Goal: Task Accomplishment & Management: Complete application form

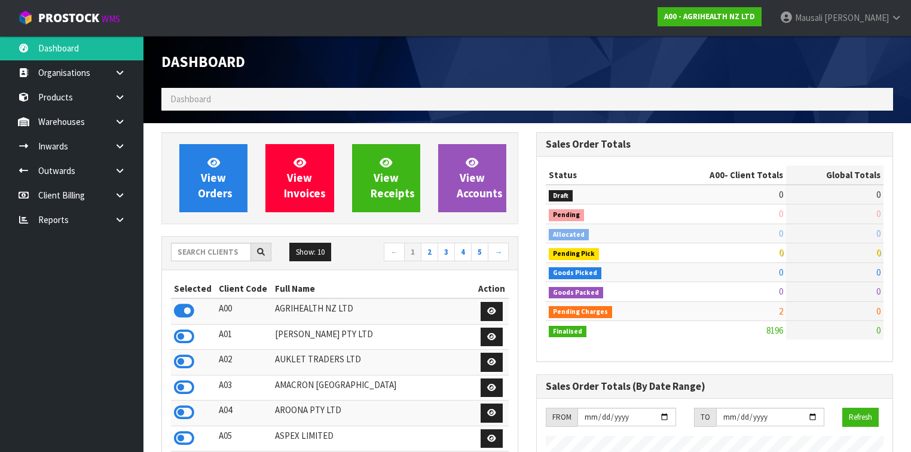
scroll to position [901, 375]
click at [210, 248] on input "text" at bounding box center [211, 252] width 80 height 19
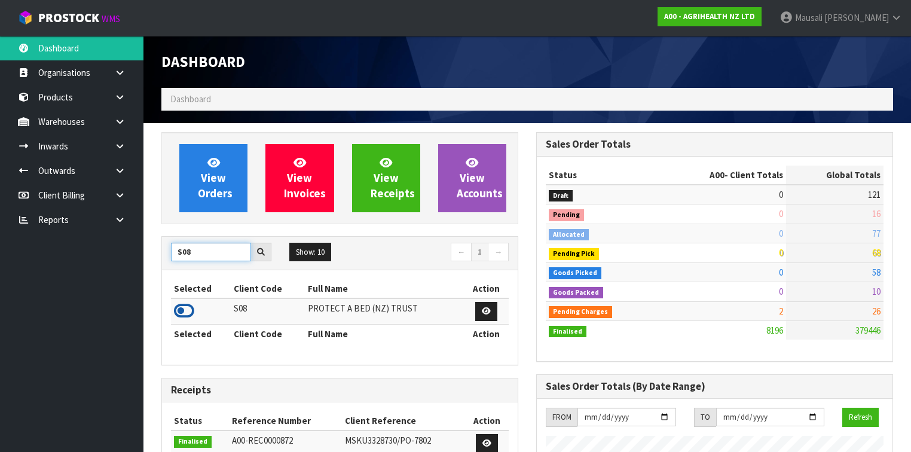
type input "S08"
click at [189, 306] on icon at bounding box center [184, 311] width 20 height 18
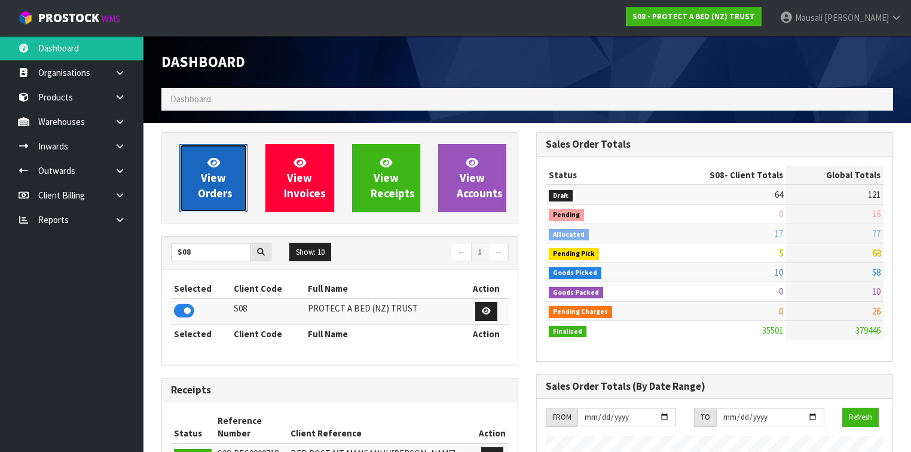
scroll to position [927, 375]
click at [215, 179] on span "View Orders" at bounding box center [215, 177] width 35 height 45
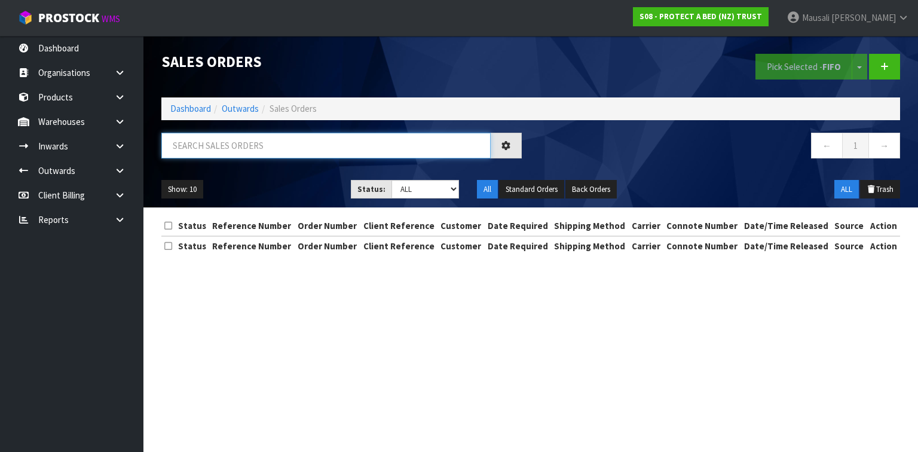
click at [199, 146] on input "text" at bounding box center [325, 146] width 329 height 26
type input "JOB-0410521"
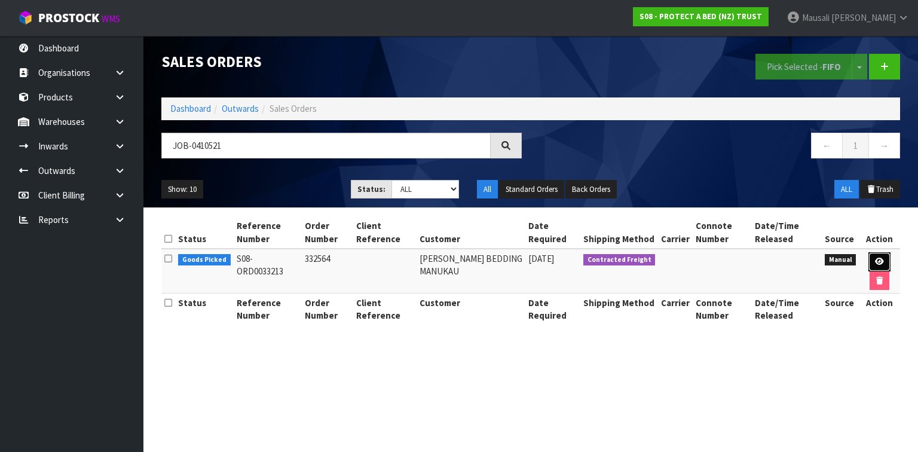
click at [878, 258] on icon at bounding box center [879, 262] width 9 height 8
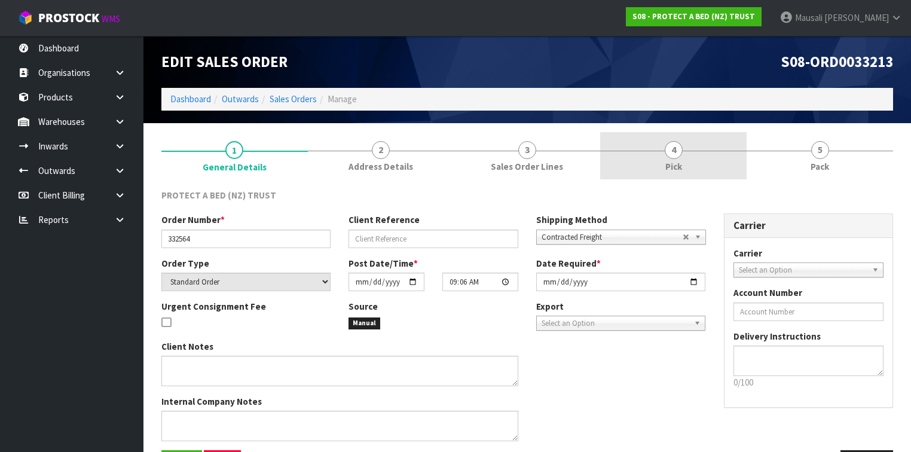
click at [677, 155] on span "4" at bounding box center [674, 150] width 18 height 18
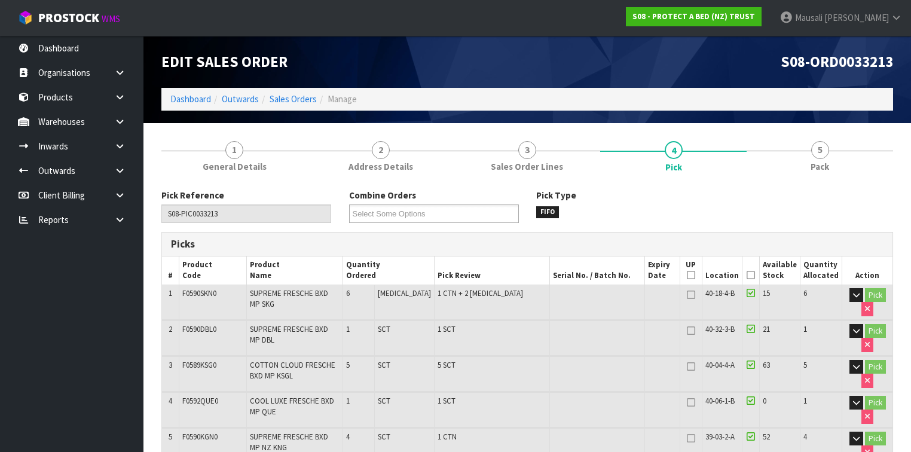
click at [752, 275] on icon at bounding box center [751, 275] width 8 height 1
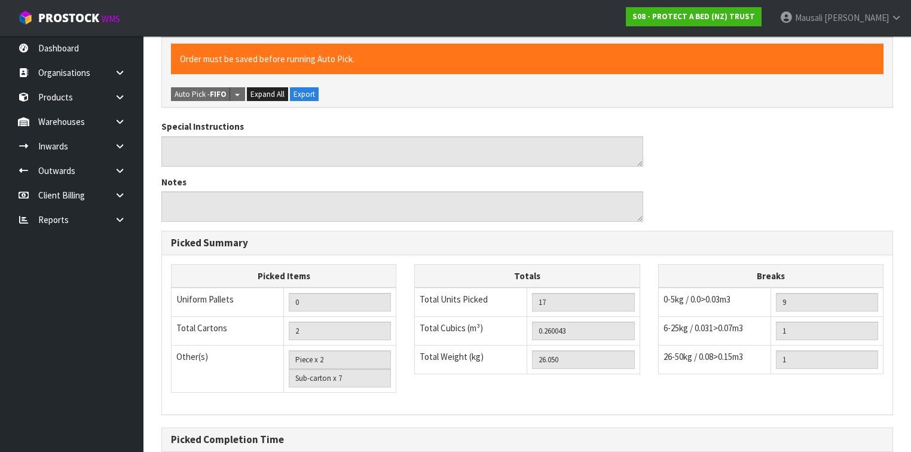
scroll to position [545, 0]
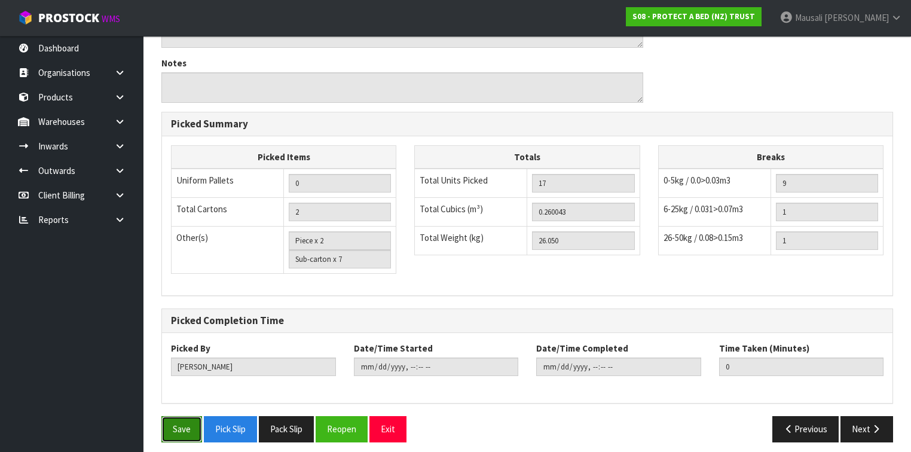
click at [170, 416] on button "Save" at bounding box center [181, 429] width 41 height 26
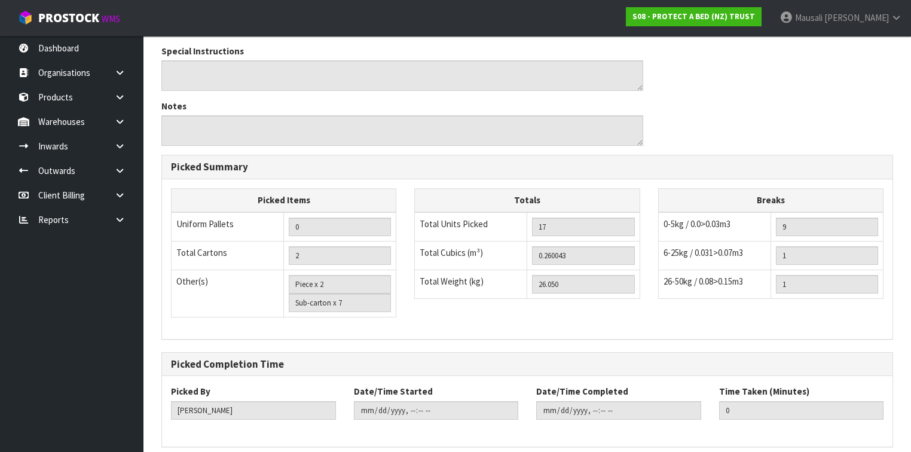
scroll to position [0, 0]
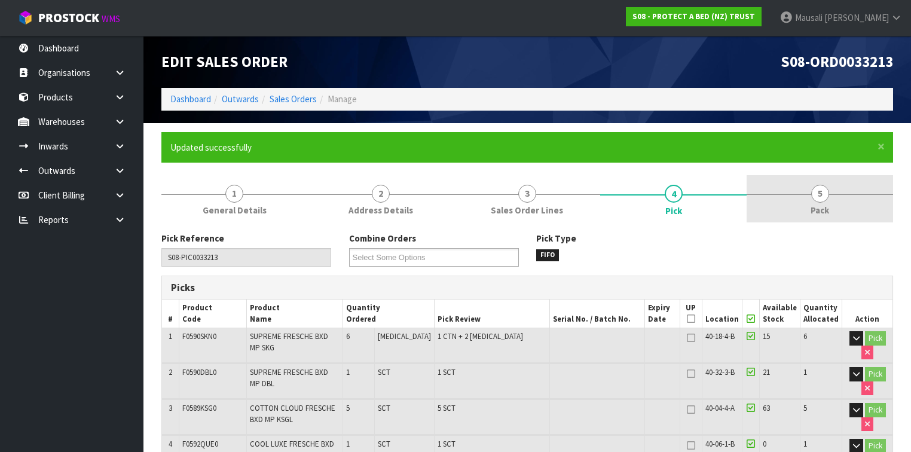
type input "[PERSON_NAME]"
type input "[DATE]T07:59:22"
click at [803, 201] on link "5 Pack" at bounding box center [820, 198] width 146 height 47
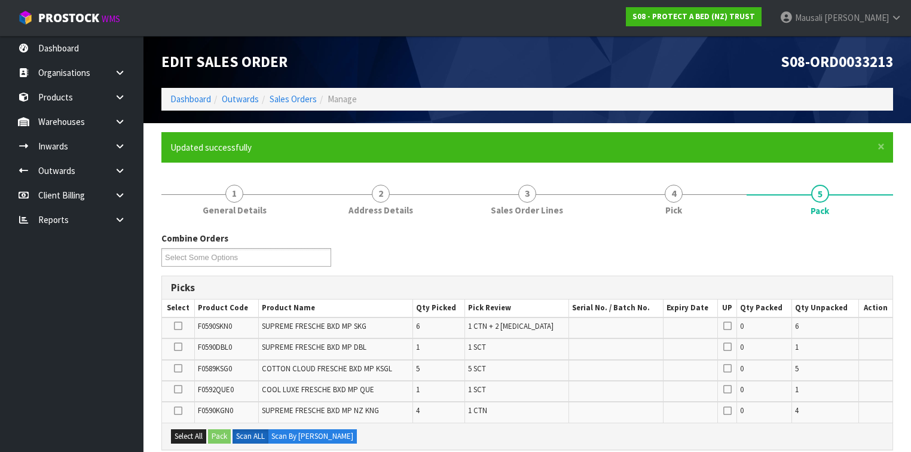
scroll to position [143, 0]
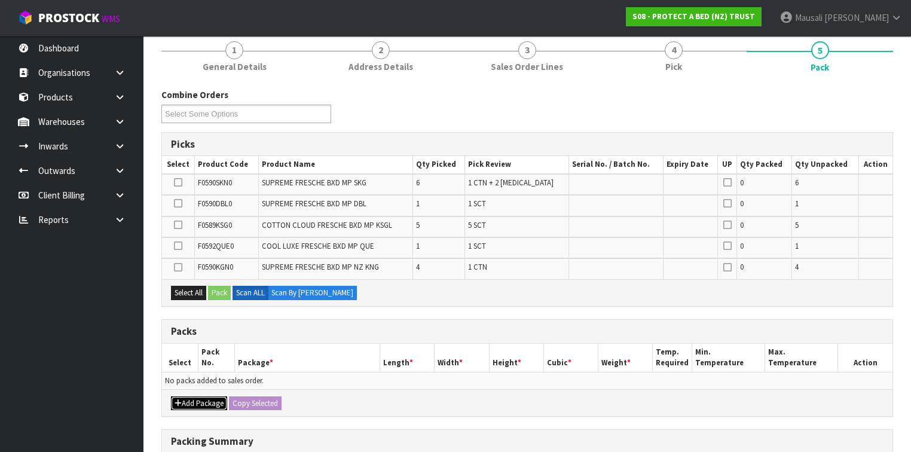
click at [193, 396] on button "Add Package" at bounding box center [199, 403] width 56 height 14
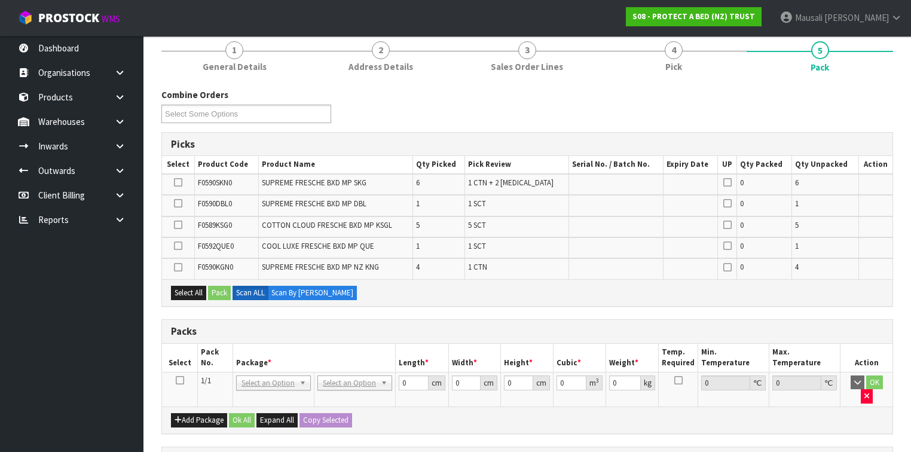
click at [180, 380] on icon at bounding box center [180, 380] width 8 height 1
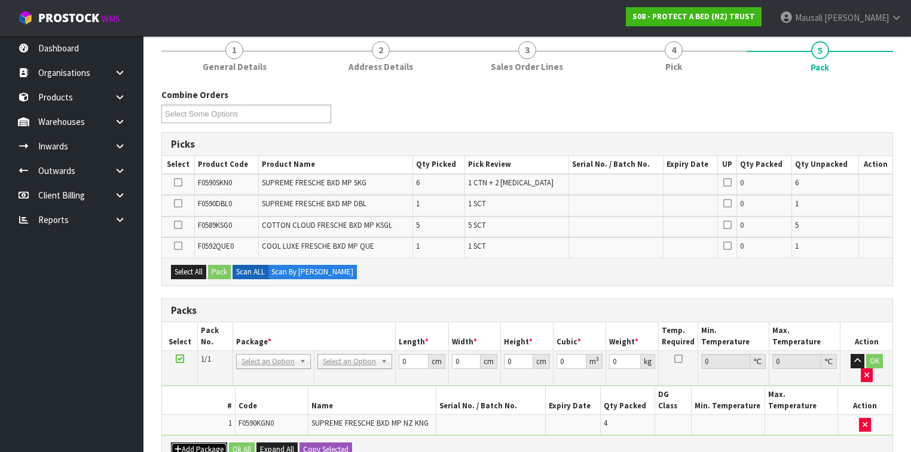
click at [189, 442] on button "Add Package" at bounding box center [199, 449] width 56 height 14
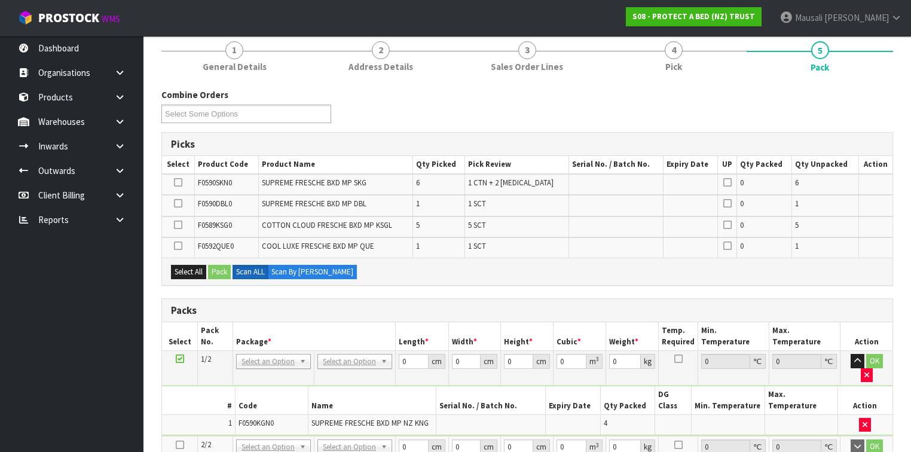
click at [178, 445] on icon at bounding box center [180, 445] width 8 height 1
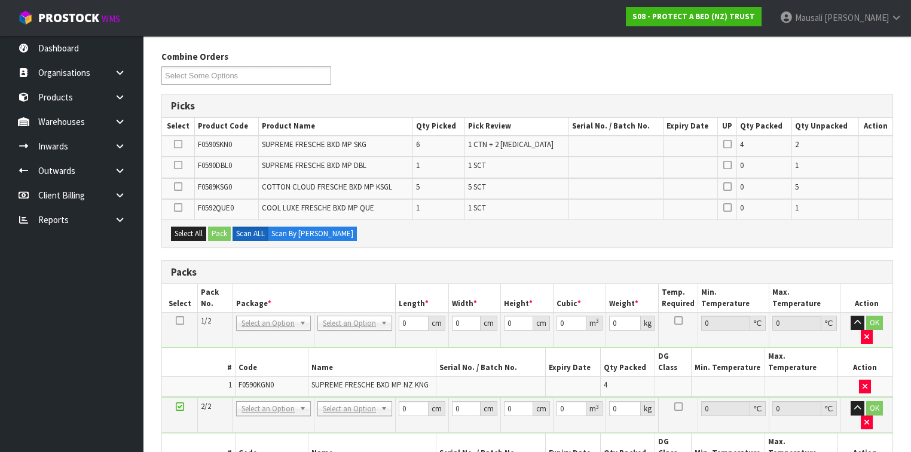
scroll to position [239, 0]
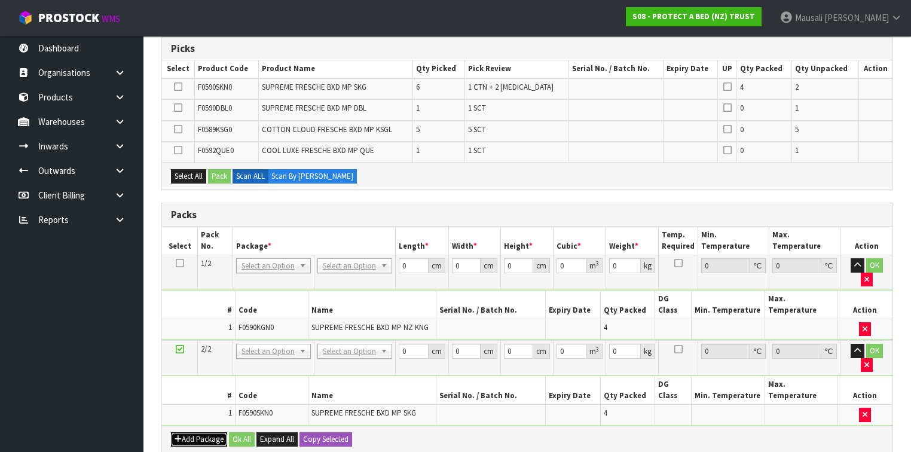
click at [213, 432] on button "Add Package" at bounding box center [199, 439] width 56 height 14
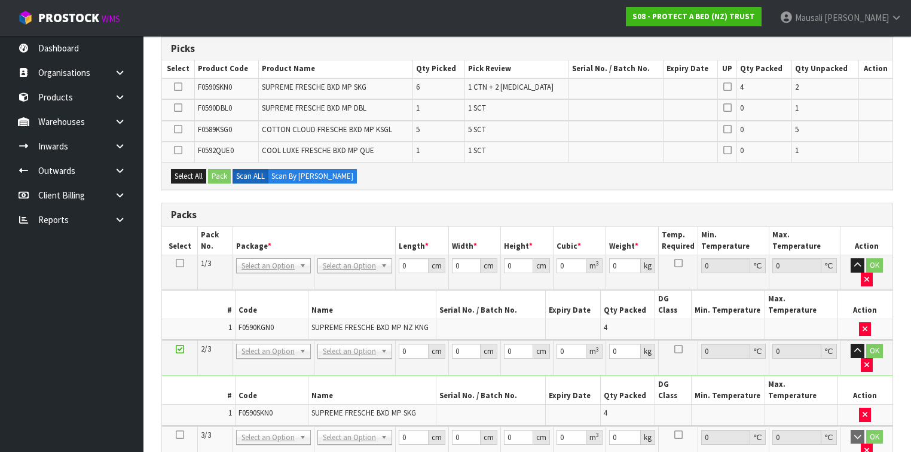
click at [181, 435] on icon at bounding box center [180, 435] width 8 height 1
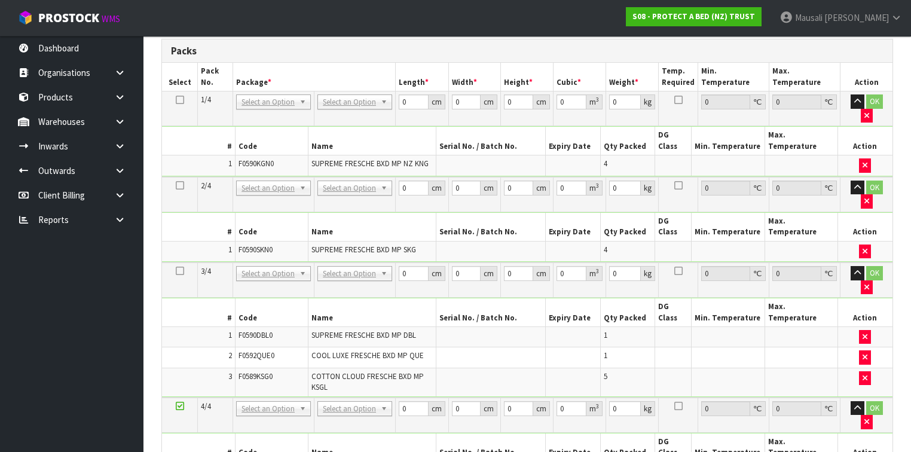
scroll to position [313, 0]
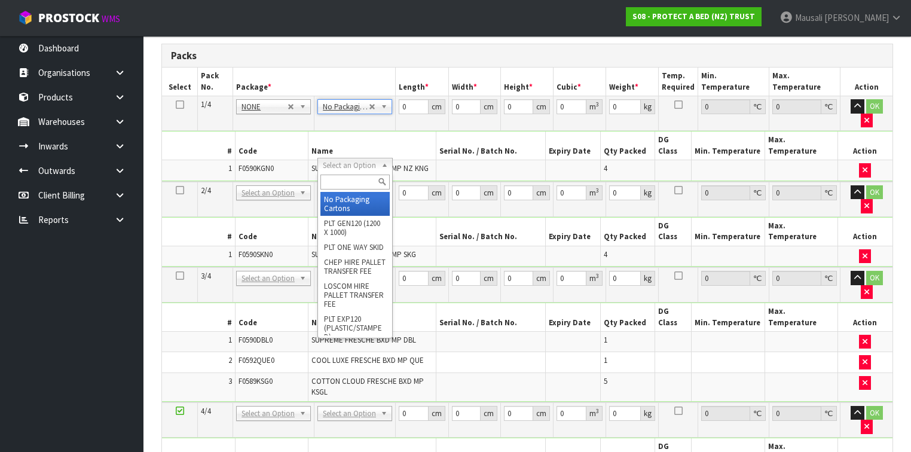
type input "2"
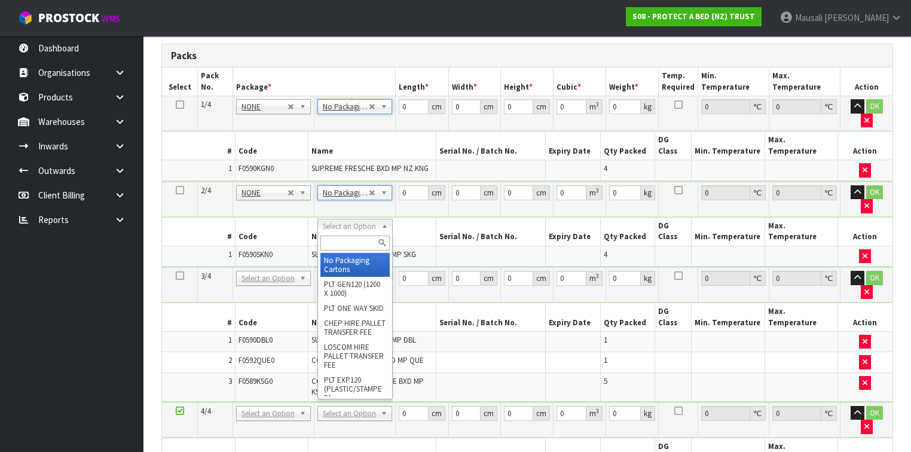
click at [356, 240] on input "text" at bounding box center [354, 242] width 69 height 15
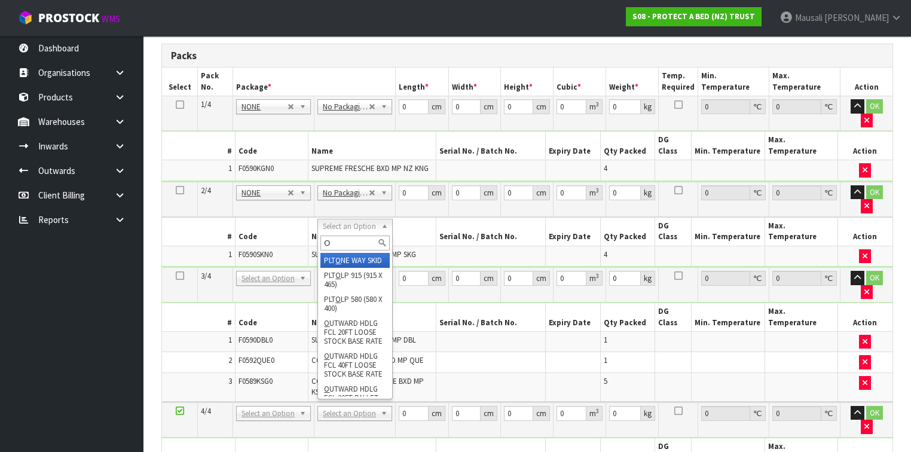
type input "OC"
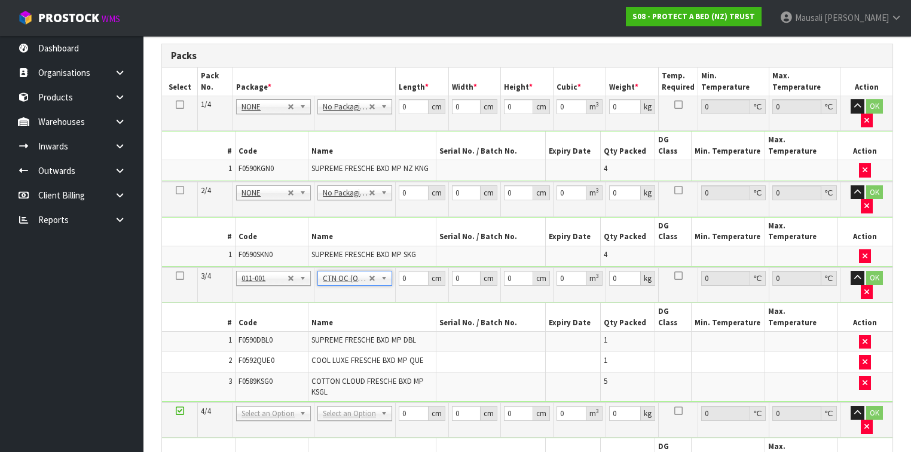
type input "8.5"
drag, startPoint x: 351, startPoint y: 330, endPoint x: 356, endPoint y: 351, distance: 22.2
click at [351, 351] on input "text" at bounding box center [354, 352] width 69 height 15
type input "CTN6"
type input "45.5"
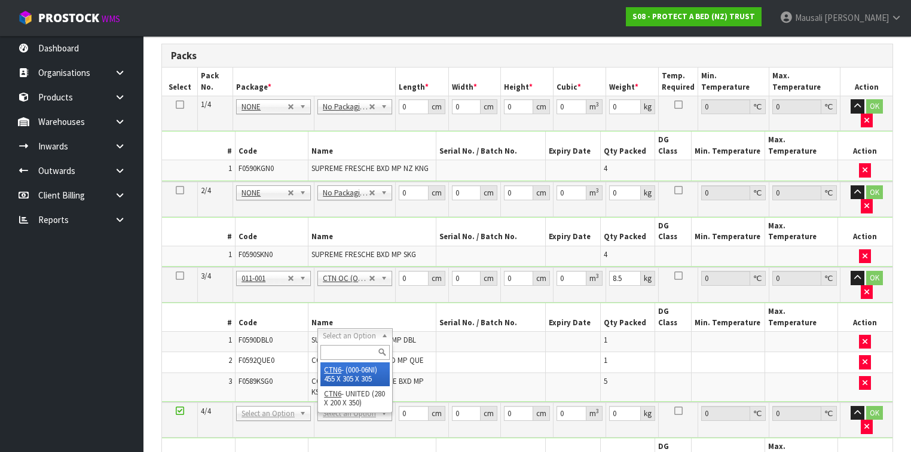
type input "30.5"
type input "0.042326"
type input "3.4"
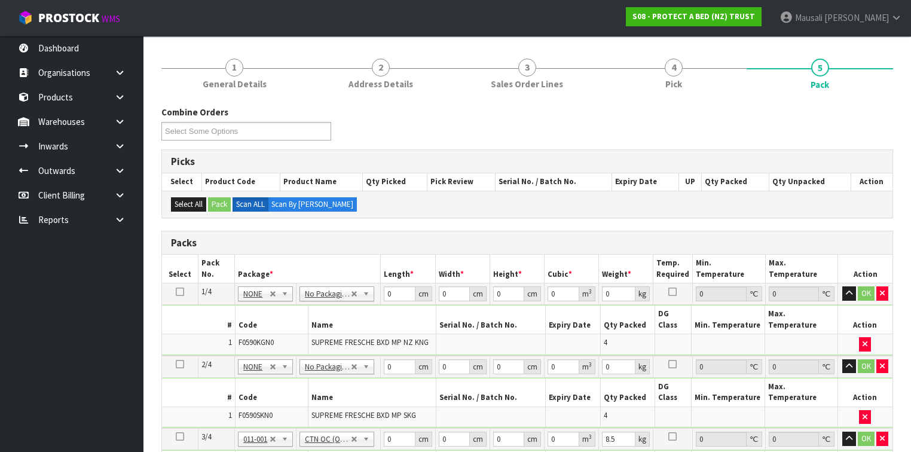
scroll to position [122, 0]
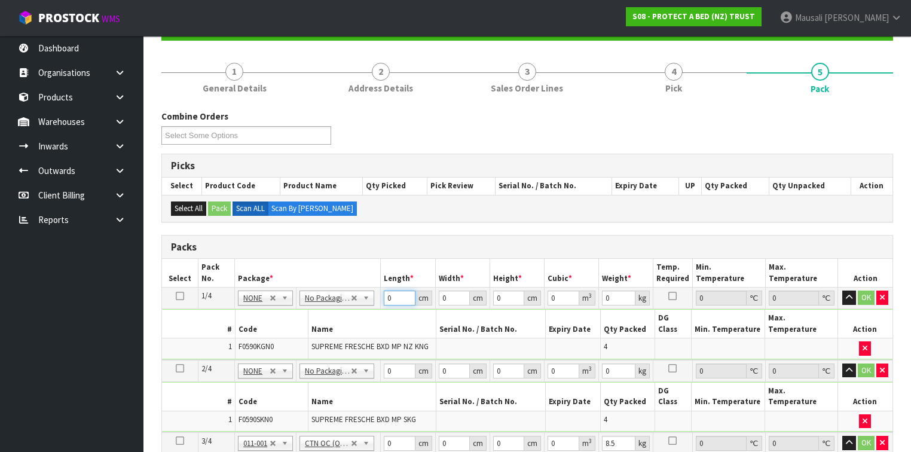
drag, startPoint x: 393, startPoint y: 300, endPoint x: 385, endPoint y: 301, distance: 8.5
click at [385, 301] on input "0" at bounding box center [399, 297] width 31 height 15
type input "58"
type input "40"
type input "3"
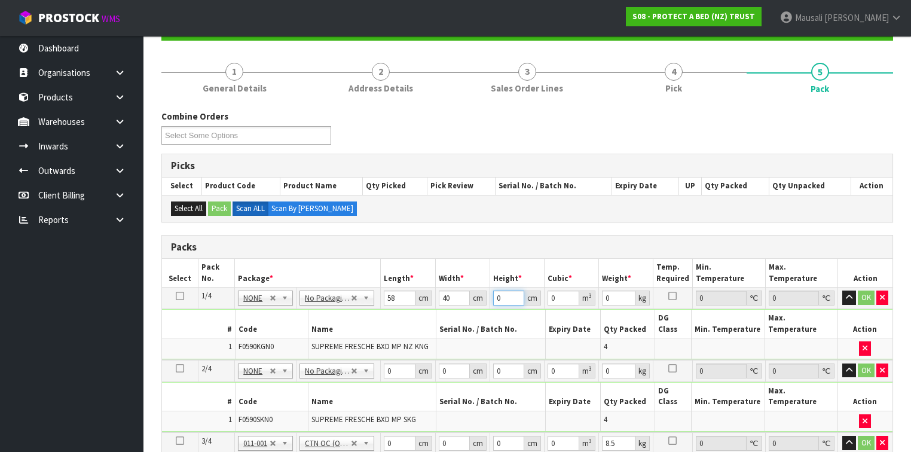
type input "0.00696"
type input "32"
type input "0.07424"
type input "32"
type input "8"
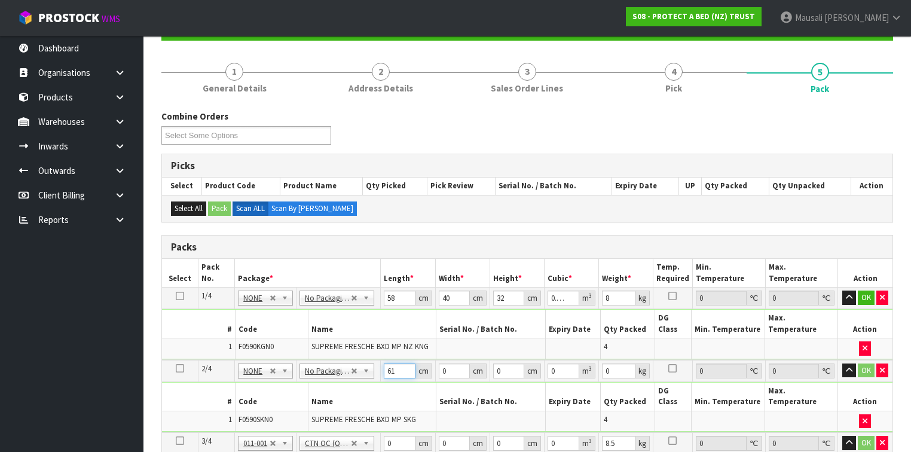
type input "61"
type input "41"
type input "3"
type input "0.007503"
type input "32"
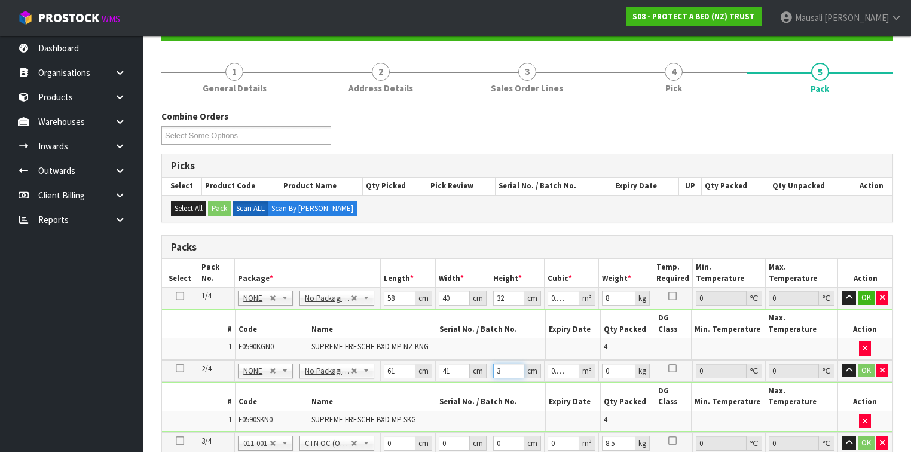
type input "0.080032"
type input "3"
type input "0.007503"
type input "34"
type input "0.085034"
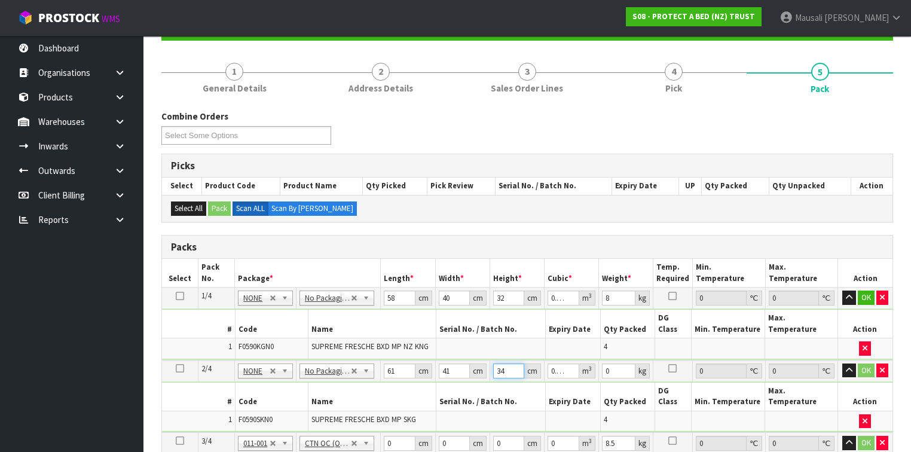
type input "34"
type input "8"
type input "59"
type input "39"
type input "3"
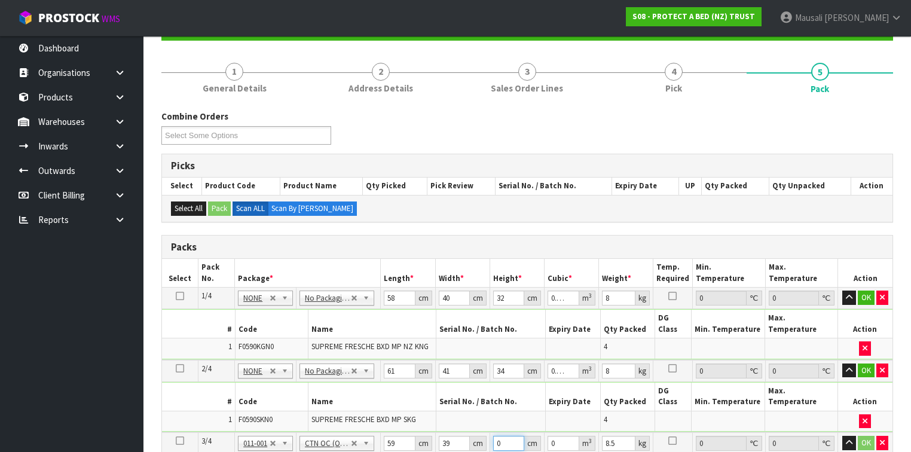
type input "0.006903"
type input "32"
type input "0.073632"
type input "32"
type input "10"
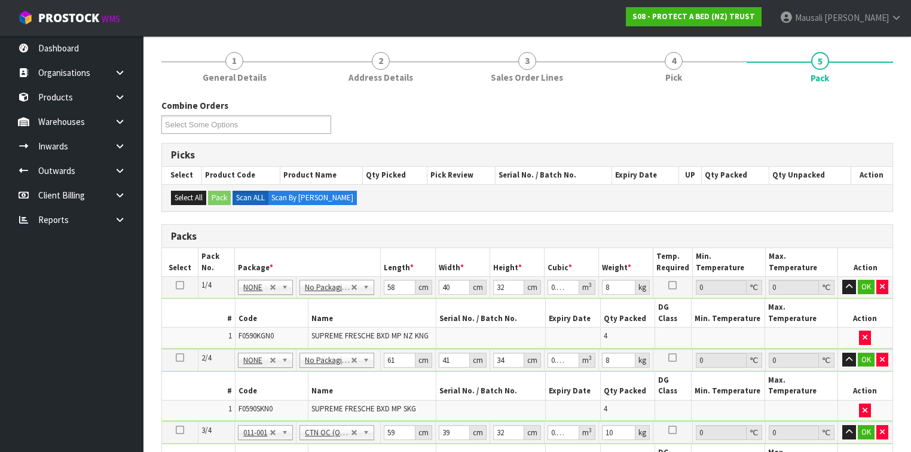
scroll to position [372, 0]
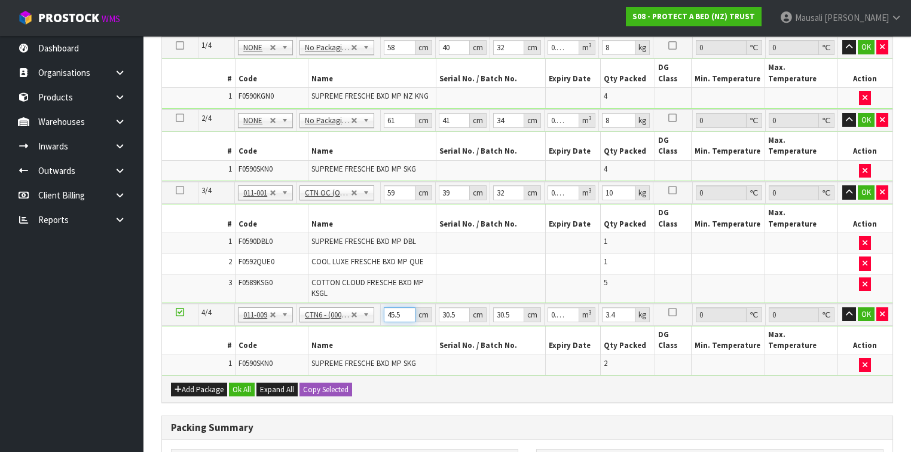
type input "4"
type input "0.003721"
type input "46"
type input "0.042792"
type input "46"
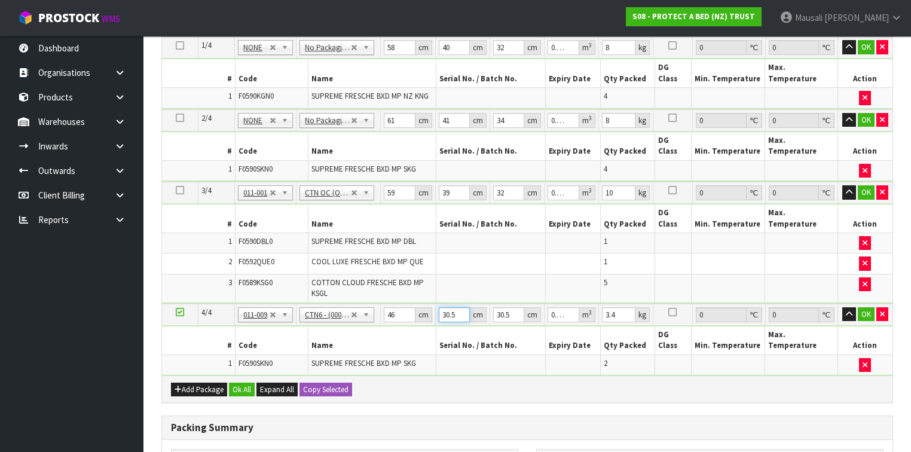
type input "3"
type input "0.004209"
type input "32"
type input "0.044896"
type input "32"
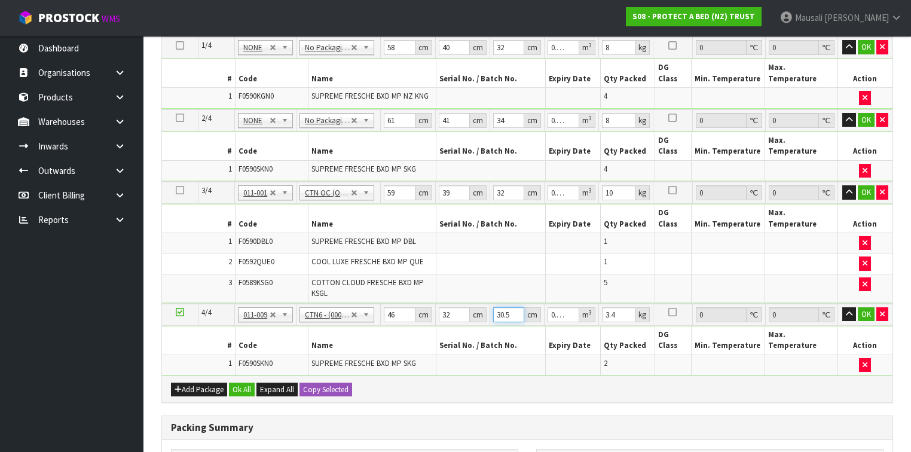
type input "3"
type input "0.004416"
type input "33"
type input "0.048576"
type input "33"
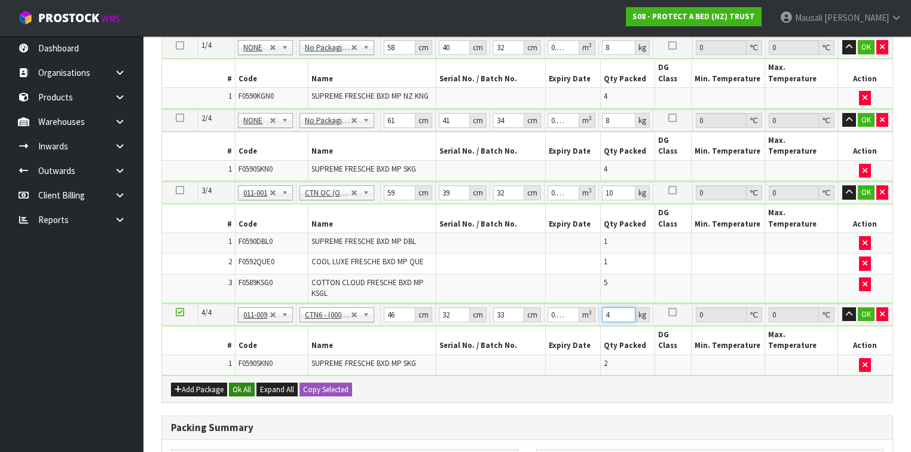
type input "4"
click at [247, 383] on button "Ok All" at bounding box center [242, 390] width 26 height 14
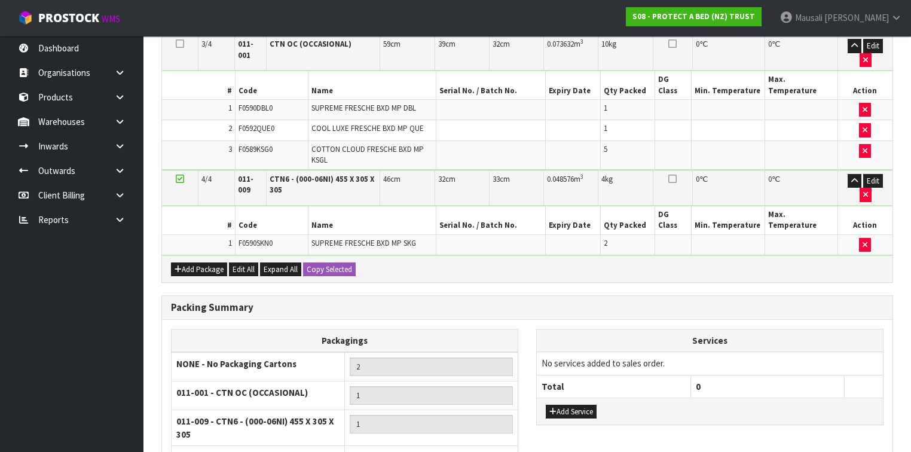
scroll to position [574, 0]
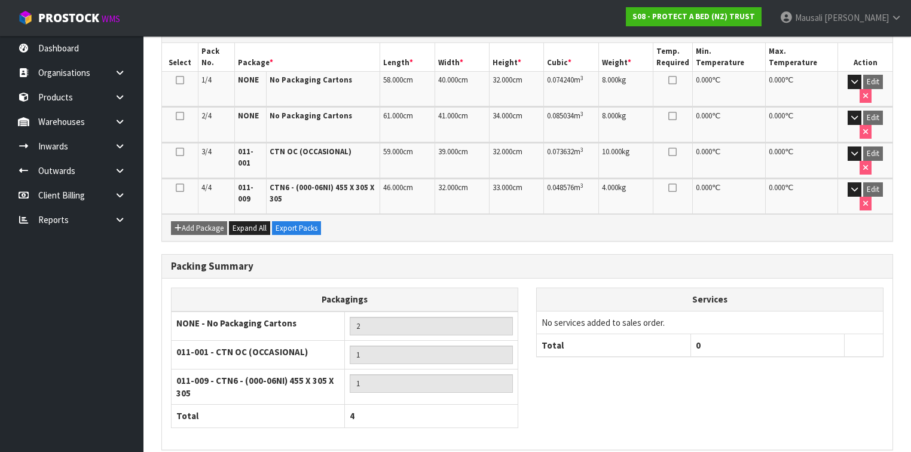
scroll to position [347, 0]
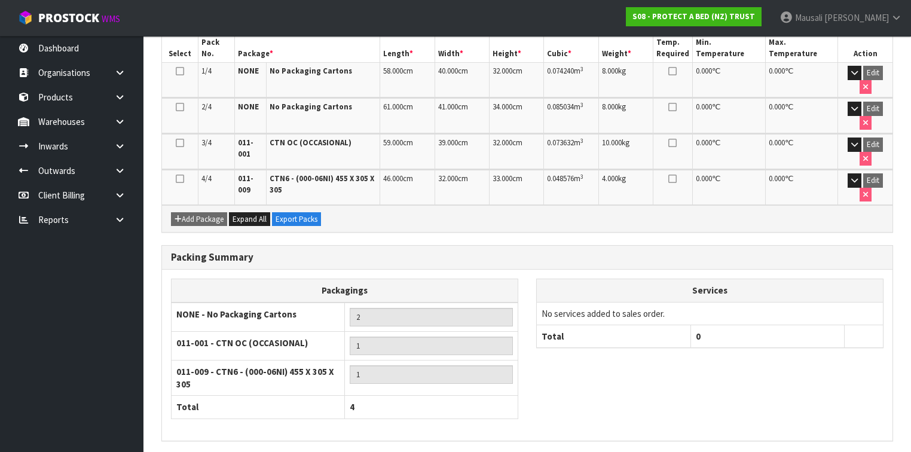
drag, startPoint x: 868, startPoint y: 423, endPoint x: 830, endPoint y: 414, distance: 39.3
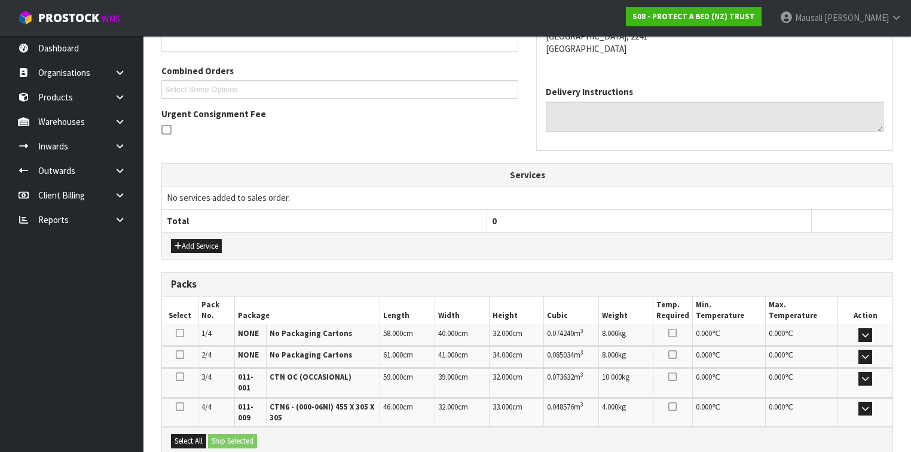
scroll to position [412, 0]
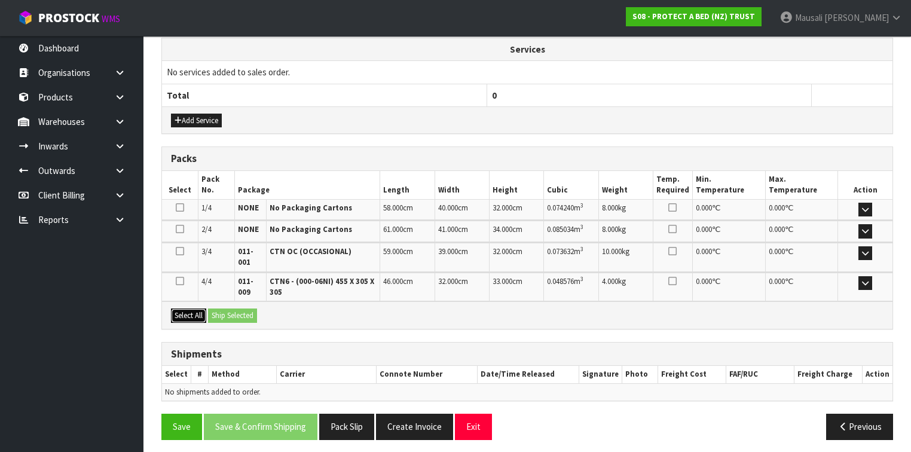
drag, startPoint x: 189, startPoint y: 308, endPoint x: 238, endPoint y: 309, distance: 49.0
click at [195, 308] on button "Select All" at bounding box center [188, 315] width 35 height 14
click at [238, 309] on button "Ship Selected" at bounding box center [232, 315] width 49 height 14
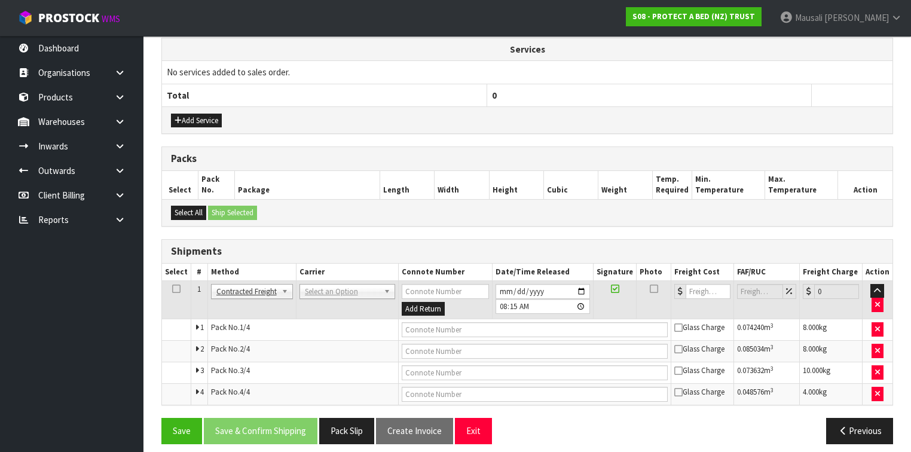
scroll to position [418, 0]
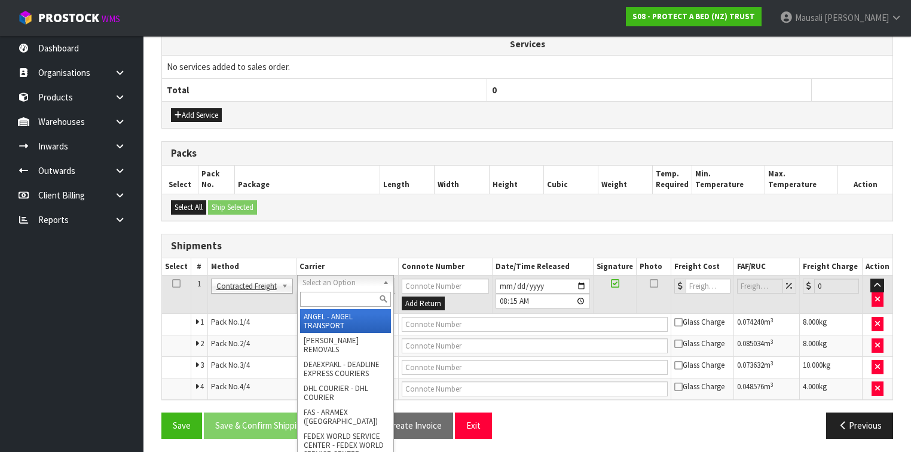
click at [314, 296] on input "text" at bounding box center [345, 299] width 91 height 15
type input "NZP"
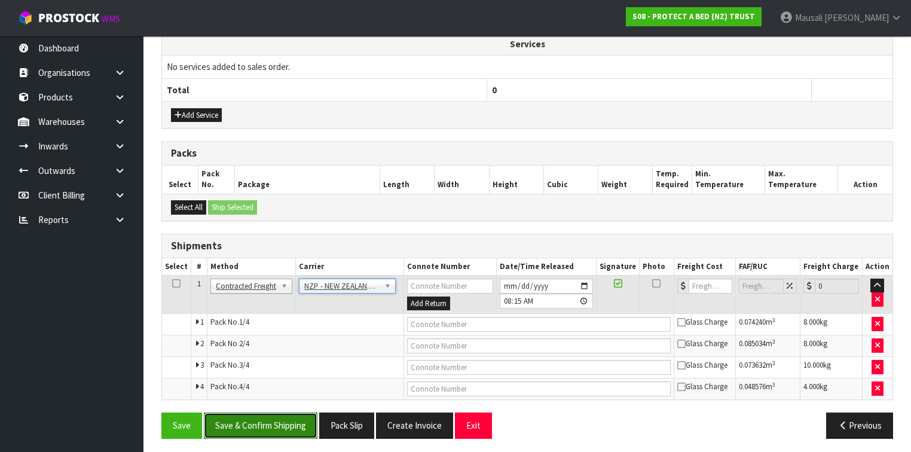
click at [271, 423] on button "Save & Confirm Shipping" at bounding box center [261, 425] width 114 height 26
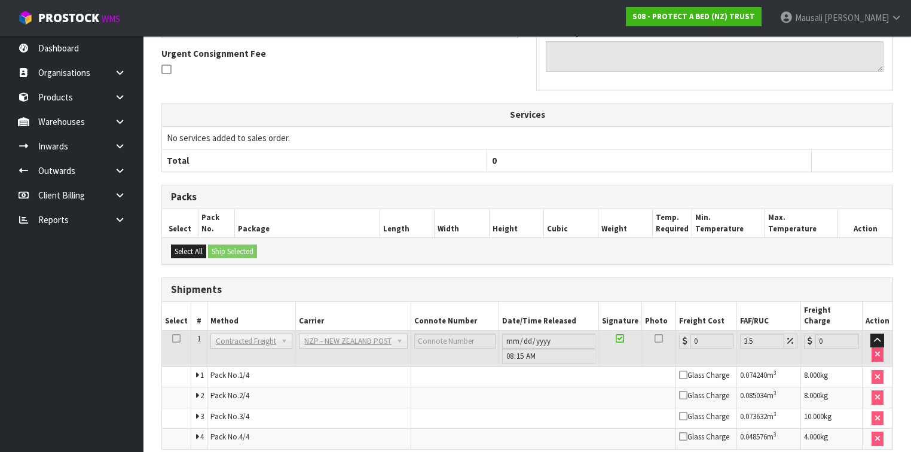
scroll to position [398, 0]
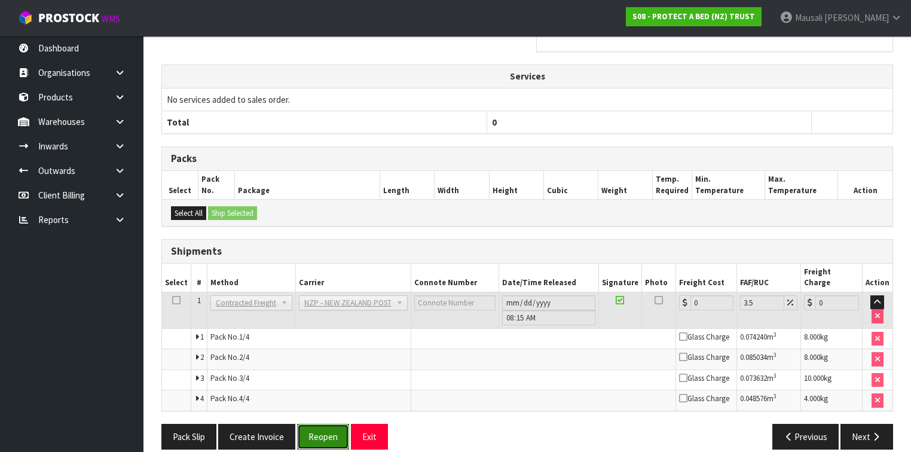
click at [308, 424] on button "Reopen" at bounding box center [323, 437] width 52 height 26
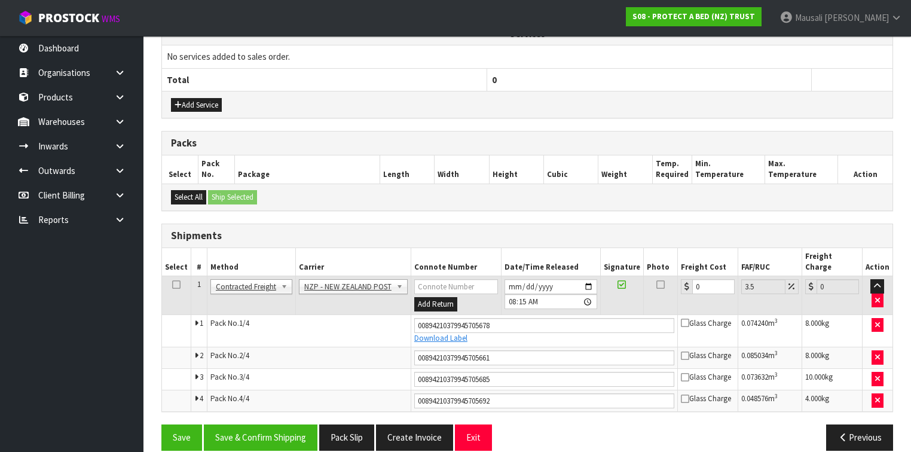
scroll to position [429, 0]
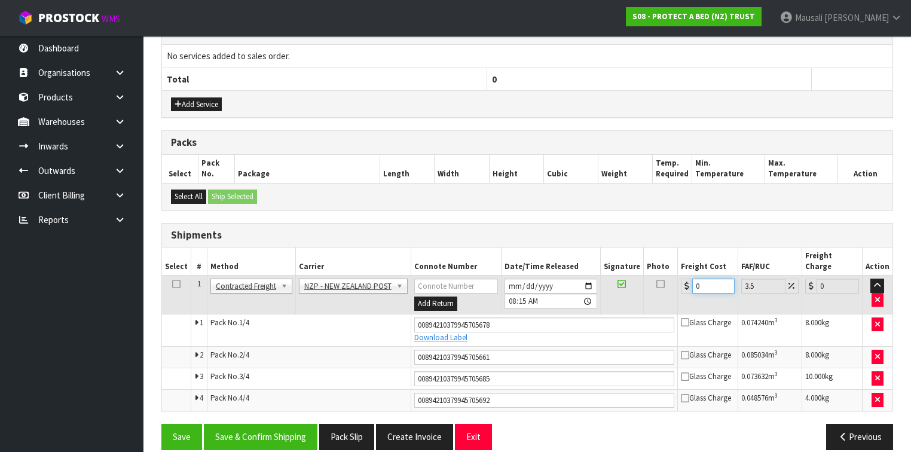
drag, startPoint x: 705, startPoint y: 273, endPoint x: 686, endPoint y: 283, distance: 21.7
click at [686, 283] on td "0" at bounding box center [708, 295] width 60 height 39
type input "1"
type input "1.03"
type input "17"
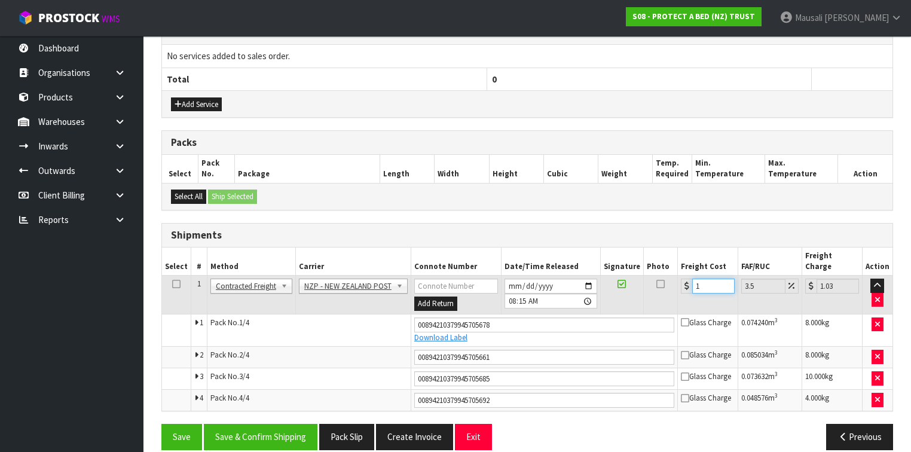
type input "17.59"
type input "17.3"
type input "17.91"
type input "17.32"
type input "17.93"
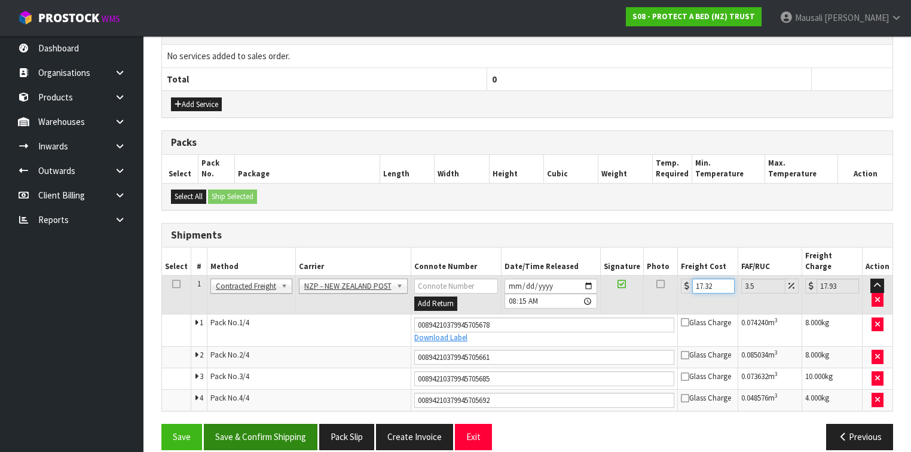
type input "17.32"
click at [261, 424] on button "Save & Confirm Shipping" at bounding box center [261, 437] width 114 height 26
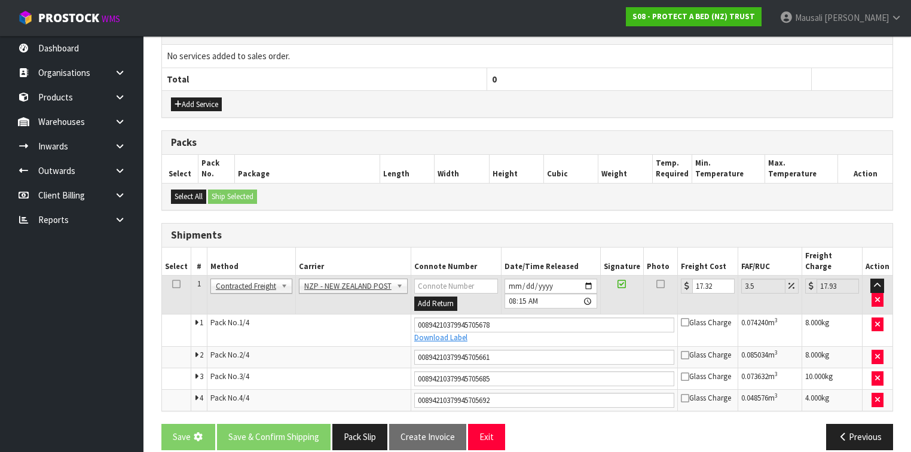
scroll to position [0, 0]
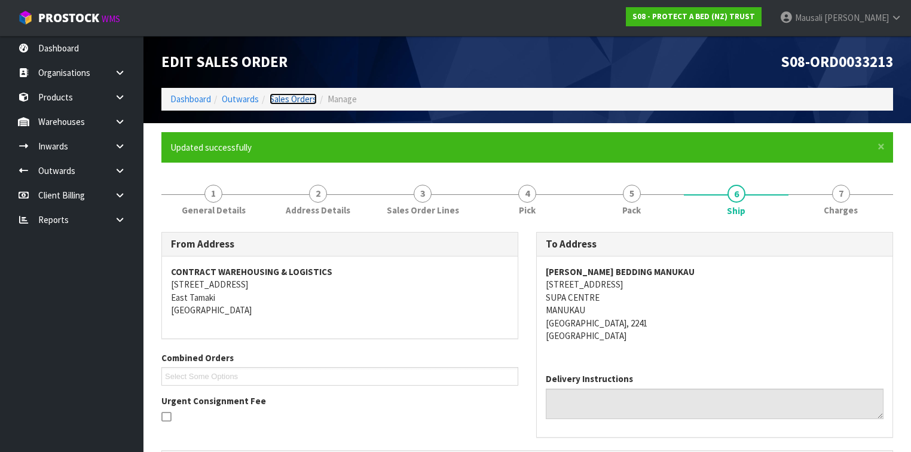
click at [283, 99] on link "Sales Orders" at bounding box center [293, 98] width 47 height 11
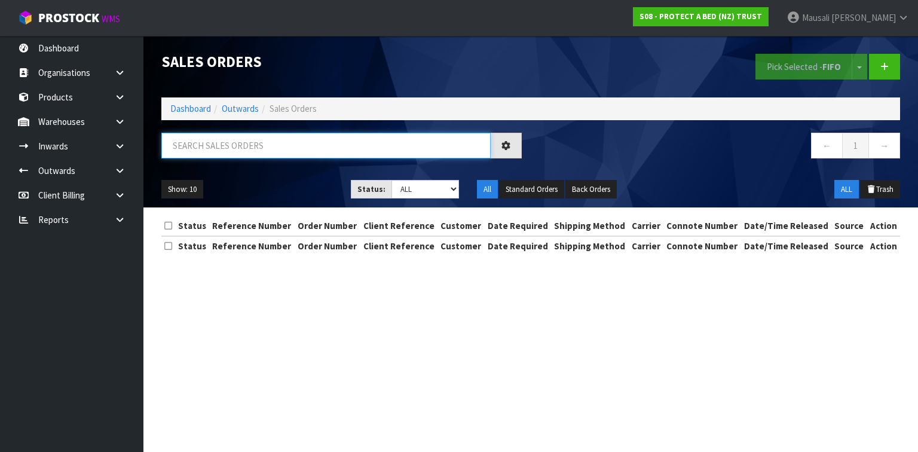
click at [194, 145] on input "text" at bounding box center [325, 146] width 329 height 26
type input "JOB-0410523"
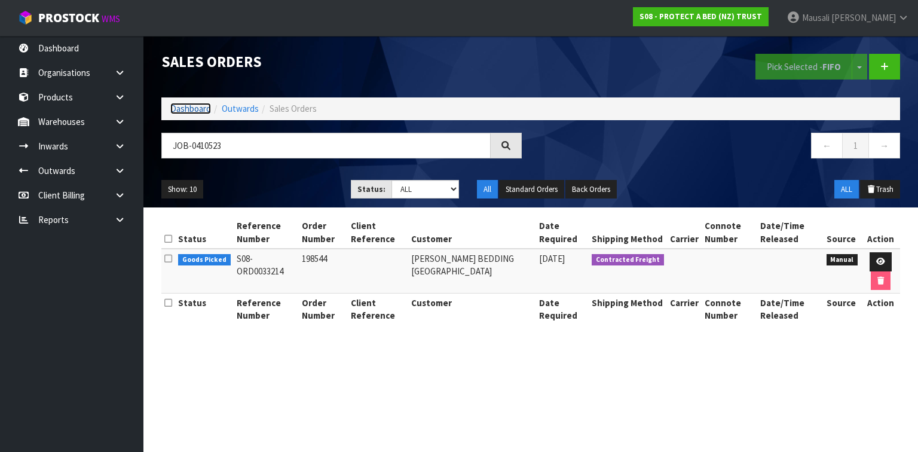
click at [198, 107] on link "Dashboard" at bounding box center [190, 108] width 41 height 11
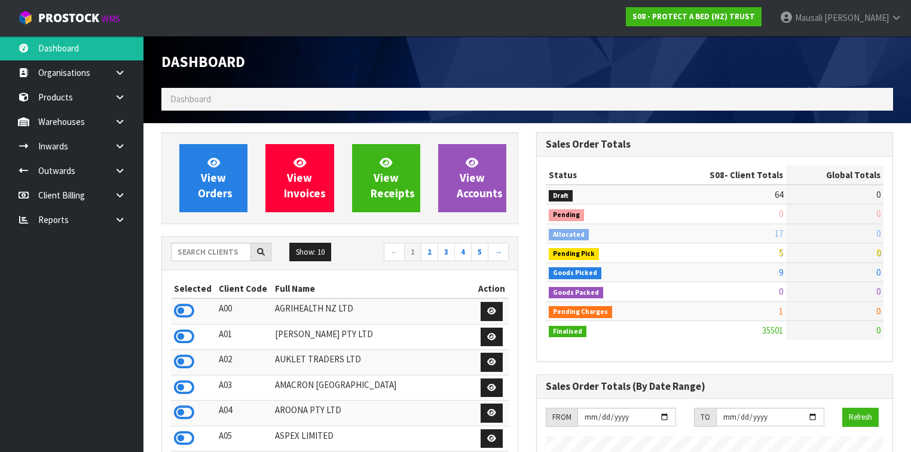
scroll to position [927, 375]
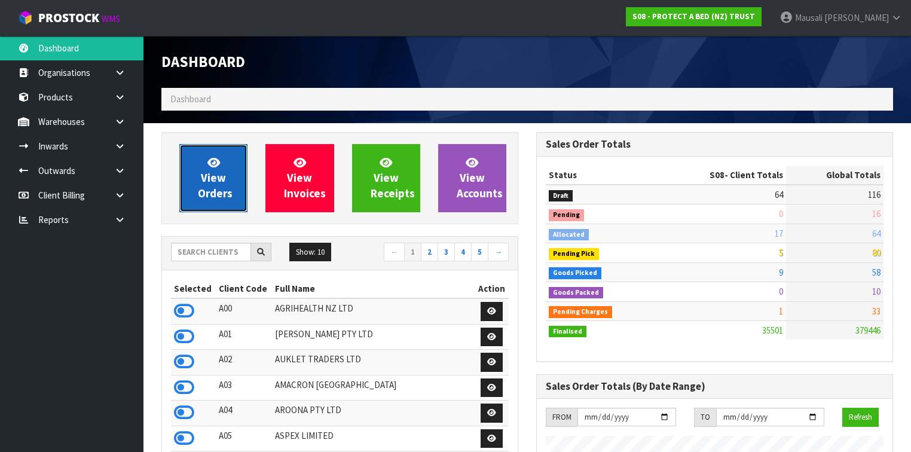
click at [198, 176] on link "View Orders" at bounding box center [213, 178] width 68 height 68
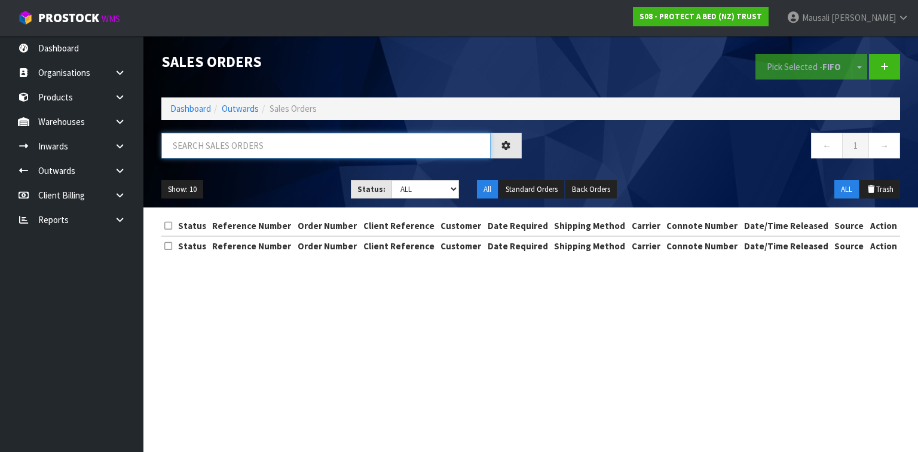
click at [178, 151] on input "text" at bounding box center [325, 146] width 329 height 26
type input "JOB-0410523"
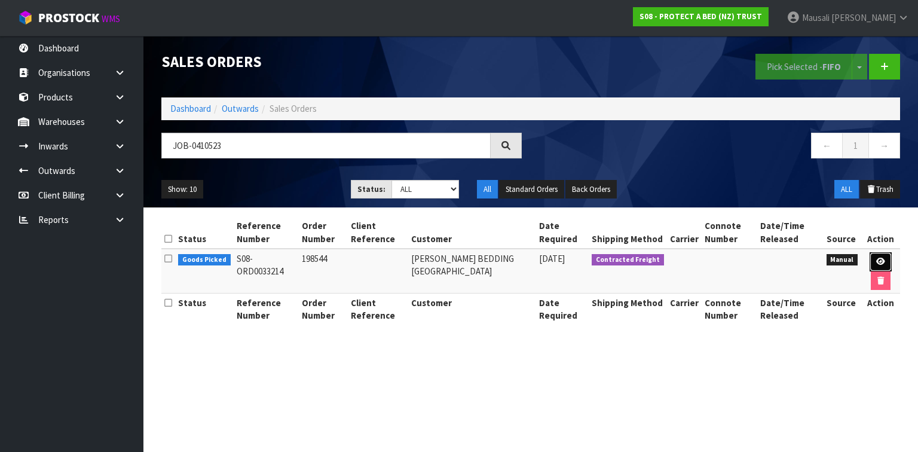
click at [889, 258] on link at bounding box center [881, 261] width 22 height 19
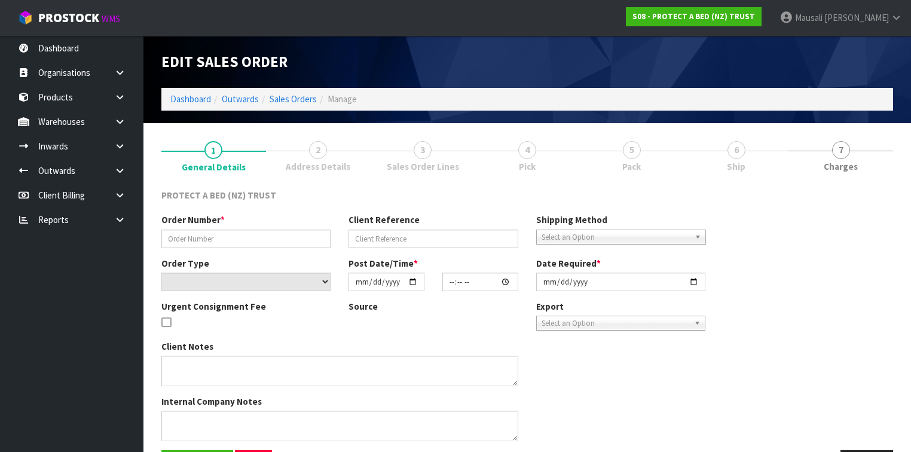
type input "198544"
select select "number:0"
type input "[DATE]"
type input "09:07:00.000"
type input "[DATE]"
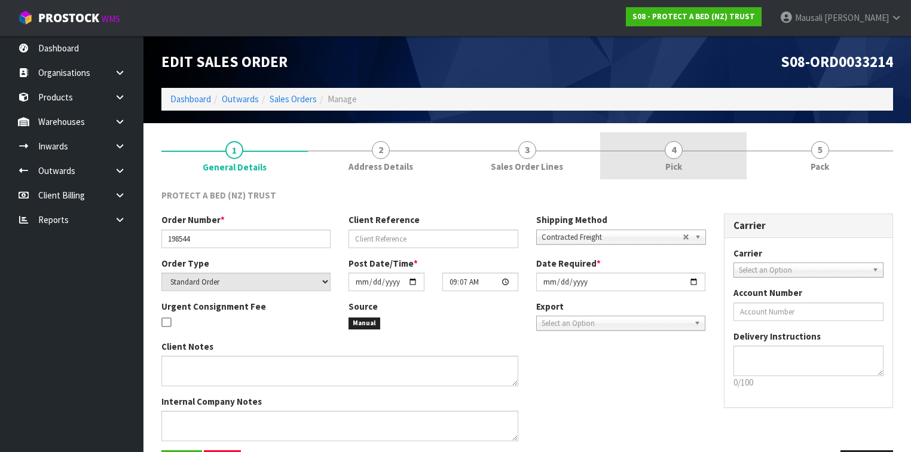
click at [677, 170] on span "Pick" at bounding box center [673, 166] width 17 height 13
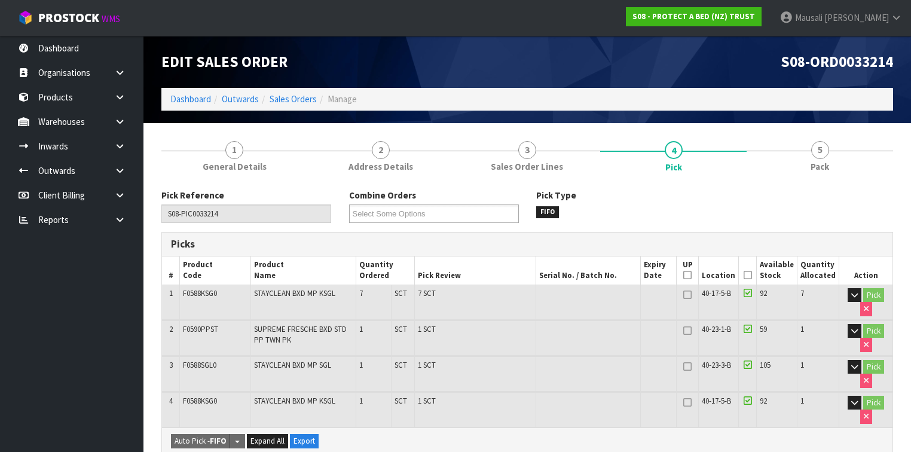
click at [752, 275] on icon at bounding box center [748, 275] width 8 height 1
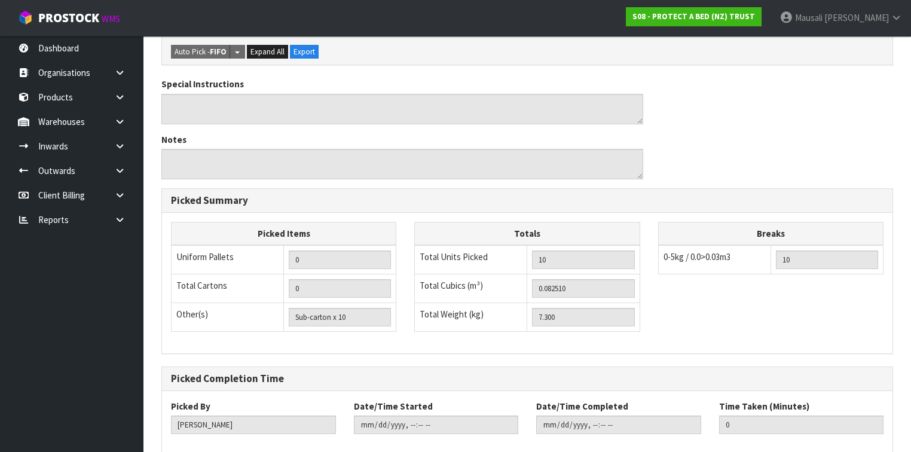
scroll to position [492, 0]
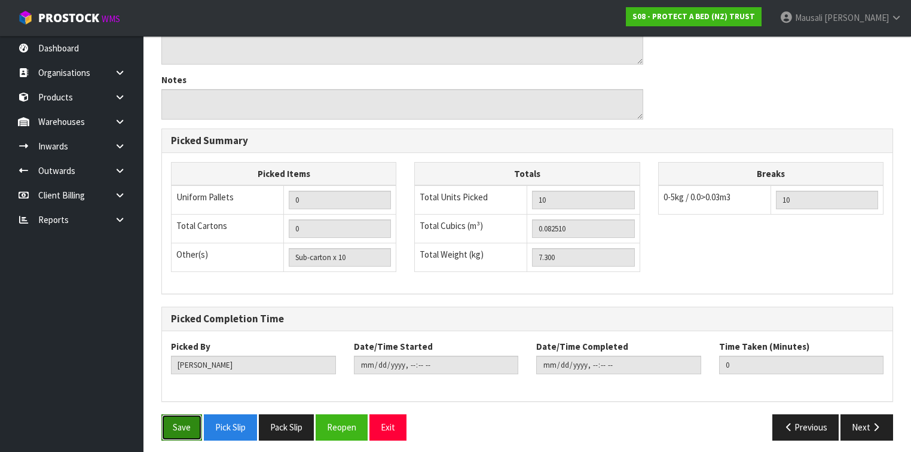
click at [191, 423] on button "Save" at bounding box center [181, 427] width 41 height 26
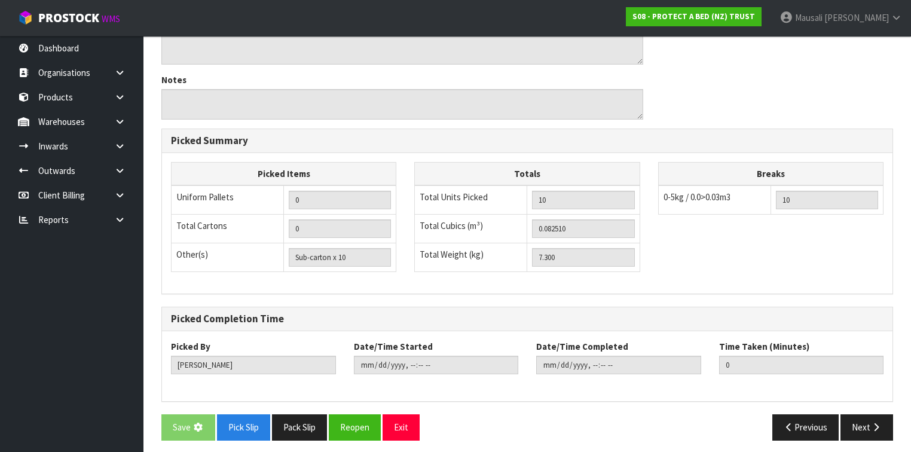
scroll to position [0, 0]
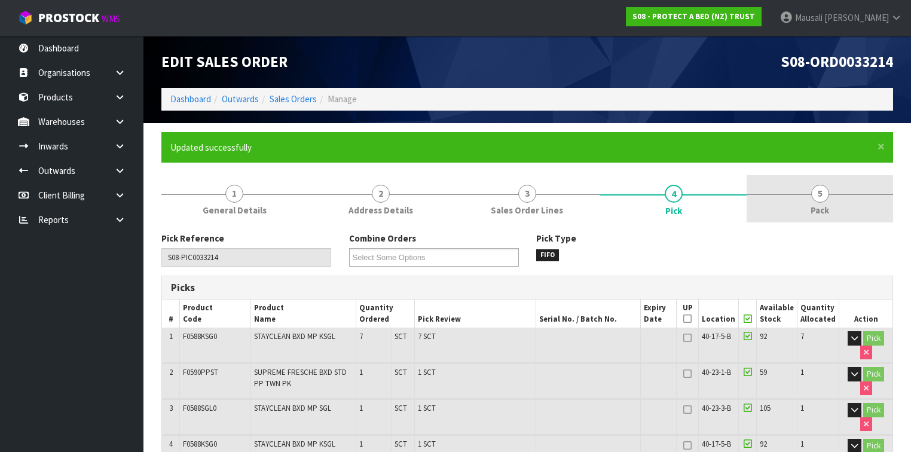
type input "[PERSON_NAME]"
type input "[DATE]T08:18:46"
click at [787, 201] on link "5 Pack" at bounding box center [820, 198] width 146 height 47
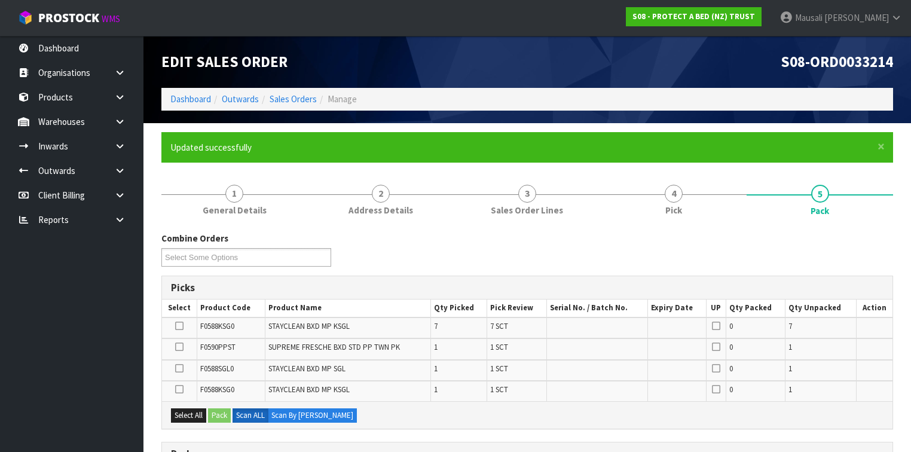
scroll to position [191, 0]
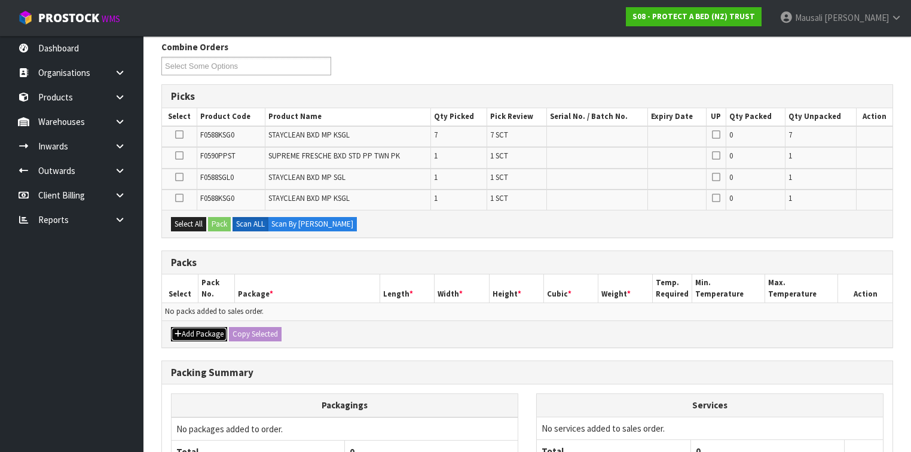
click at [195, 328] on button "Add Package" at bounding box center [199, 334] width 56 height 14
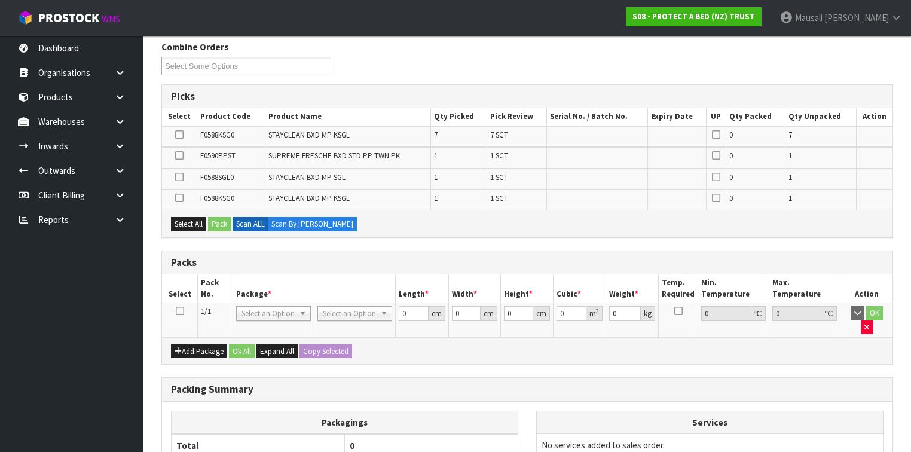
click at [178, 311] on icon at bounding box center [180, 311] width 8 height 1
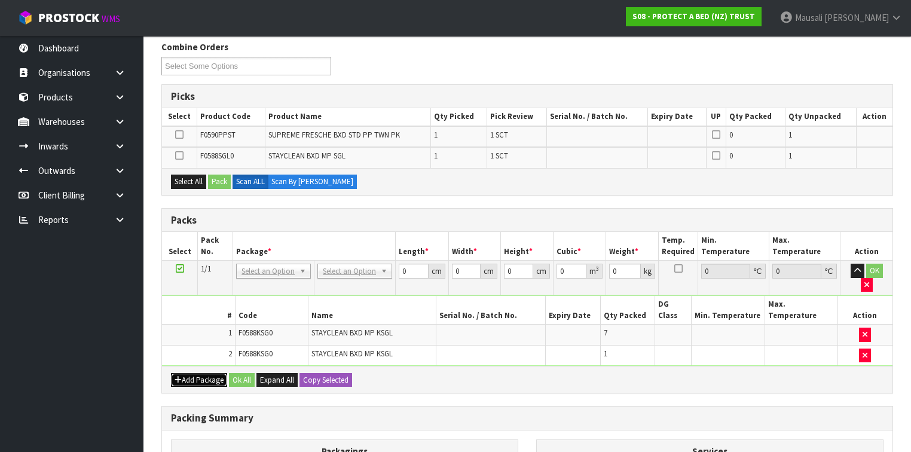
click at [203, 373] on button "Add Package" at bounding box center [199, 380] width 56 height 14
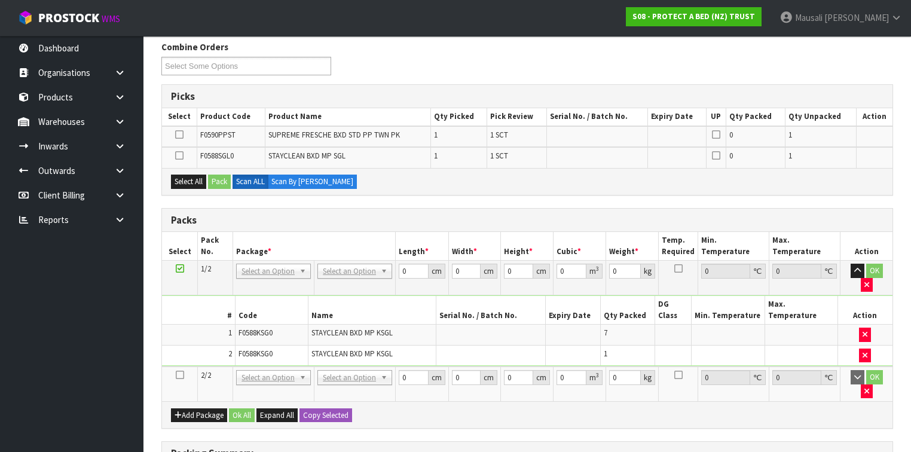
click at [181, 375] on icon at bounding box center [180, 375] width 8 height 1
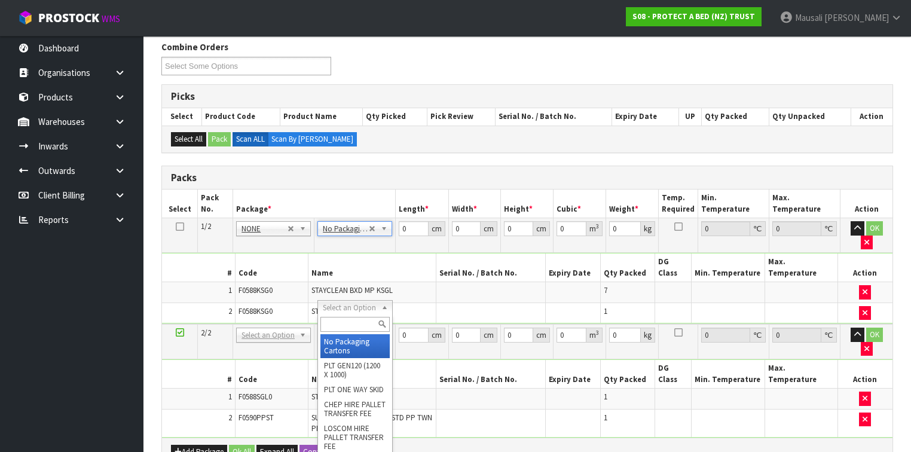
click at [342, 323] on input "text" at bounding box center [354, 324] width 69 height 15
type input "A4"
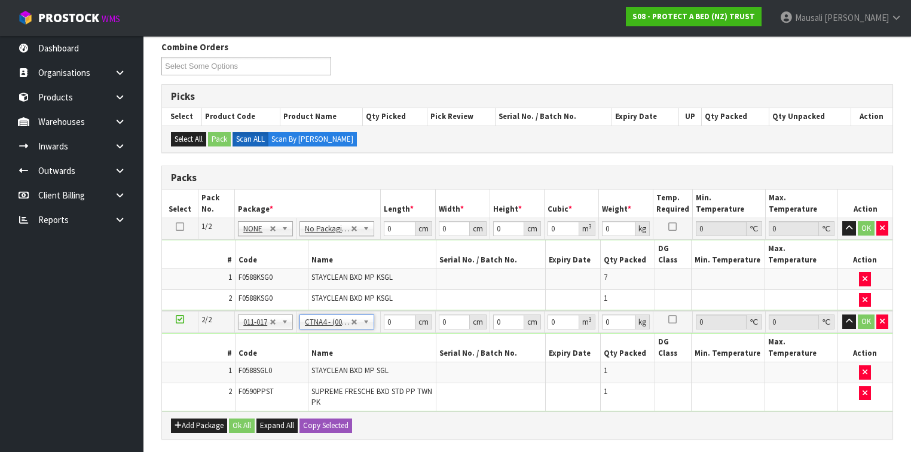
type input "31"
type input "22.5"
type input "25"
type input "0.017438"
type input "1.5"
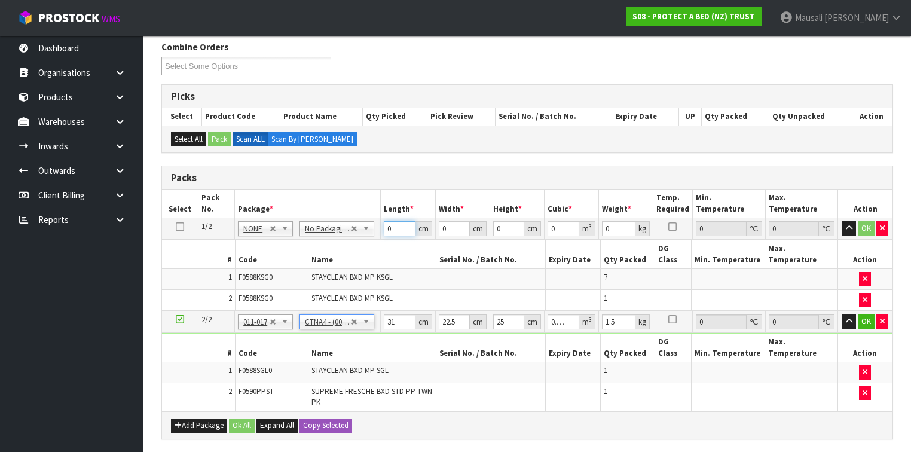
drag, startPoint x: 392, startPoint y: 230, endPoint x: 386, endPoint y: 234, distance: 7.8
click at [386, 234] on input "0" at bounding box center [399, 228] width 31 height 15
type input "59"
type input "39"
type input "3"
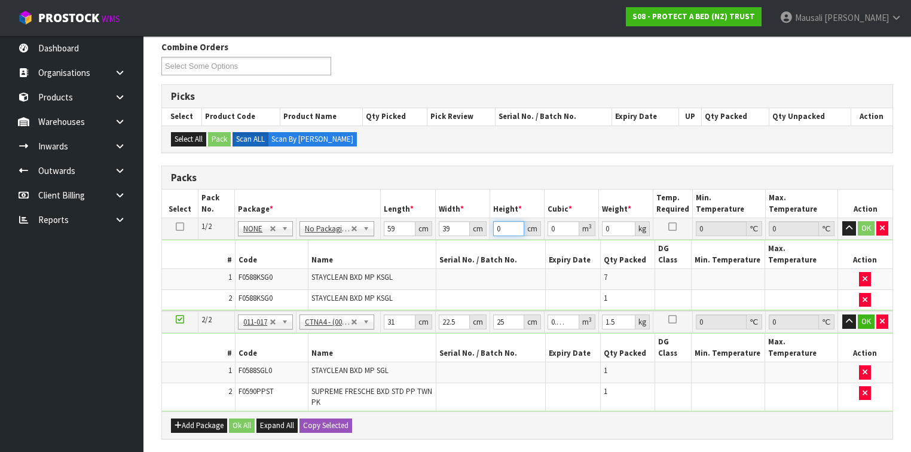
type input "0.006903"
type input "32"
type input "0.073632"
type input "32"
type input "7"
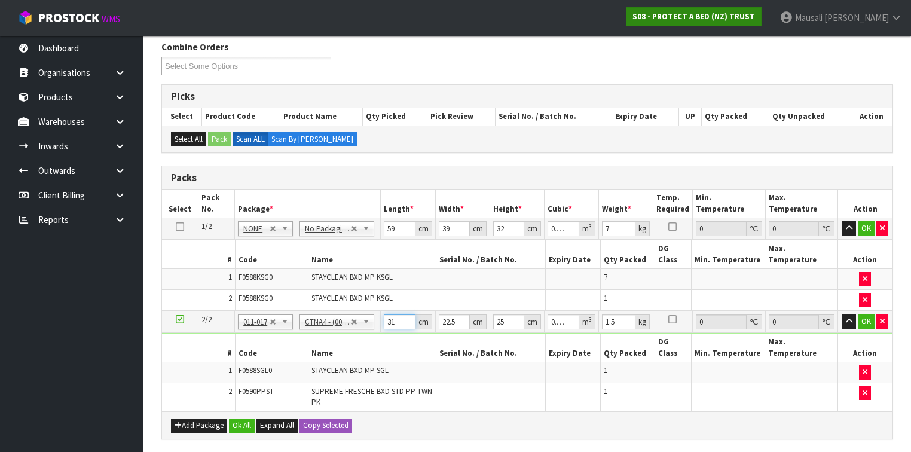
type input "3"
type input "0.001687"
type input "32"
type input "0.018"
type input "32"
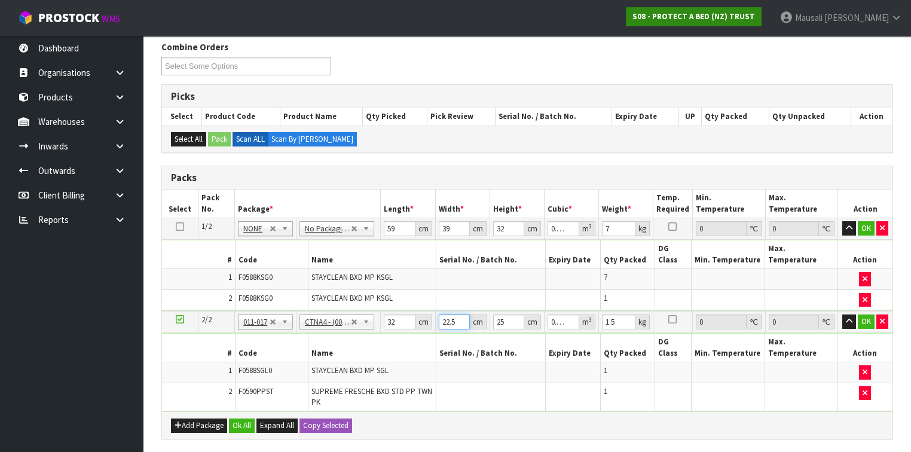
type input "2"
type input "0.0016"
type input "25"
type input "0.02"
type input "25"
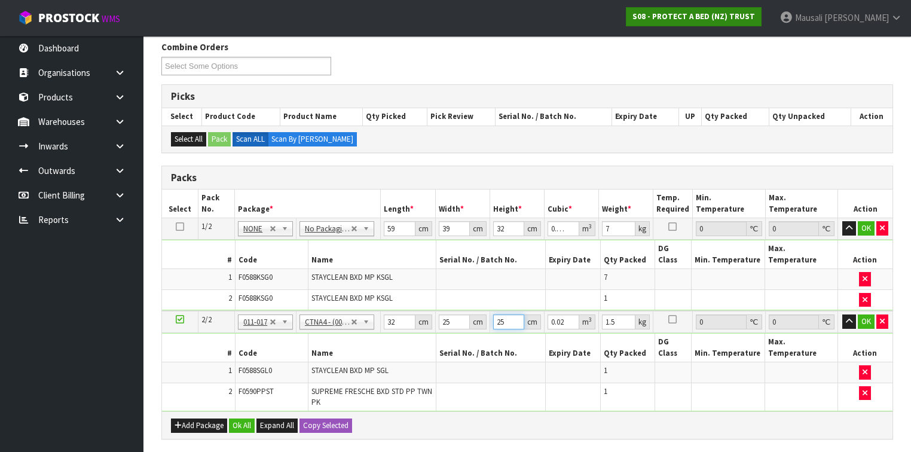
type input "3"
type input "0.0024"
type input "31"
type input "0.0248"
type input "31"
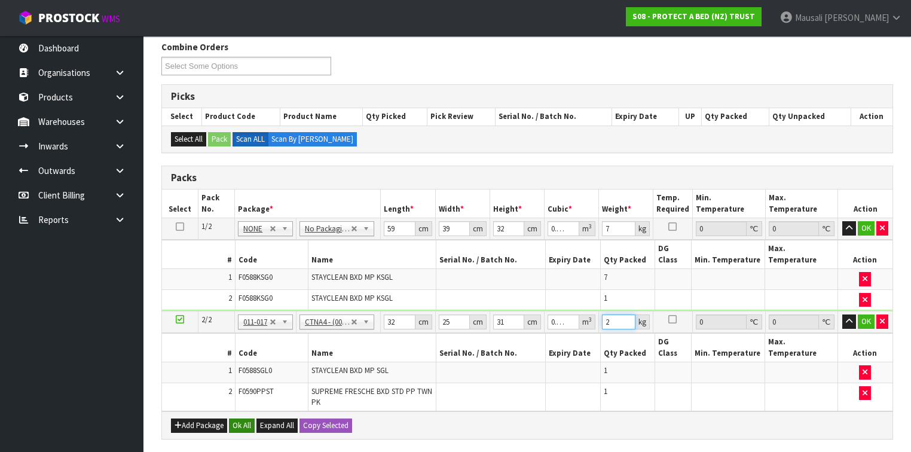
type input "2"
click at [241, 418] on button "Ok All" at bounding box center [242, 425] width 26 height 14
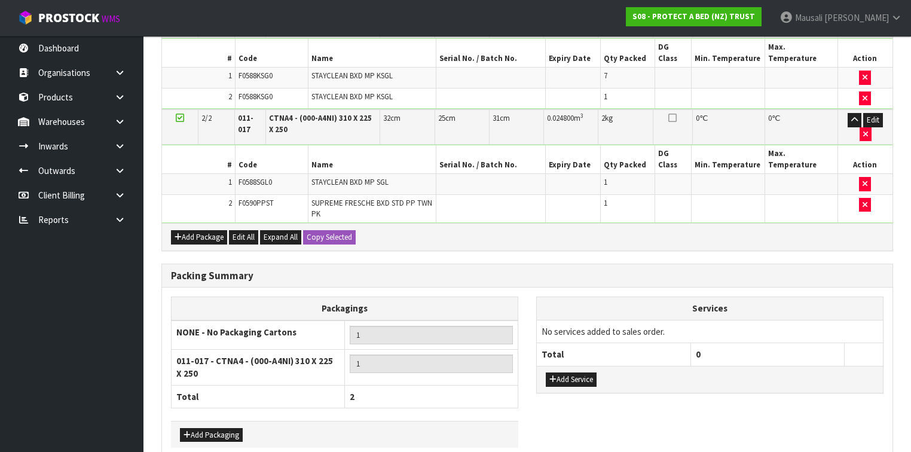
scroll to position [418, 0]
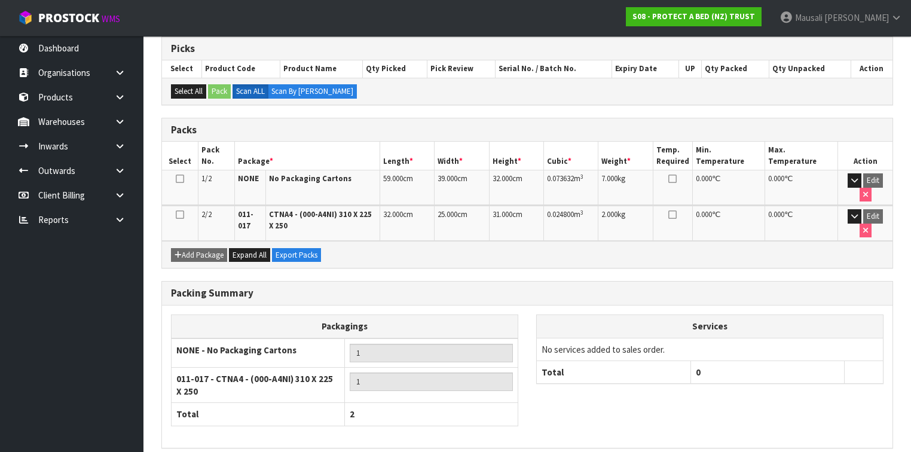
scroll to position [267, 0]
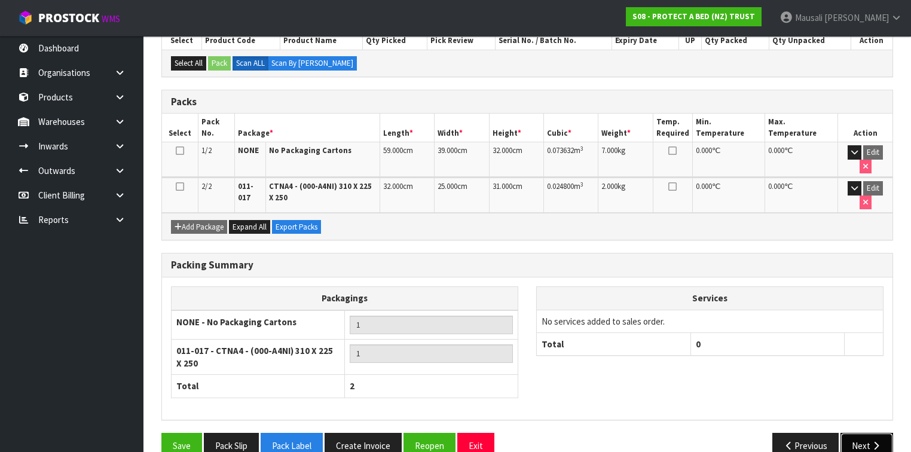
click at [858, 433] on button "Next" at bounding box center [866, 446] width 53 height 26
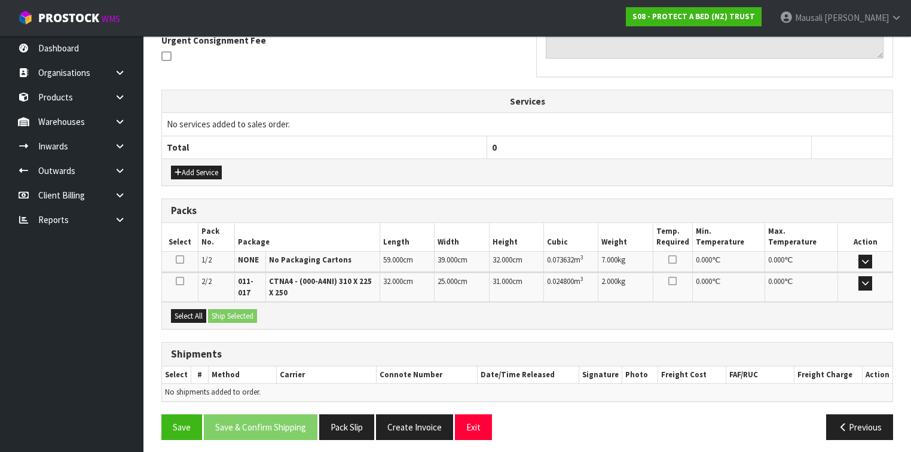
scroll to position [362, 0]
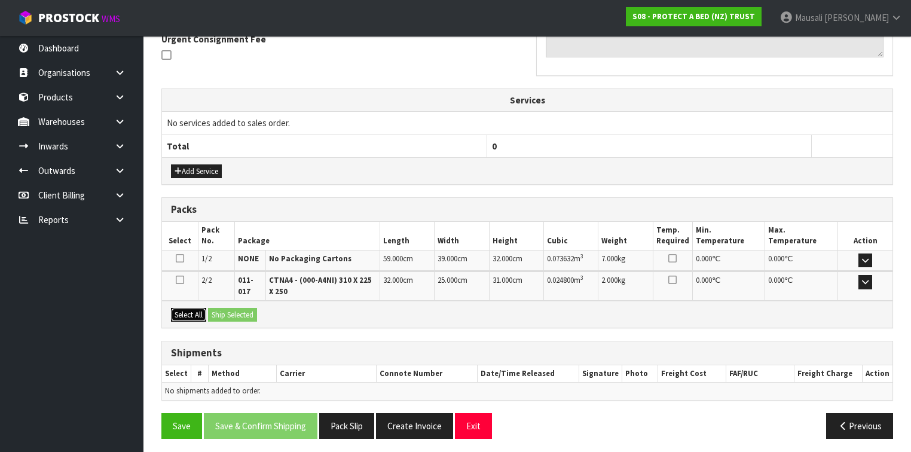
click at [187, 308] on button "Select All" at bounding box center [188, 315] width 35 height 14
click at [248, 314] on button "Ship Selected" at bounding box center [232, 315] width 49 height 14
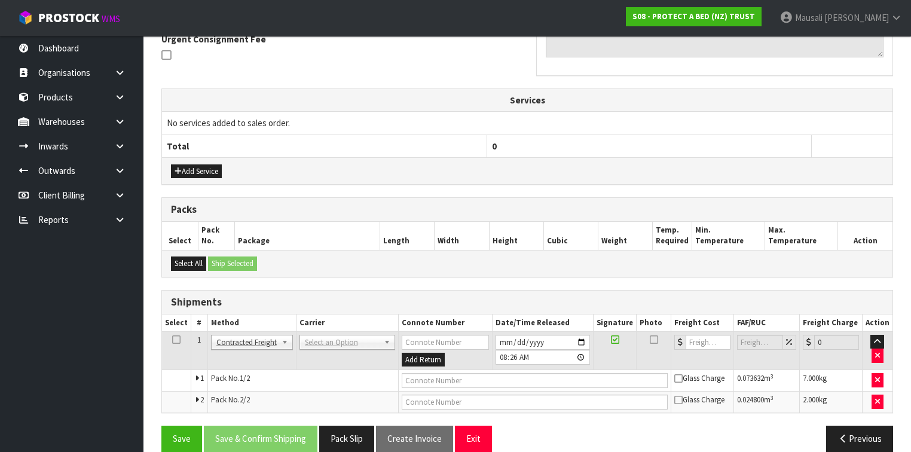
scroll to position [375, 0]
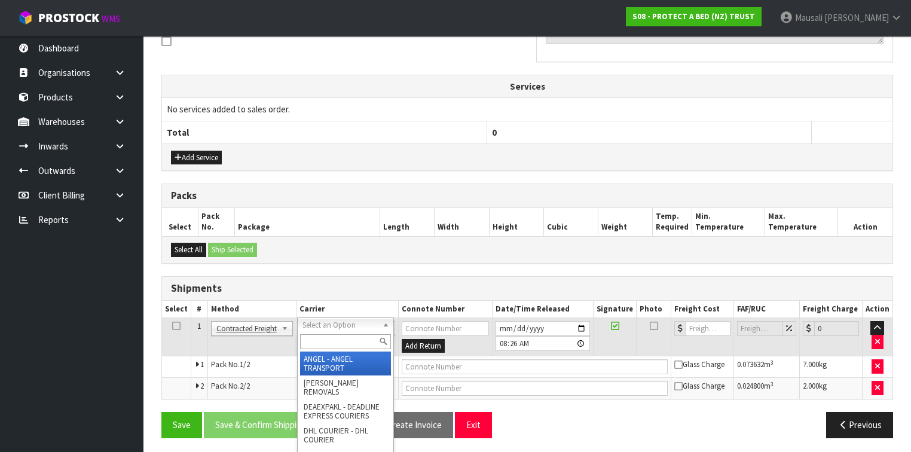
click at [328, 342] on input "text" at bounding box center [345, 341] width 91 height 15
type input "NZP"
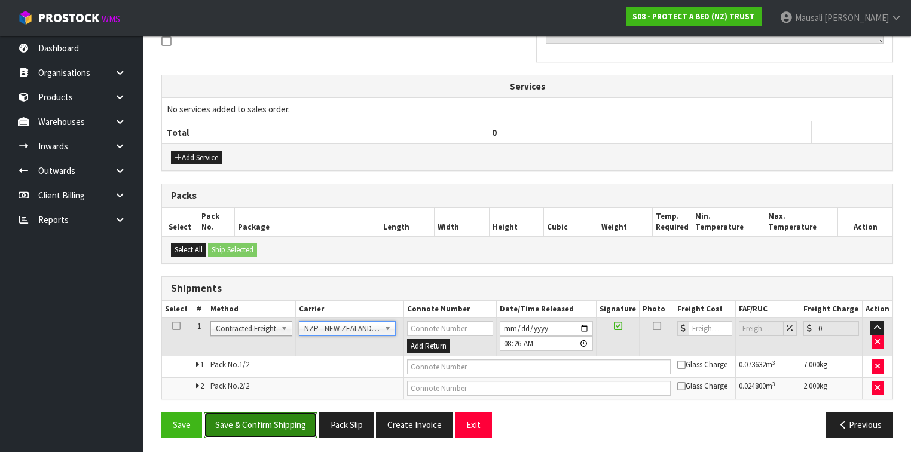
click at [289, 420] on button "Save & Confirm Shipping" at bounding box center [261, 425] width 114 height 26
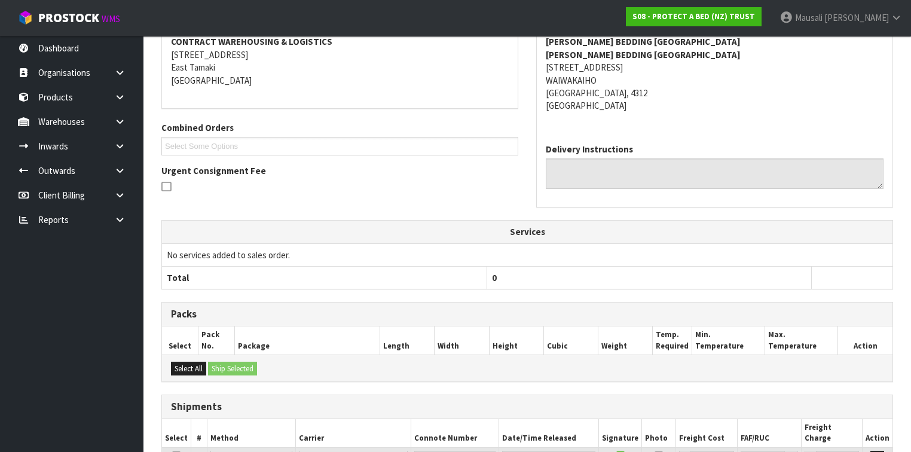
scroll to position [357, 0]
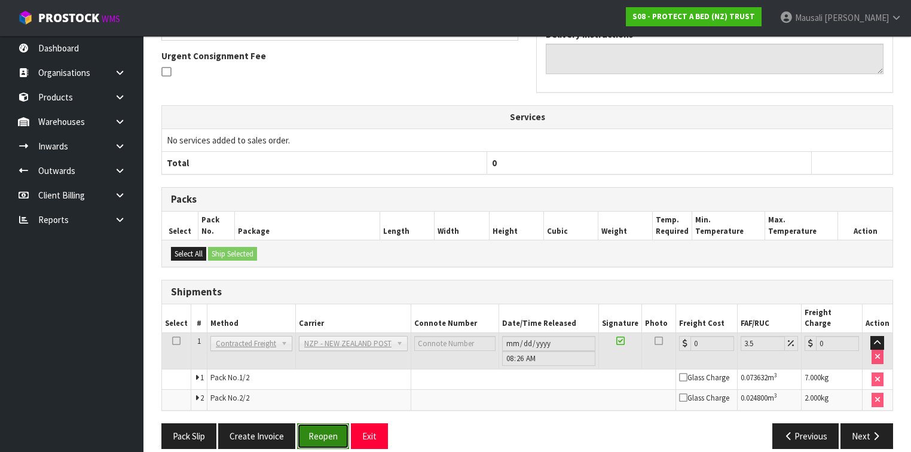
click at [332, 424] on button "Reopen" at bounding box center [323, 436] width 52 height 26
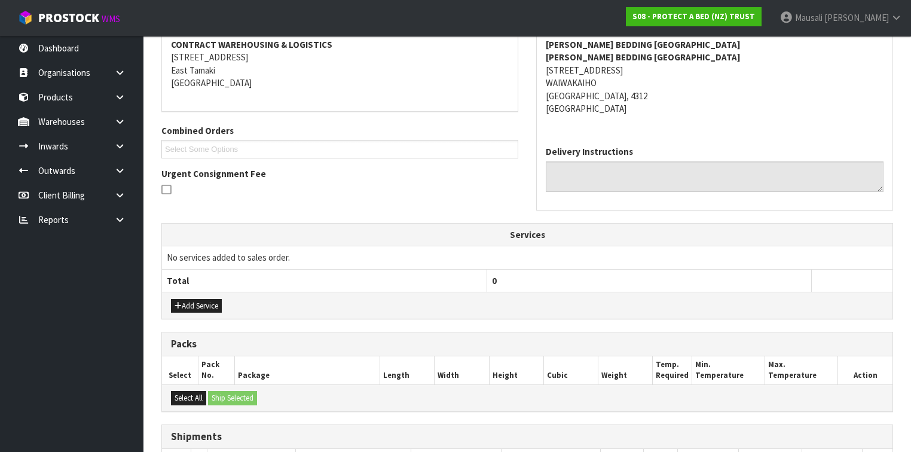
scroll to position [383, 0]
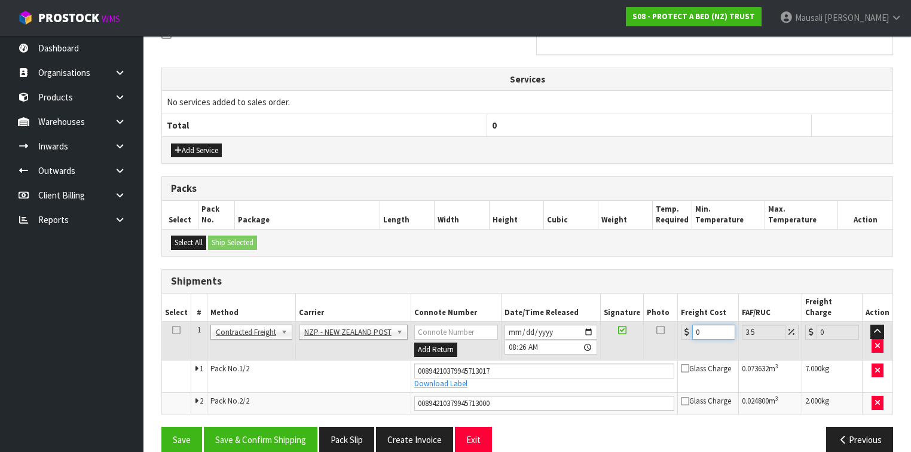
drag, startPoint x: 701, startPoint y: 316, endPoint x: 679, endPoint y: 325, distance: 23.6
click at [681, 325] on div "0" at bounding box center [708, 332] width 54 height 15
type input "2"
type input "2.07"
type input "20"
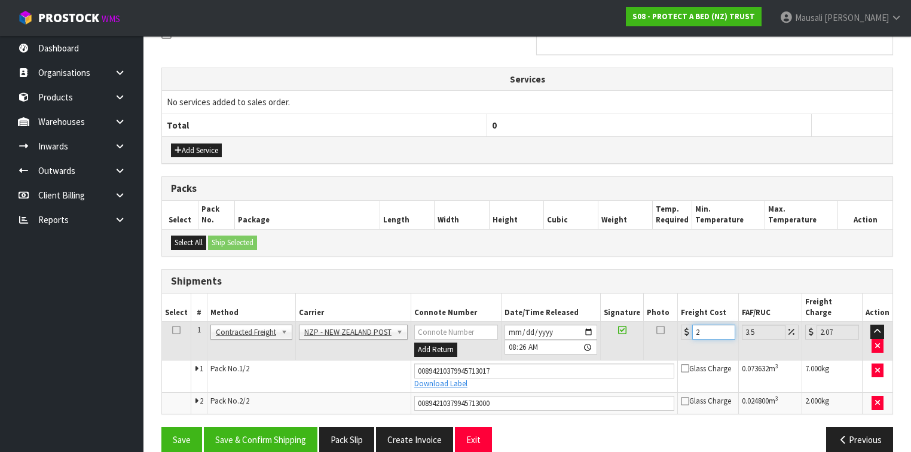
type input "20.7"
type input "20.9"
type input "21.63"
type input "20.96"
type input "21.69"
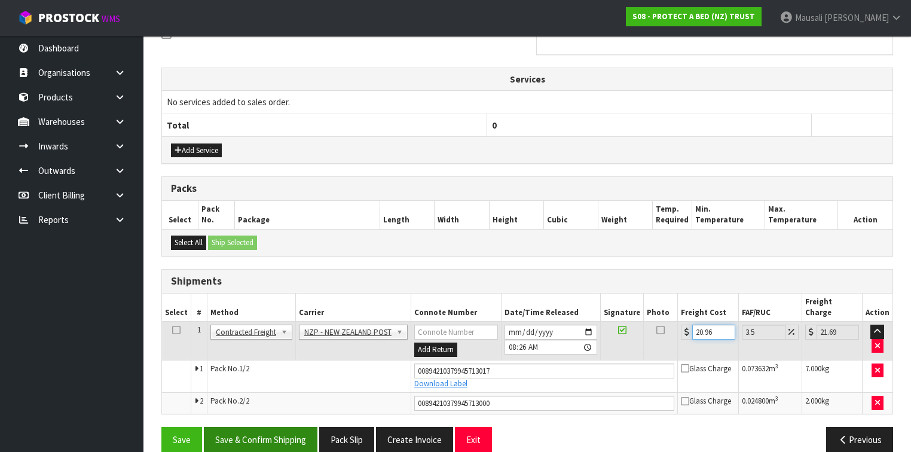
type input "20.96"
click at [250, 427] on button "Save & Confirm Shipping" at bounding box center [261, 440] width 114 height 26
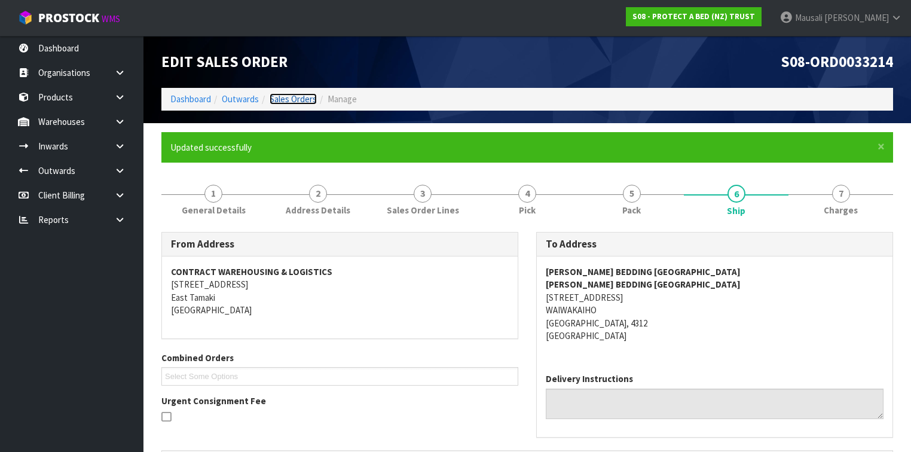
click at [284, 102] on link "Sales Orders" at bounding box center [293, 98] width 47 height 11
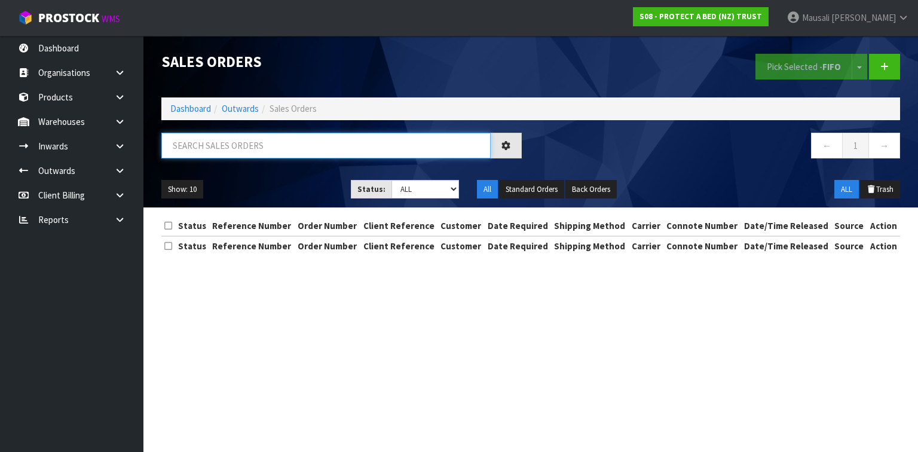
click at [189, 145] on input "text" at bounding box center [325, 146] width 329 height 26
type input "JOB-0410443"
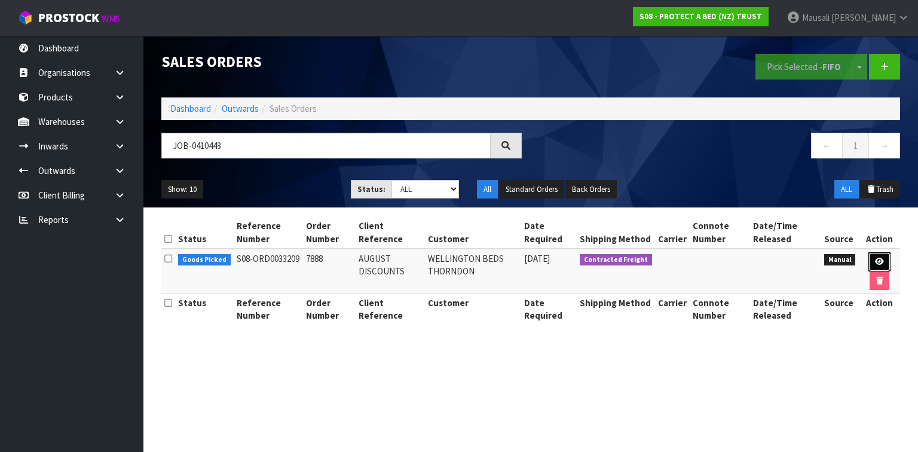
click at [878, 259] on icon at bounding box center [879, 262] width 9 height 8
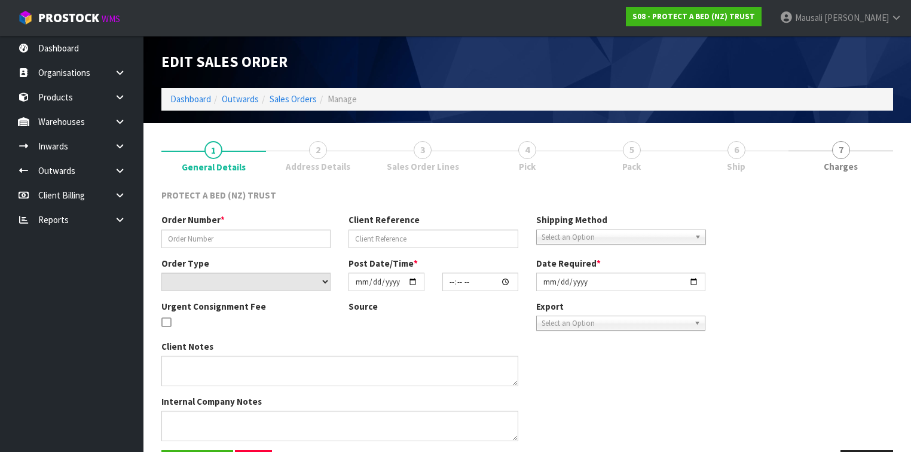
type input "7888"
type input "AUGUST DISCOUNTS"
select select "number:0"
type input "[DATE]"
type input "15:10:00.000"
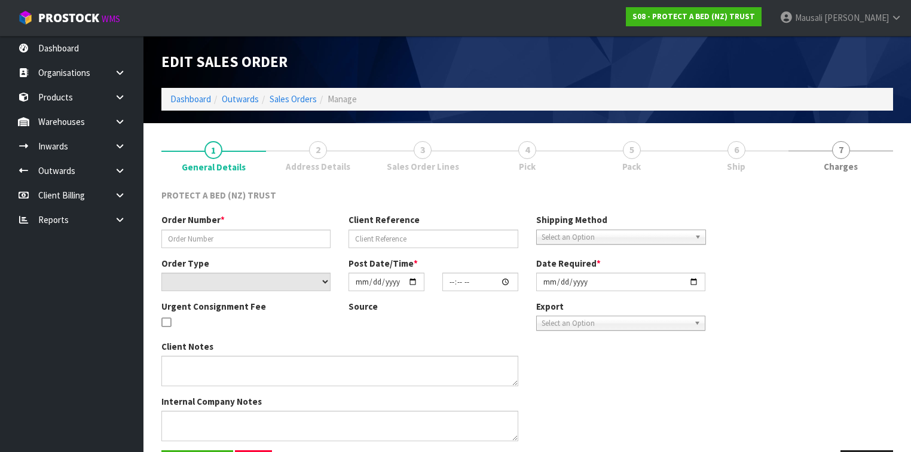
type input "[DATE]"
type textarea "WELLINGTON BEDS: AUGUST PROMOTION – [DATE] - STAYNEW [PERSON_NAME] MATTRESS AND…"
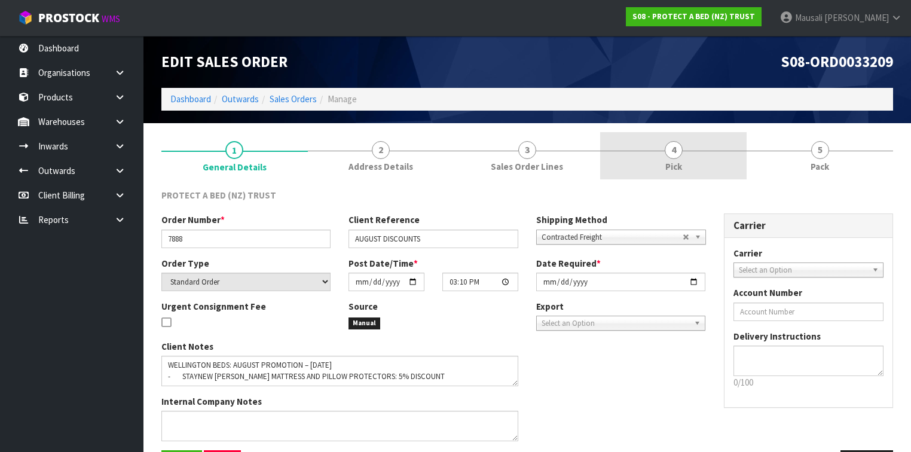
click at [671, 162] on span "Pick" at bounding box center [673, 166] width 17 height 13
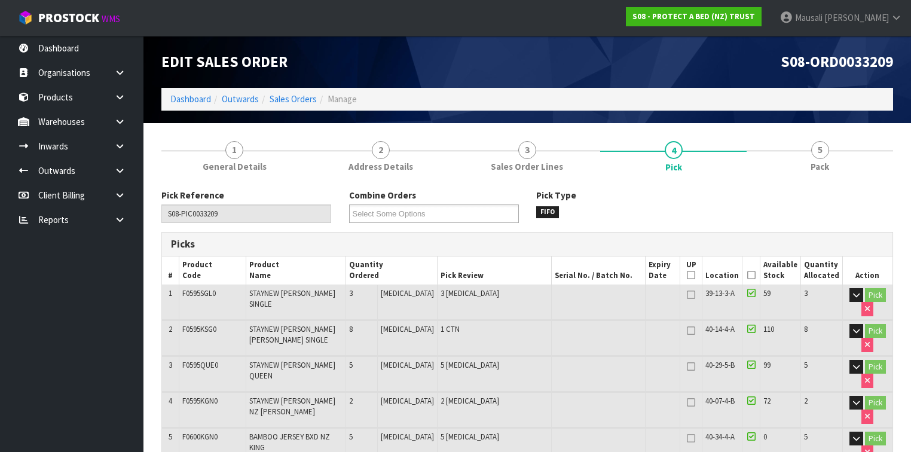
click at [748, 275] on icon at bounding box center [751, 275] width 8 height 1
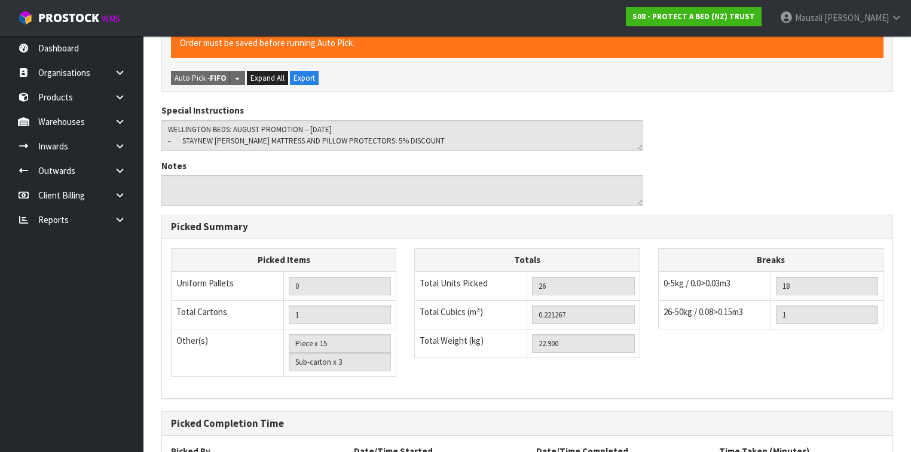
scroll to position [581, 0]
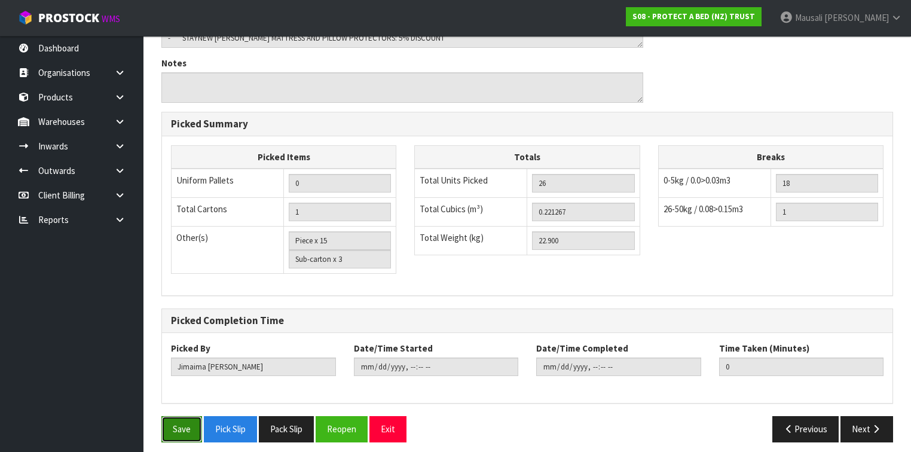
drag, startPoint x: 180, startPoint y: 412, endPoint x: 194, endPoint y: 393, distance: 23.9
click at [180, 416] on button "Save" at bounding box center [181, 429] width 41 height 26
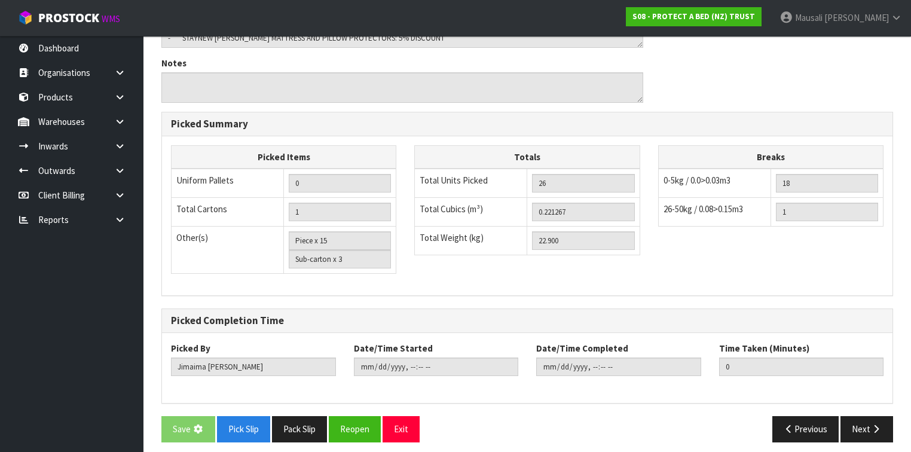
scroll to position [0, 0]
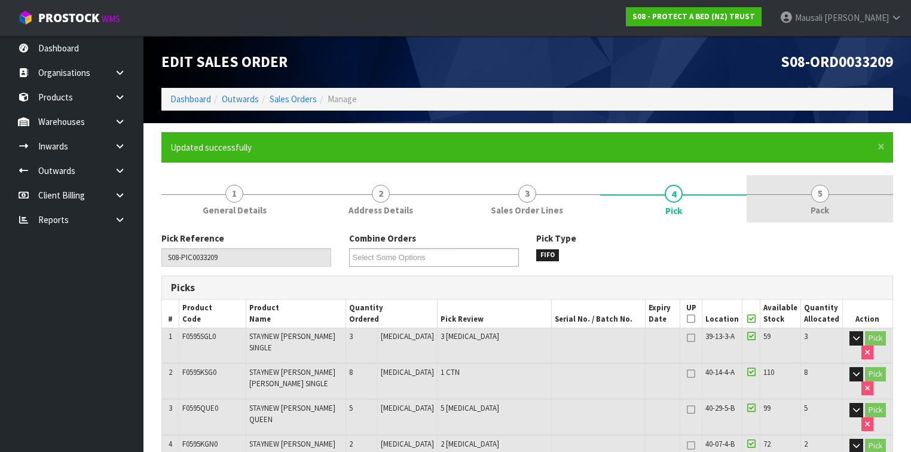
type input "[PERSON_NAME]"
type input "[DATE]T08:35:17"
click at [816, 211] on span "Pack" at bounding box center [819, 210] width 19 height 13
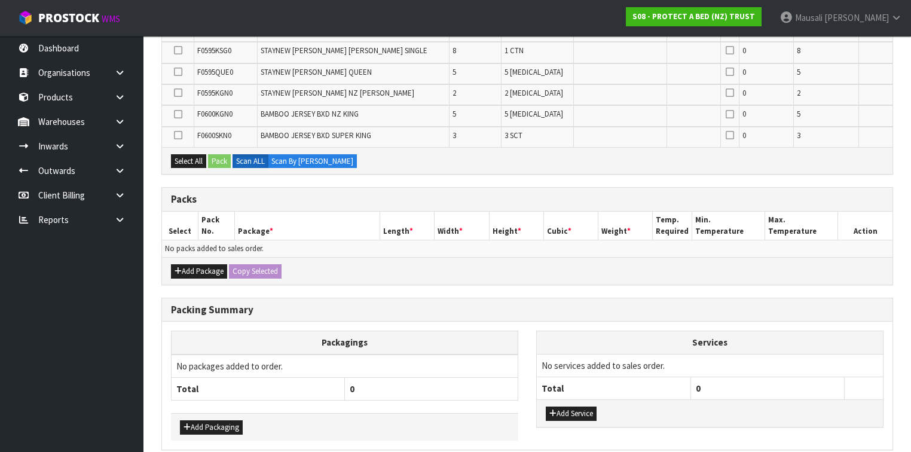
scroll to position [296, 0]
drag, startPoint x: 210, startPoint y: 267, endPoint x: 203, endPoint y: 264, distance: 8.6
click at [210, 267] on button "Add Package" at bounding box center [199, 271] width 56 height 14
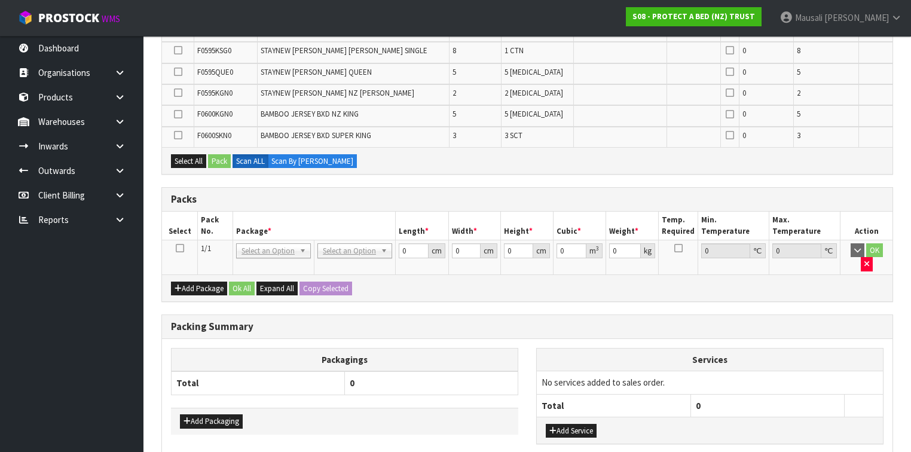
click at [178, 248] on icon at bounding box center [180, 248] width 8 height 1
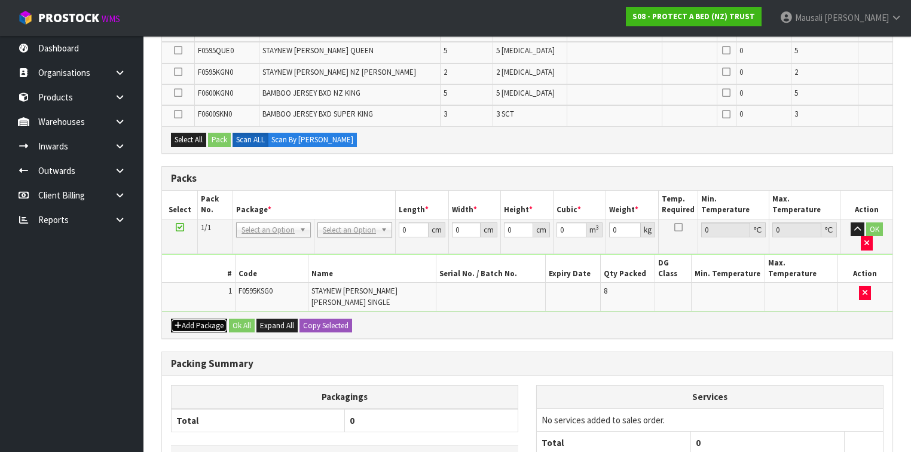
click at [188, 319] on button "Add Package" at bounding box center [199, 326] width 56 height 14
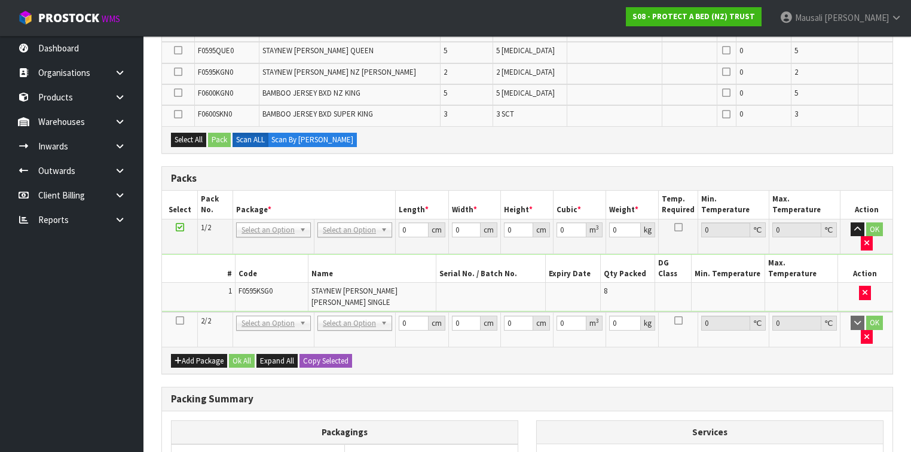
click at [178, 320] on icon at bounding box center [180, 320] width 8 height 1
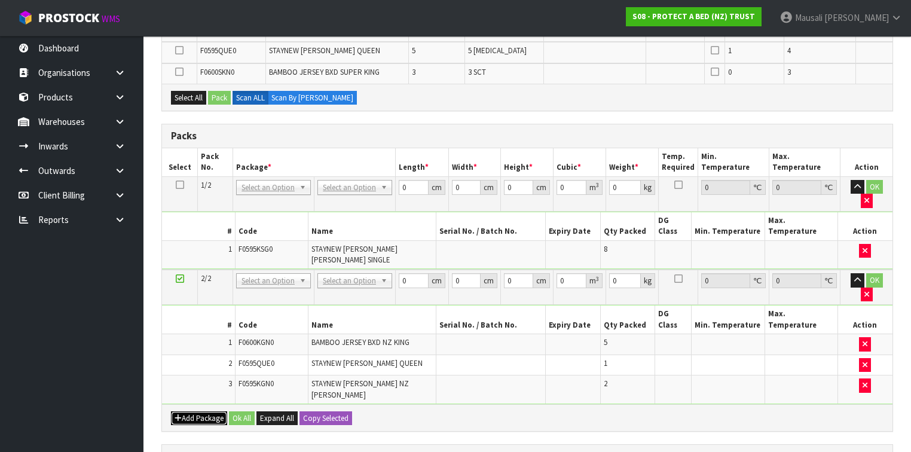
click at [188, 411] on button "Add Package" at bounding box center [199, 418] width 56 height 14
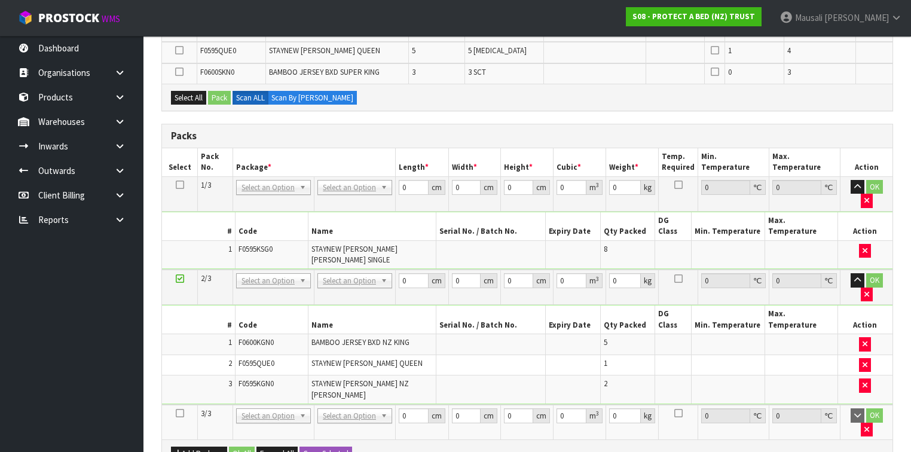
click at [179, 413] on icon at bounding box center [180, 413] width 8 height 1
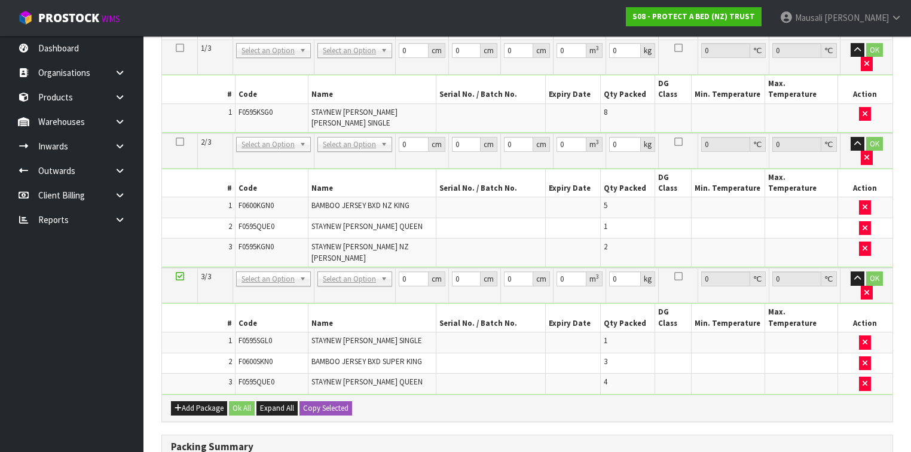
scroll to position [392, 0]
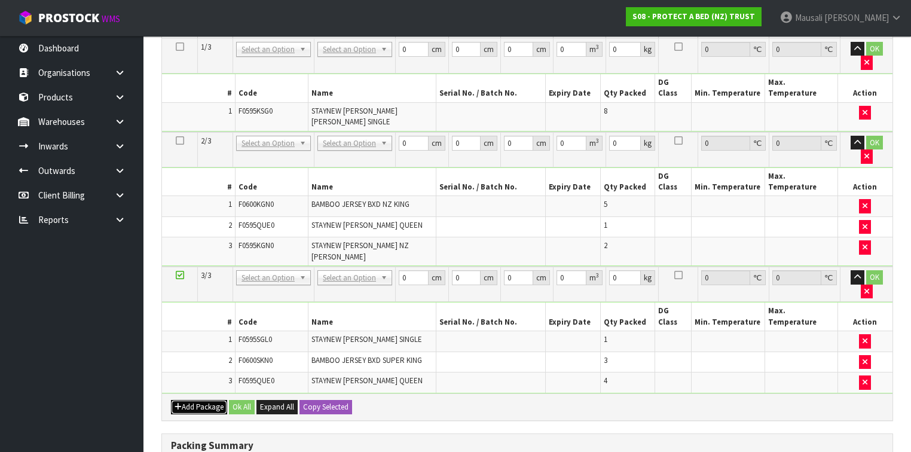
click at [189, 400] on button "Add Package" at bounding box center [199, 407] width 56 height 14
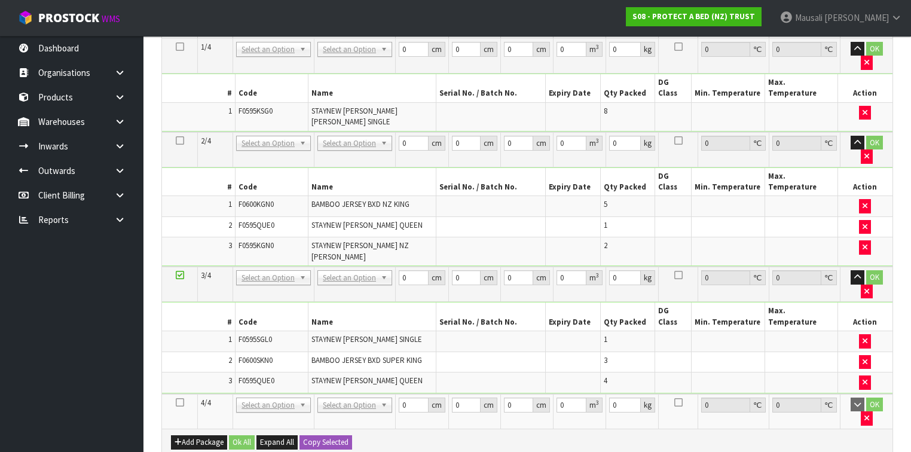
click at [179, 402] on icon at bounding box center [180, 402] width 8 height 1
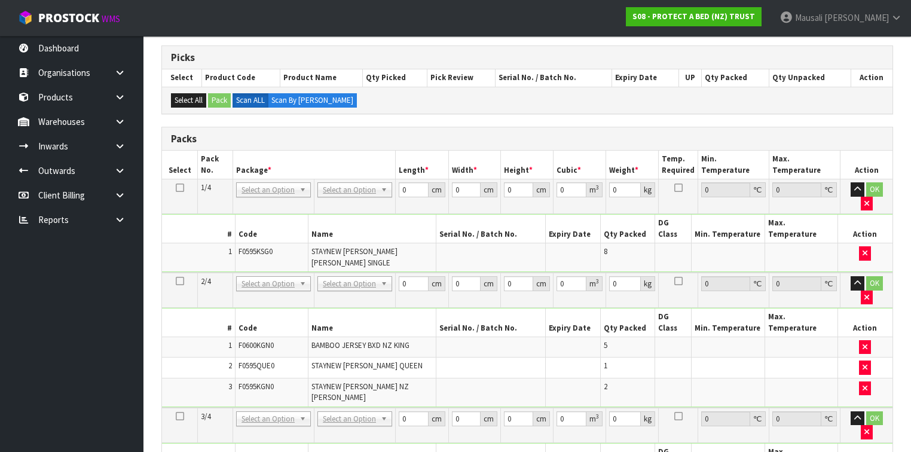
scroll to position [228, 0]
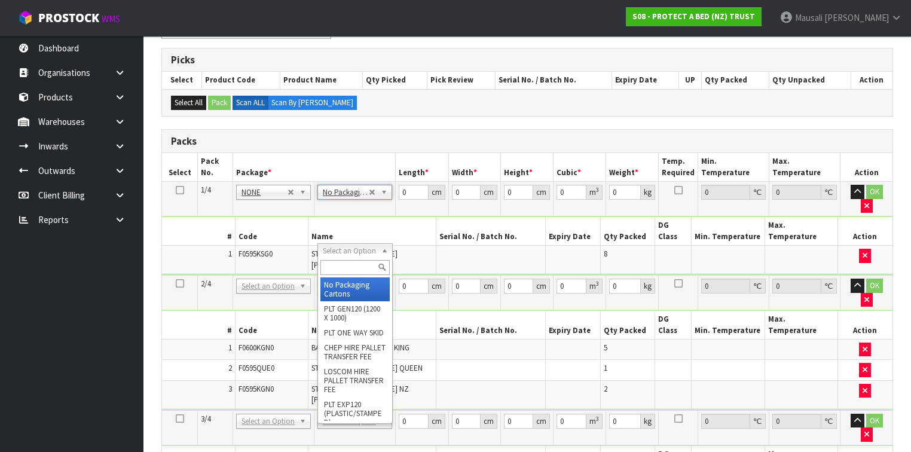
click at [349, 274] on input "text" at bounding box center [354, 267] width 69 height 15
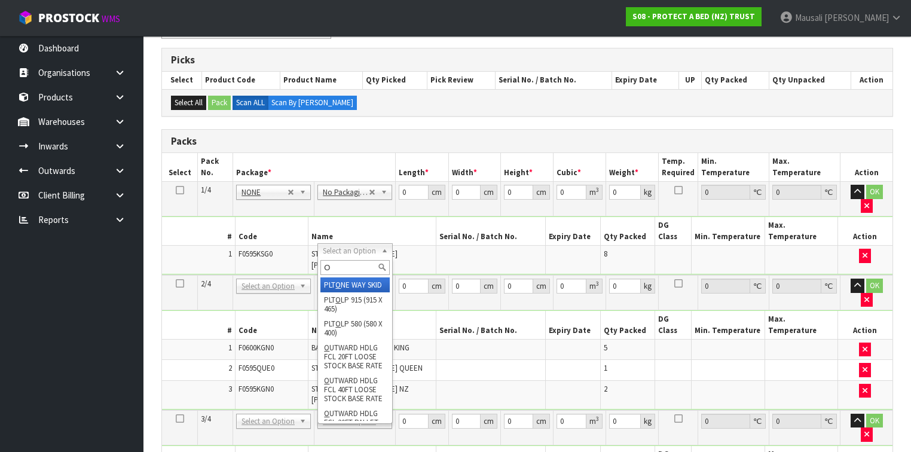
type input "OC"
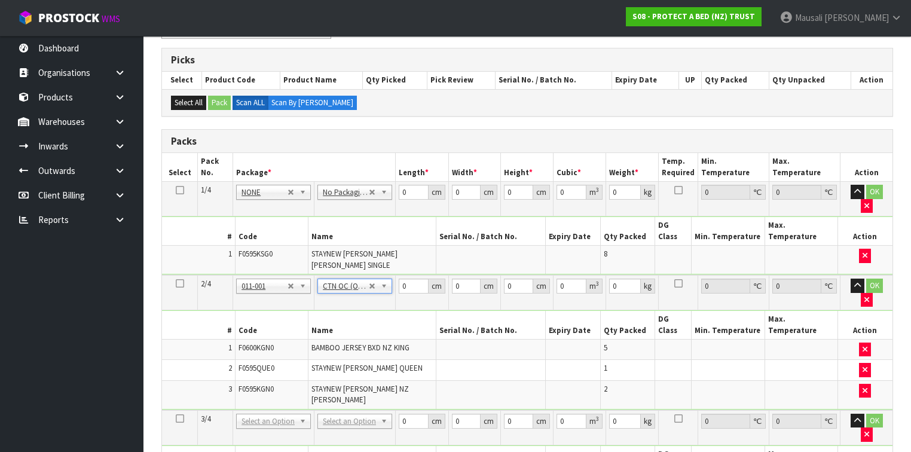
type input "7.66"
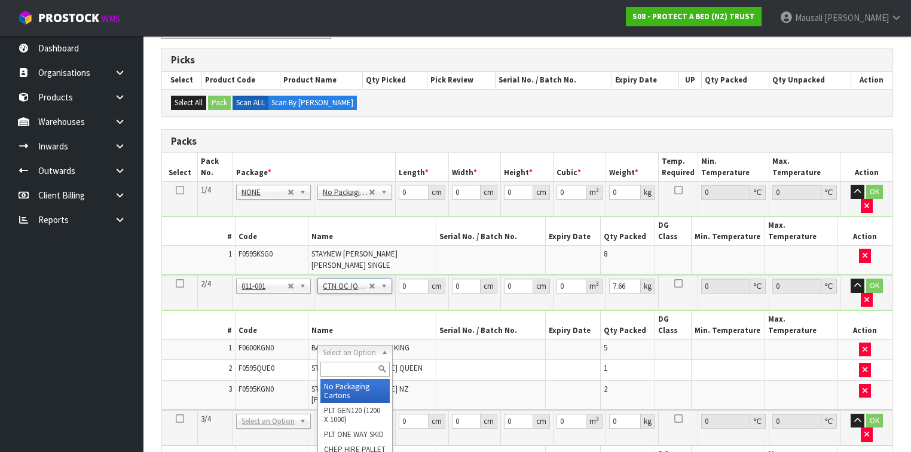
click at [332, 368] on input "text" at bounding box center [354, 369] width 69 height 15
type input "OC"
type input "2"
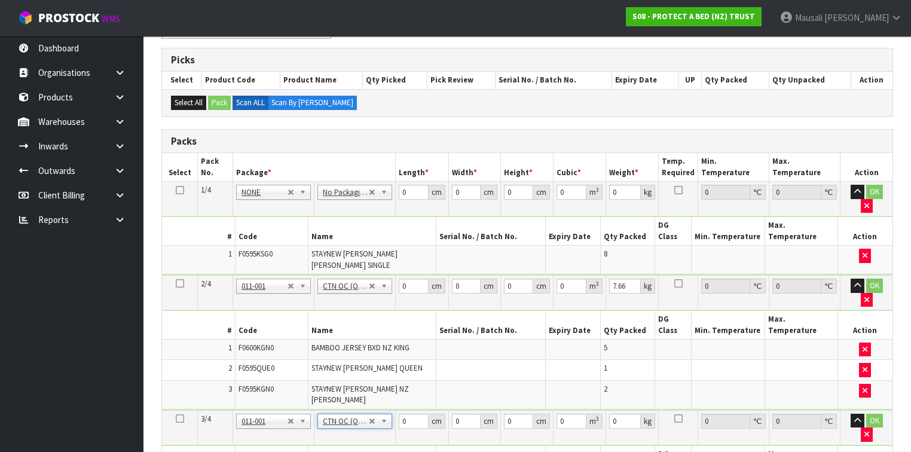
type input "7.22"
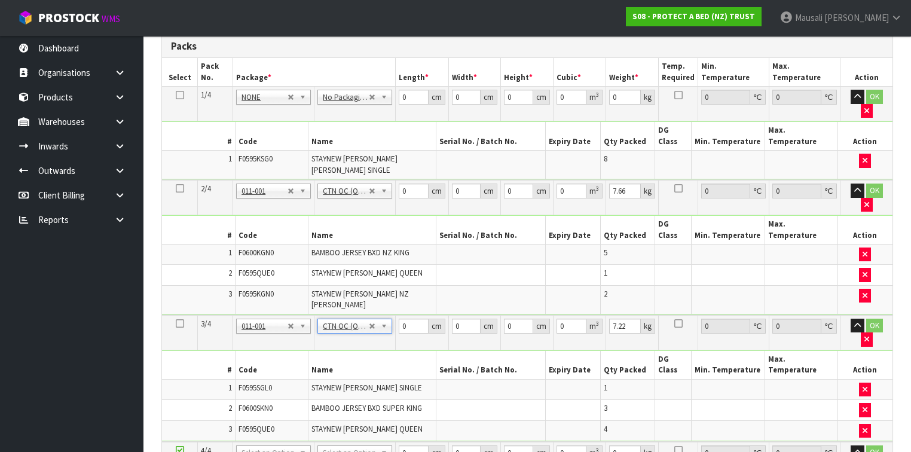
scroll to position [323, 0]
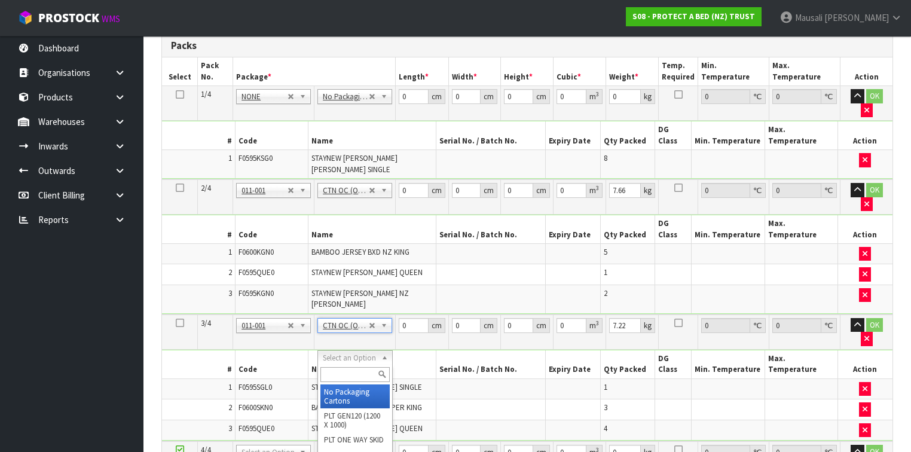
click at [341, 374] on input "text" at bounding box center [354, 374] width 69 height 15
type input "A4"
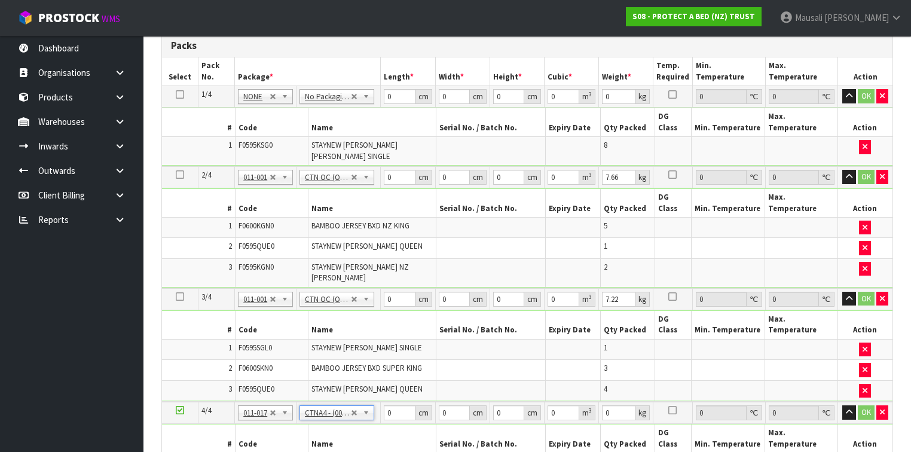
type input "31"
type input "22.5"
type input "25"
type input "0.017438"
type input "1.44"
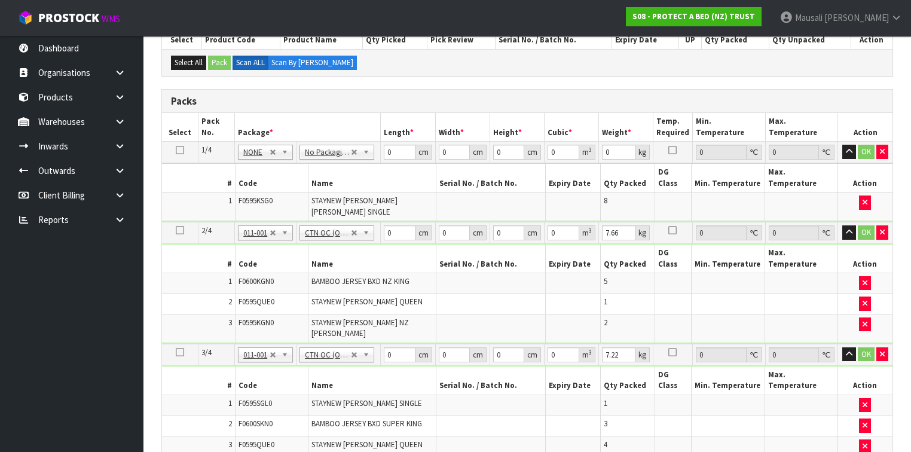
scroll to position [180, 0]
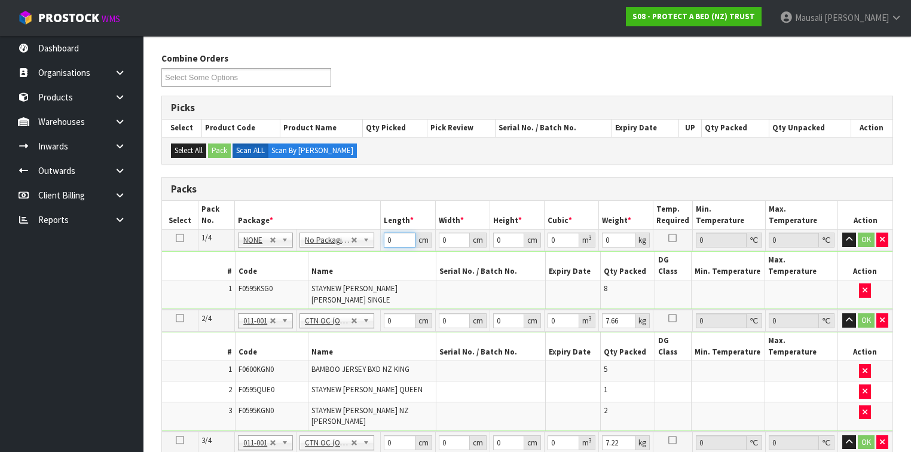
drag, startPoint x: 394, startPoint y: 235, endPoint x: 383, endPoint y: 256, distance: 24.1
click at [383, 256] on tbody "1/4 NONE 007-001 007-002 007-004 007-009 007-013 007-014 007-015 007-017 007-01…" at bounding box center [527, 270] width 730 height 80
type input "59"
type input "39"
type input "3"
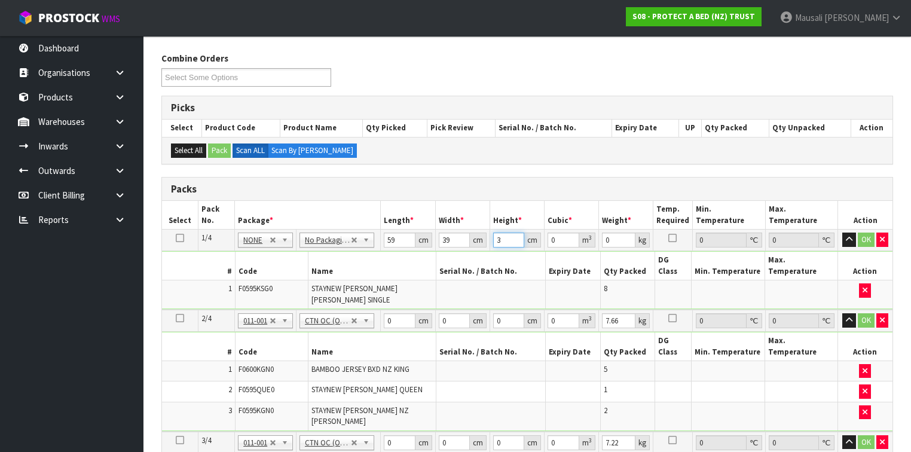
type input "0.006903"
type input "32"
type input "0.073632"
type input "32"
type input "7"
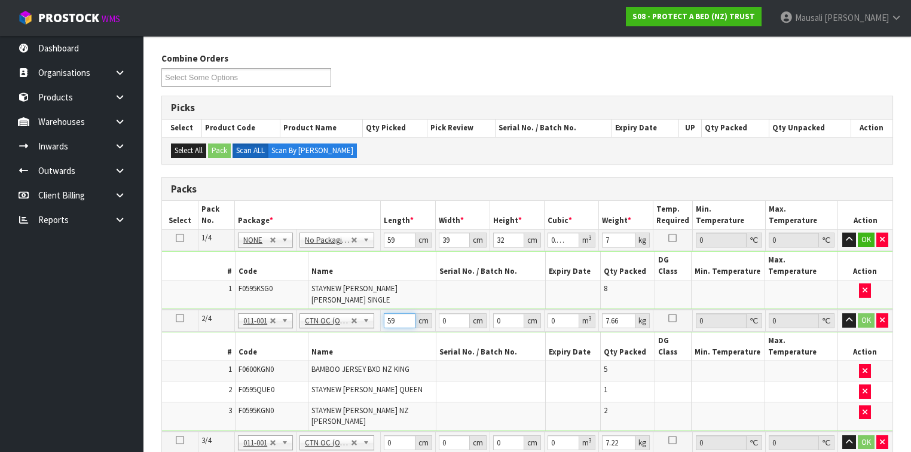
type input "59"
type input "40"
type input "3"
type input "0.00708"
type input "32"
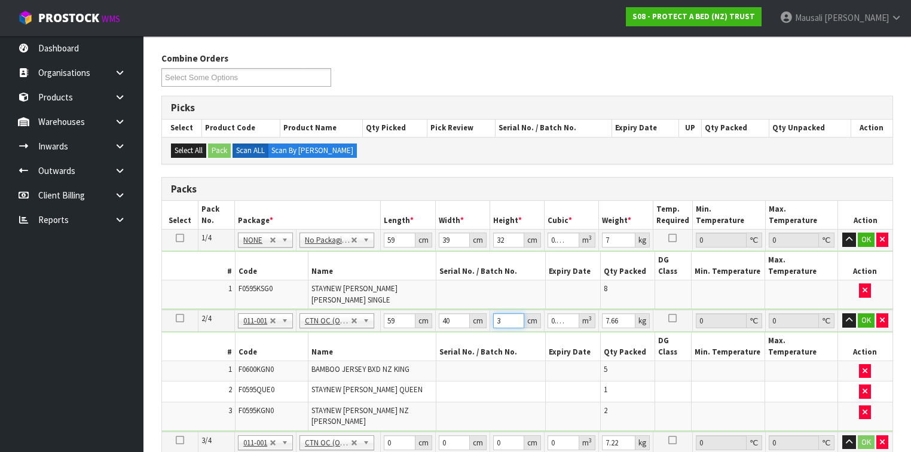
type input "0.07552"
type input "32"
type input "8"
type input "59"
type input "40"
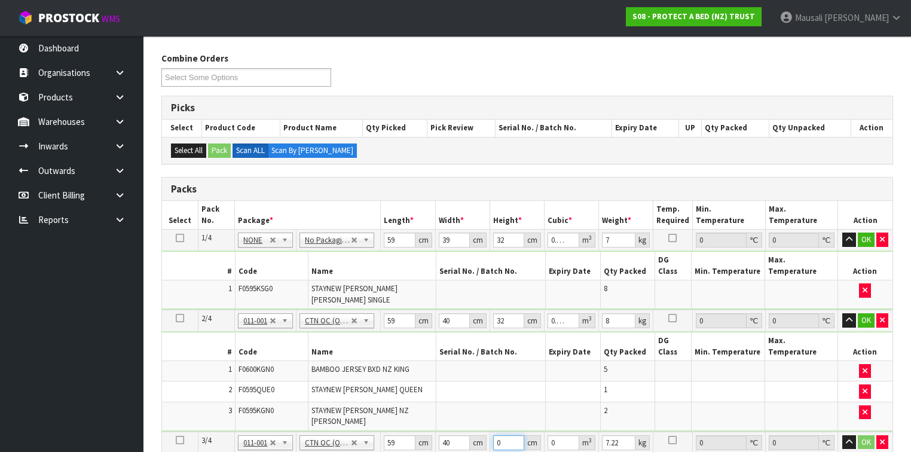
type input "3"
type input "0.00708"
type input "32"
type input "0.07552"
type input "32"
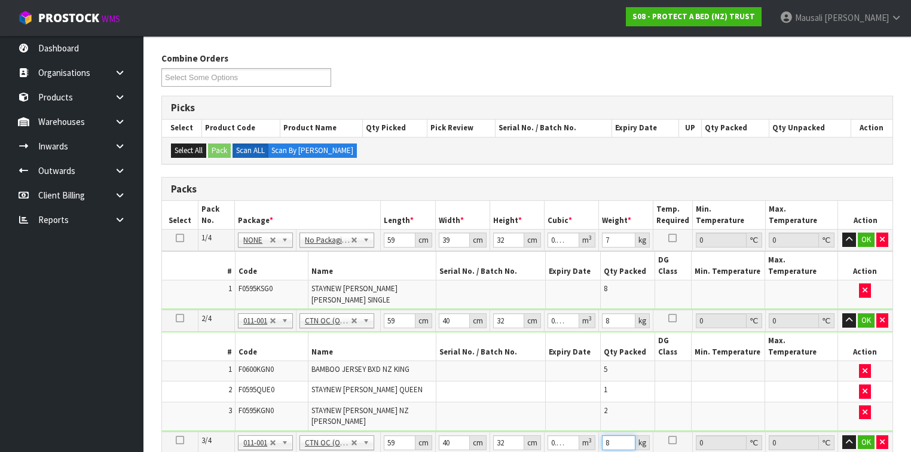
type input "8"
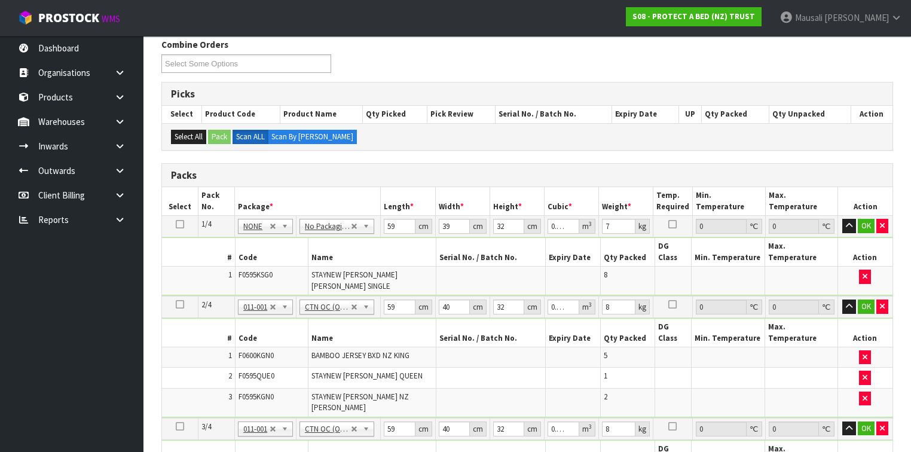
scroll to position [433, 0]
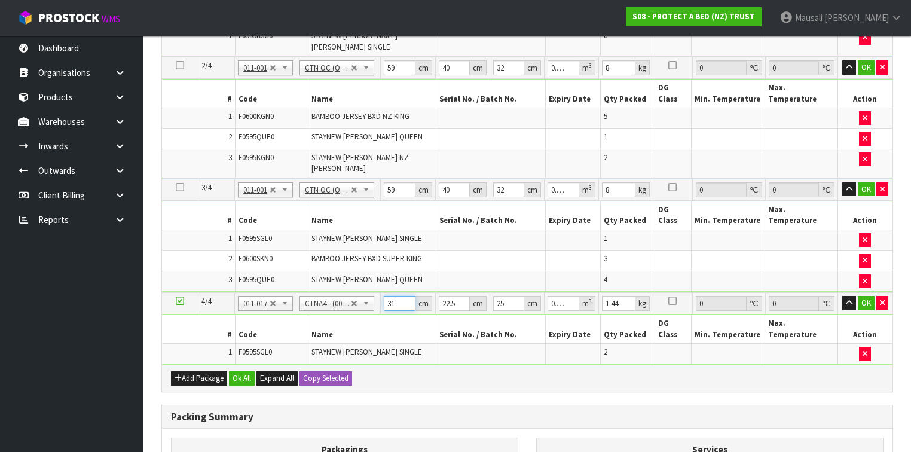
type input "3"
type input "0.001687"
type input "32"
type input "0.018"
click at [240, 371] on button "Ok All" at bounding box center [242, 378] width 26 height 14
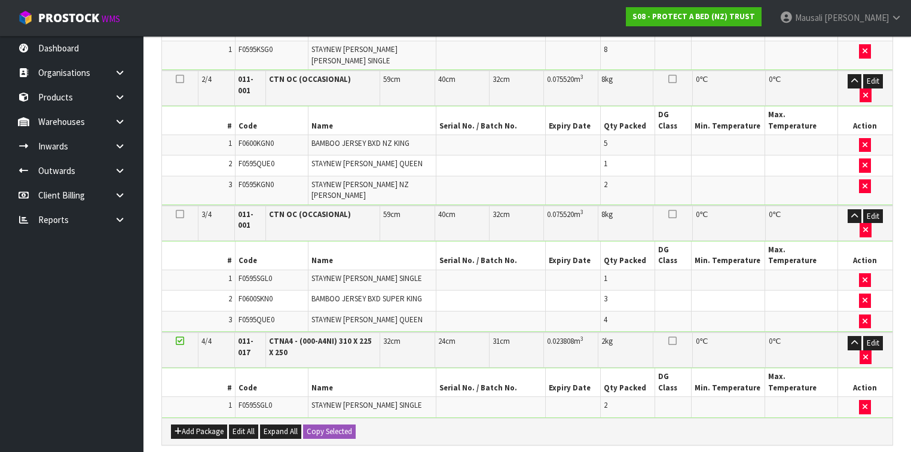
scroll to position [614, 0]
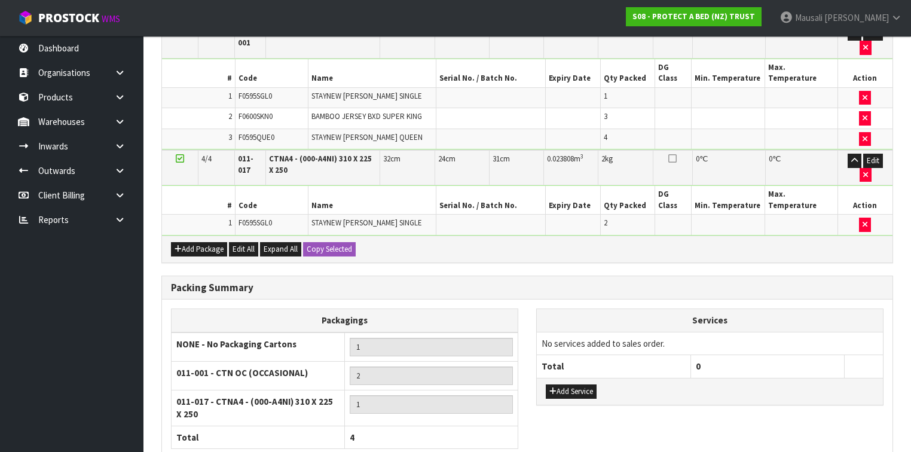
drag, startPoint x: 275, startPoint y: 419, endPoint x: 298, endPoint y: 402, distance: 28.6
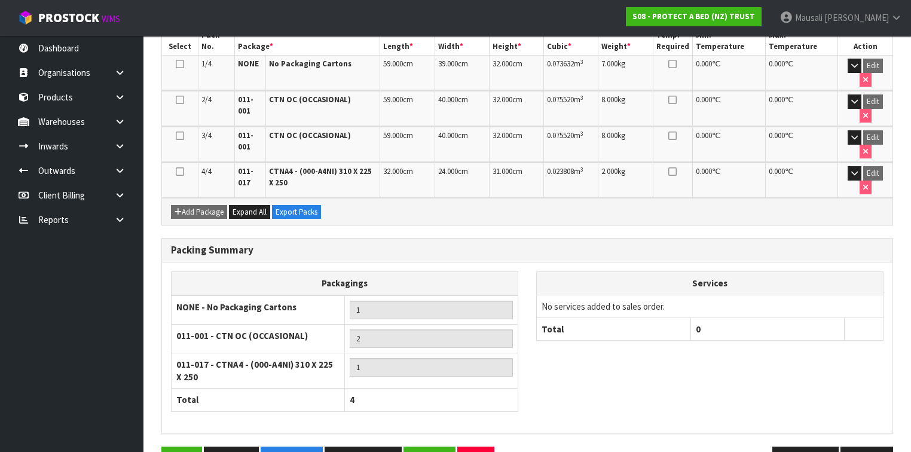
scroll to position [354, 0]
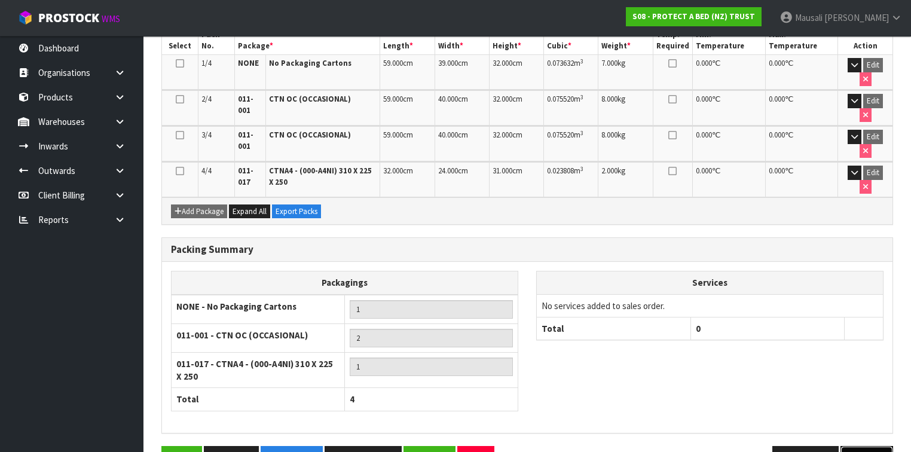
click at [850, 446] on button "Next" at bounding box center [866, 459] width 53 height 26
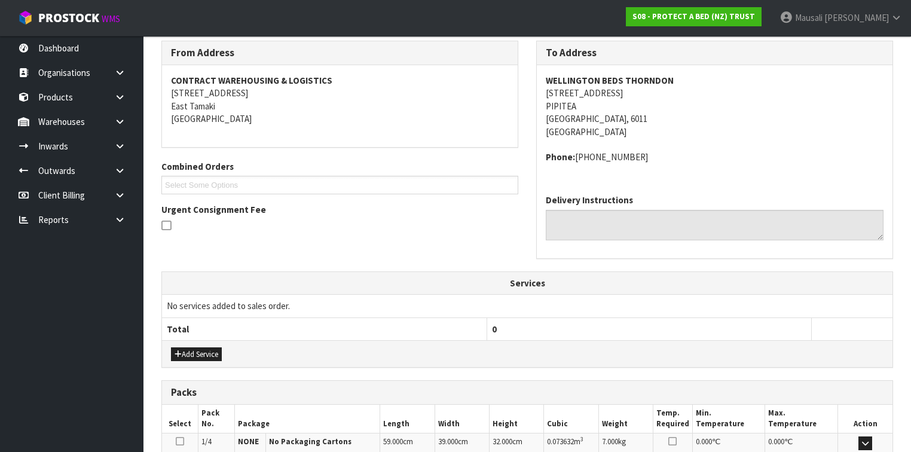
scroll to position [430, 0]
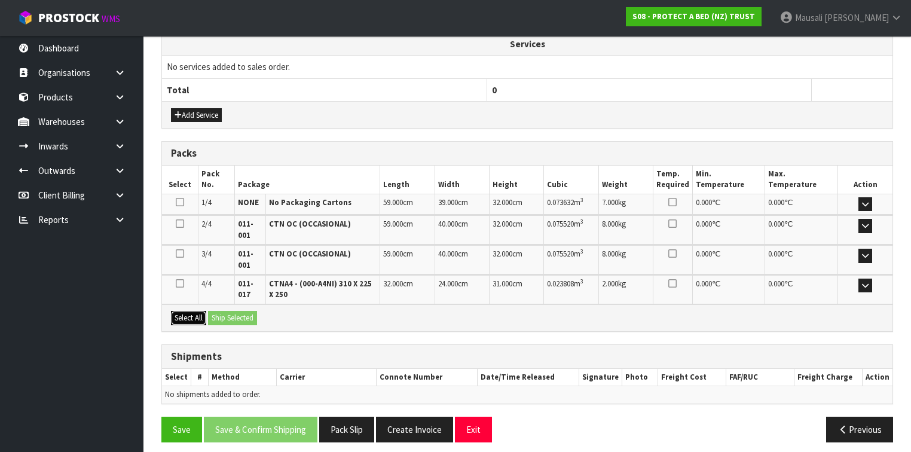
drag, startPoint x: 184, startPoint y: 311, endPoint x: 191, endPoint y: 314, distance: 7.8
click at [188, 313] on button "Select All" at bounding box center [188, 318] width 35 height 14
drag, startPoint x: 215, startPoint y: 315, endPoint x: 223, endPoint y: 323, distance: 11.4
click at [216, 316] on button "Ship Selected" at bounding box center [232, 318] width 49 height 14
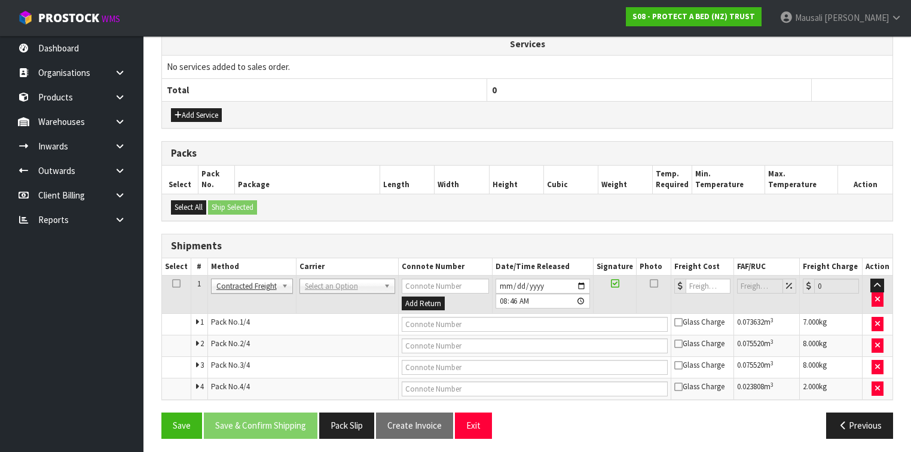
drag, startPoint x: 329, startPoint y: 280, endPoint x: 326, endPoint y: 290, distance: 11.2
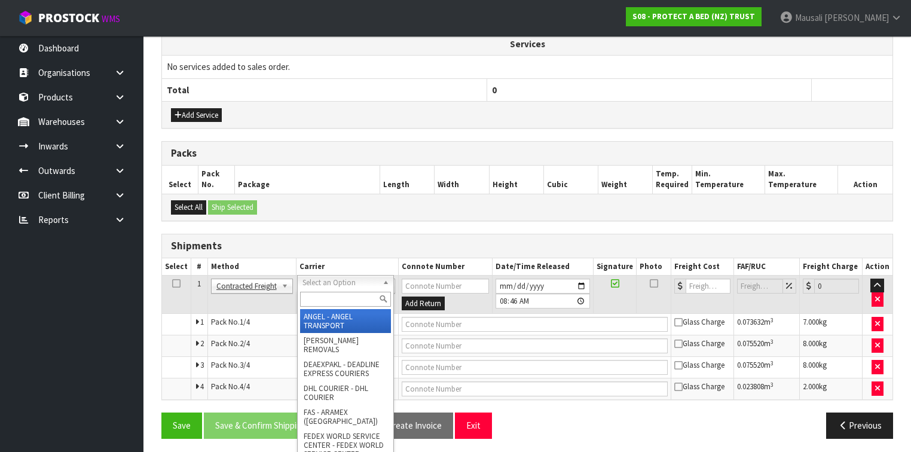
click at [326, 293] on input "text" at bounding box center [345, 299] width 91 height 15
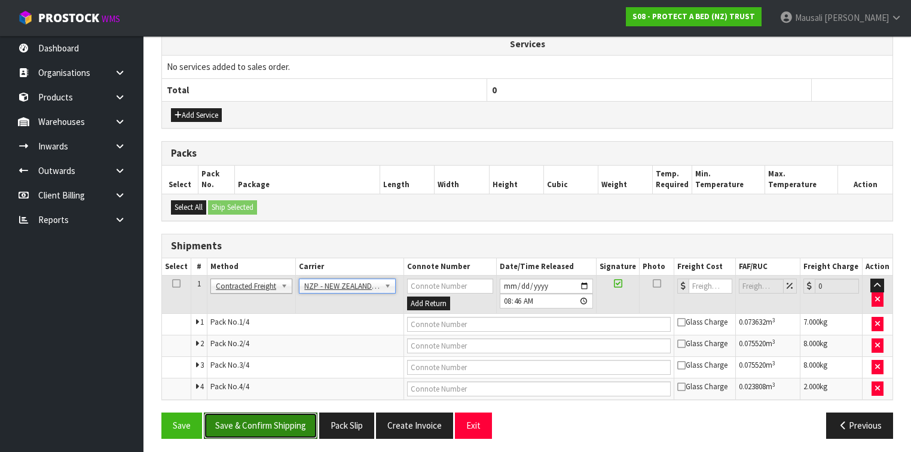
drag, startPoint x: 278, startPoint y: 416, endPoint x: 284, endPoint y: 404, distance: 13.4
click at [280, 412] on button "Save & Confirm Shipping" at bounding box center [261, 425] width 114 height 26
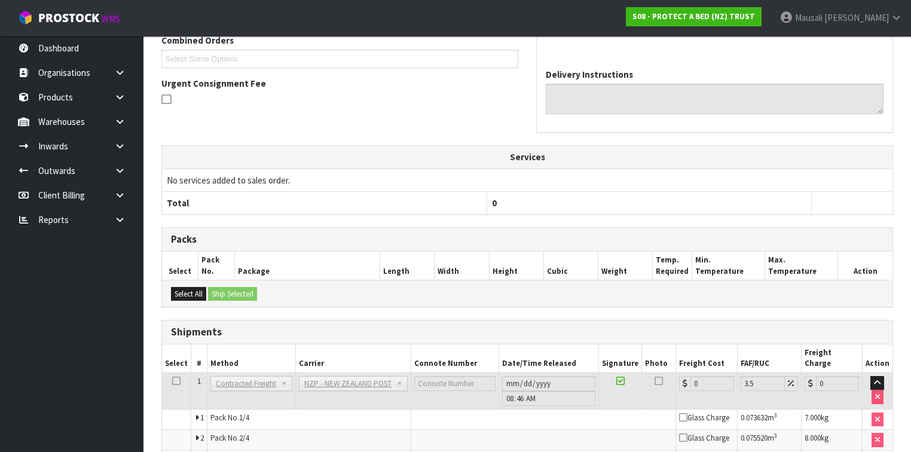
scroll to position [411, 0]
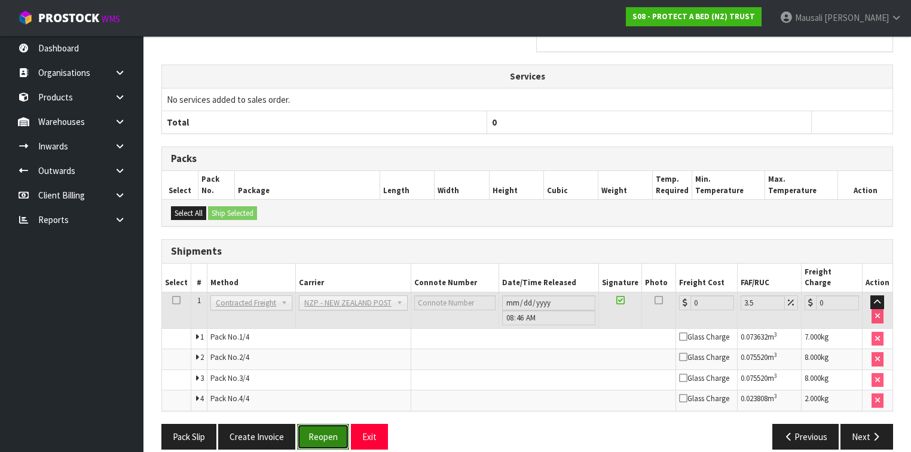
click at [330, 424] on button "Reopen" at bounding box center [323, 437] width 52 height 26
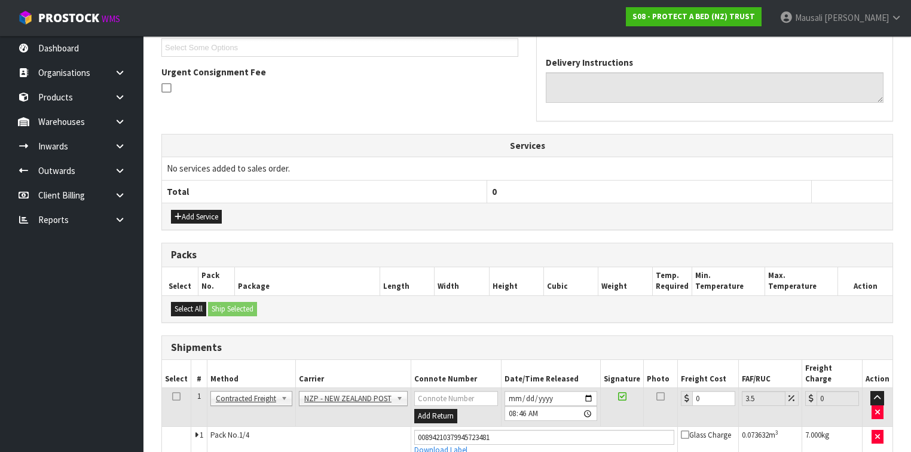
scroll to position [430, 0]
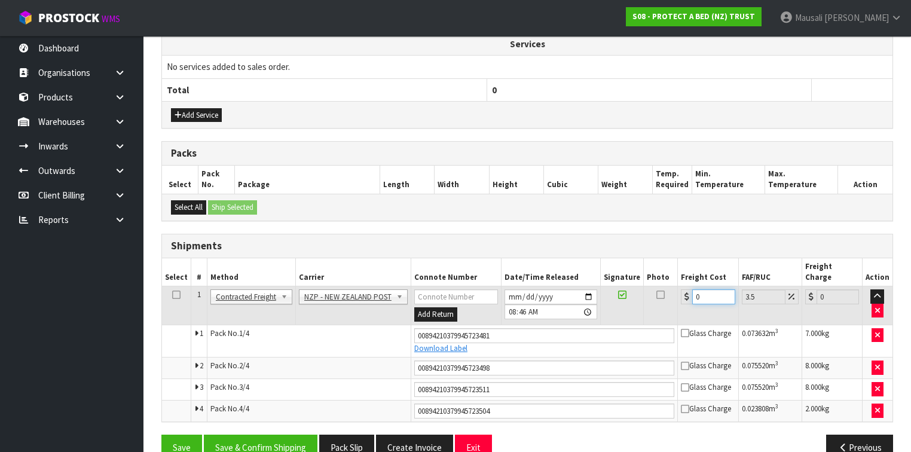
drag, startPoint x: 703, startPoint y: 284, endPoint x: 679, endPoint y: 304, distance: 30.6
click at [679, 304] on td "0" at bounding box center [708, 305] width 60 height 39
click at [275, 435] on button "Save & Confirm Shipping" at bounding box center [261, 448] width 114 height 26
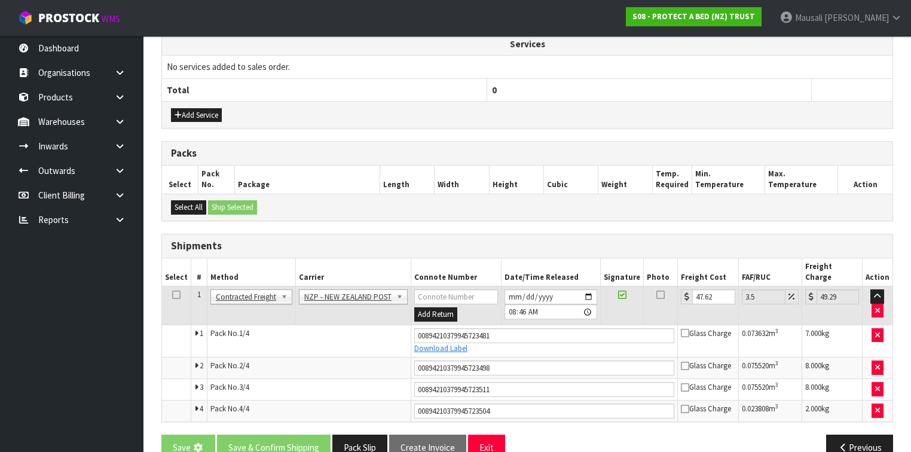
scroll to position [0, 0]
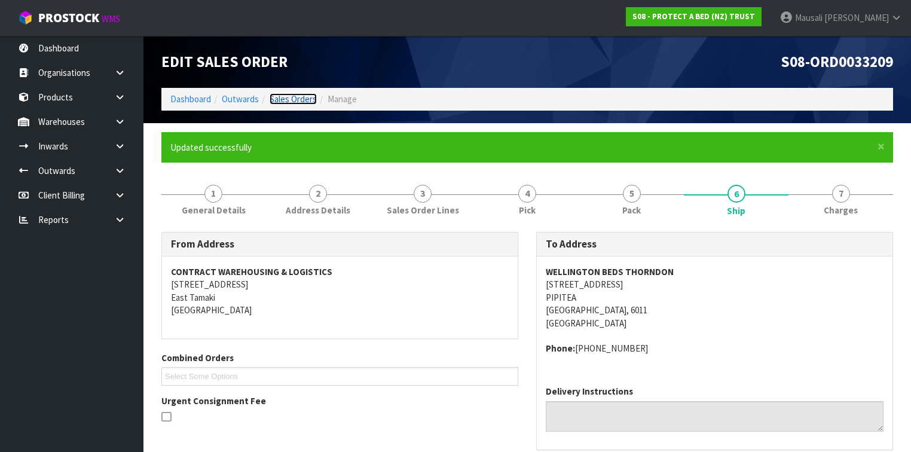
click at [301, 97] on link "Sales Orders" at bounding box center [293, 98] width 47 height 11
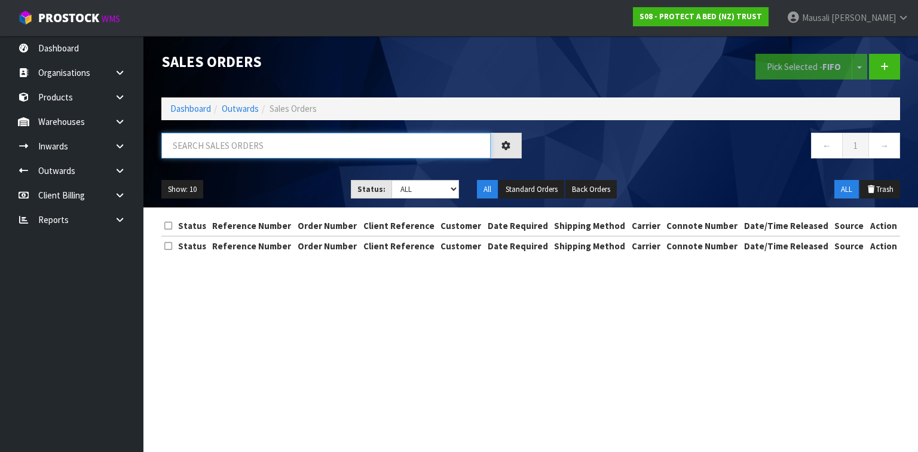
click at [188, 147] on input "text" at bounding box center [325, 146] width 329 height 26
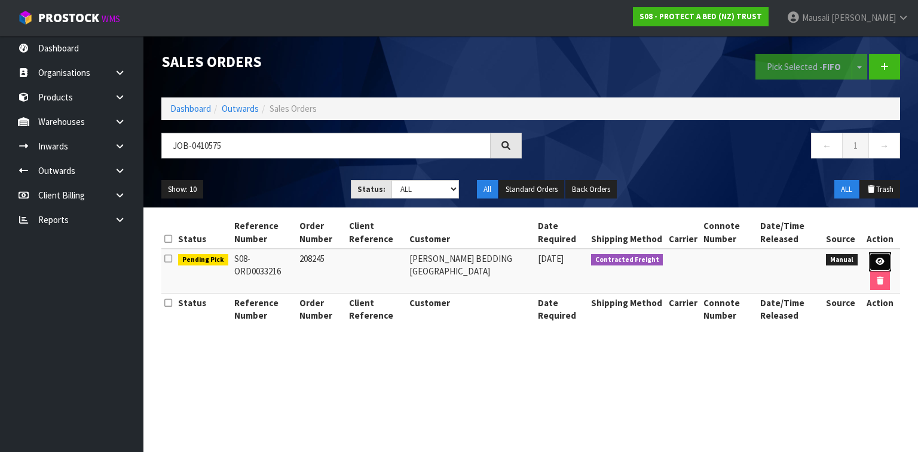
click at [877, 258] on icon at bounding box center [880, 262] width 9 height 8
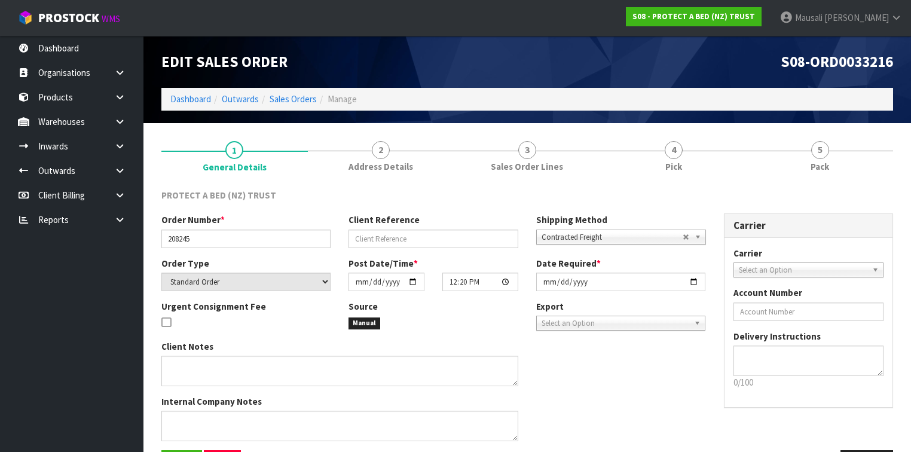
drag, startPoint x: 705, startPoint y: 157, endPoint x: 729, endPoint y: 189, distance: 40.2
click at [707, 160] on link "4 Pick" at bounding box center [673, 155] width 146 height 47
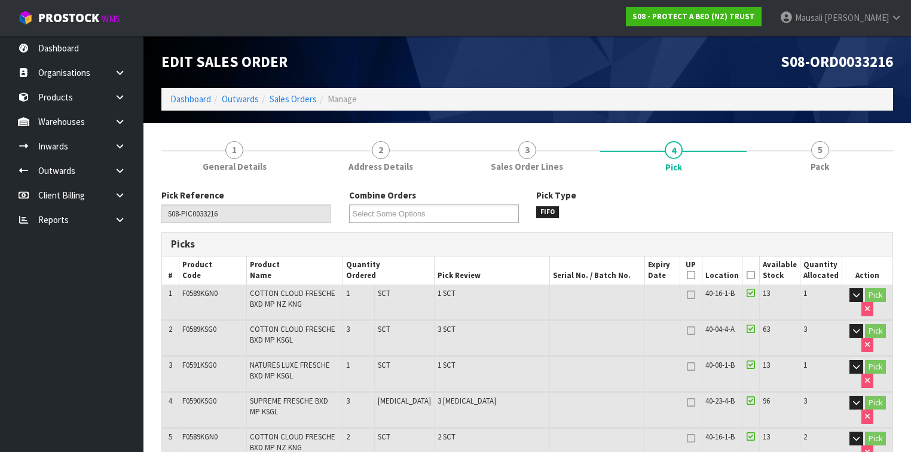
click at [749, 275] on icon at bounding box center [751, 275] width 8 height 1
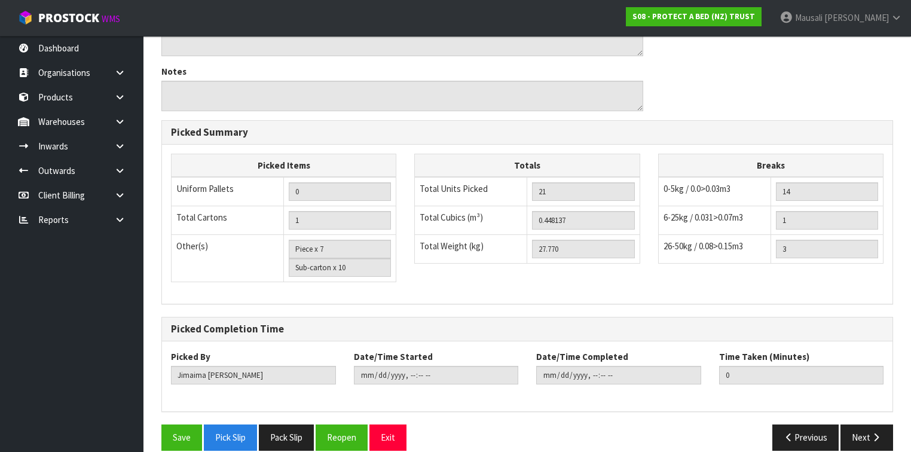
scroll to position [686, 0]
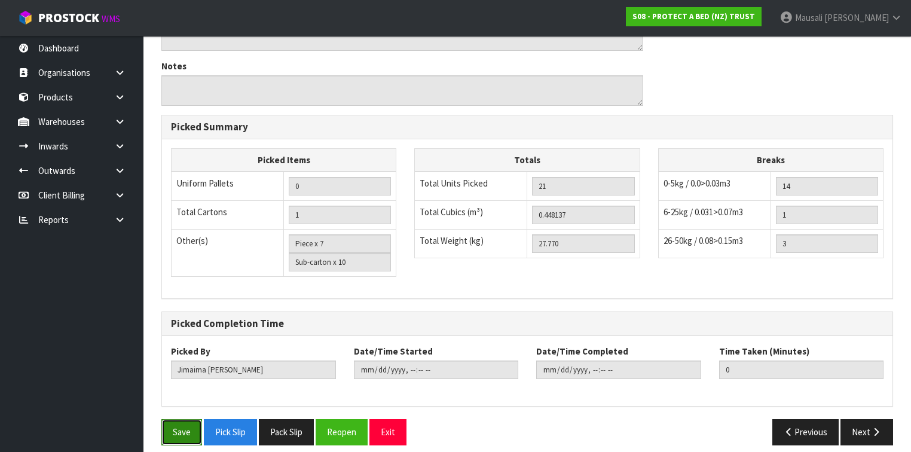
click at [175, 421] on button "Save" at bounding box center [181, 432] width 41 height 26
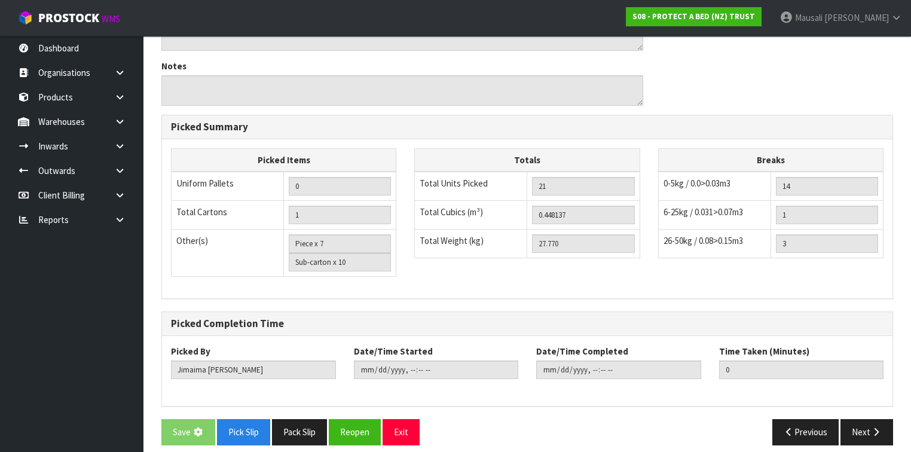
scroll to position [0, 0]
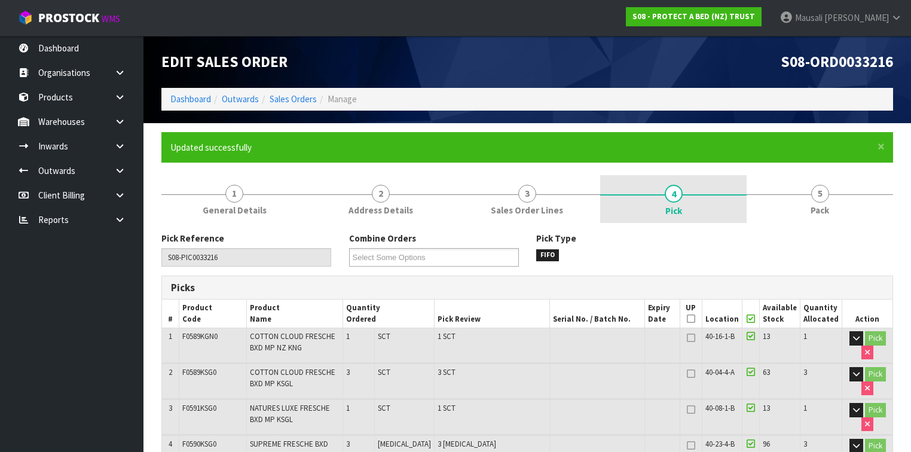
drag, startPoint x: 816, startPoint y: 195, endPoint x: 653, endPoint y: 203, distance: 163.4
click at [816, 195] on span "5" at bounding box center [820, 194] width 18 height 18
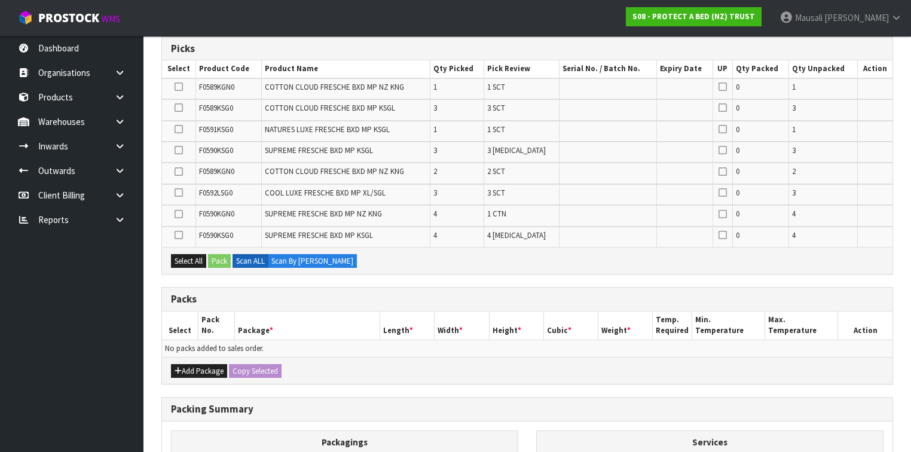
scroll to position [383, 0]
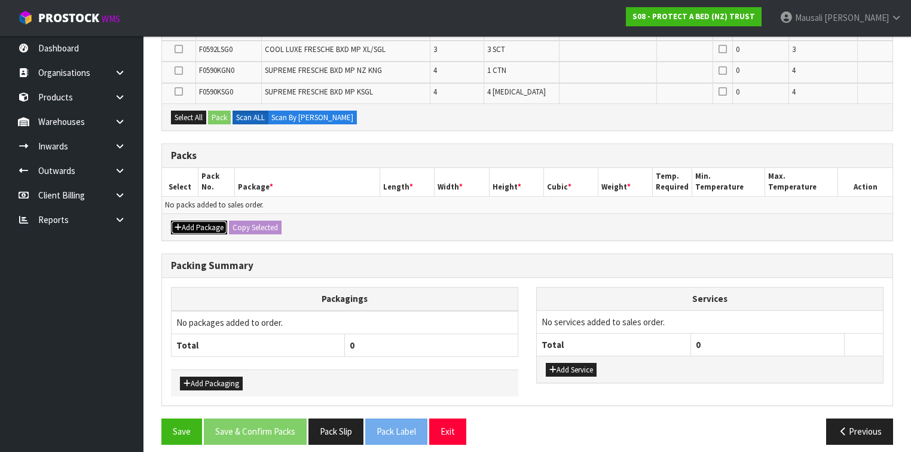
click at [202, 225] on button "Add Package" at bounding box center [199, 228] width 56 height 14
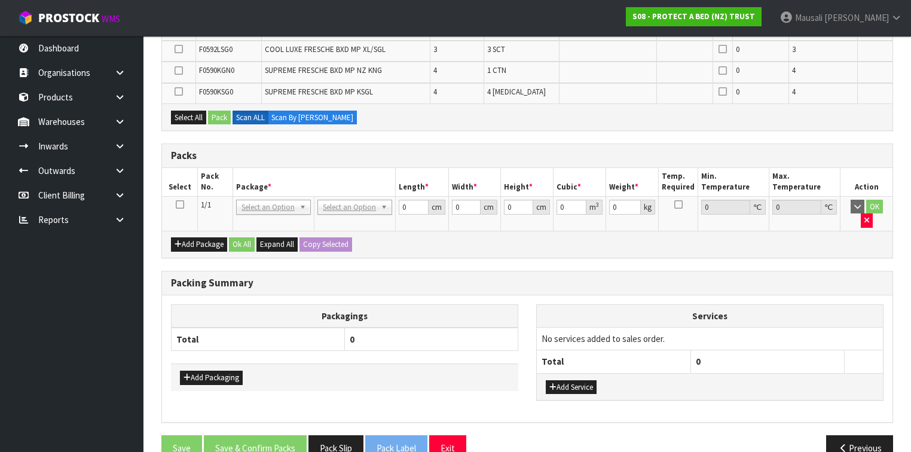
click at [181, 204] on icon at bounding box center [180, 204] width 8 height 1
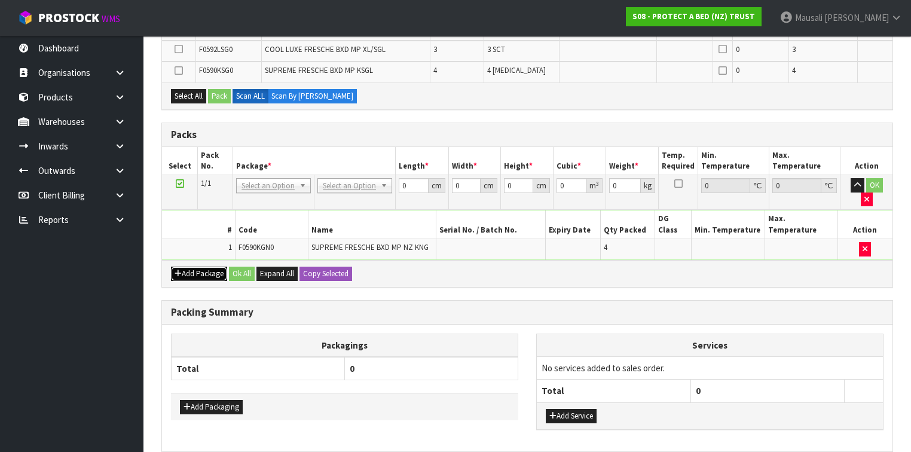
click at [203, 267] on button "Add Package" at bounding box center [199, 274] width 56 height 14
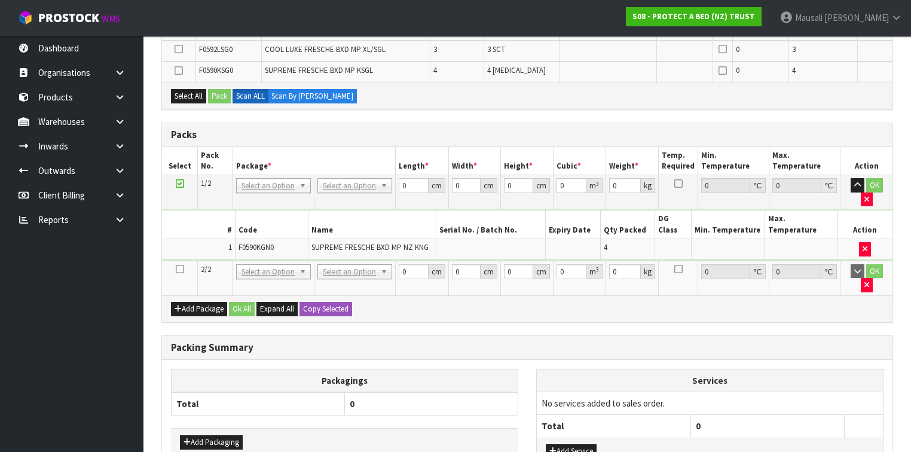
click at [180, 269] on icon at bounding box center [180, 269] width 8 height 1
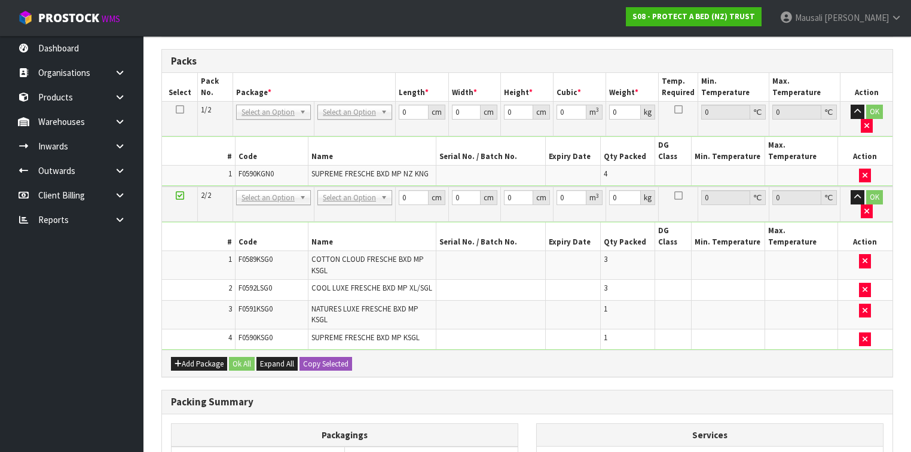
scroll to position [436, 0]
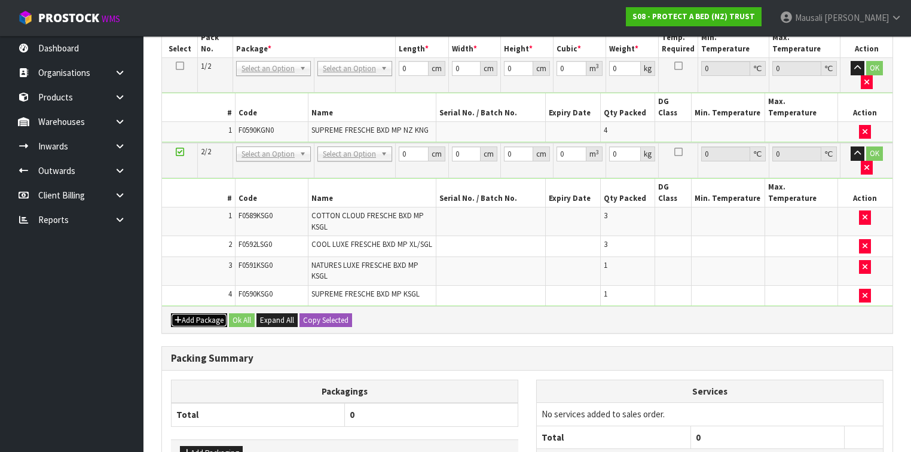
click at [198, 313] on button "Add Package" at bounding box center [199, 320] width 56 height 14
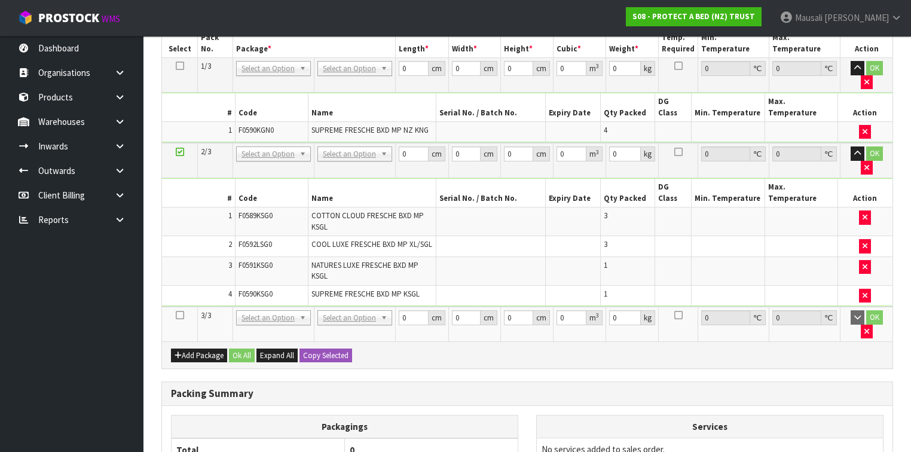
drag, startPoint x: 179, startPoint y: 261, endPoint x: 270, endPoint y: 246, distance: 92.2
click at [179, 315] on icon at bounding box center [180, 315] width 8 height 1
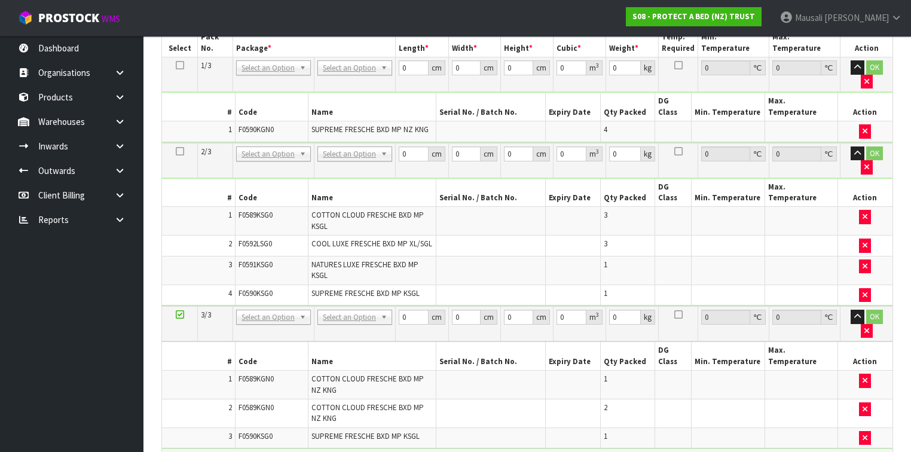
scroll to position [374, 0]
click at [176, 451] on icon at bounding box center [180, 457] width 8 height 1
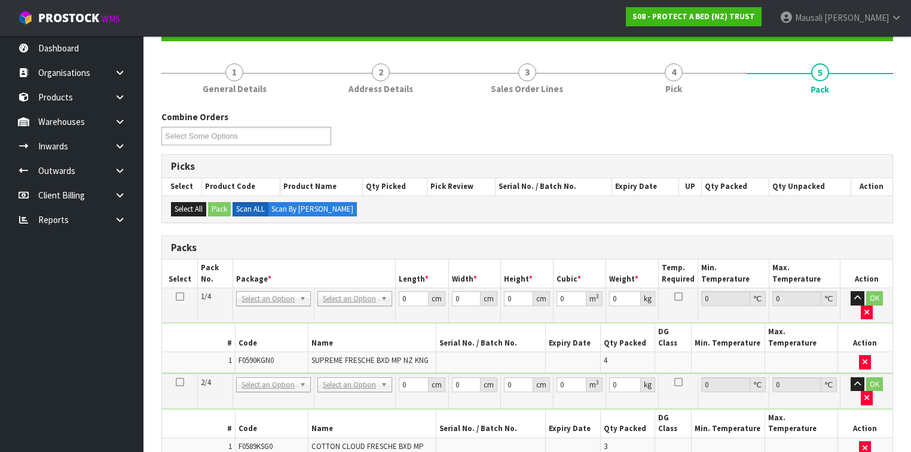
scroll to position [209, 0]
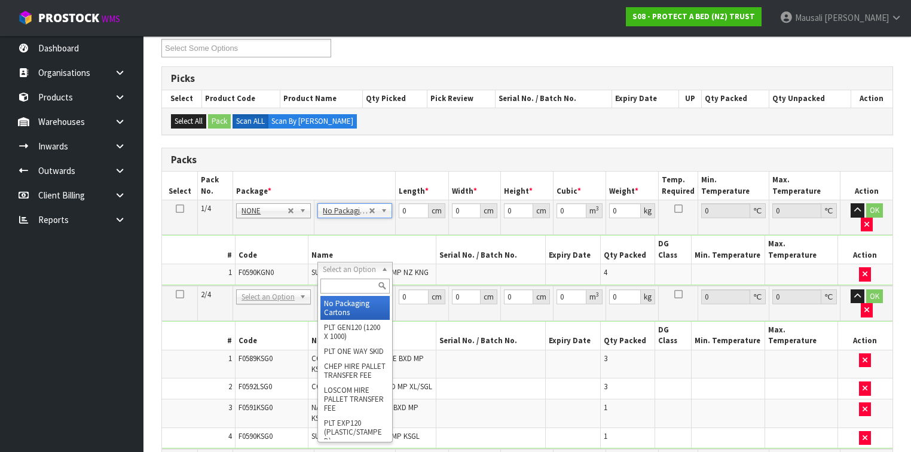
drag, startPoint x: 360, startPoint y: 264, endPoint x: 347, endPoint y: 285, distance: 25.2
click at [341, 286] on input "text" at bounding box center [354, 286] width 69 height 15
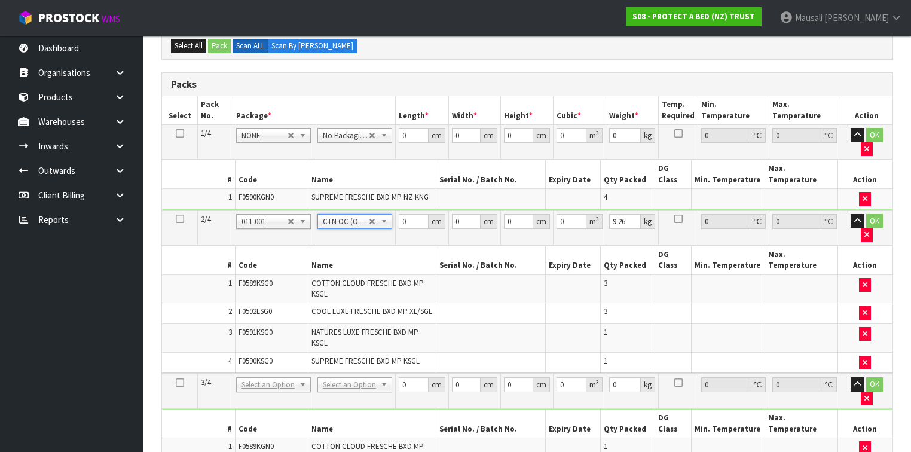
scroll to position [400, 0]
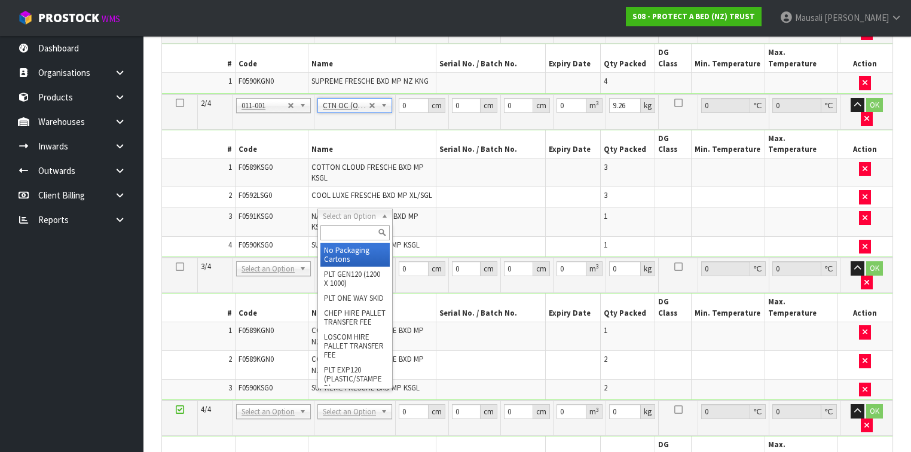
click at [344, 235] on input "text" at bounding box center [354, 232] width 69 height 15
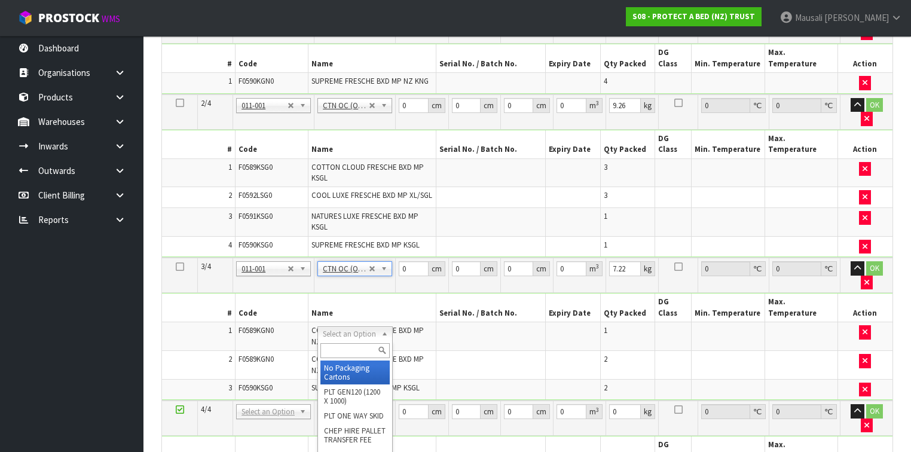
click at [329, 344] on input "text" at bounding box center [354, 350] width 69 height 15
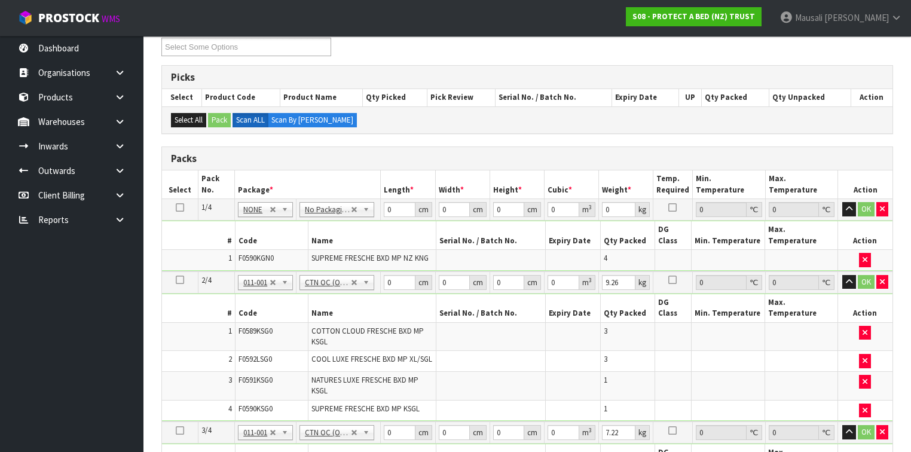
scroll to position [209, 0]
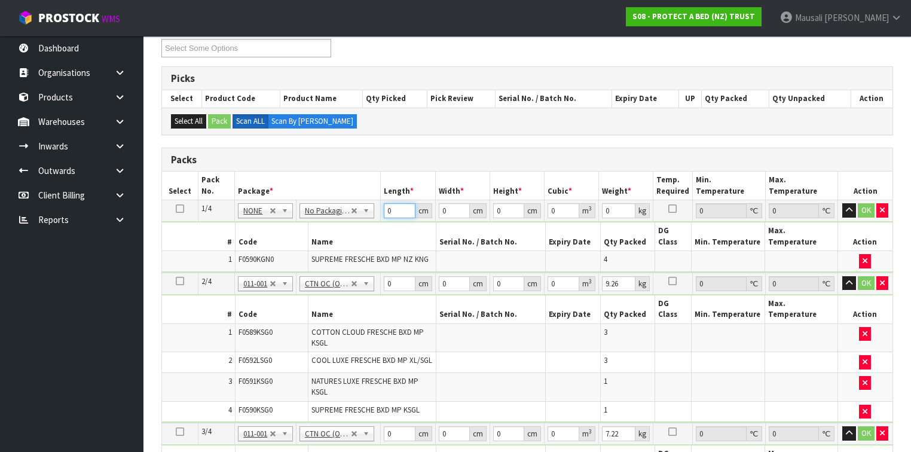
drag, startPoint x: 393, startPoint y: 210, endPoint x: 384, endPoint y: 218, distance: 11.9
click at [384, 218] on td "0 cm" at bounding box center [408, 211] width 54 height 22
drag, startPoint x: 395, startPoint y: 411, endPoint x: 384, endPoint y: 413, distance: 11.6
click at [384, 426] on input "0" at bounding box center [399, 433] width 31 height 15
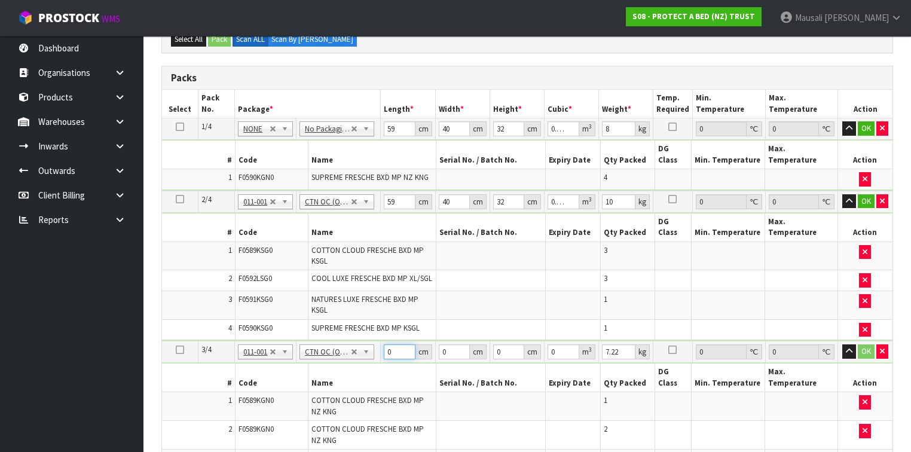
scroll to position [448, 0]
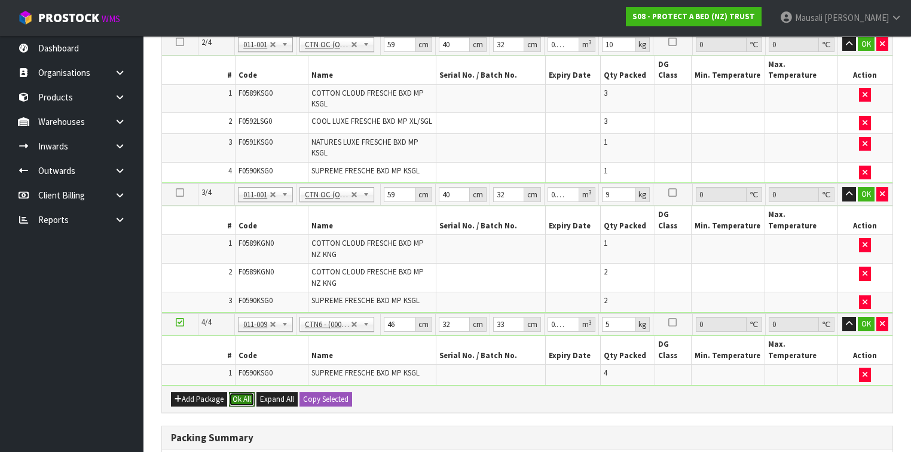
drag, startPoint x: 241, startPoint y: 349, endPoint x: 246, endPoint y: 360, distance: 11.5
click at [241, 392] on button "Ok All" at bounding box center [242, 399] width 26 height 14
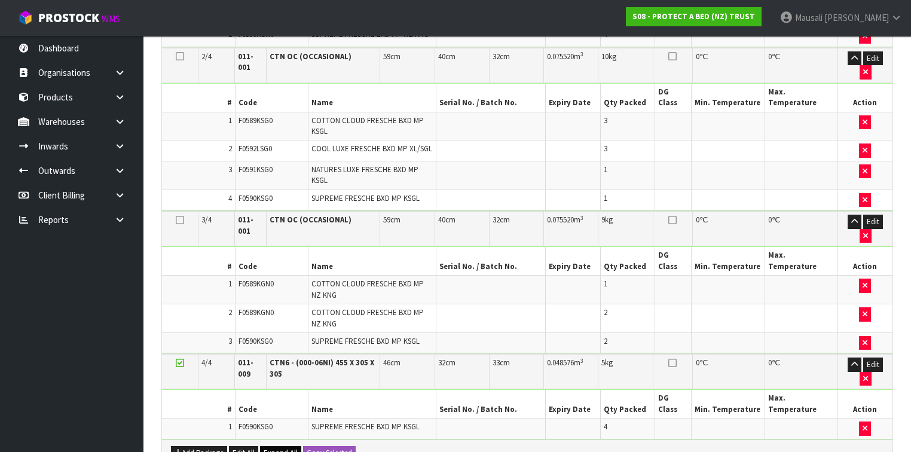
scroll to position [668, 0]
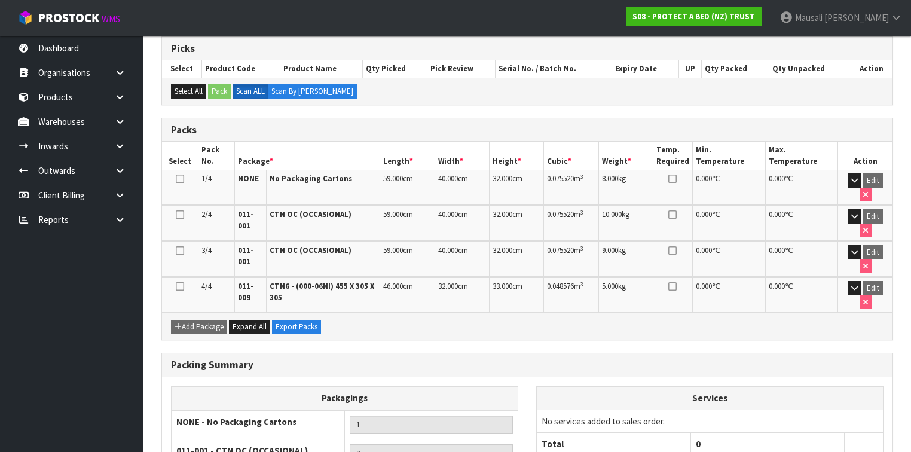
scroll to position [354, 0]
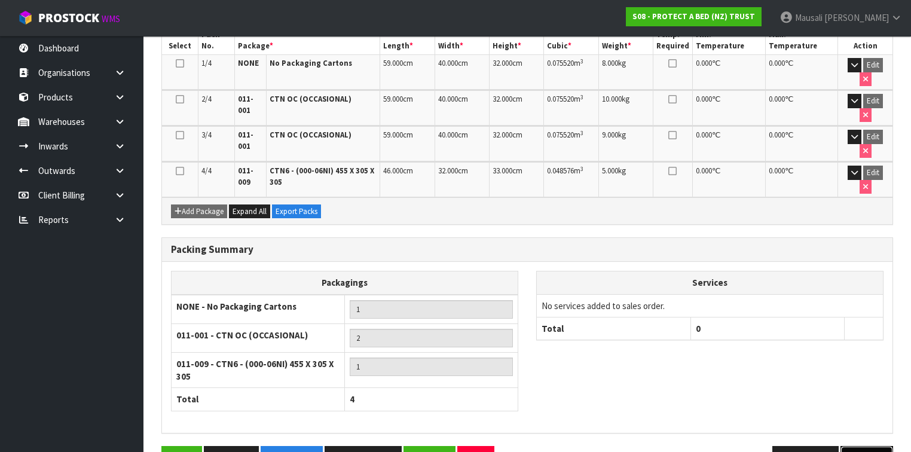
click at [855, 446] on button "Next" at bounding box center [866, 459] width 53 height 26
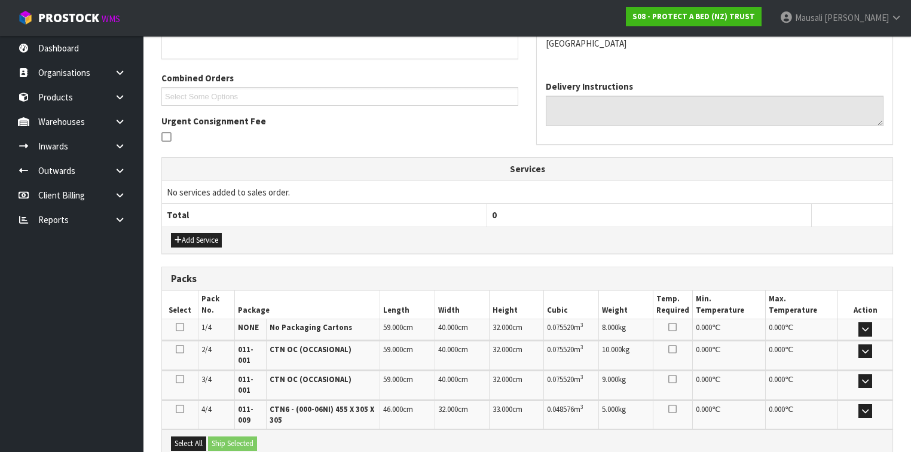
scroll to position [408, 0]
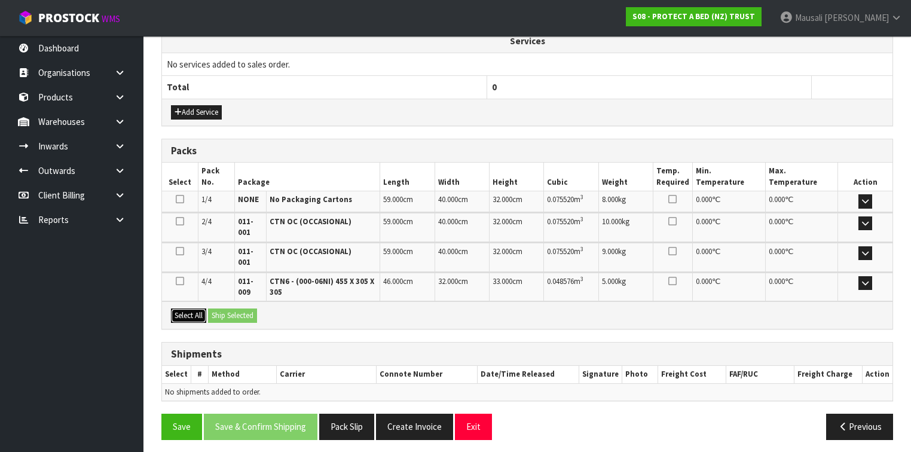
click at [198, 310] on button "Select All" at bounding box center [188, 315] width 35 height 14
click at [219, 310] on button "Ship Selected" at bounding box center [232, 315] width 49 height 14
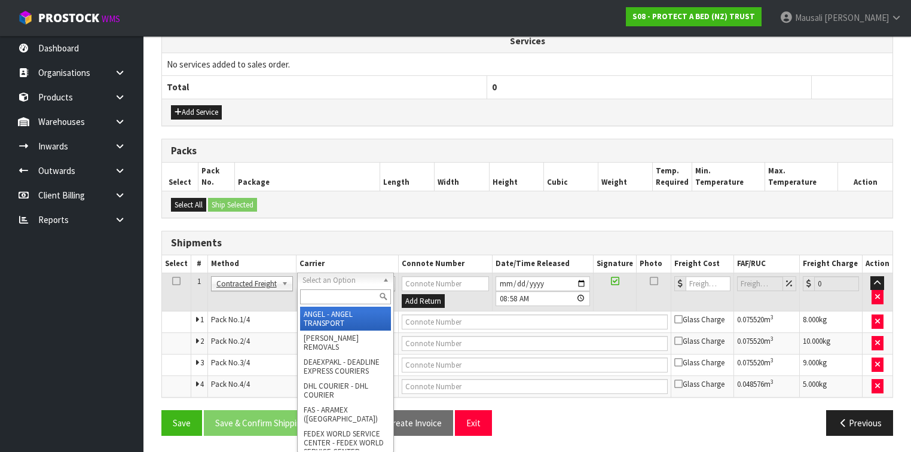
click at [335, 301] on input "text" at bounding box center [345, 296] width 91 height 15
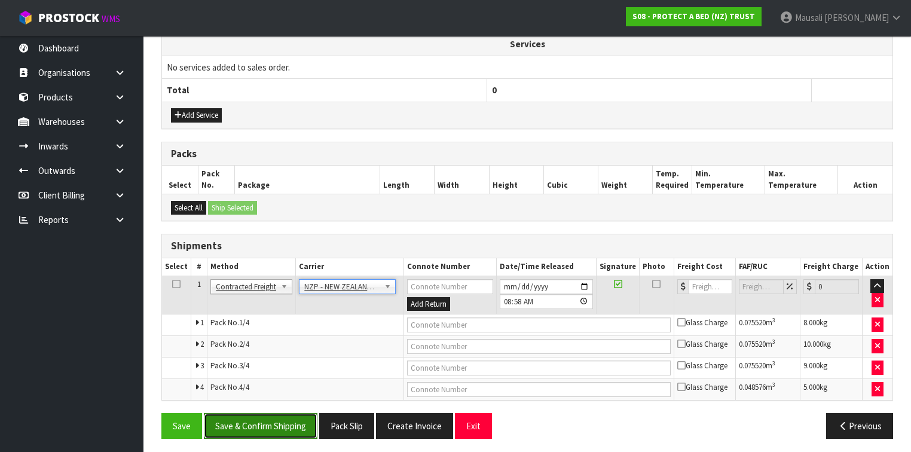
click at [258, 418] on button "Save & Confirm Shipping" at bounding box center [261, 426] width 114 height 26
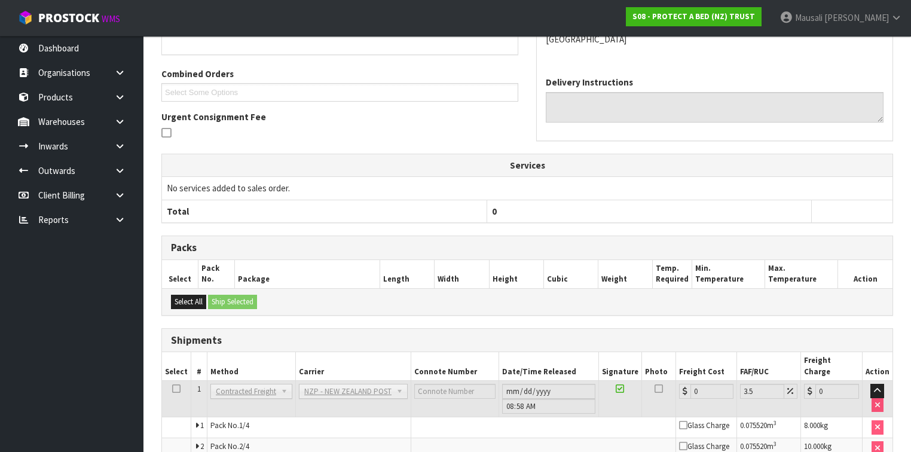
scroll to position [385, 0]
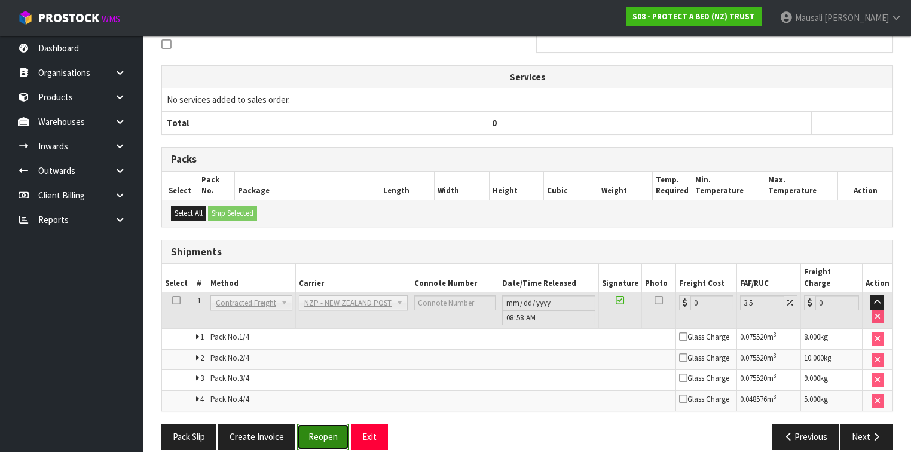
click at [313, 430] on button "Reopen" at bounding box center [323, 437] width 52 height 26
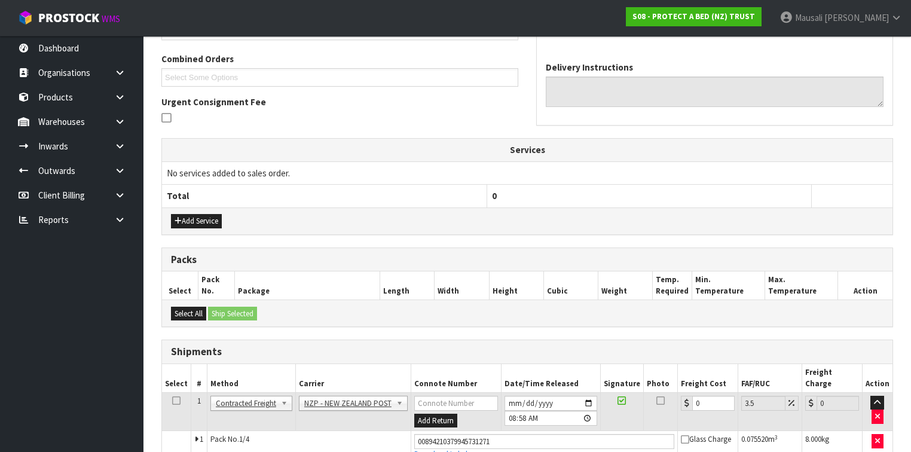
scroll to position [383, 0]
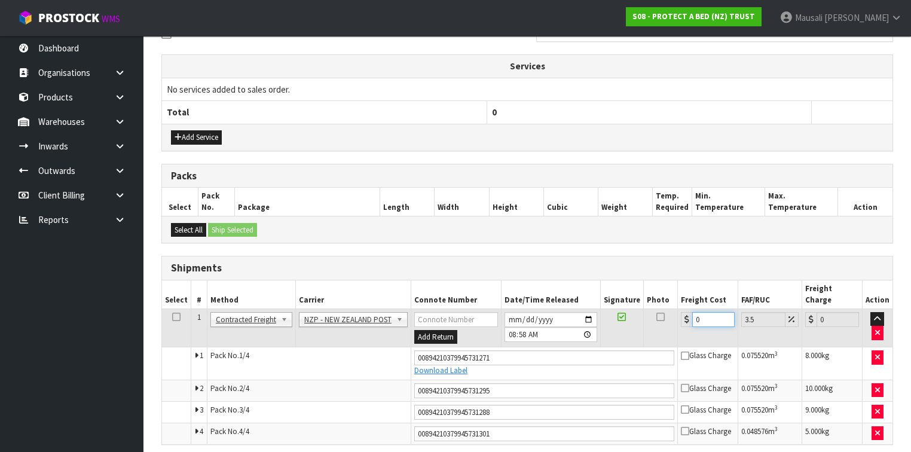
drag, startPoint x: 708, startPoint y: 305, endPoint x: 683, endPoint y: 320, distance: 29.2
click at [683, 320] on td "0" at bounding box center [708, 327] width 60 height 39
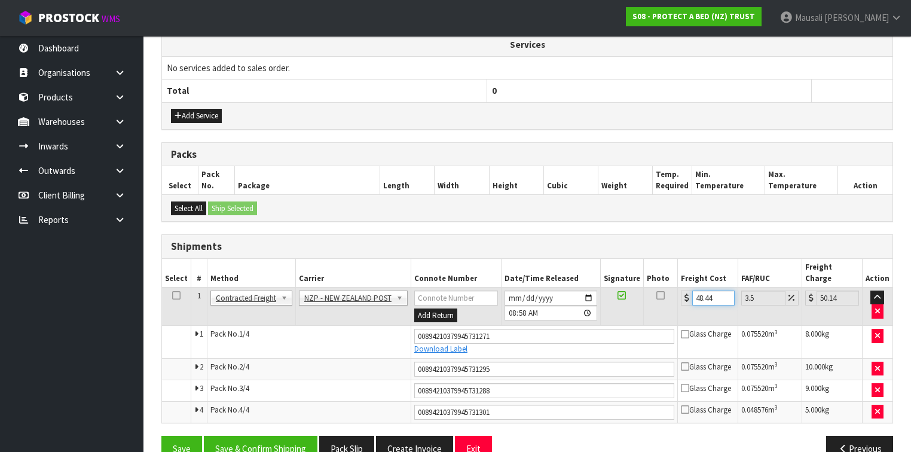
scroll to position [416, 0]
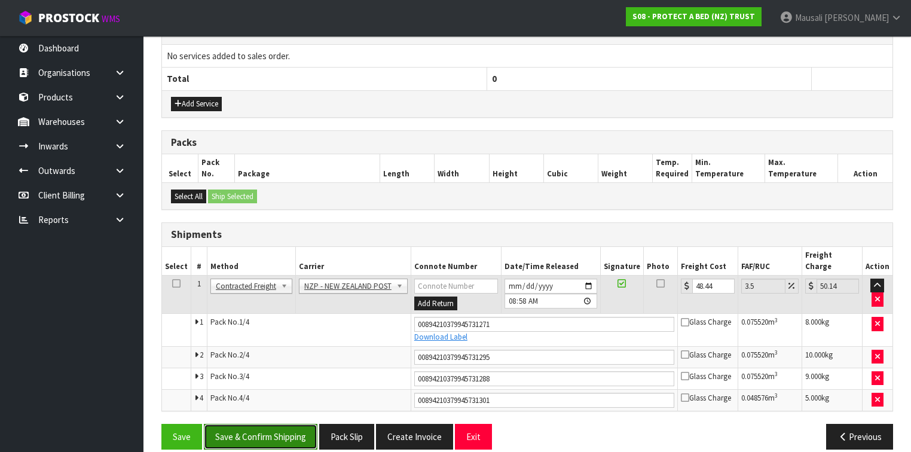
click at [309, 424] on button "Save & Confirm Shipping" at bounding box center [261, 437] width 114 height 26
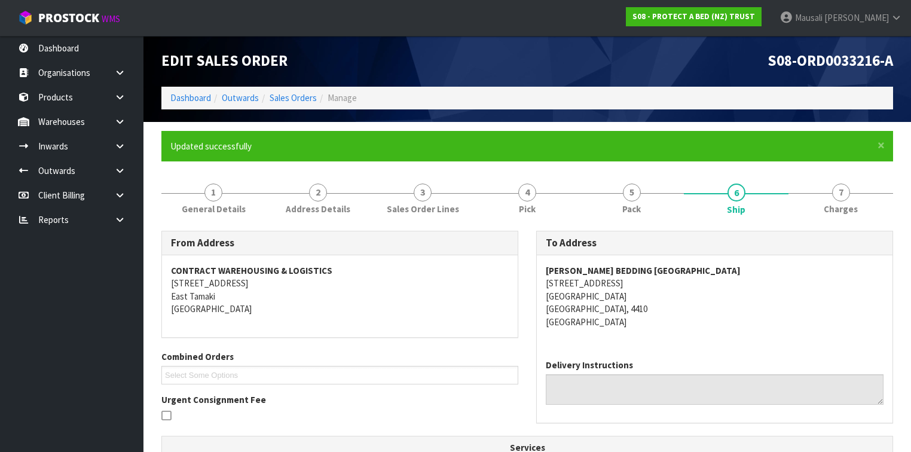
scroll to position [0, 0]
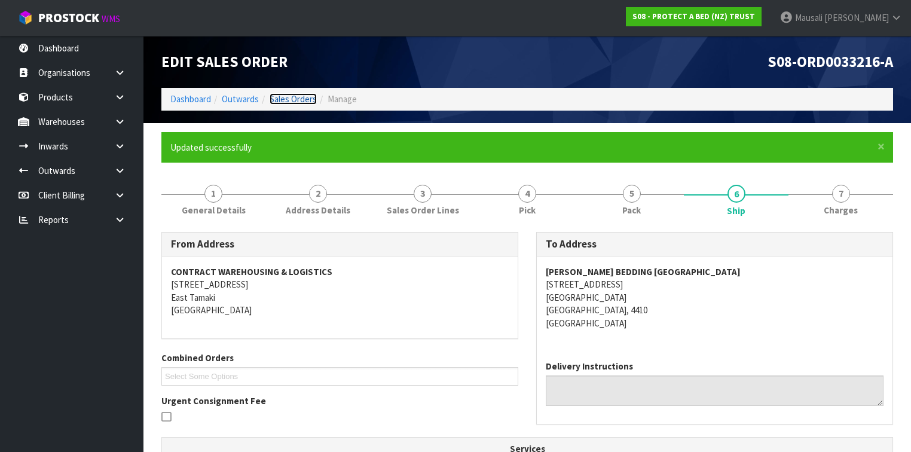
click at [282, 98] on link "Sales Orders" at bounding box center [293, 98] width 47 height 11
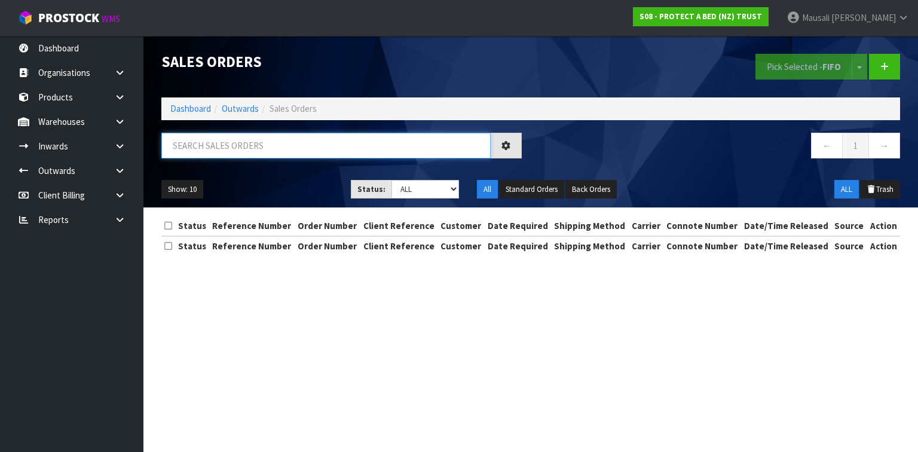
click at [209, 147] on input "text" at bounding box center [325, 146] width 329 height 26
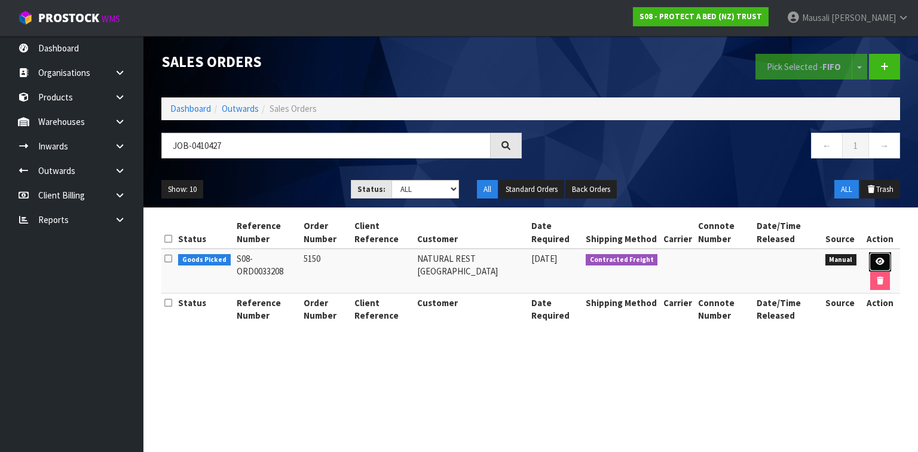
click at [874, 256] on link at bounding box center [880, 261] width 22 height 19
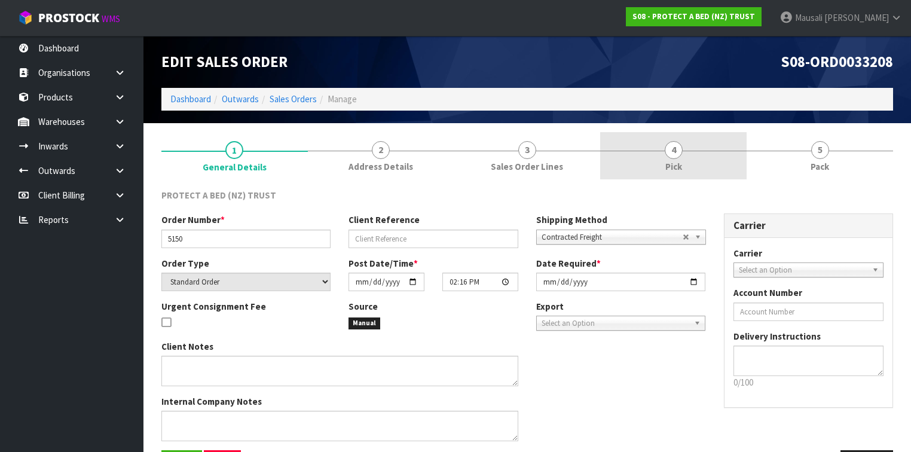
click at [670, 161] on span "Pick" at bounding box center [673, 166] width 17 height 13
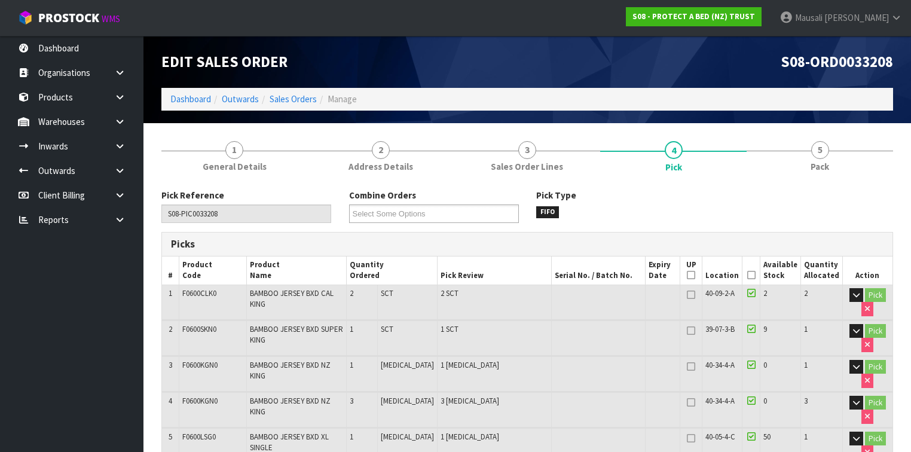
click at [751, 275] on icon at bounding box center [751, 275] width 8 height 1
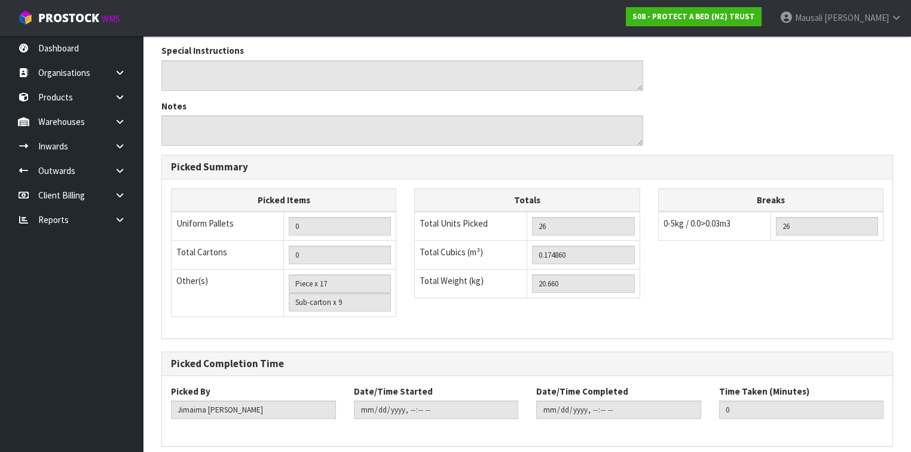
scroll to position [791, 0]
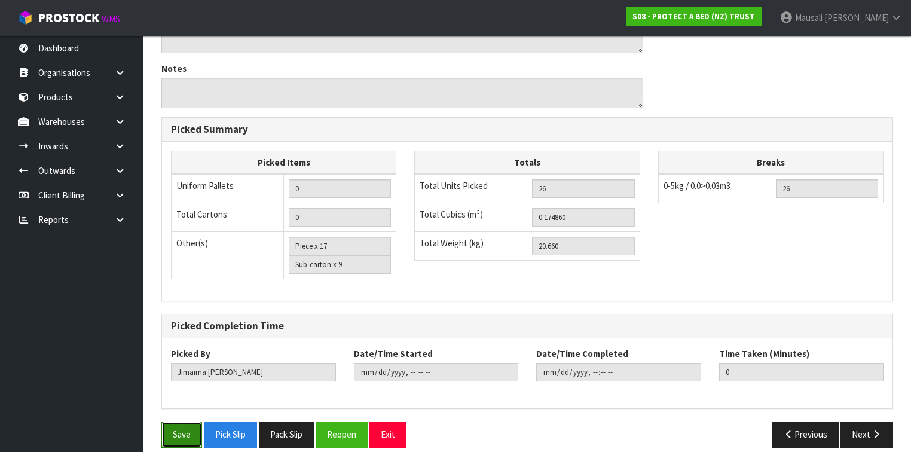
click at [177, 421] on button "Save" at bounding box center [181, 434] width 41 height 26
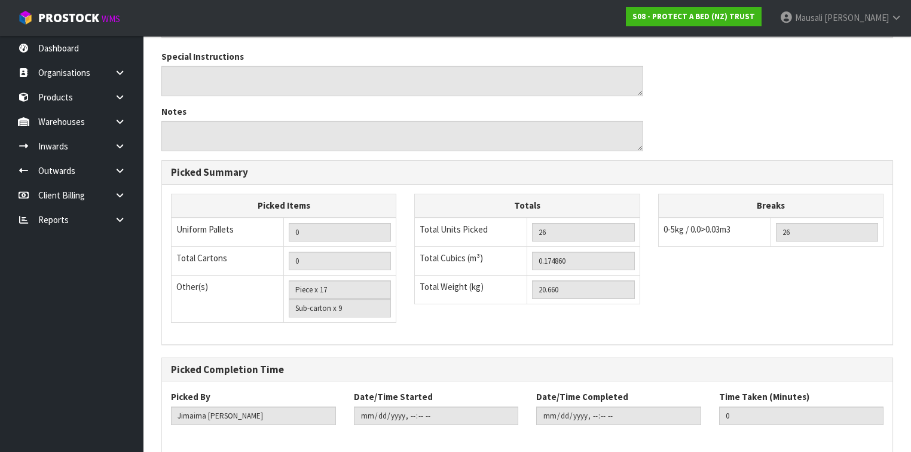
scroll to position [0, 0]
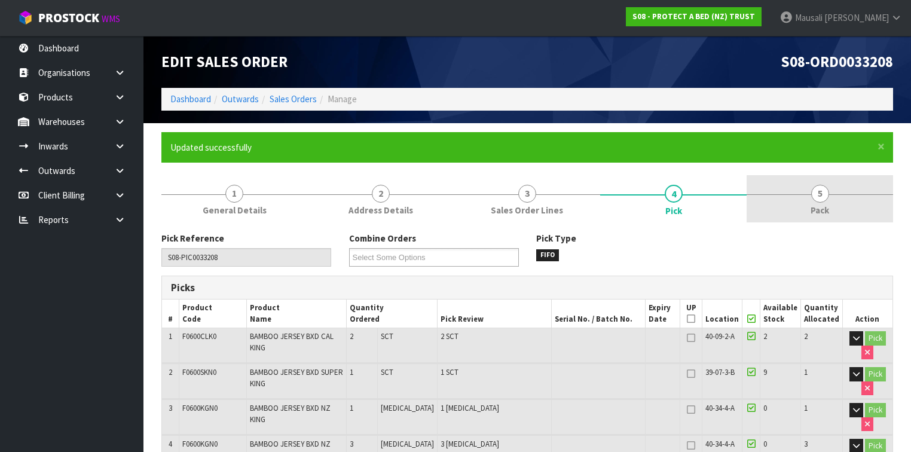
click at [827, 204] on span "Pack" at bounding box center [819, 210] width 19 height 13
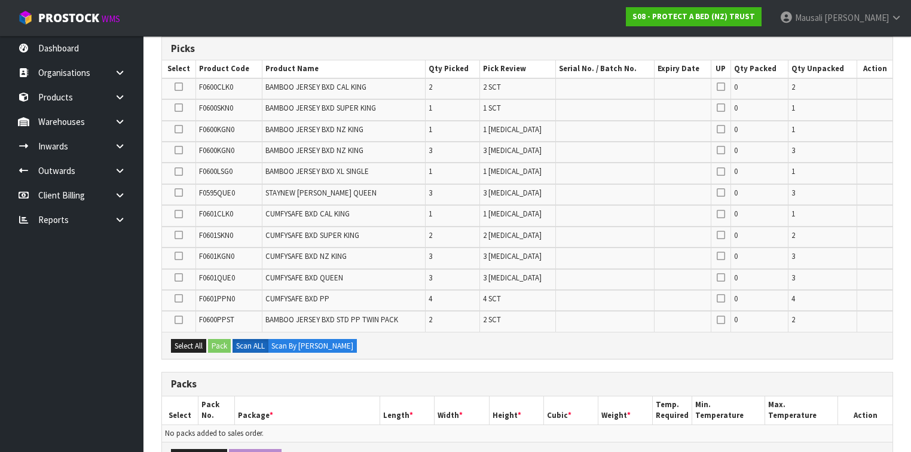
scroll to position [430, 0]
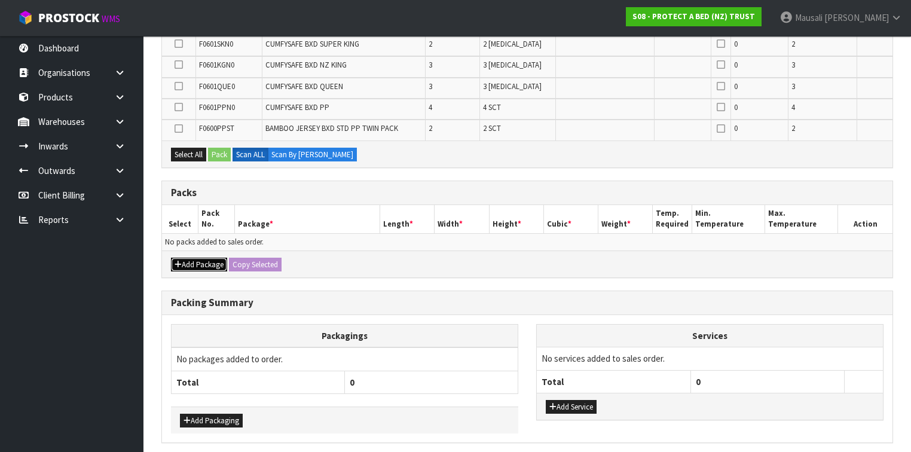
click at [200, 258] on button "Add Package" at bounding box center [199, 265] width 56 height 14
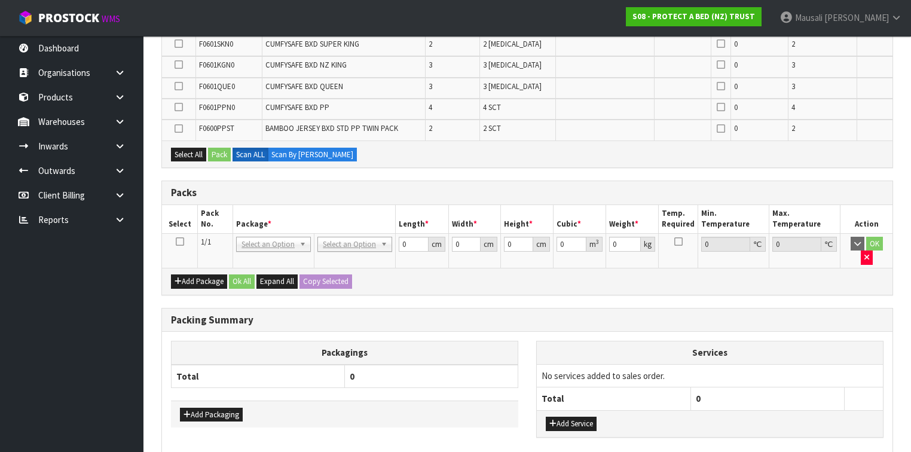
click at [181, 241] on icon at bounding box center [180, 241] width 8 height 1
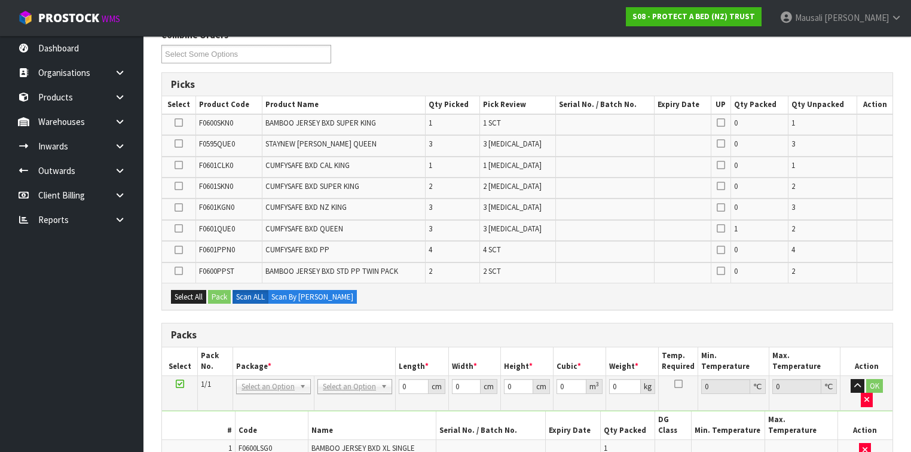
scroll to position [394, 0]
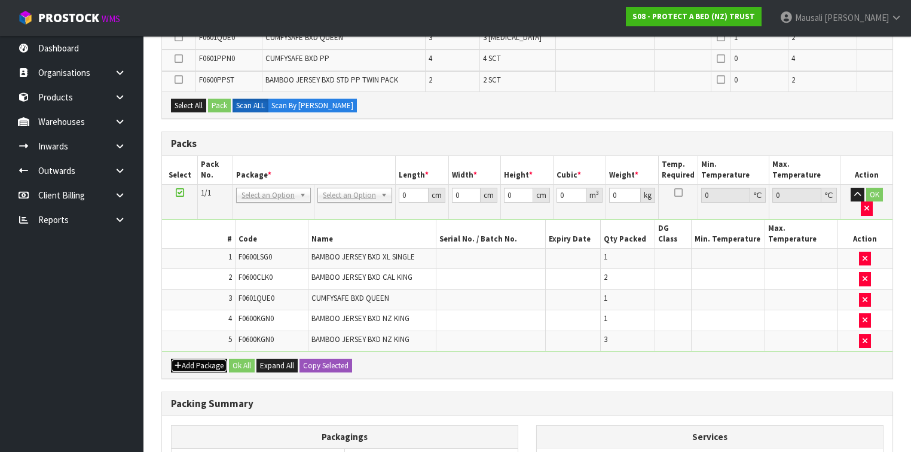
click at [193, 359] on button "Add Package" at bounding box center [199, 366] width 56 height 14
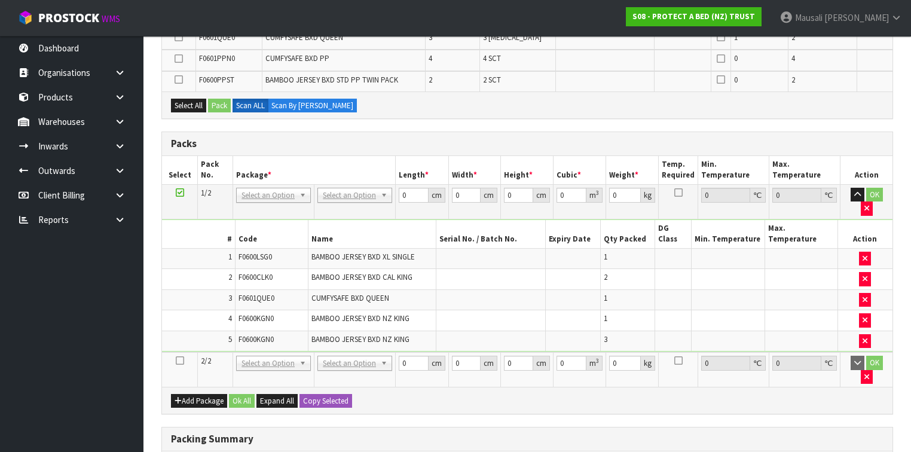
drag, startPoint x: 179, startPoint y: 328, endPoint x: 242, endPoint y: 311, distance: 65.1
click at [178, 360] on icon at bounding box center [180, 360] width 8 height 1
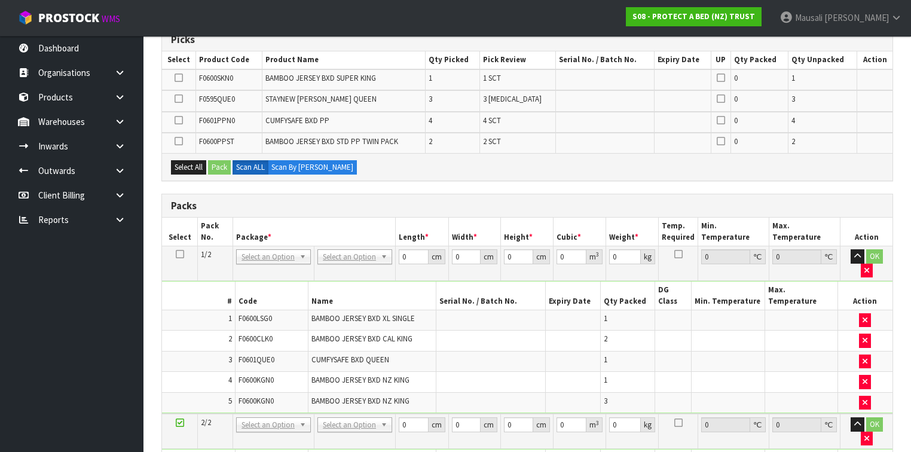
scroll to position [400, 0]
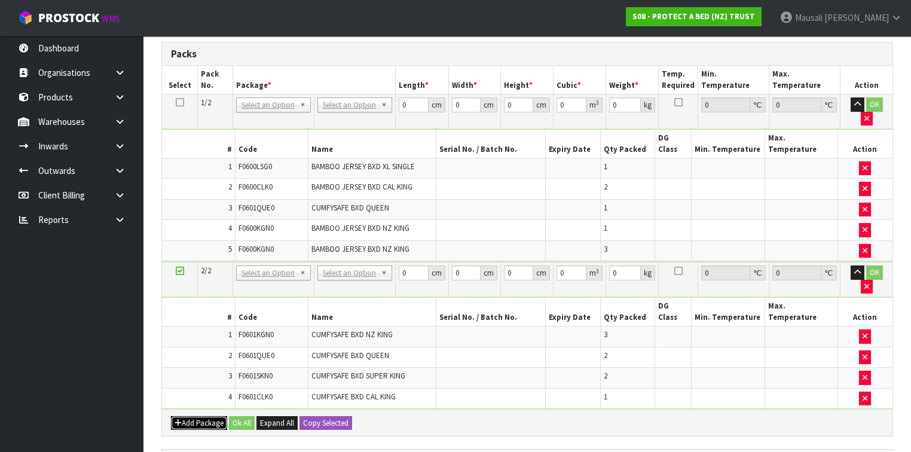
click at [198, 416] on button "Add Package" at bounding box center [199, 423] width 56 height 14
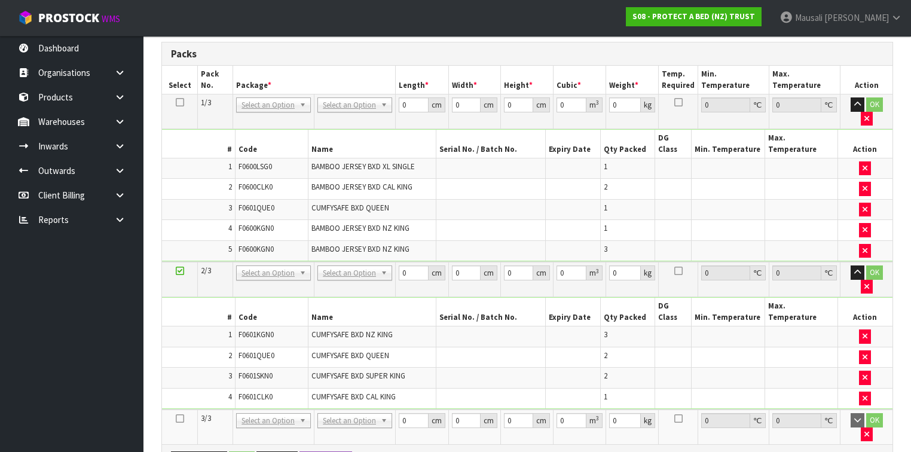
click at [177, 418] on icon at bounding box center [180, 418] width 8 height 1
click at [187, 97] on td at bounding box center [180, 110] width 36 height 35
click at [181, 102] on icon at bounding box center [180, 102] width 8 height 1
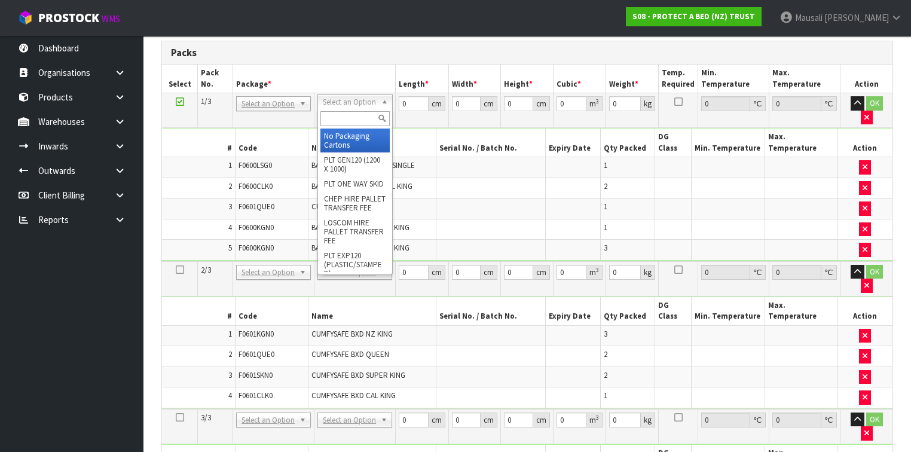
click at [339, 119] on input "text" at bounding box center [354, 118] width 69 height 15
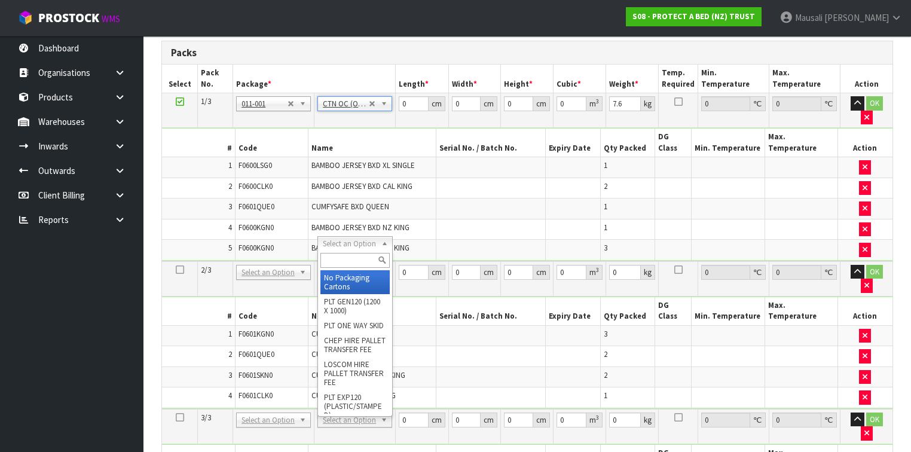
click at [333, 261] on input "text" at bounding box center [354, 260] width 69 height 15
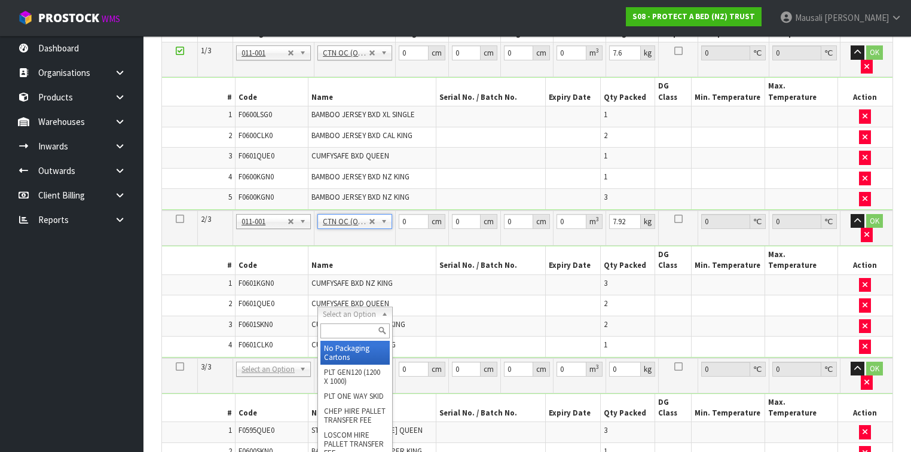
scroll to position [364, 0]
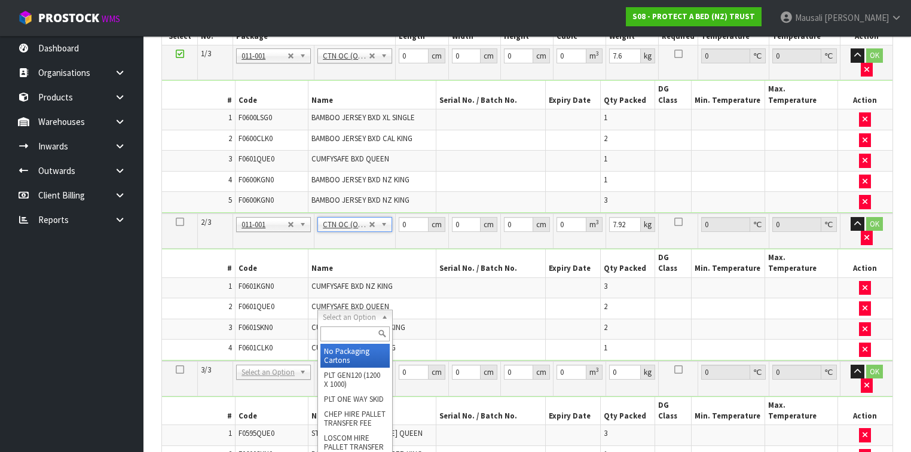
click at [336, 330] on input "text" at bounding box center [354, 333] width 69 height 15
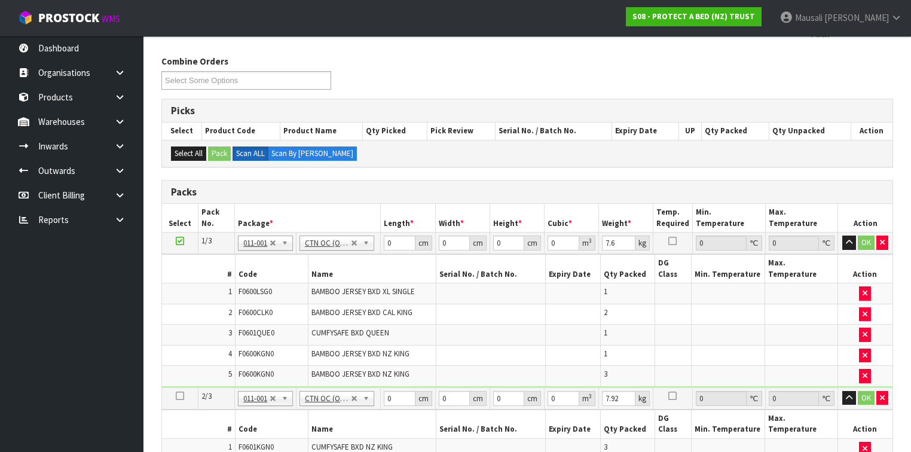
scroll to position [173, 0]
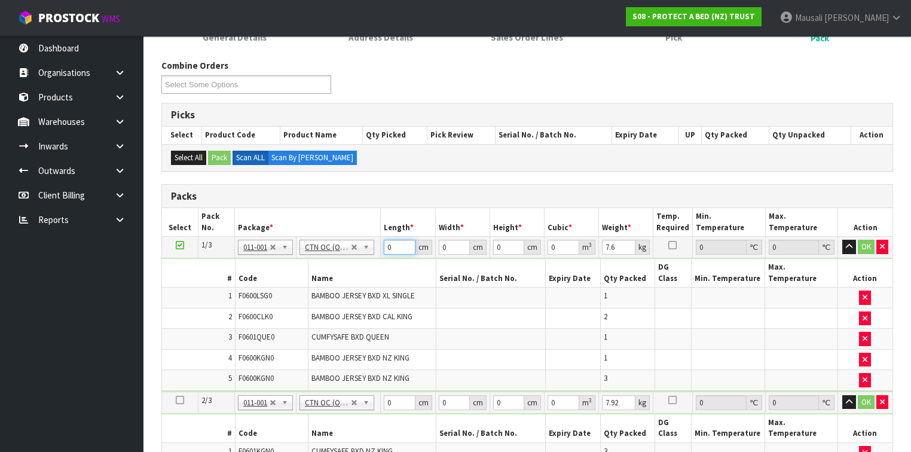
drag, startPoint x: 397, startPoint y: 248, endPoint x: 387, endPoint y: 253, distance: 11.5
click at [387, 253] on td "0 cm" at bounding box center [408, 248] width 54 height 22
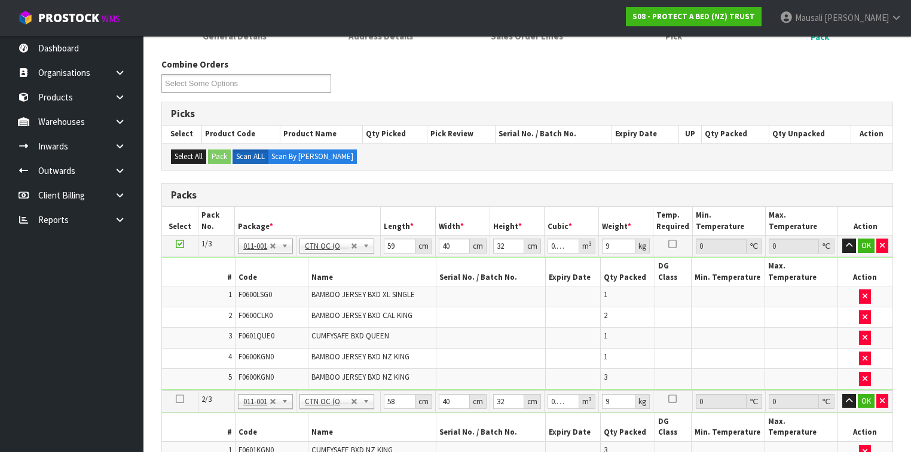
scroll to position [413, 0]
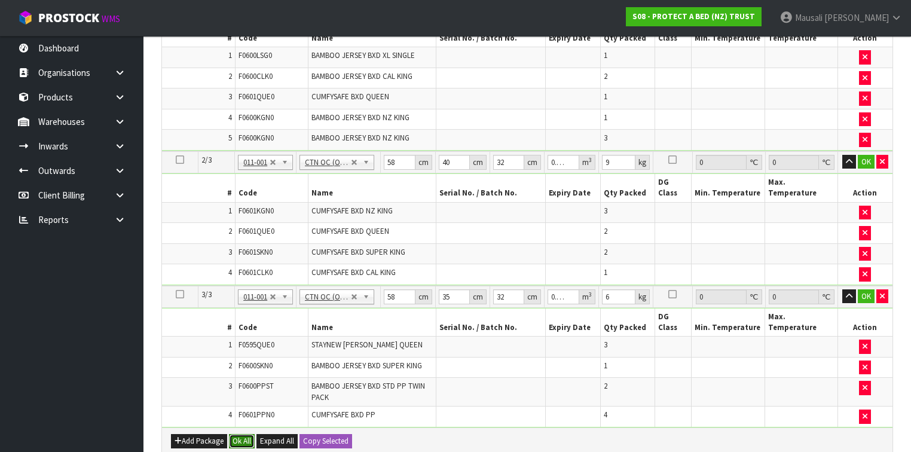
click at [246, 434] on button "Ok All" at bounding box center [242, 441] width 26 height 14
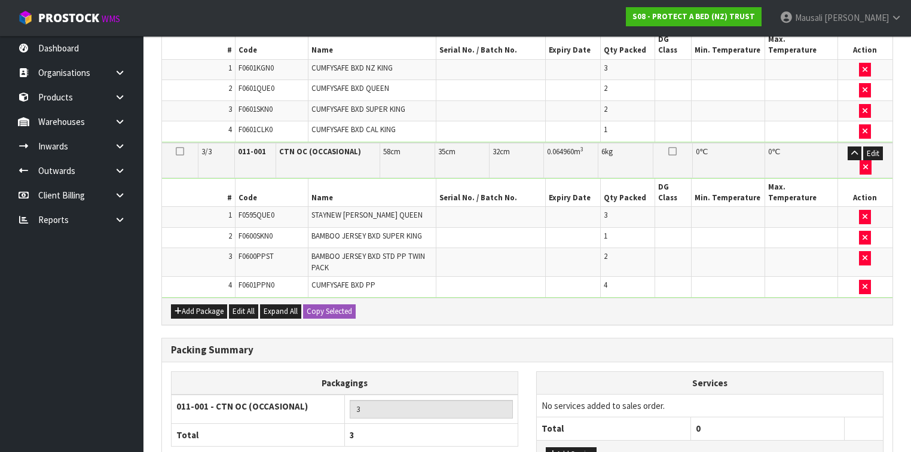
scroll to position [596, 0]
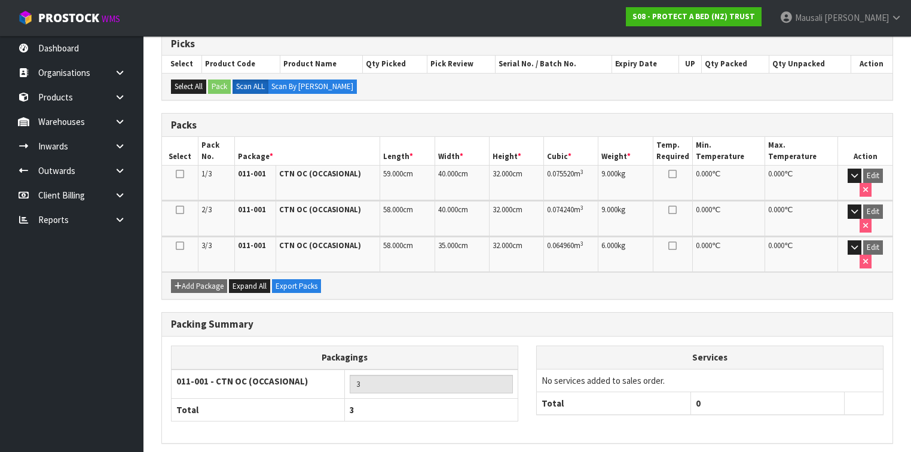
scroll to position [244, 0]
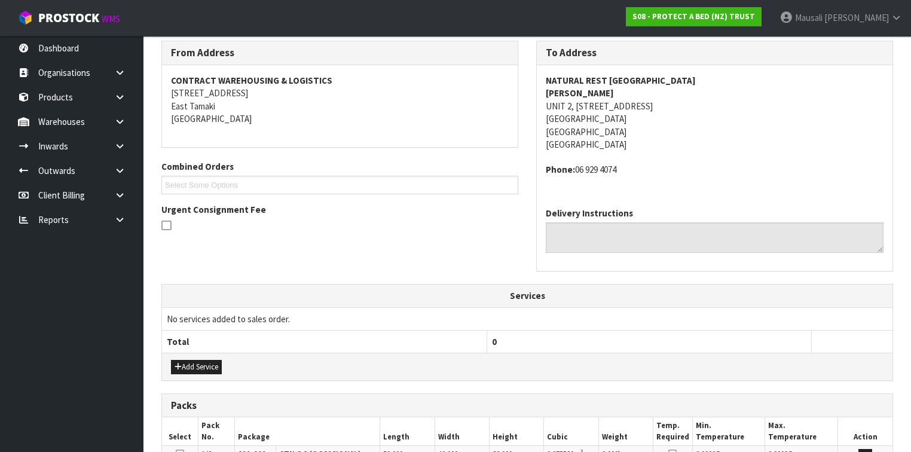
scroll to position [400, 0]
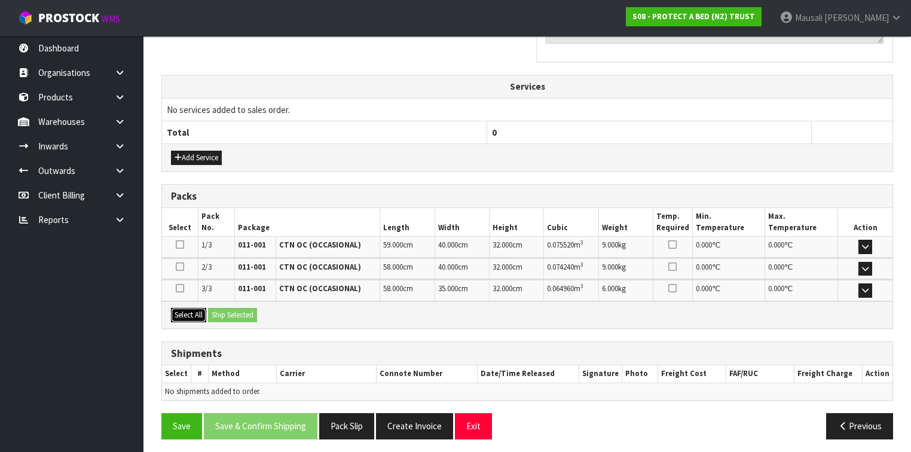
drag, startPoint x: 191, startPoint y: 308, endPoint x: 227, endPoint y: 308, distance: 35.9
click at [199, 308] on button "Select All" at bounding box center [188, 315] width 35 height 14
click at [229, 308] on button "Ship Selected" at bounding box center [232, 315] width 49 height 14
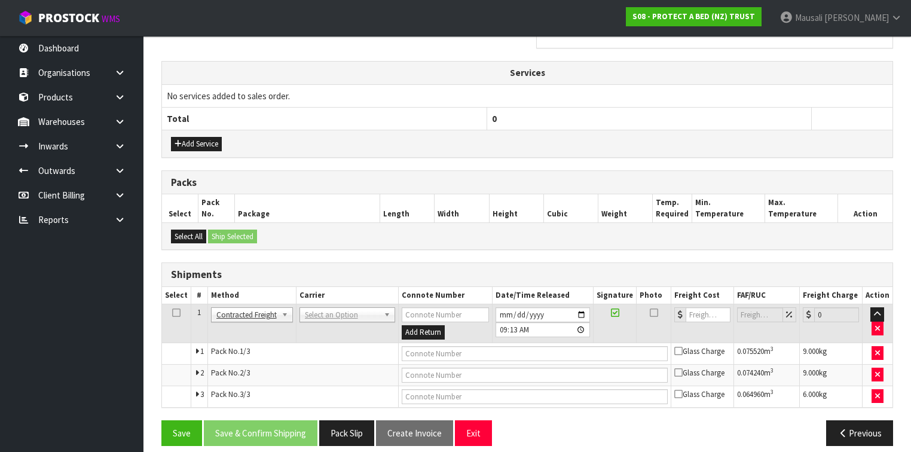
scroll to position [421, 0]
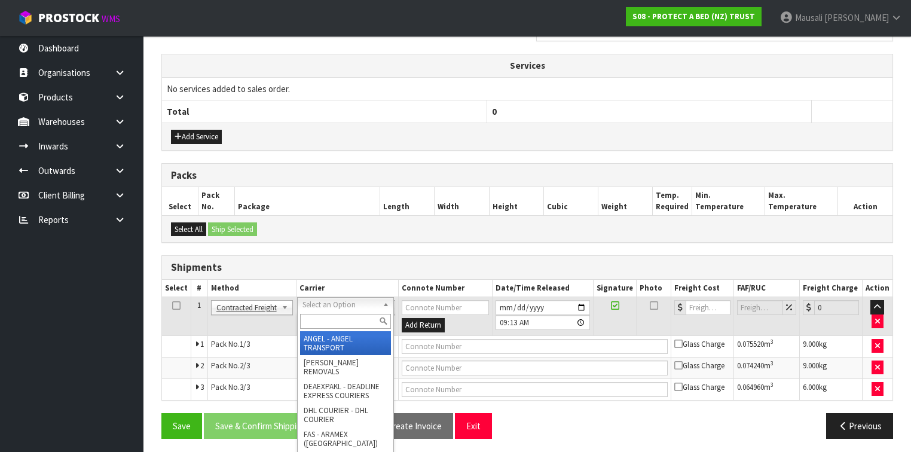
click at [329, 315] on input "text" at bounding box center [345, 321] width 91 height 15
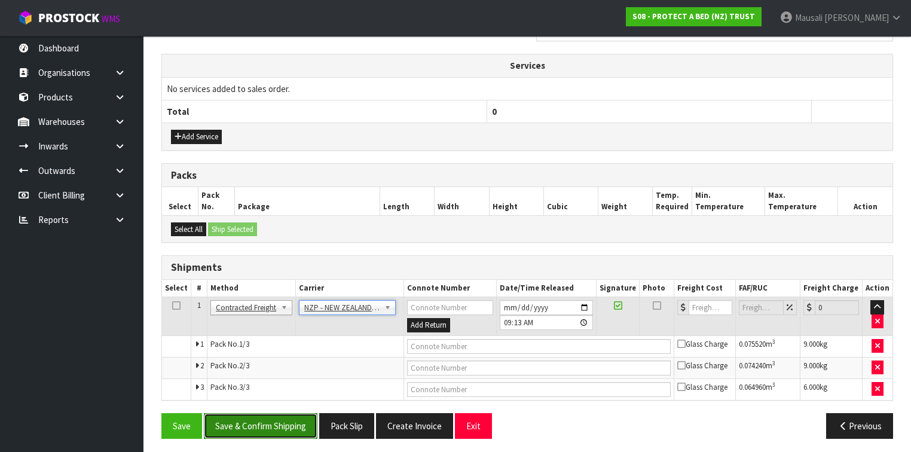
click at [284, 419] on button "Save & Confirm Shipping" at bounding box center [261, 426] width 114 height 26
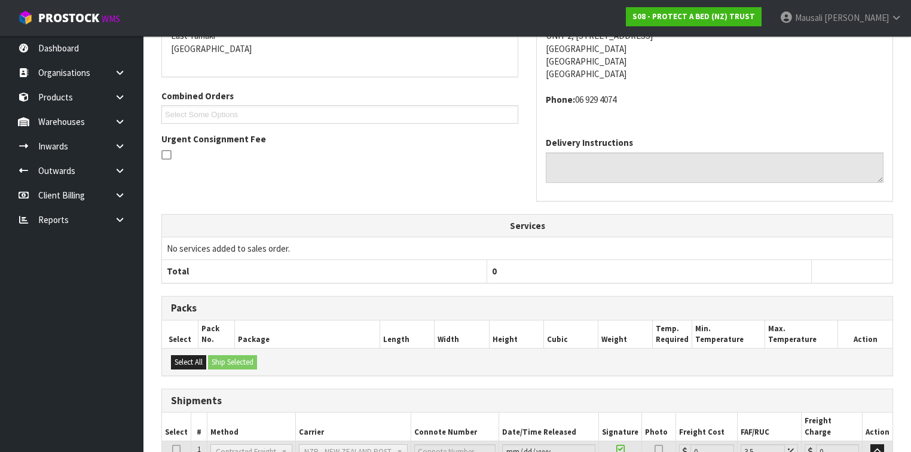
scroll to position [403, 0]
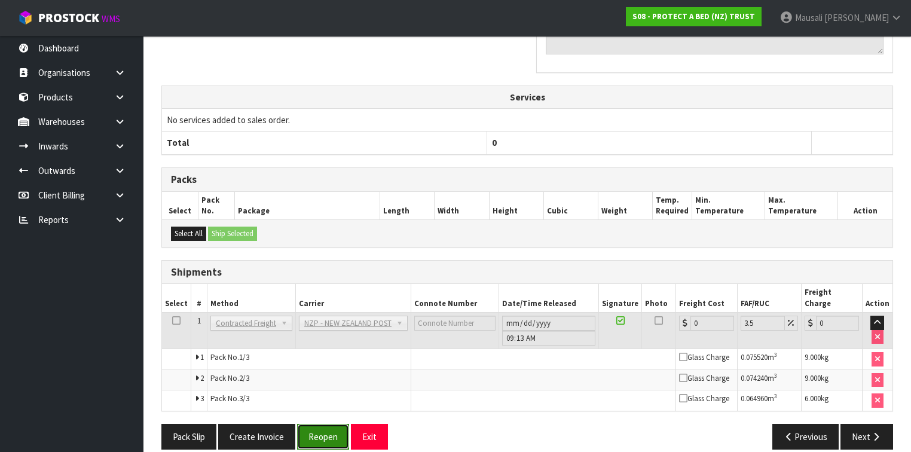
click at [325, 424] on button "Reopen" at bounding box center [323, 437] width 52 height 26
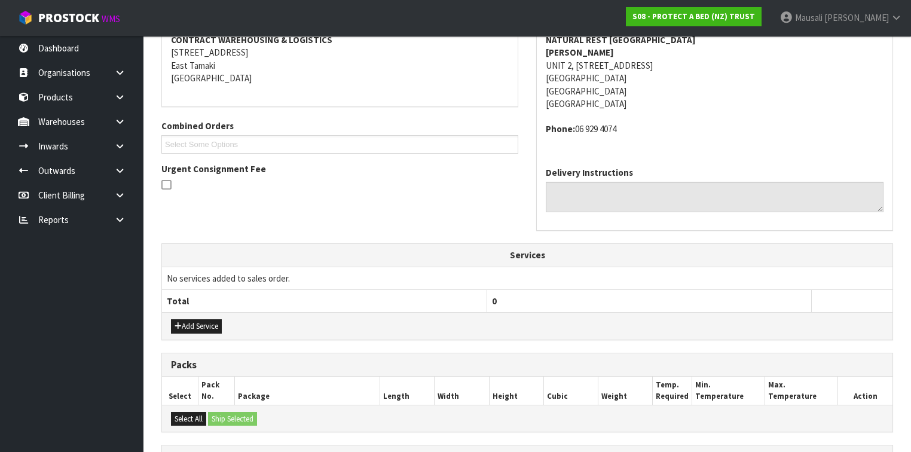
scroll to position [335, 0]
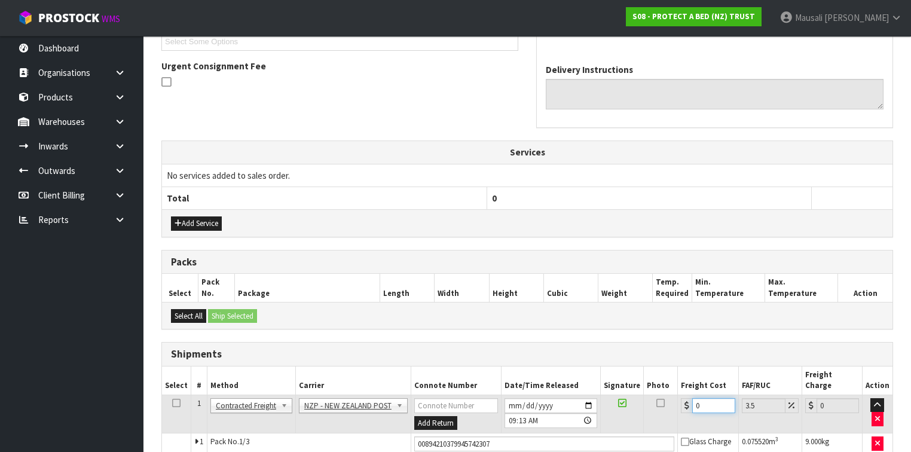
click at [700, 398] on input "0" at bounding box center [713, 405] width 42 height 15
drag, startPoint x: 701, startPoint y: 392, endPoint x: 684, endPoint y: 392, distance: 17.3
click at [684, 398] on div "0" at bounding box center [708, 405] width 54 height 15
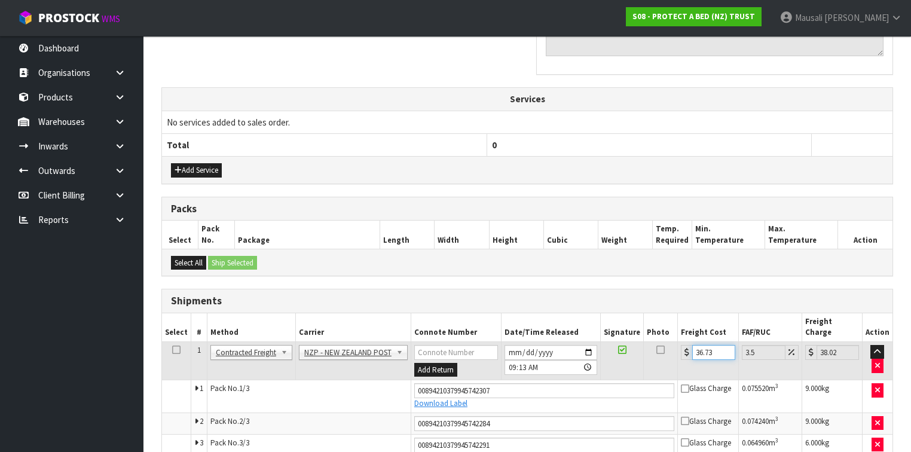
scroll to position [433, 0]
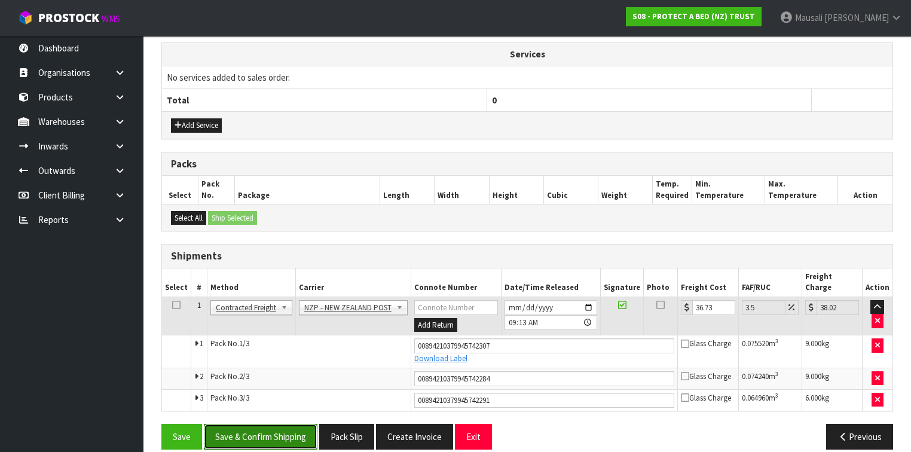
click at [293, 424] on button "Save & Confirm Shipping" at bounding box center [261, 437] width 114 height 26
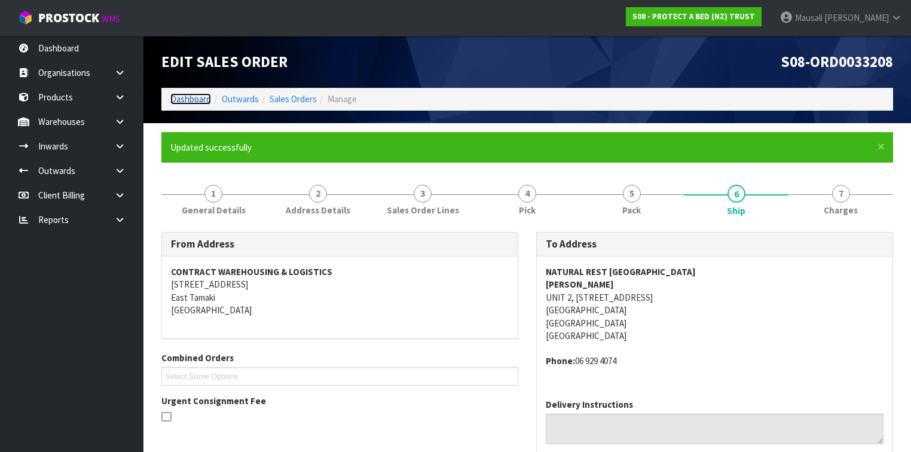
click at [183, 98] on link "Dashboard" at bounding box center [190, 98] width 41 height 11
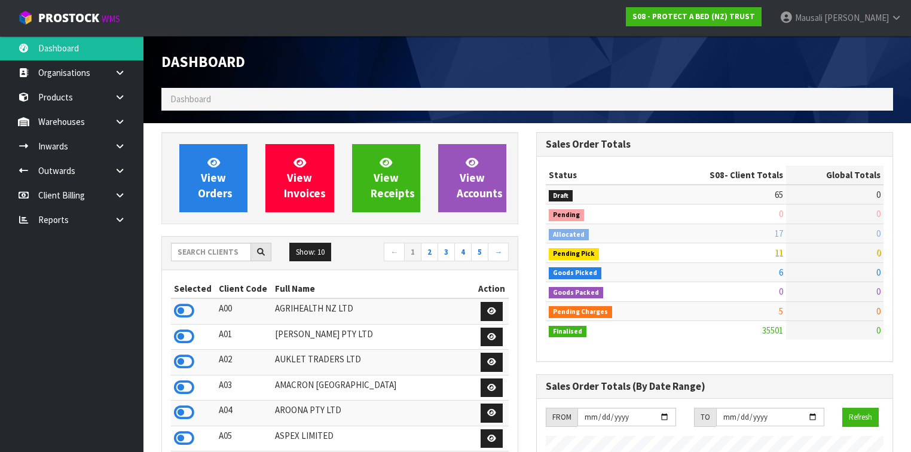
scroll to position [901, 375]
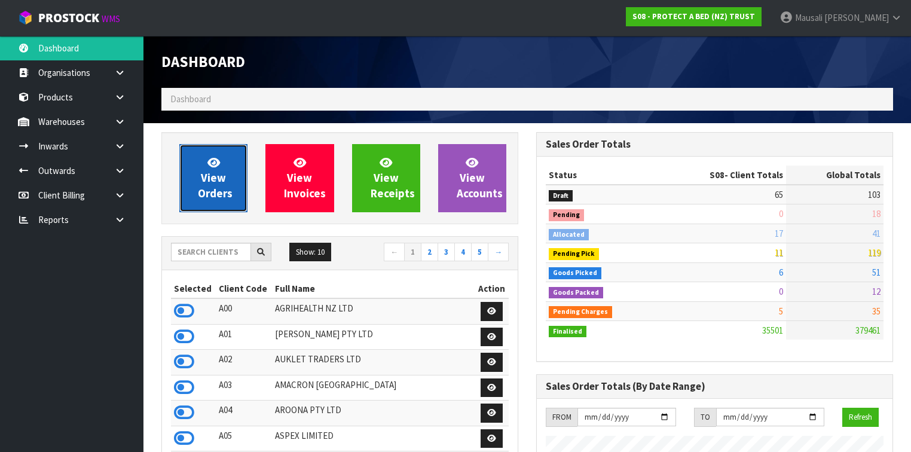
click at [220, 172] on span "View Orders" at bounding box center [215, 177] width 35 height 45
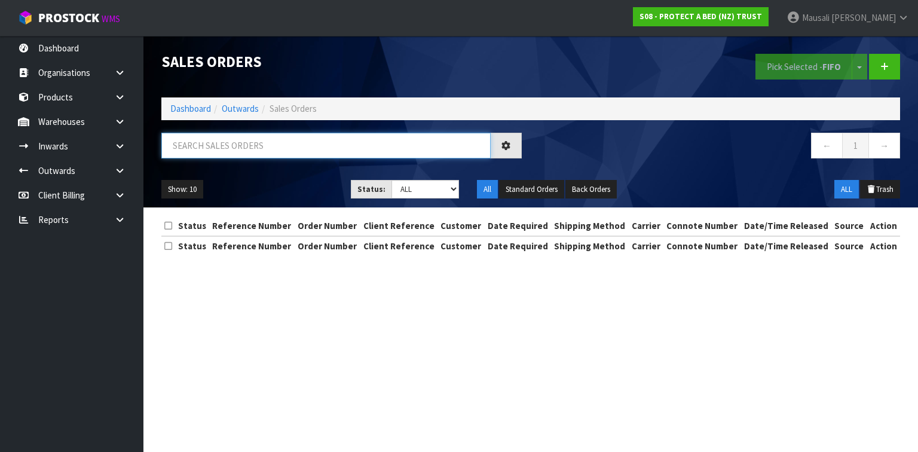
click at [195, 153] on input "text" at bounding box center [325, 146] width 329 height 26
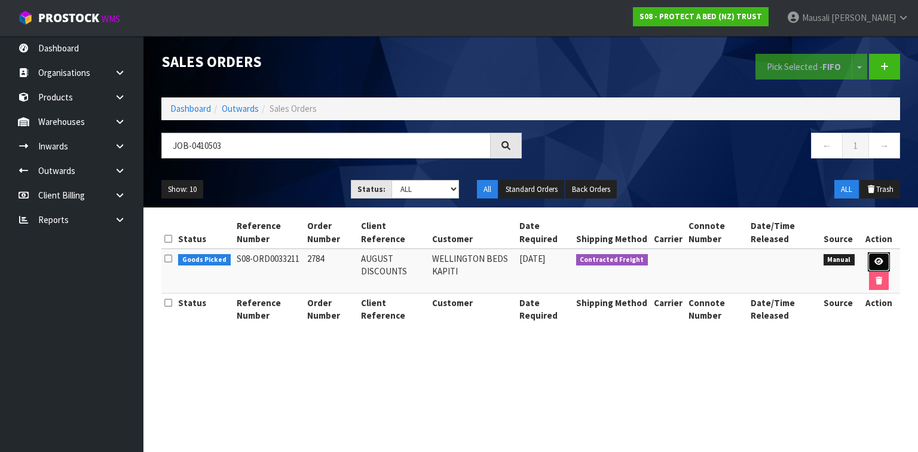
click at [875, 262] on icon at bounding box center [878, 262] width 9 height 8
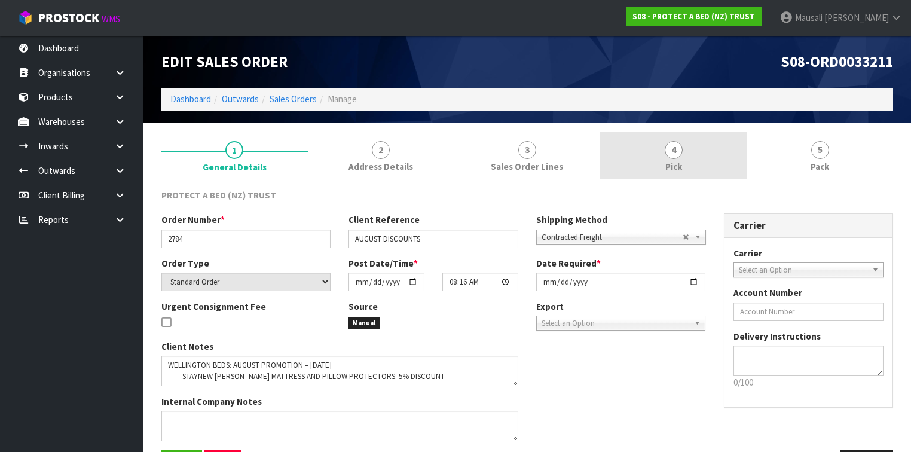
click at [712, 158] on link "4 Pick" at bounding box center [673, 155] width 146 height 47
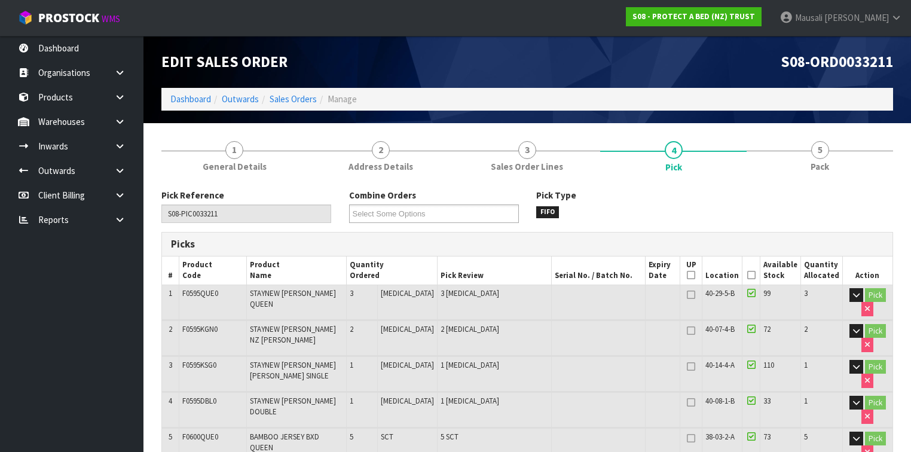
click at [751, 275] on icon at bounding box center [751, 275] width 8 height 1
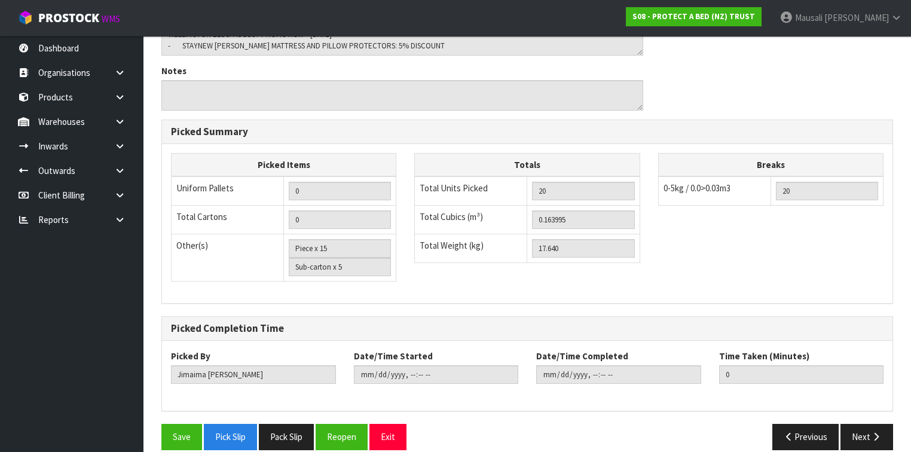
scroll to position [721, 0]
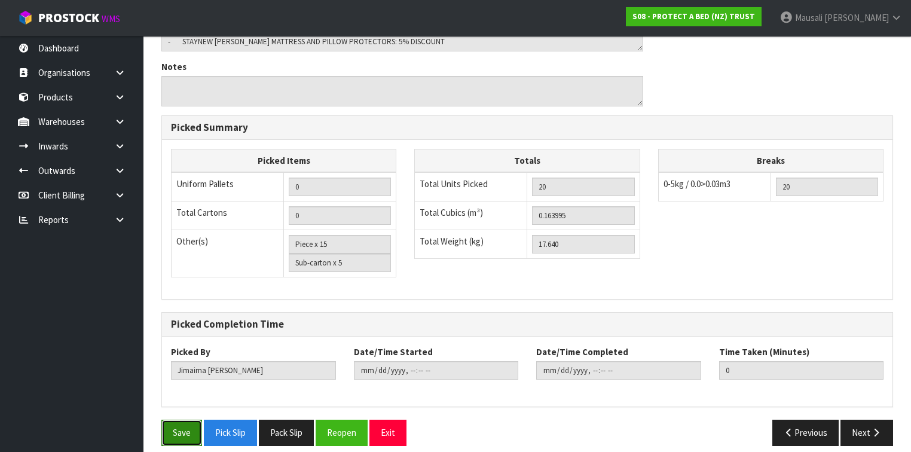
click at [186, 421] on button "Save" at bounding box center [181, 433] width 41 height 26
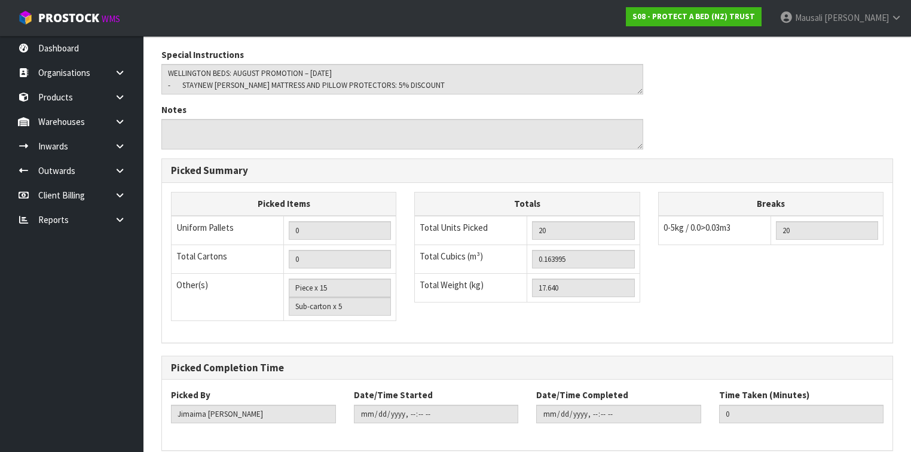
scroll to position [0, 0]
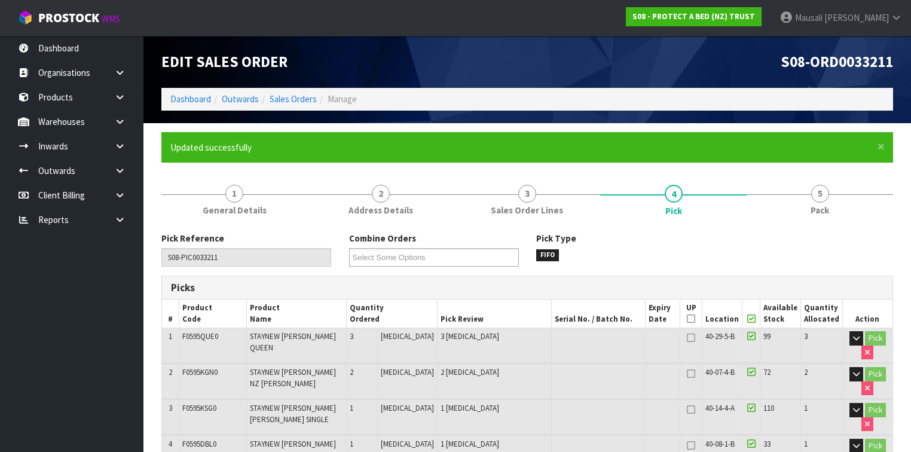
click at [820, 206] on span "Pack" at bounding box center [819, 210] width 19 height 13
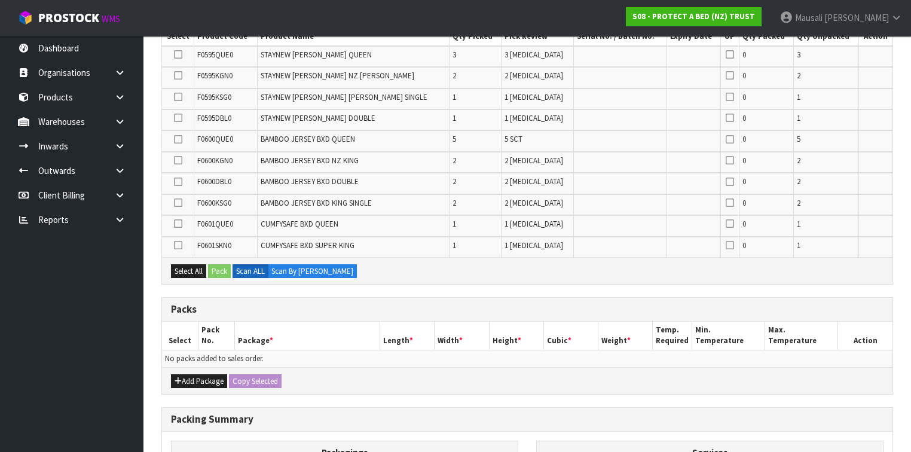
scroll to position [428, 0]
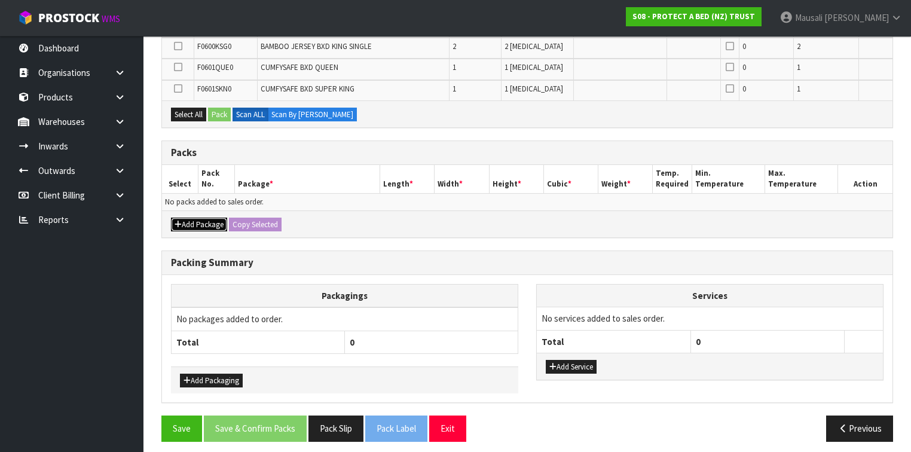
click at [198, 220] on button "Add Package" at bounding box center [199, 225] width 56 height 14
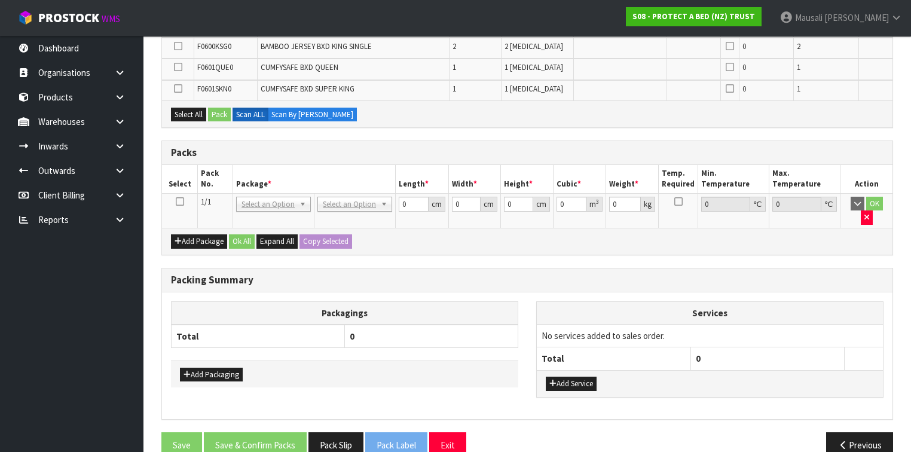
click at [182, 201] on icon at bounding box center [180, 201] width 8 height 1
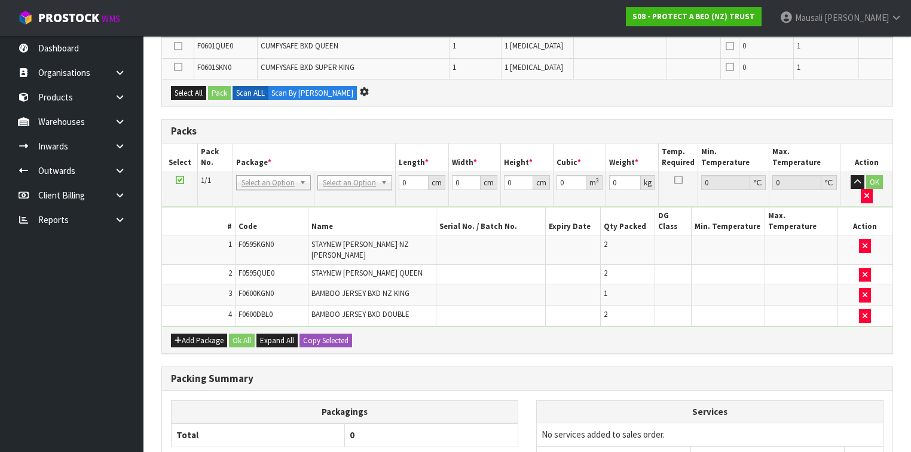
scroll to position [387, 0]
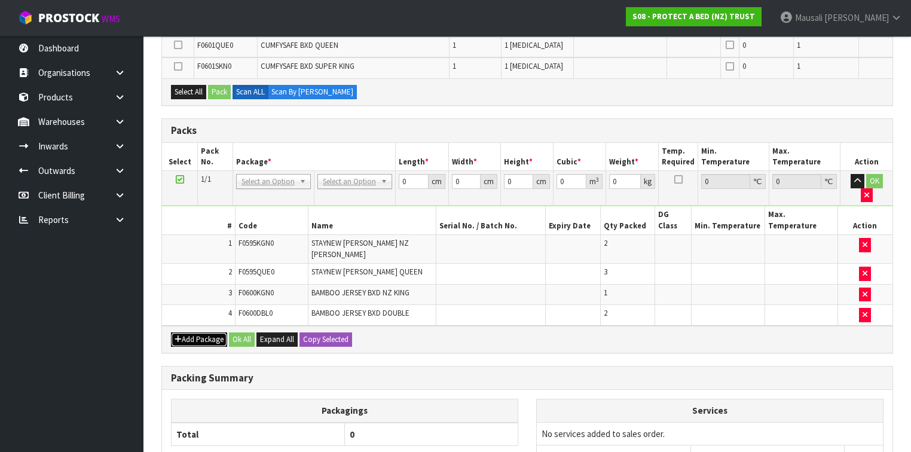
click at [187, 332] on button "Add Package" at bounding box center [199, 339] width 56 height 14
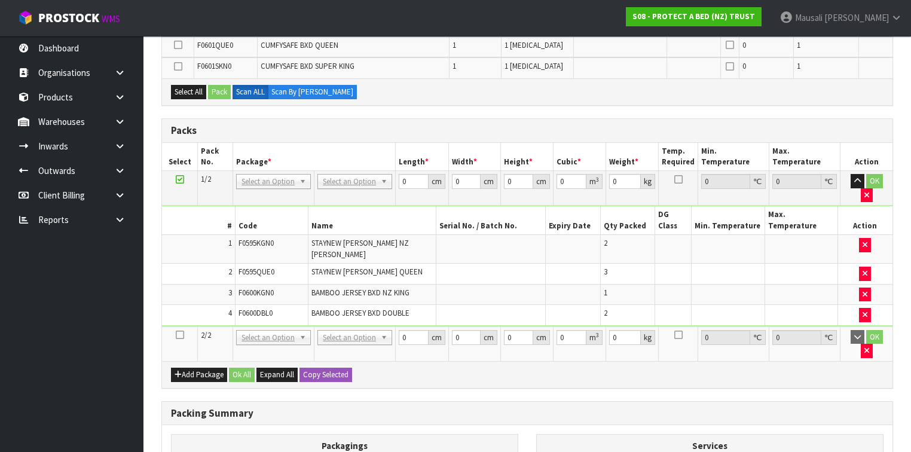
click at [179, 335] on icon at bounding box center [180, 335] width 8 height 1
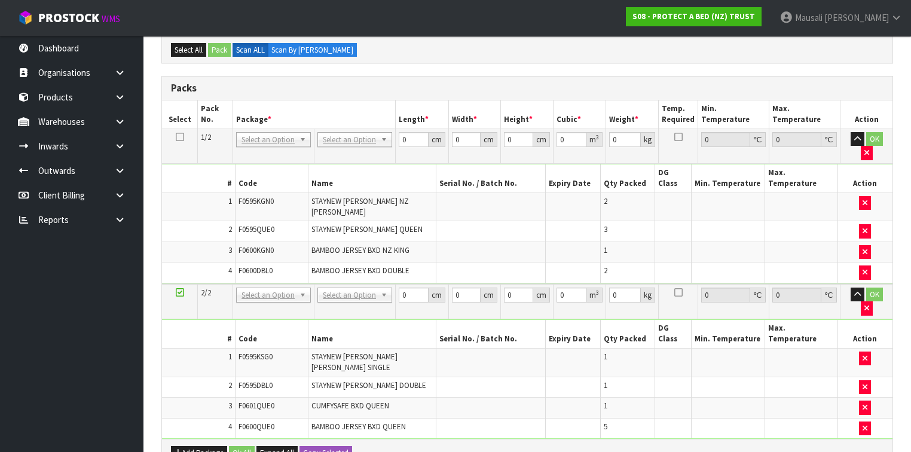
scroll to position [323, 0]
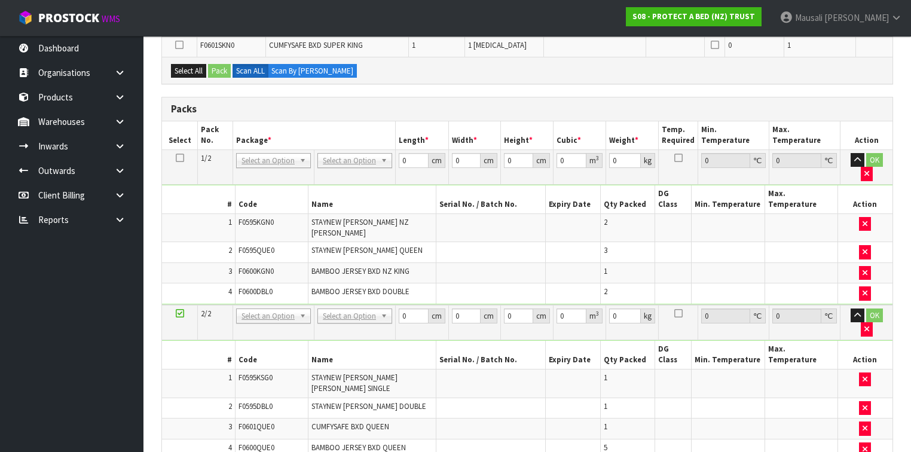
drag, startPoint x: 178, startPoint y: 399, endPoint x: 345, endPoint y: 356, distance: 172.8
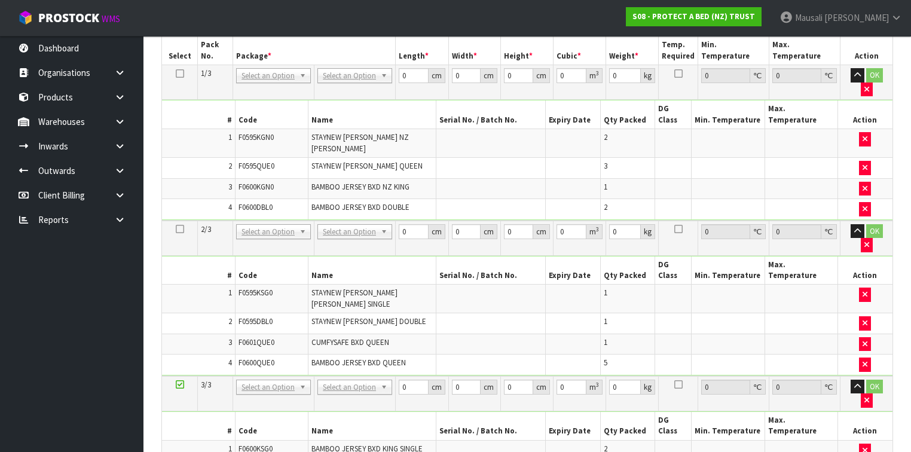
scroll to position [351, 0]
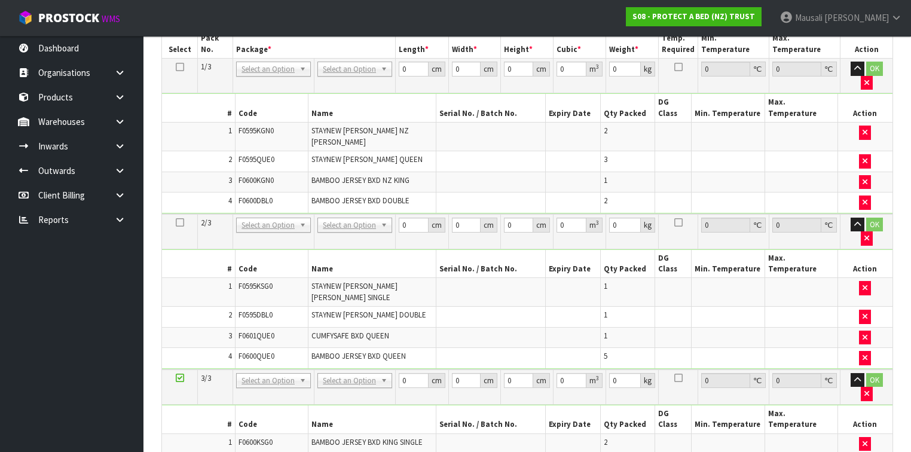
drag, startPoint x: 361, startPoint y: 60, endPoint x: 356, endPoint y: 69, distance: 10.2
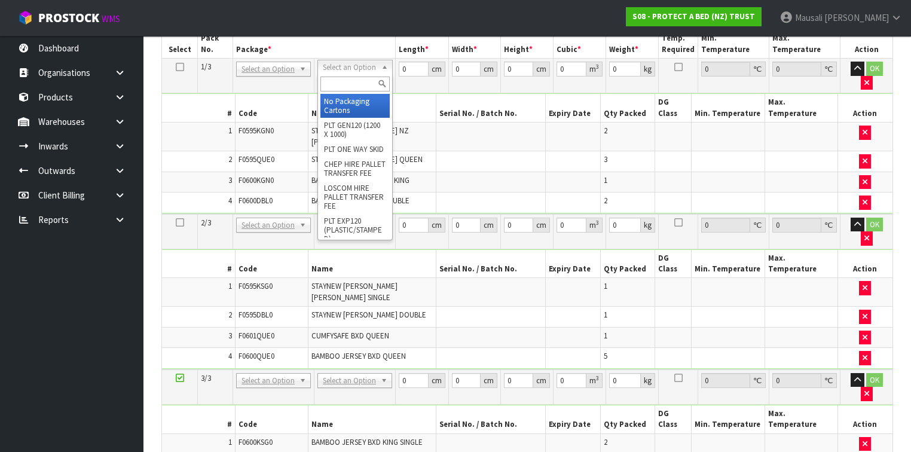
click at [347, 83] on input "text" at bounding box center [354, 84] width 69 height 15
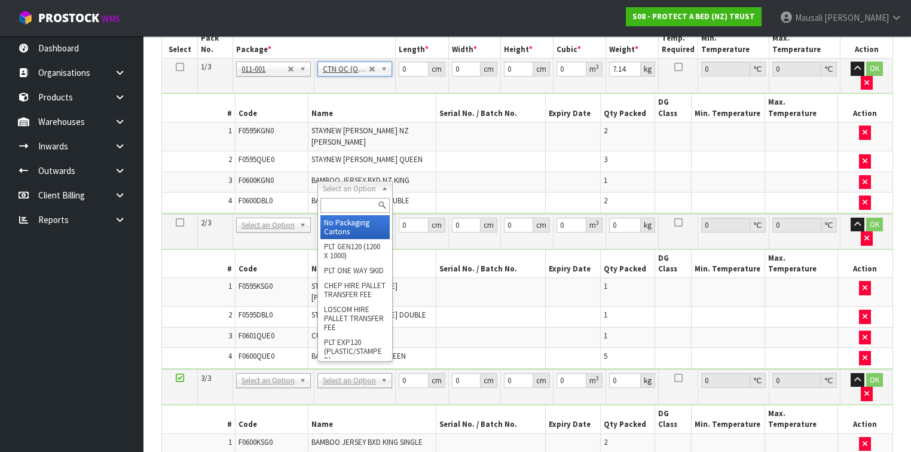
drag, startPoint x: 356, startPoint y: 183, endPoint x: 354, endPoint y: 201, distance: 17.5
click at [346, 206] on input "text" at bounding box center [354, 205] width 69 height 15
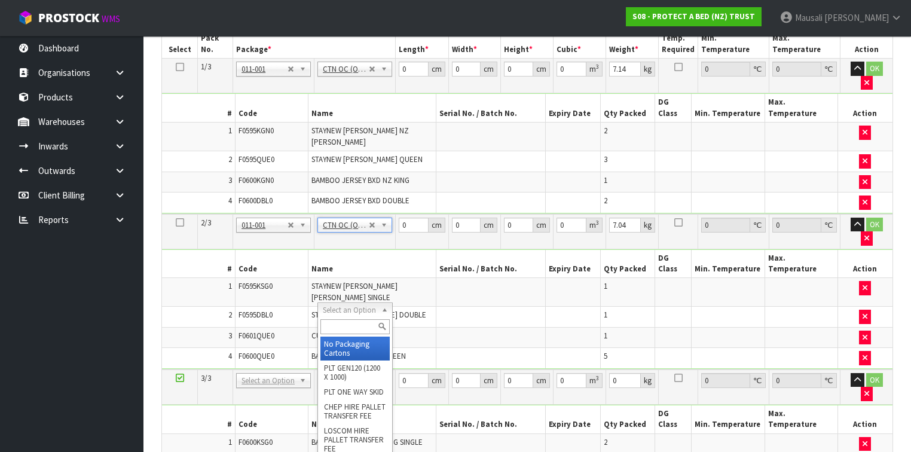
click at [332, 324] on input "text" at bounding box center [354, 326] width 69 height 15
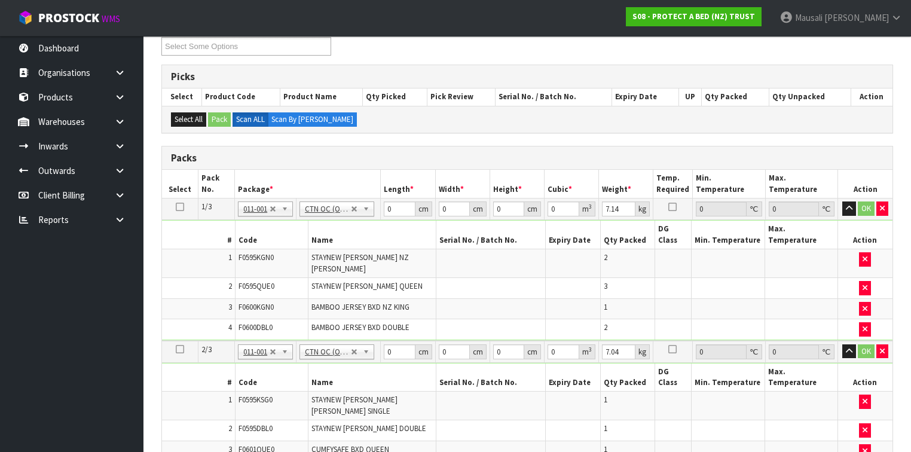
scroll to position [207, 0]
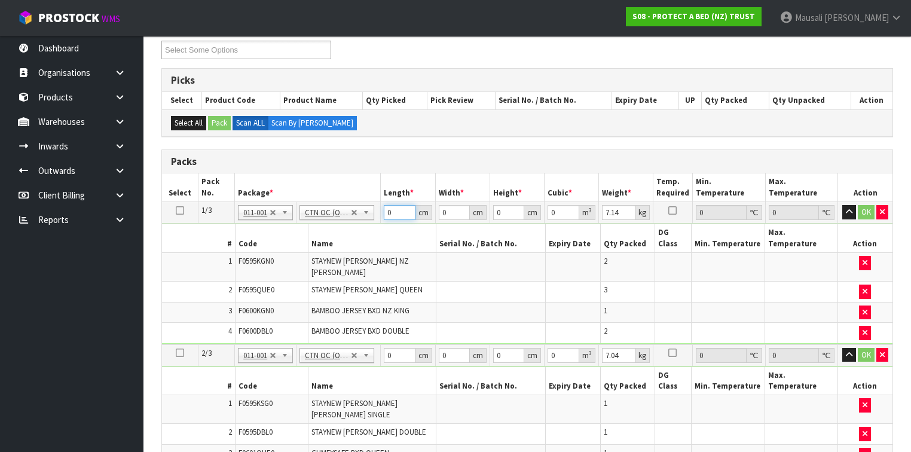
drag, startPoint x: 394, startPoint y: 210, endPoint x: 387, endPoint y: 217, distance: 9.7
click at [387, 217] on input "0" at bounding box center [399, 212] width 31 height 15
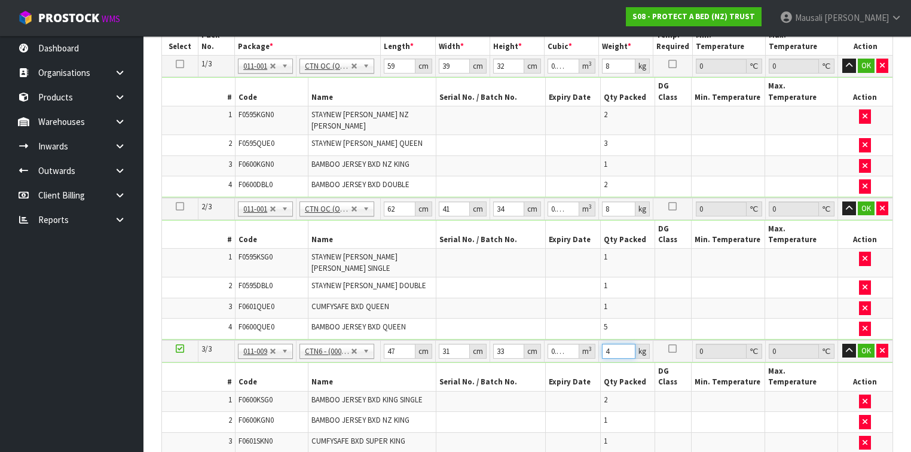
scroll to position [503, 0]
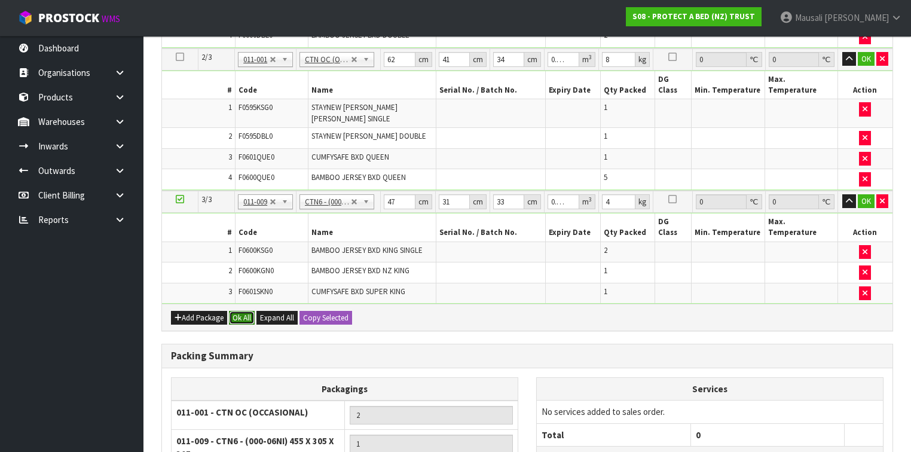
click at [237, 311] on button "Ok All" at bounding box center [242, 318] width 26 height 14
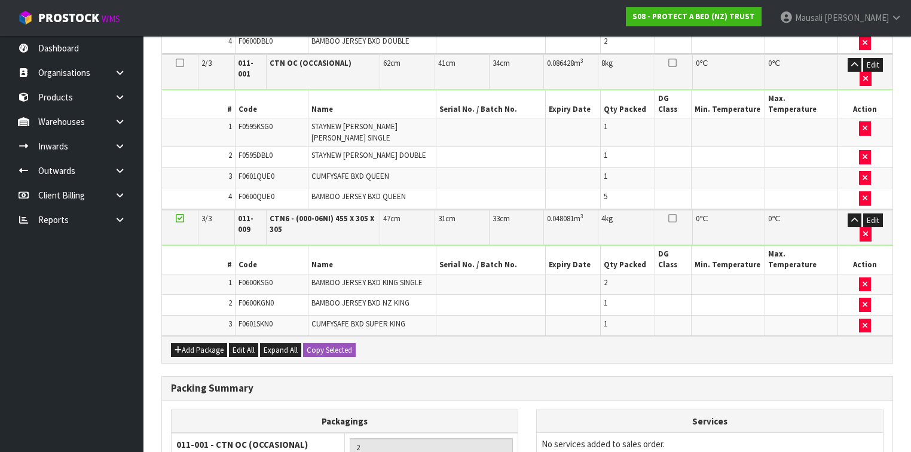
scroll to position [607, 0]
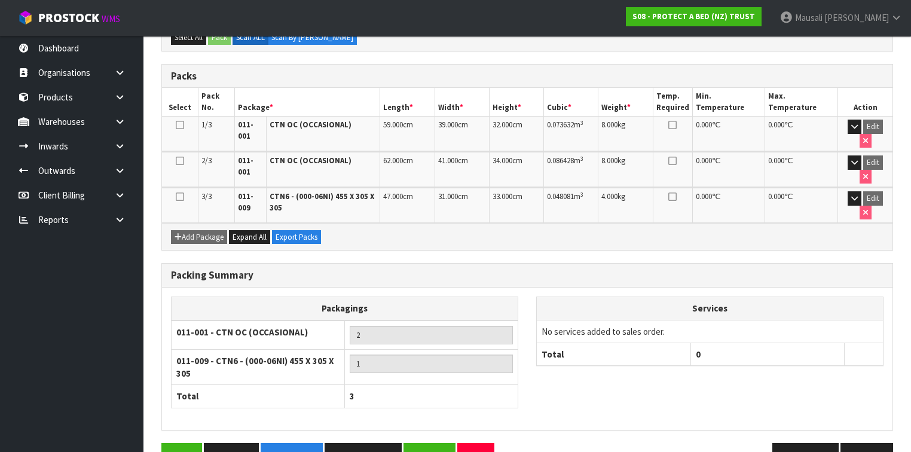
scroll to position [304, 0]
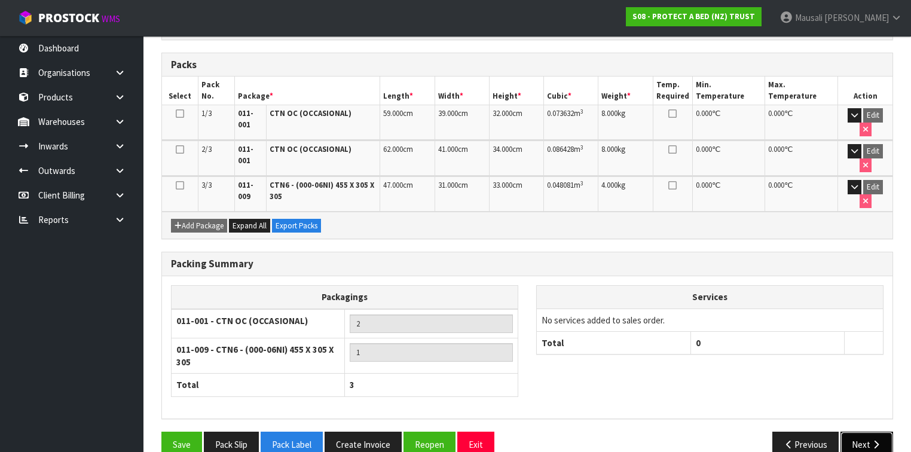
click at [866, 432] on button "Next" at bounding box center [866, 445] width 53 height 26
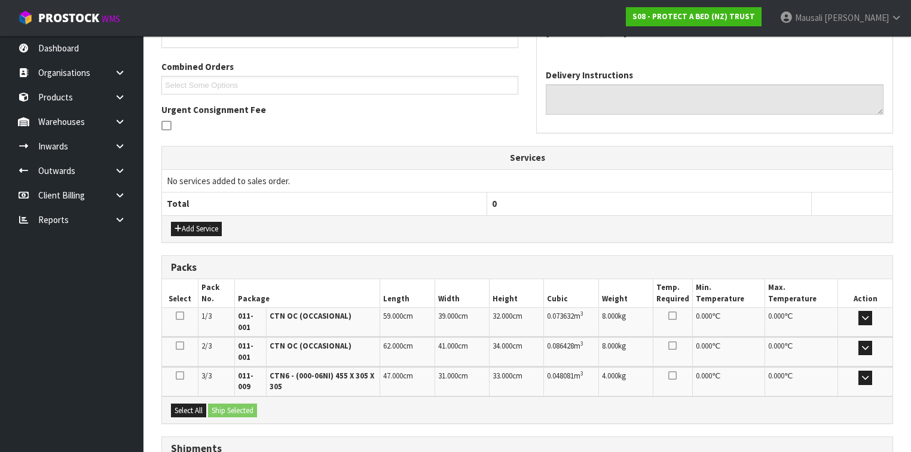
scroll to position [387, 0]
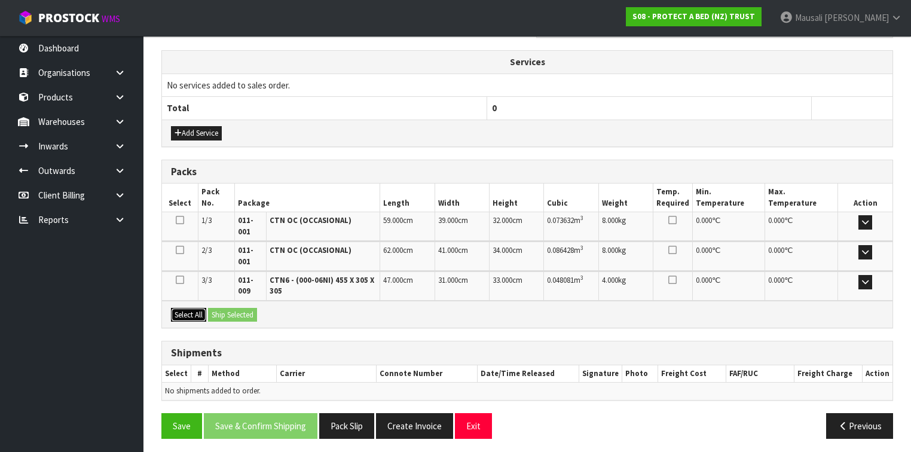
click at [186, 309] on button "Select All" at bounding box center [188, 315] width 35 height 14
drag, startPoint x: 210, startPoint y: 309, endPoint x: 215, endPoint y: 314, distance: 6.8
click at [210, 310] on button "Ship Selected" at bounding box center [232, 315] width 49 height 14
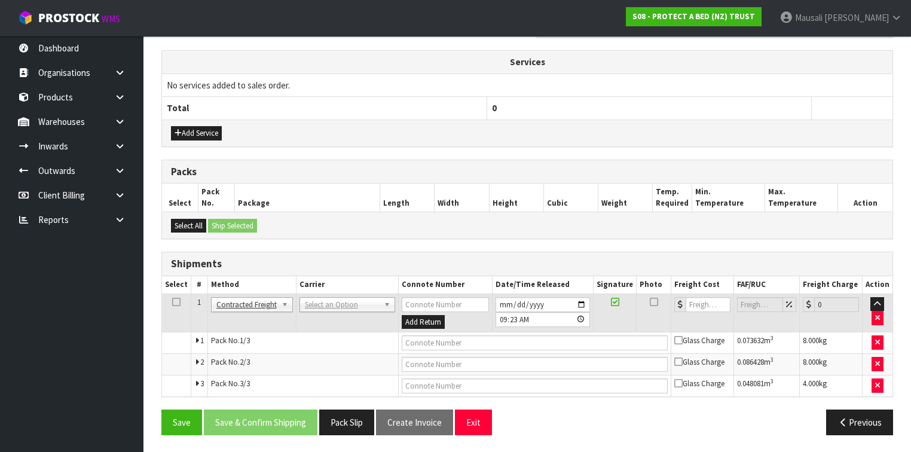
drag, startPoint x: 310, startPoint y: 304, endPoint x: 315, endPoint y: 311, distance: 9.1
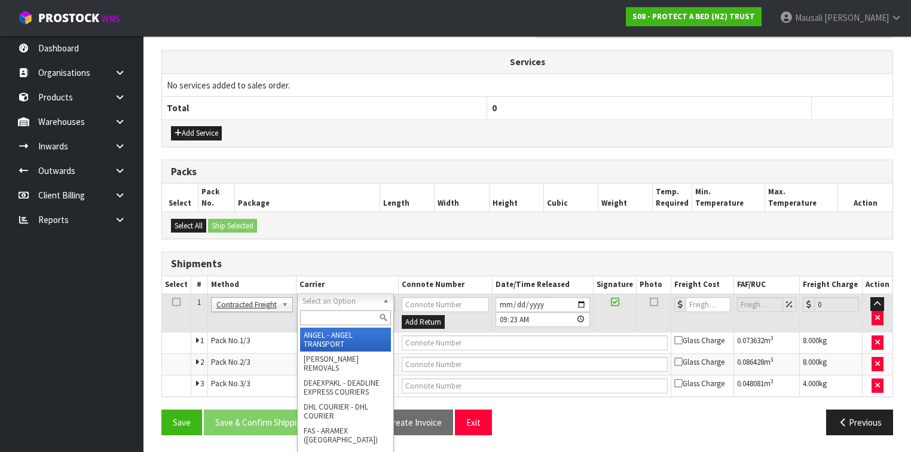
click at [316, 322] on input "text" at bounding box center [345, 317] width 91 height 15
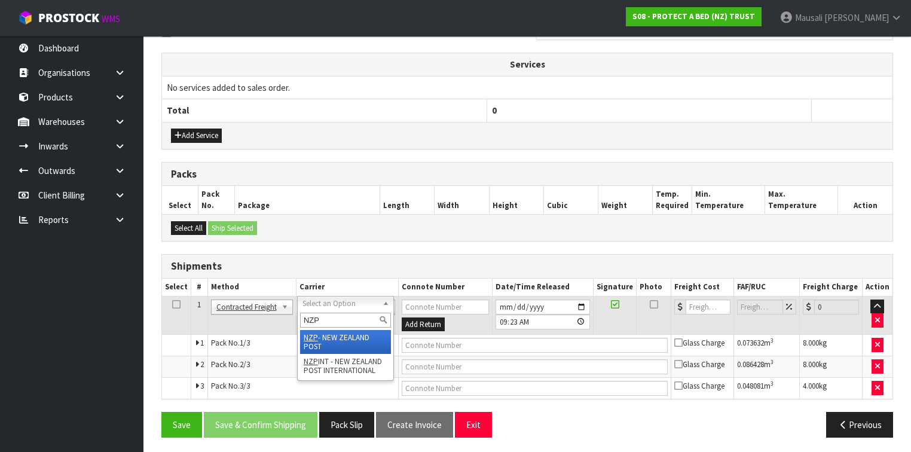
scroll to position [384, 0]
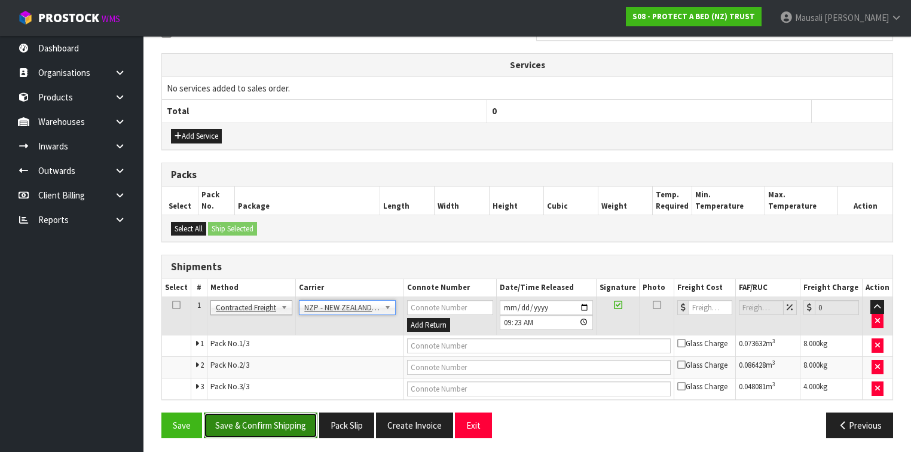
drag, startPoint x: 261, startPoint y: 421, endPoint x: 394, endPoint y: 377, distance: 140.8
click at [261, 420] on button "Save & Confirm Shipping" at bounding box center [261, 425] width 114 height 26
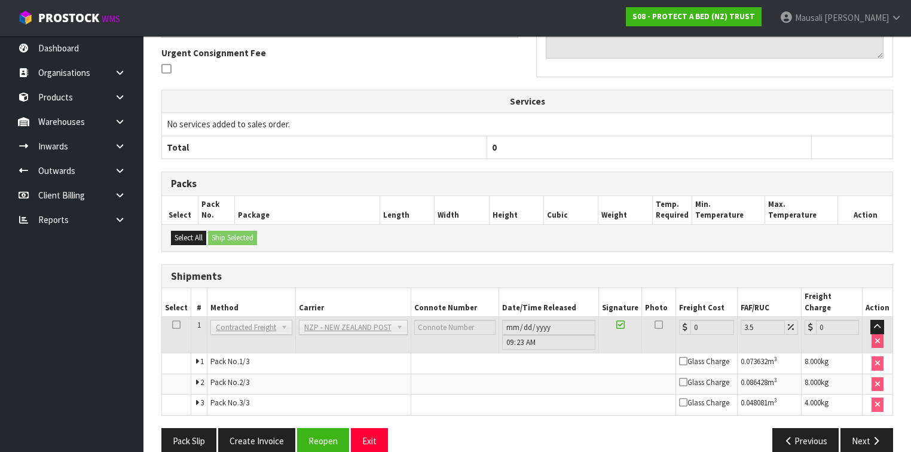
scroll to position [365, 0]
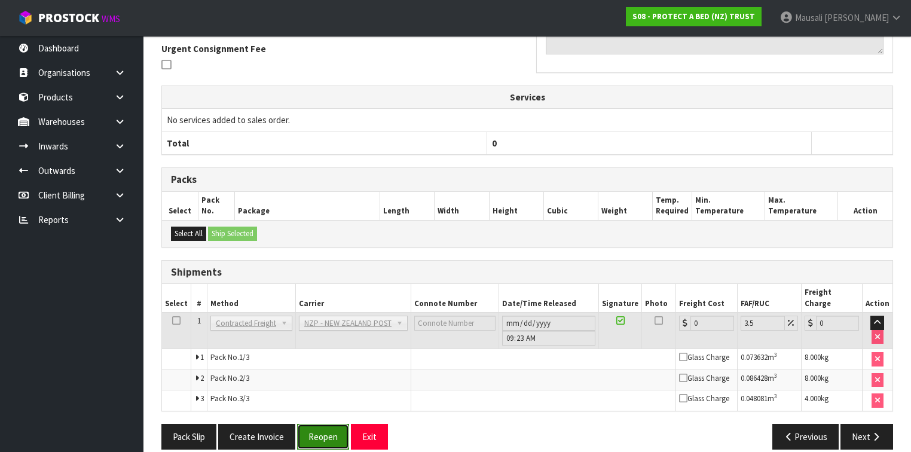
drag, startPoint x: 325, startPoint y: 421, endPoint x: 338, endPoint y: 414, distance: 15.5
click at [325, 424] on button "Reopen" at bounding box center [323, 437] width 52 height 26
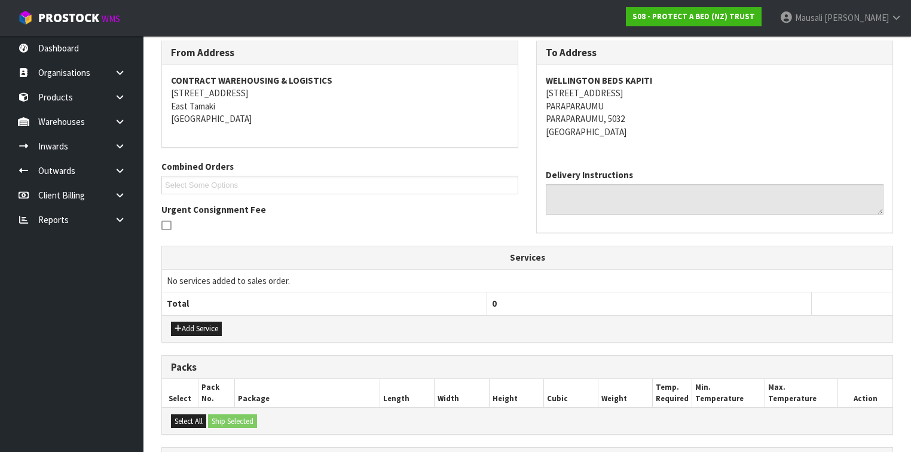
scroll to position [383, 0]
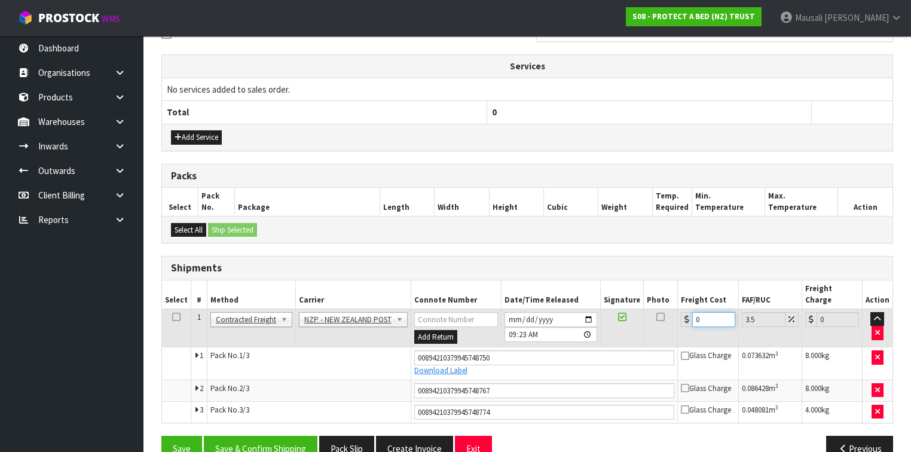
drag, startPoint x: 711, startPoint y: 304, endPoint x: 695, endPoint y: 313, distance: 19.0
click at [695, 313] on td "0" at bounding box center [708, 327] width 60 height 39
click at [247, 436] on button "Save & Confirm Shipping" at bounding box center [261, 449] width 114 height 26
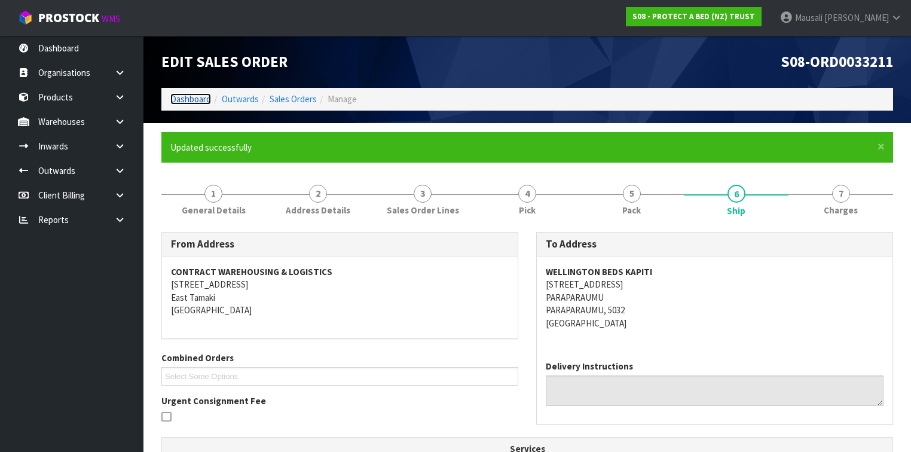
click at [190, 100] on link "Dashboard" at bounding box center [190, 98] width 41 height 11
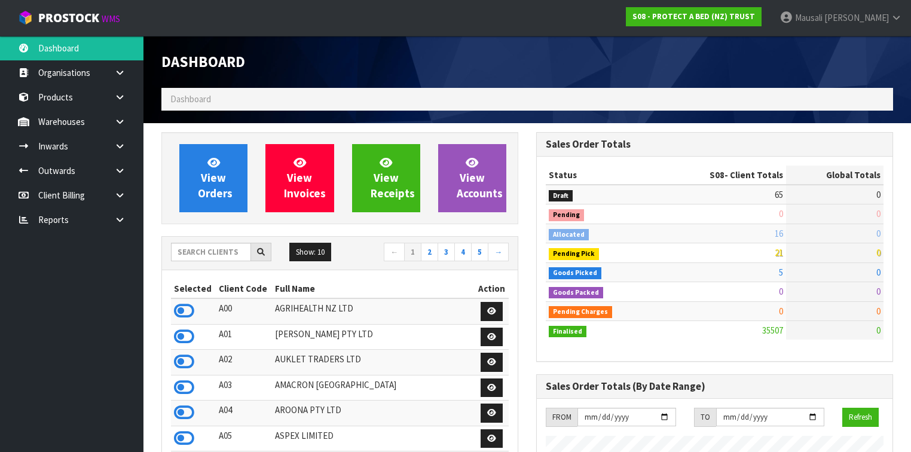
scroll to position [901, 375]
click at [201, 250] on input "text" at bounding box center [211, 252] width 80 height 19
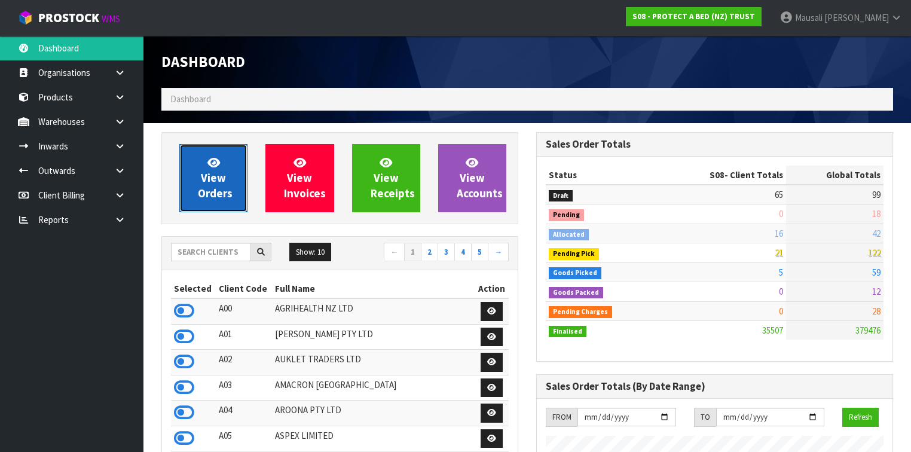
click at [207, 189] on span "View Orders" at bounding box center [215, 177] width 35 height 45
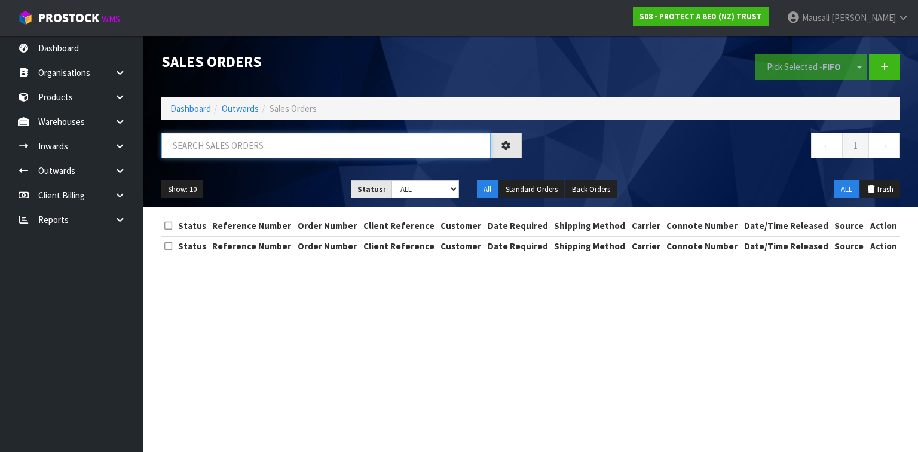
click at [183, 152] on input "text" at bounding box center [325, 146] width 329 height 26
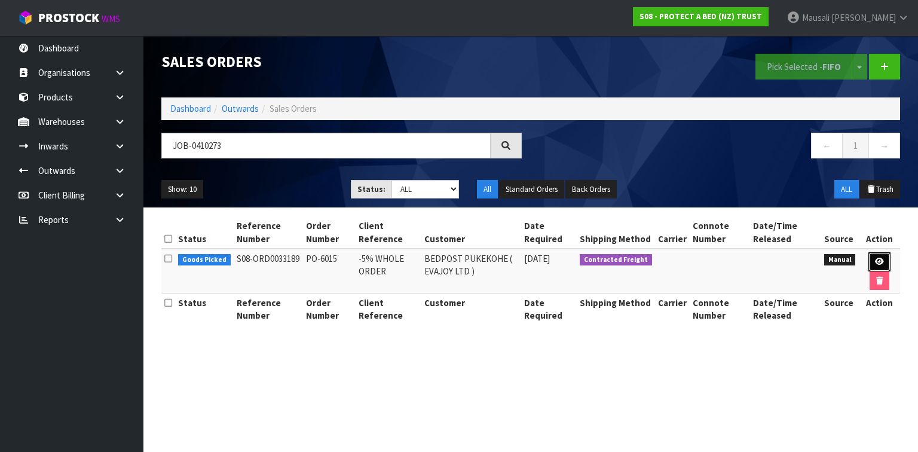
click at [882, 258] on icon at bounding box center [879, 262] width 9 height 8
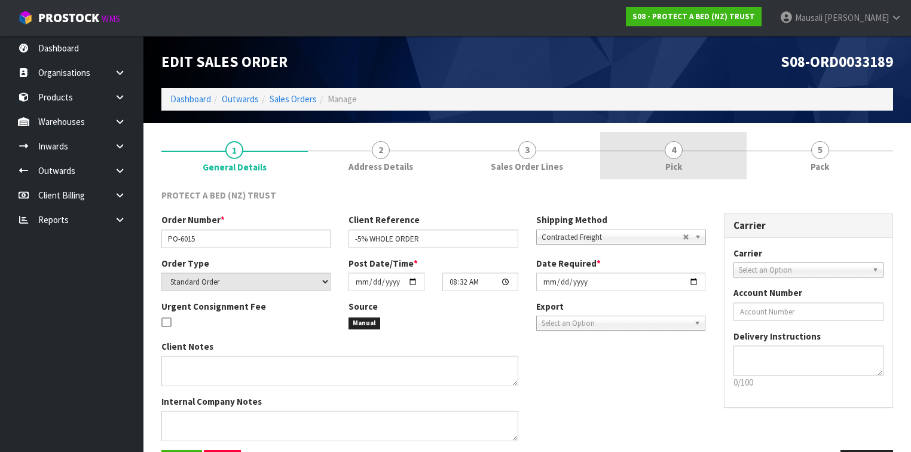
click at [709, 155] on link "4 Pick" at bounding box center [673, 155] width 146 height 47
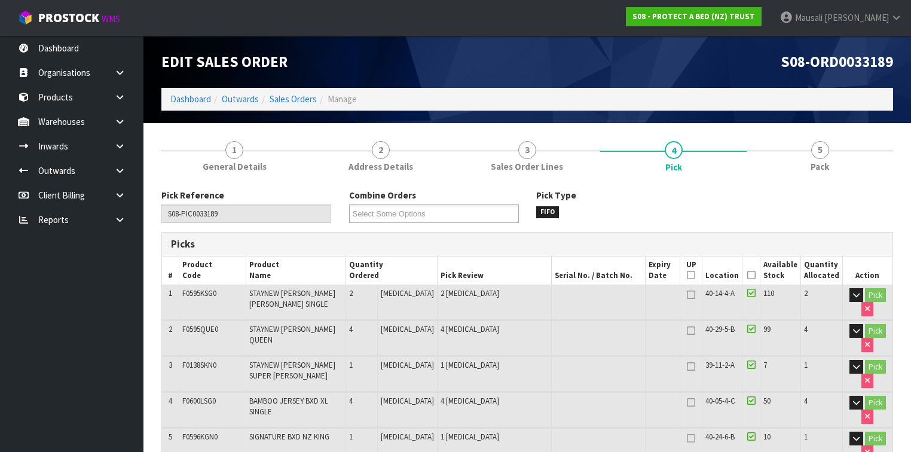
click at [751, 275] on icon at bounding box center [751, 275] width 8 height 1
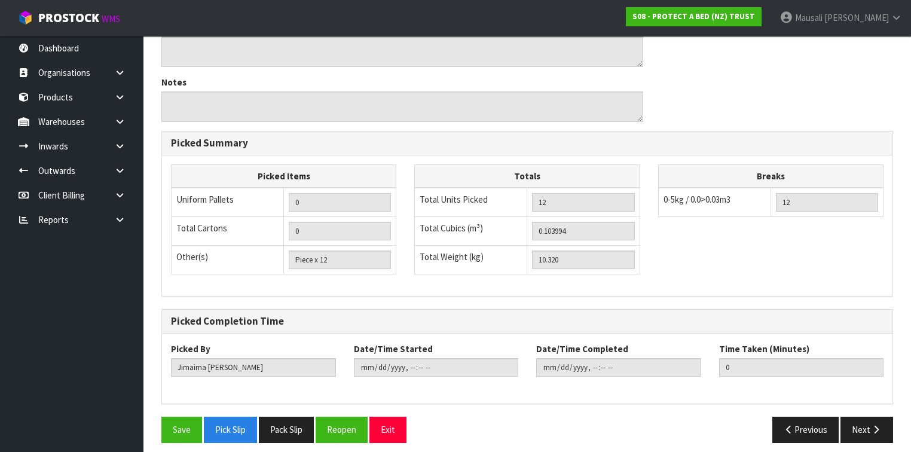
scroll to position [527, 0]
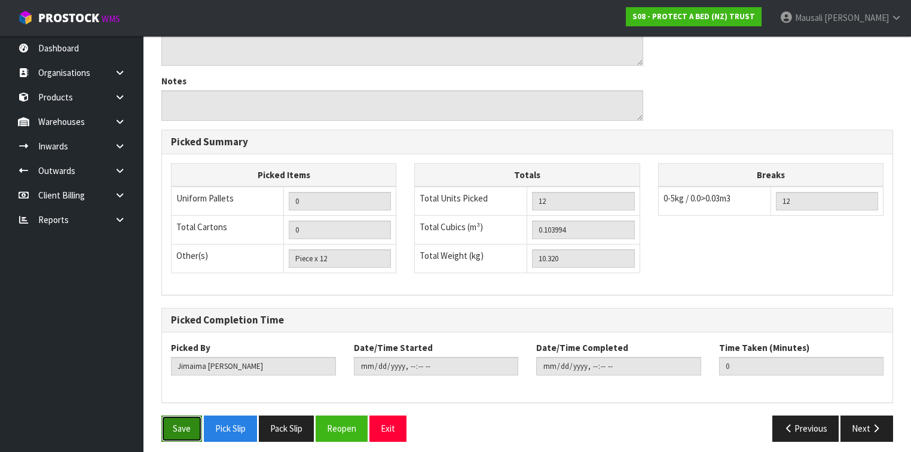
click at [188, 421] on button "Save" at bounding box center [181, 428] width 41 height 26
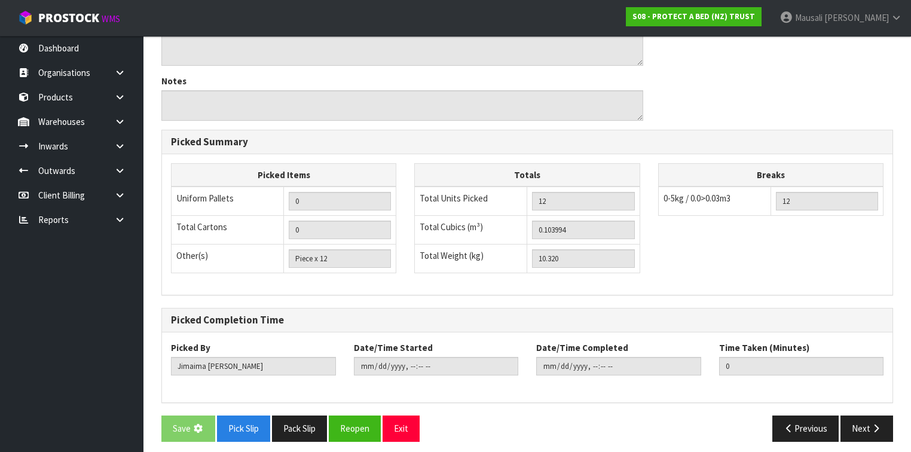
scroll to position [0, 0]
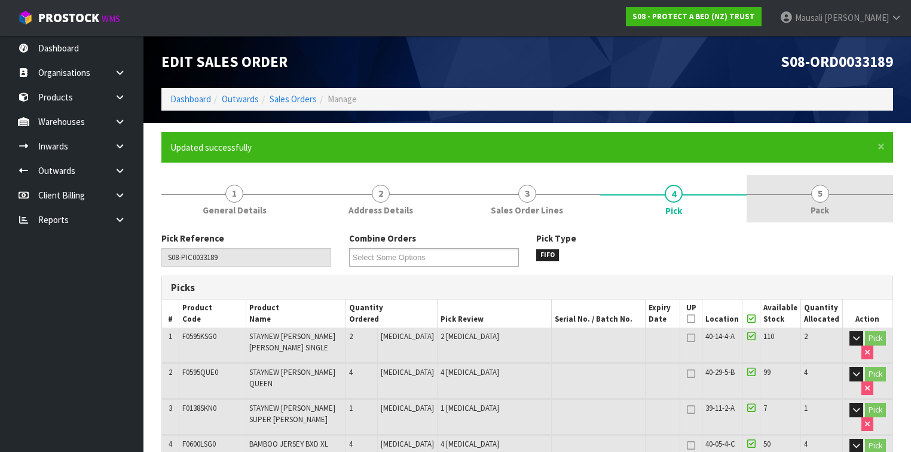
click at [815, 200] on span "5" at bounding box center [820, 194] width 18 height 18
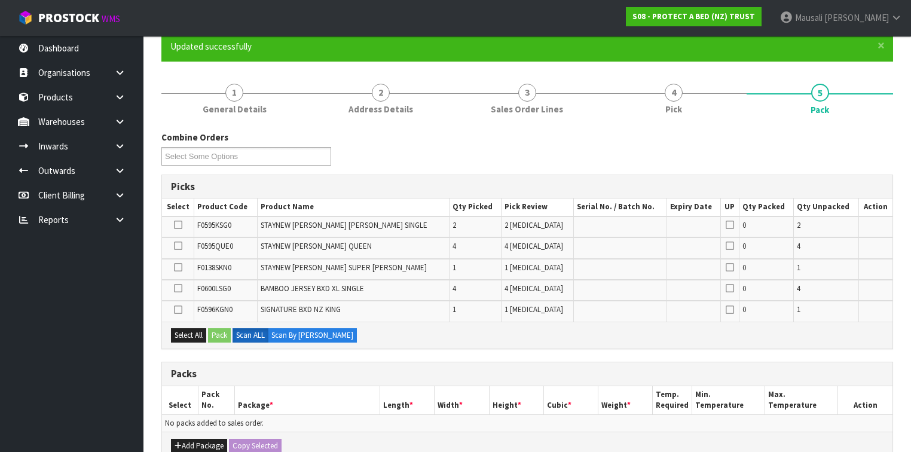
scroll to position [191, 0]
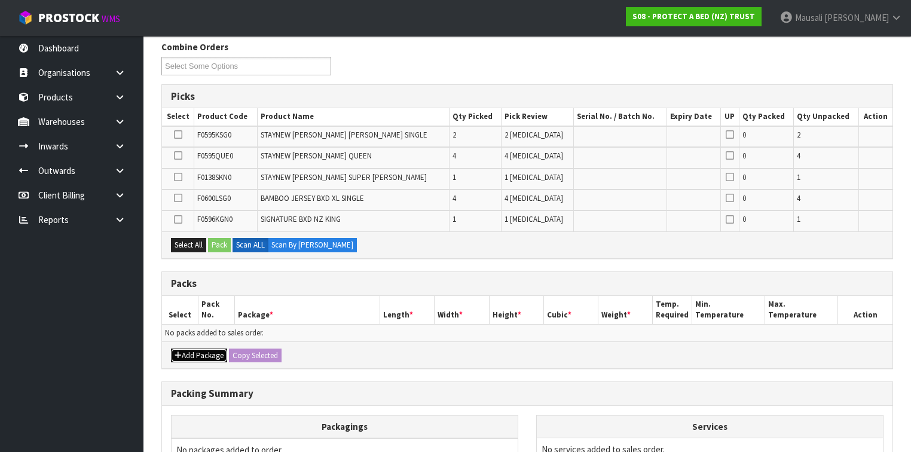
click at [206, 349] on button "Add Package" at bounding box center [199, 355] width 56 height 14
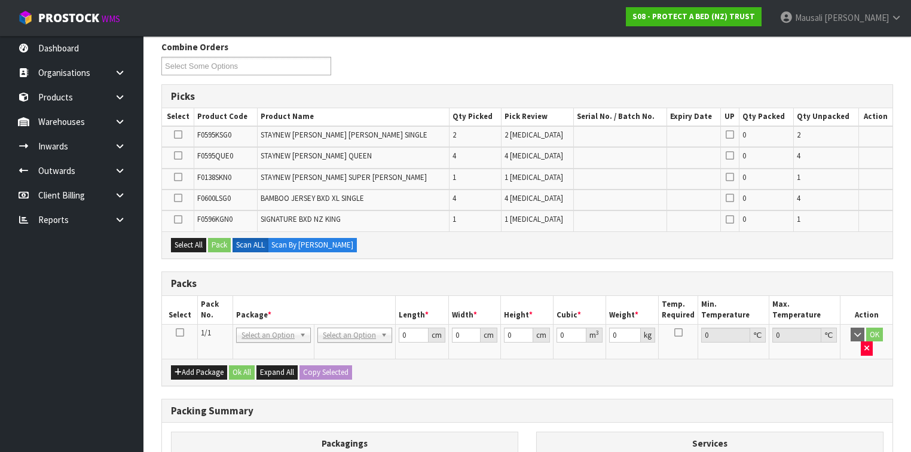
click at [181, 332] on icon at bounding box center [180, 332] width 8 height 1
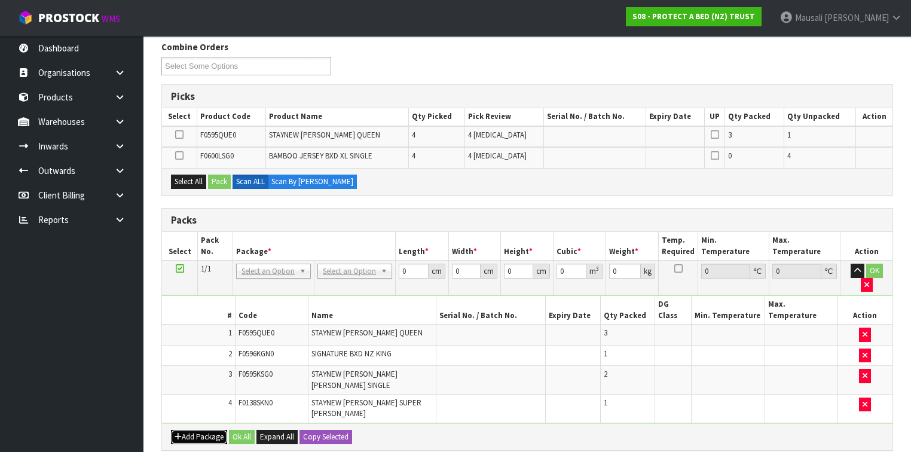
click at [186, 430] on button "Add Package" at bounding box center [199, 437] width 56 height 14
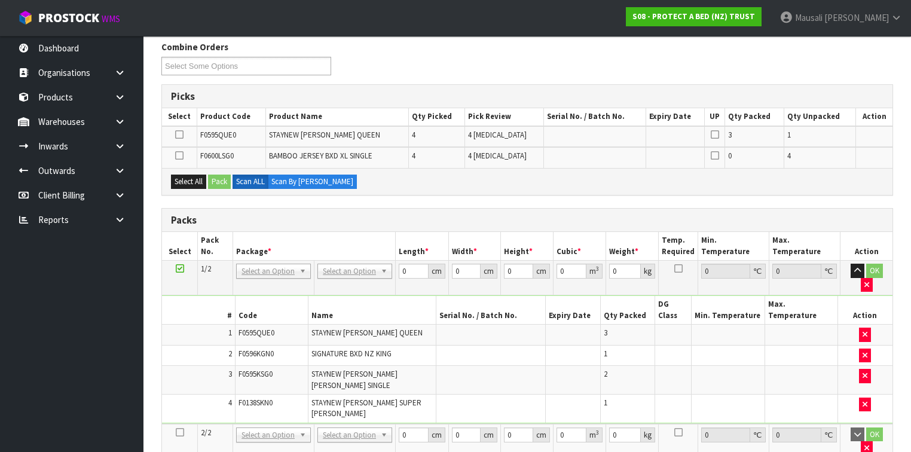
click at [181, 432] on icon at bounding box center [180, 432] width 8 height 1
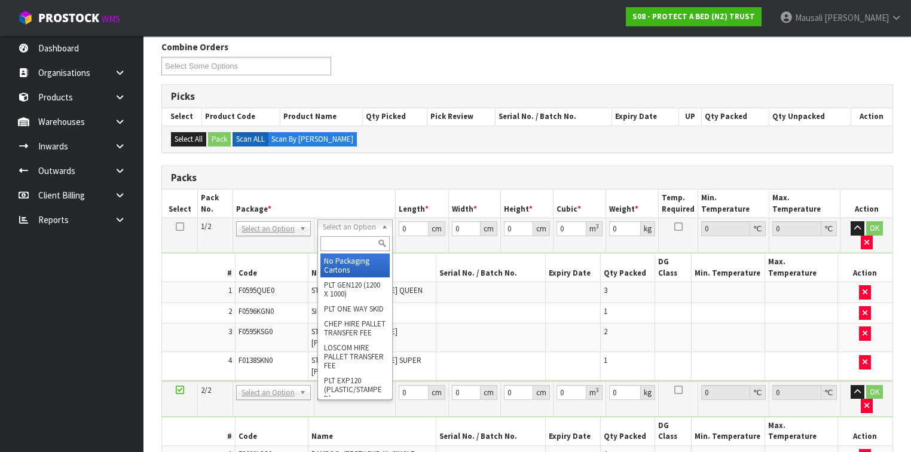
click at [332, 246] on input "text" at bounding box center [354, 243] width 69 height 15
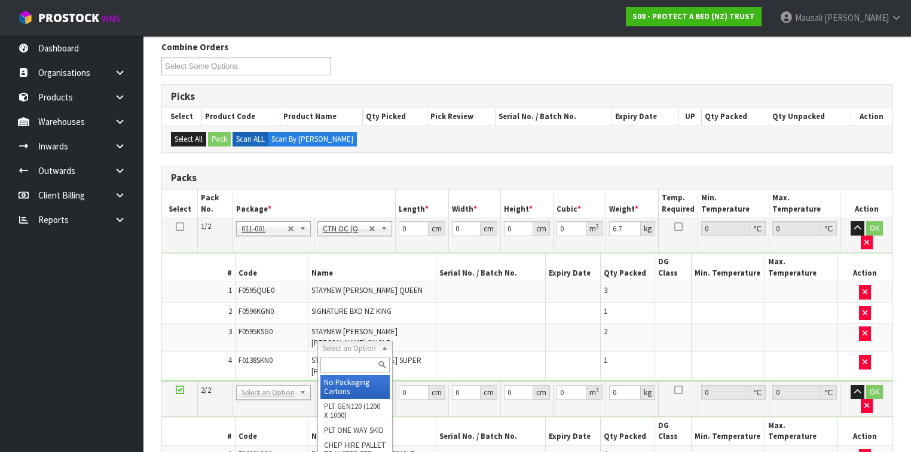
click at [344, 366] on input "text" at bounding box center [354, 364] width 69 height 15
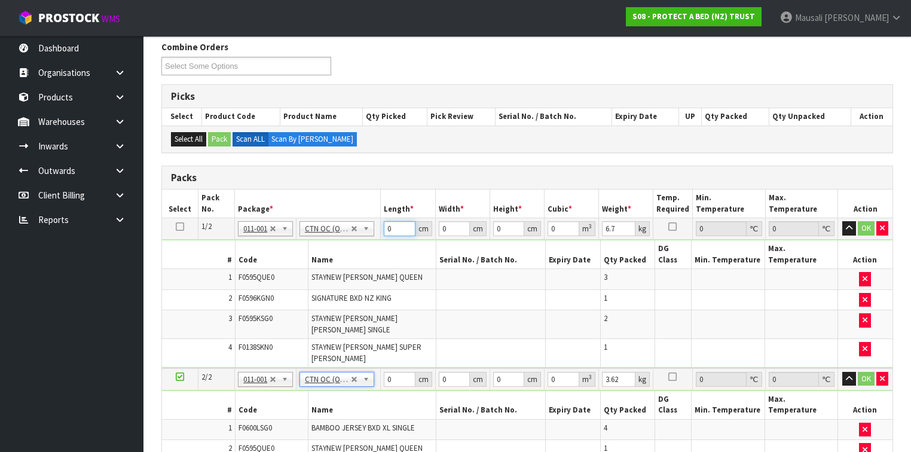
drag, startPoint x: 399, startPoint y: 228, endPoint x: 380, endPoint y: 234, distance: 19.7
click at [381, 234] on td "0 cm" at bounding box center [408, 229] width 54 height 22
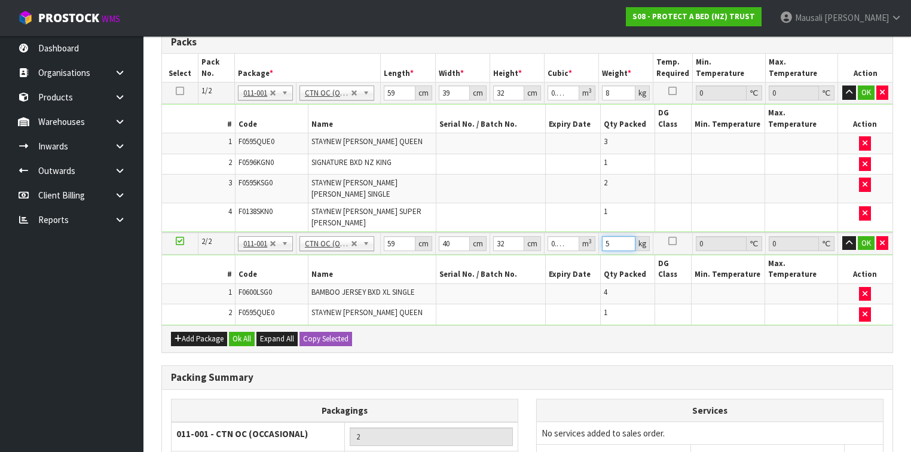
scroll to position [335, 0]
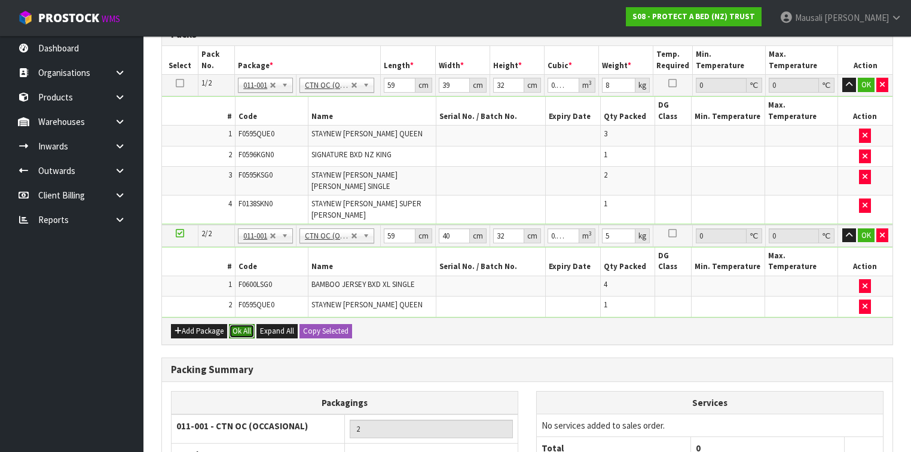
click at [241, 324] on button "Ok All" at bounding box center [242, 331] width 26 height 14
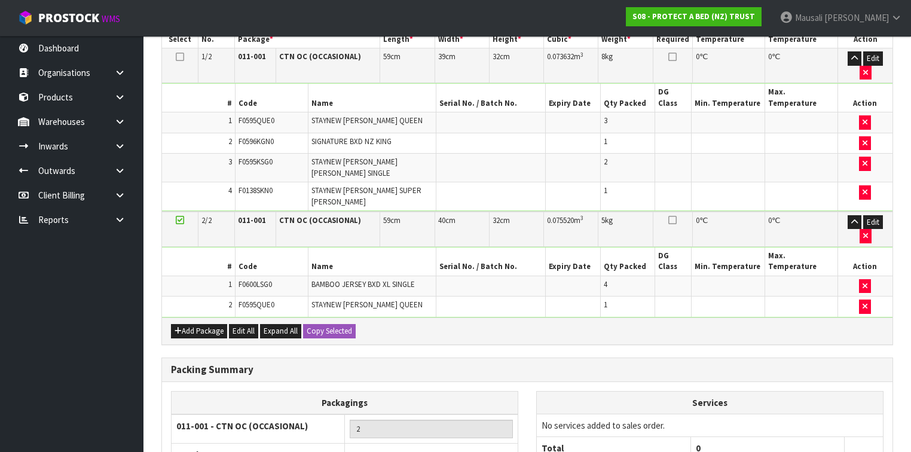
scroll to position [407, 0]
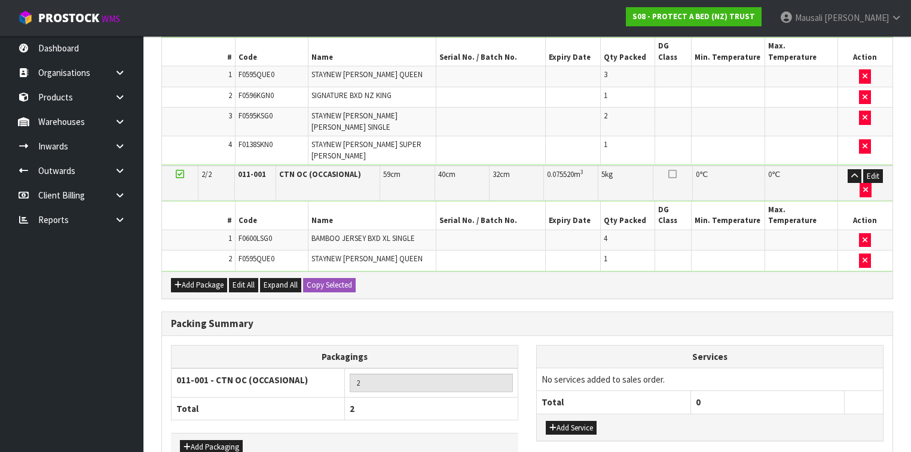
drag, startPoint x: 256, startPoint y: 414, endPoint x: 385, endPoint y: 371, distance: 136.1
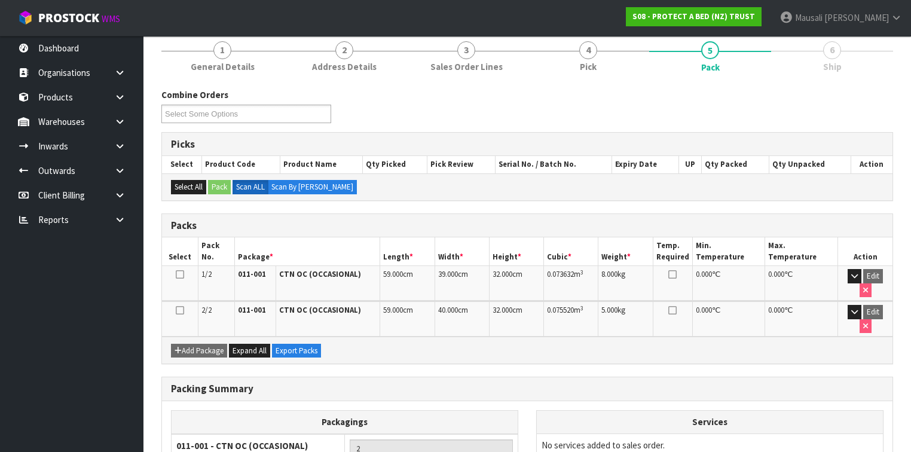
scroll to position [223, 0]
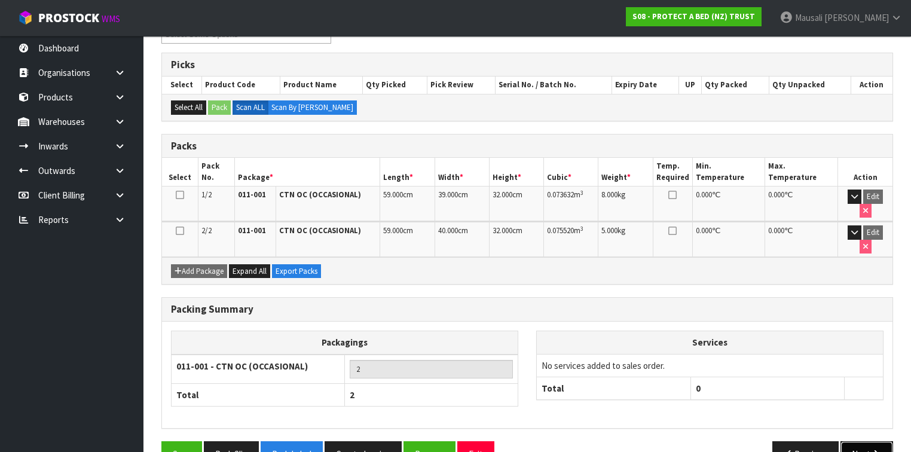
click at [870, 441] on button "Next" at bounding box center [866, 454] width 53 height 26
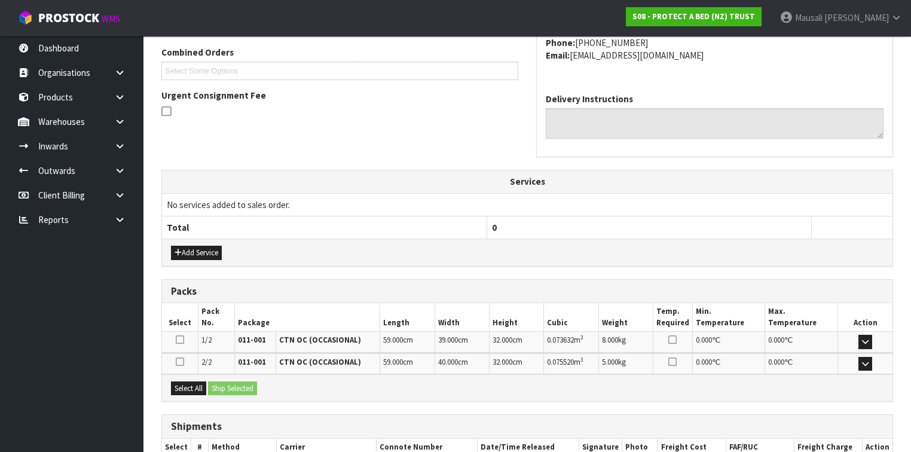
scroll to position [379, 0]
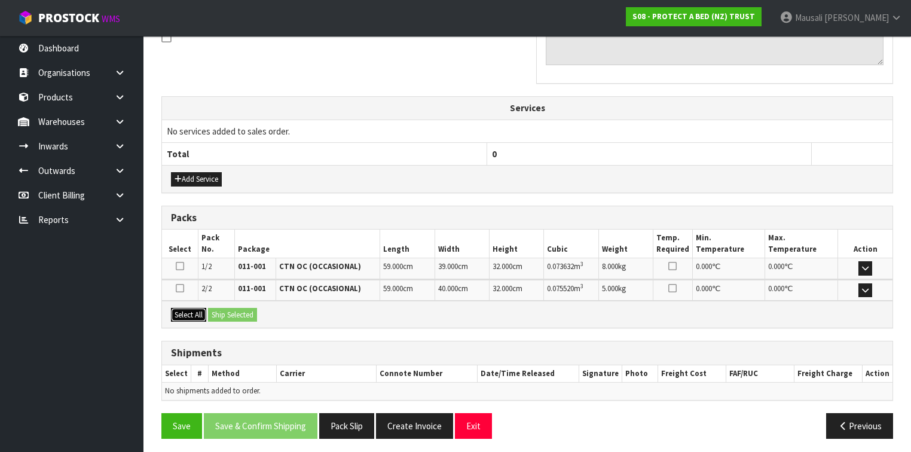
click at [184, 308] on button "Select All" at bounding box center [188, 315] width 35 height 14
click at [235, 310] on button "Ship Selected" at bounding box center [232, 315] width 49 height 14
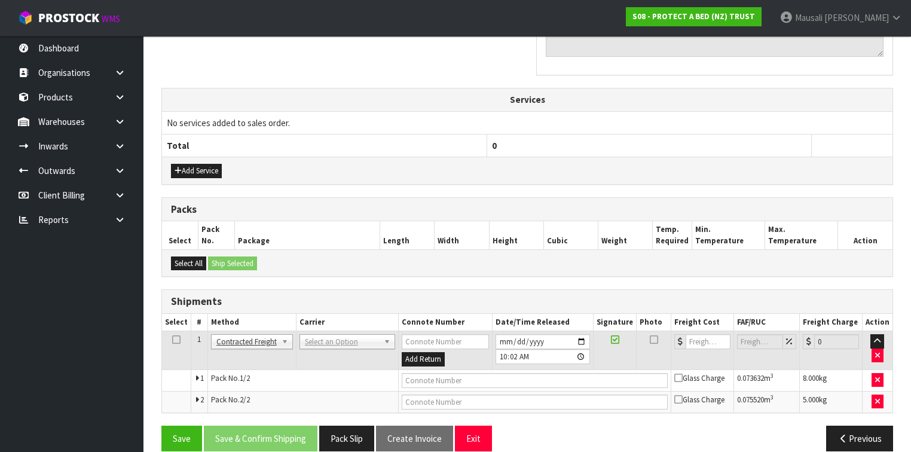
scroll to position [400, 0]
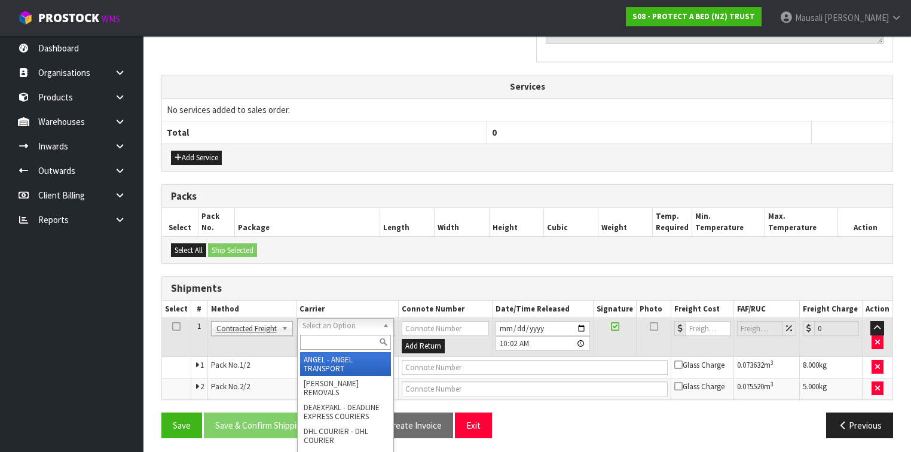
click at [313, 341] on input "text" at bounding box center [345, 342] width 91 height 15
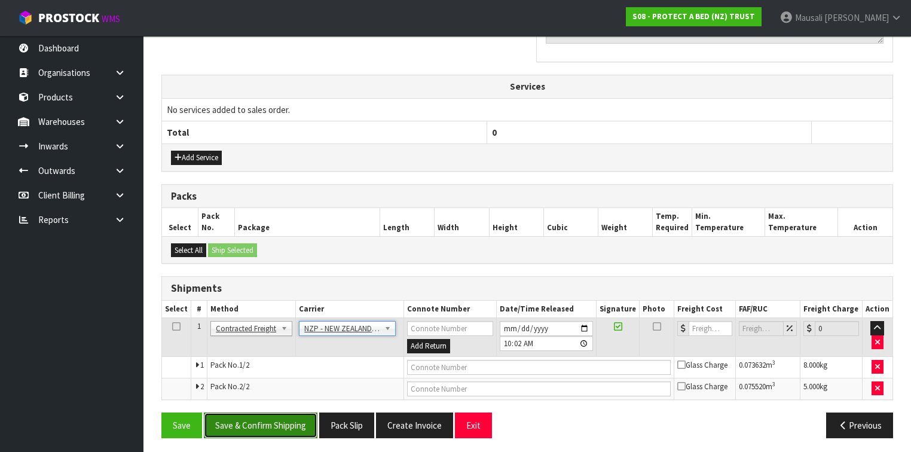
click at [289, 417] on button "Save & Confirm Shipping" at bounding box center [261, 425] width 114 height 26
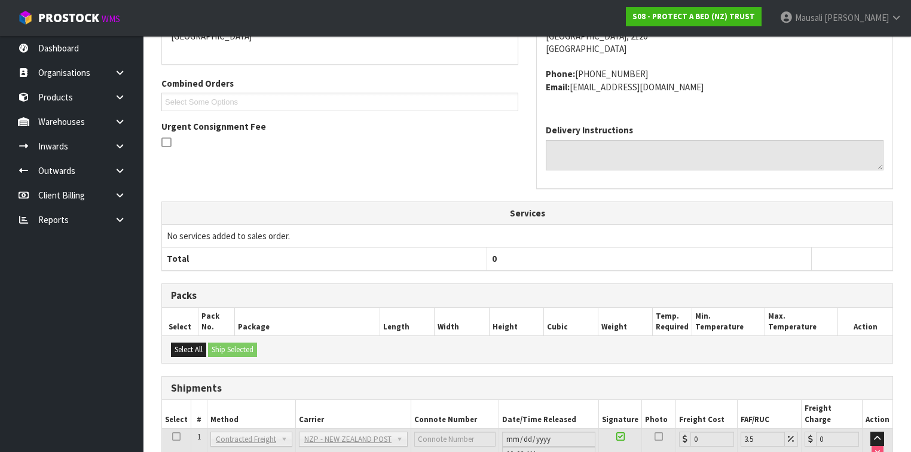
scroll to position [383, 0]
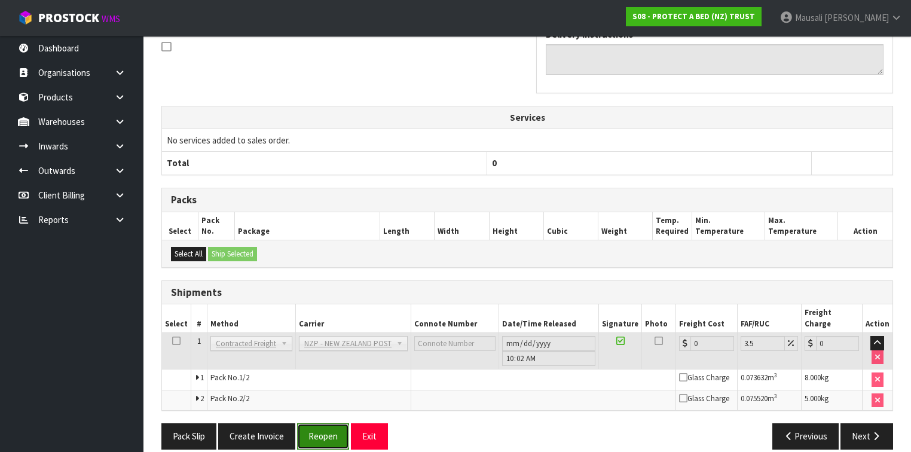
drag, startPoint x: 328, startPoint y: 422, endPoint x: 342, endPoint y: 413, distance: 17.4
click at [328, 423] on button "Reopen" at bounding box center [323, 436] width 52 height 26
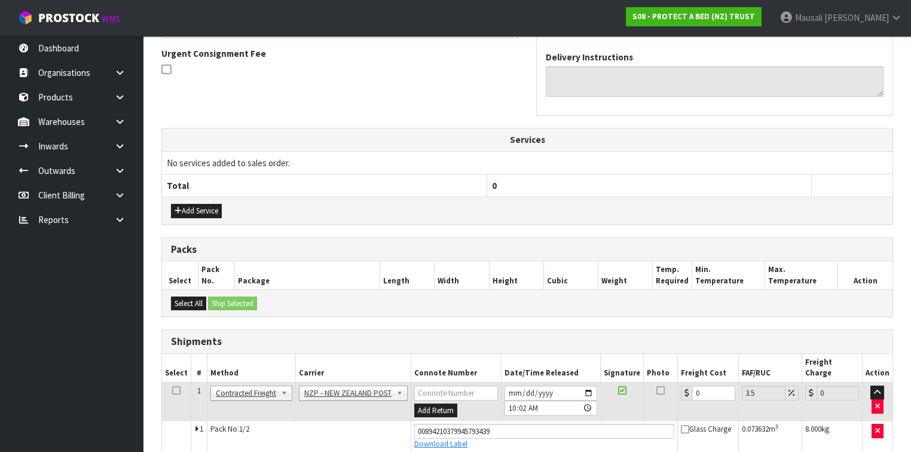
scroll to position [411, 0]
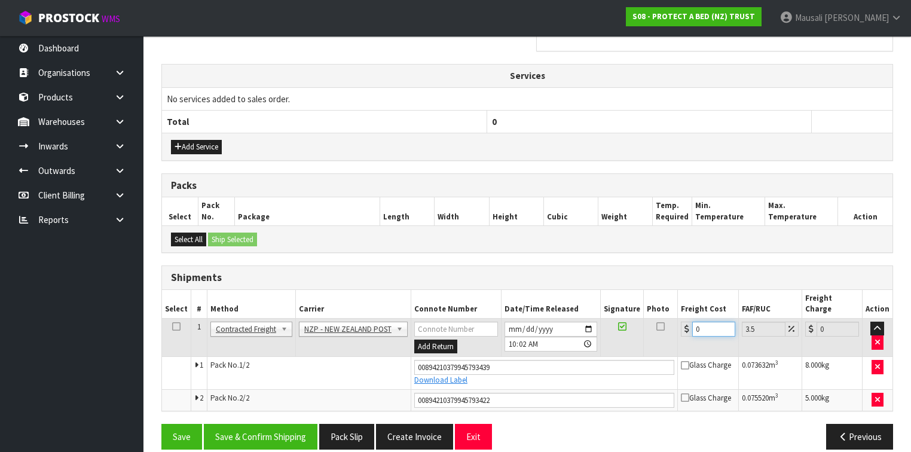
drag, startPoint x: 708, startPoint y: 312, endPoint x: 677, endPoint y: 328, distance: 35.6
click at [678, 328] on td "0" at bounding box center [708, 337] width 60 height 39
click at [269, 424] on button "Save & Confirm Shipping" at bounding box center [261, 437] width 114 height 26
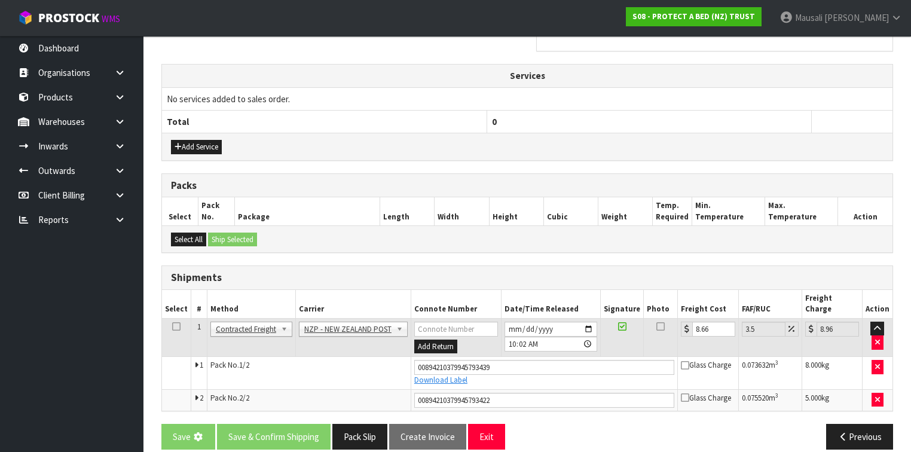
scroll to position [0, 0]
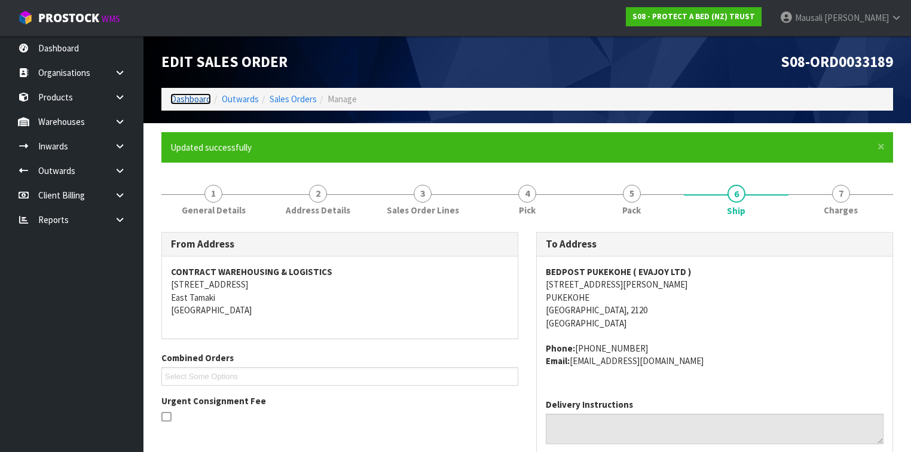
click at [184, 100] on link "Dashboard" at bounding box center [190, 98] width 41 height 11
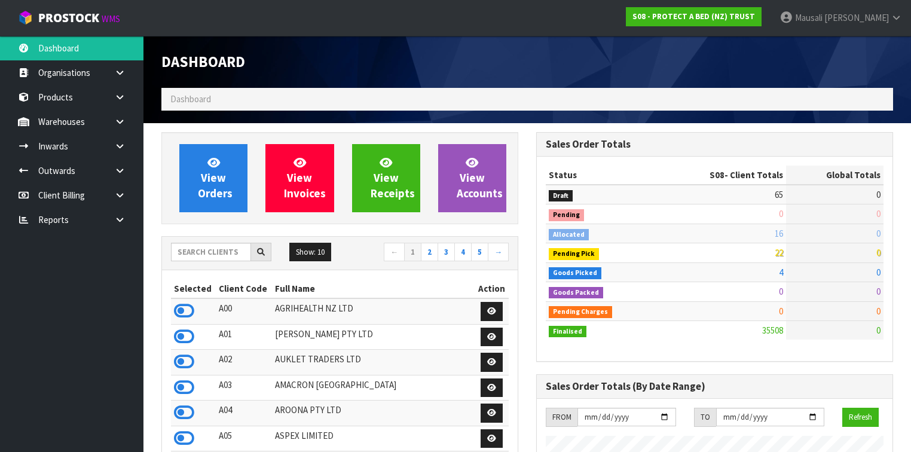
scroll to position [901, 375]
click at [193, 253] on input "text" at bounding box center [211, 252] width 80 height 19
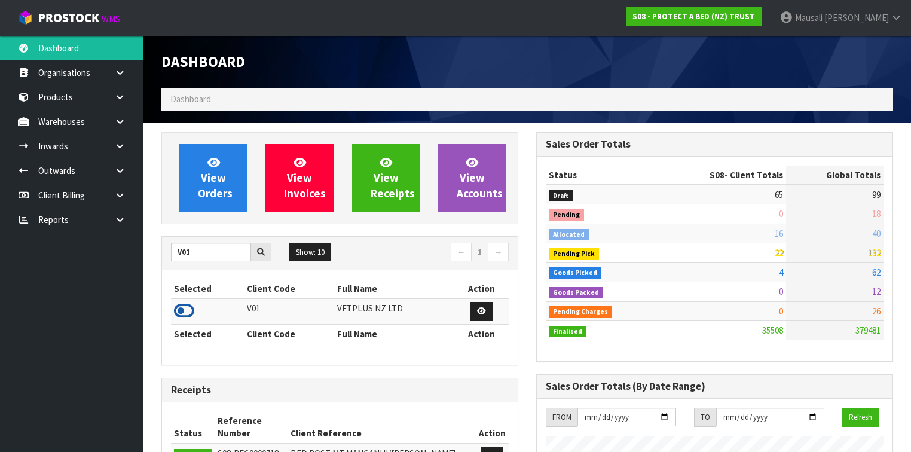
click at [189, 307] on icon at bounding box center [184, 311] width 20 height 18
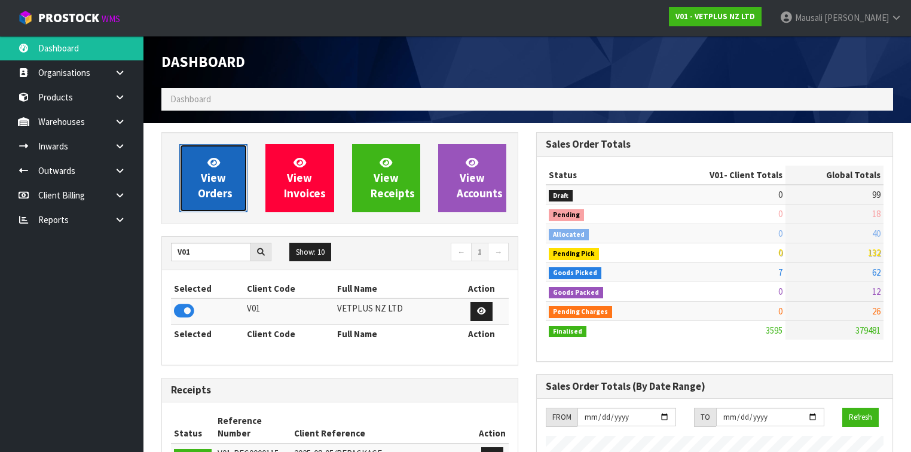
click at [221, 179] on span "View Orders" at bounding box center [215, 177] width 35 height 45
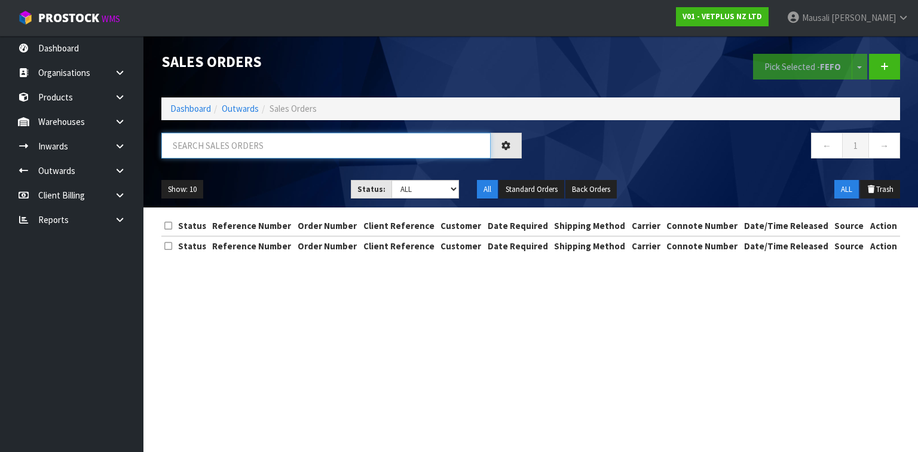
click at [197, 154] on input "text" at bounding box center [325, 146] width 329 height 26
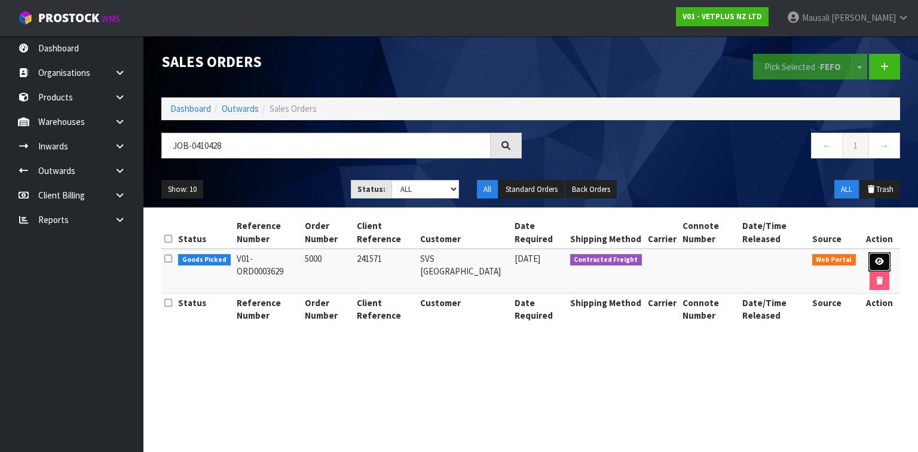
click at [875, 258] on icon at bounding box center [879, 262] width 9 height 8
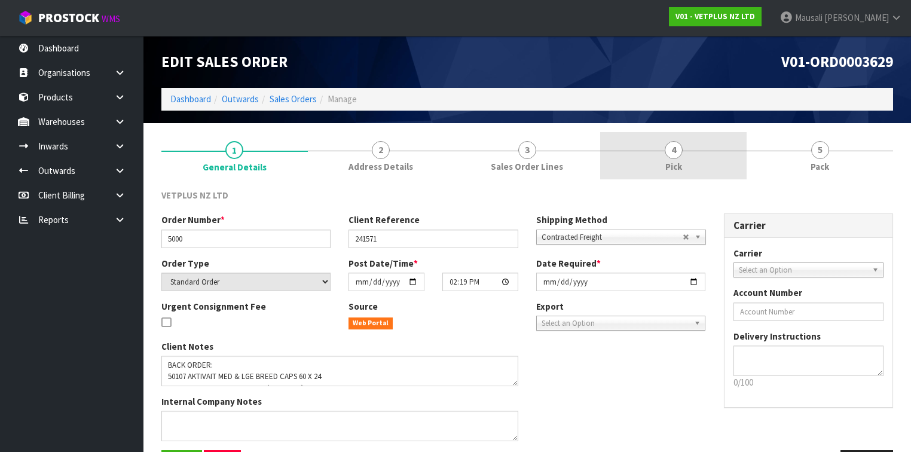
click at [699, 151] on link "4 Pick" at bounding box center [673, 155] width 146 height 47
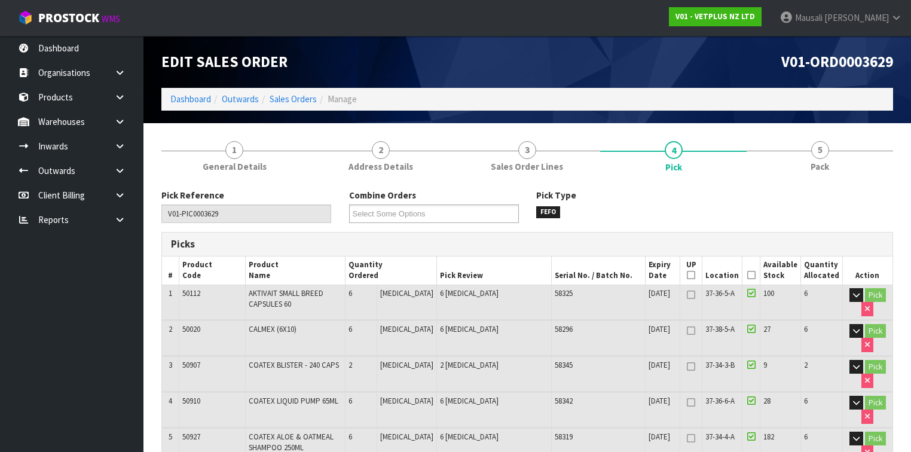
click at [751, 275] on icon at bounding box center [751, 275] width 8 height 1
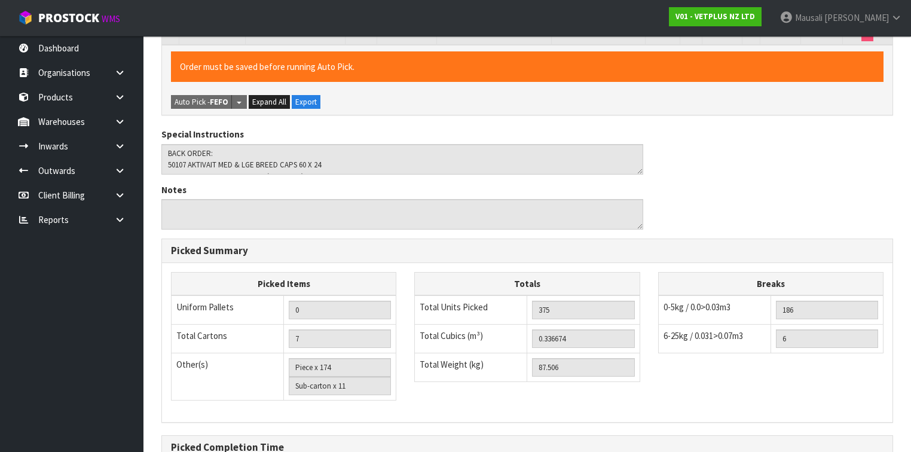
scroll to position [1211, 0]
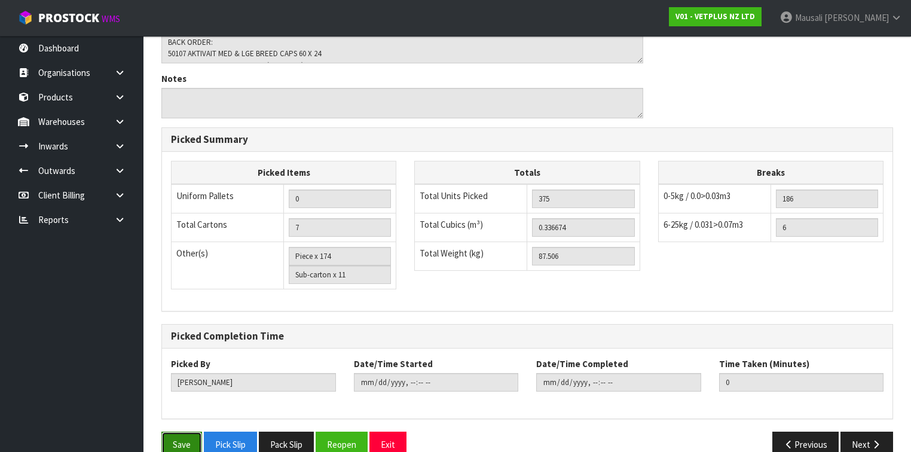
click at [172, 432] on button "Save" at bounding box center [181, 445] width 41 height 26
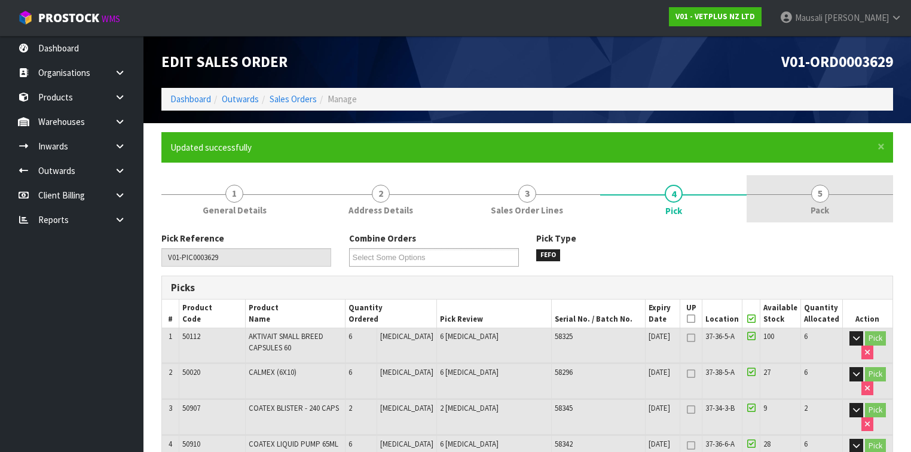
click at [816, 208] on span "Pack" at bounding box center [819, 210] width 19 height 13
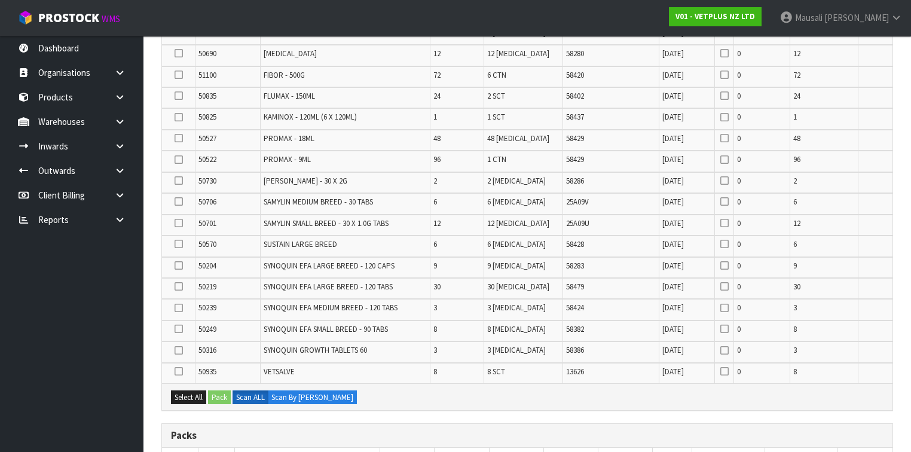
scroll to position [526, 0]
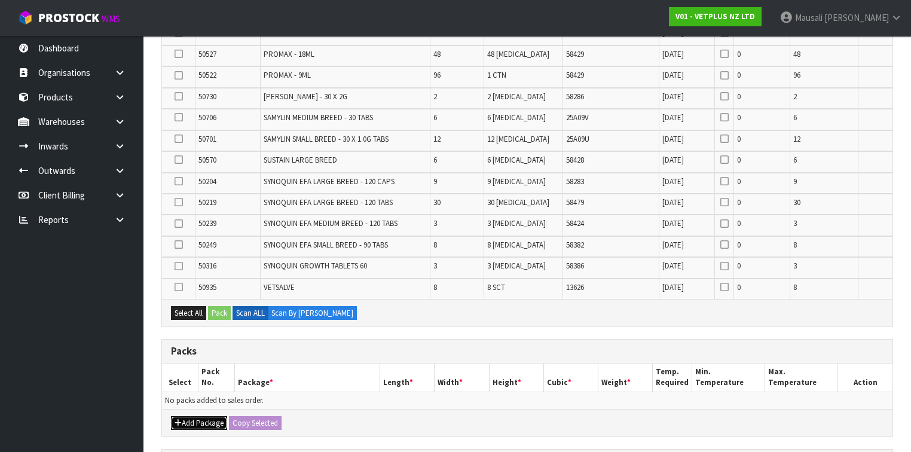
click at [181, 419] on icon "button" at bounding box center [178, 423] width 7 height 8
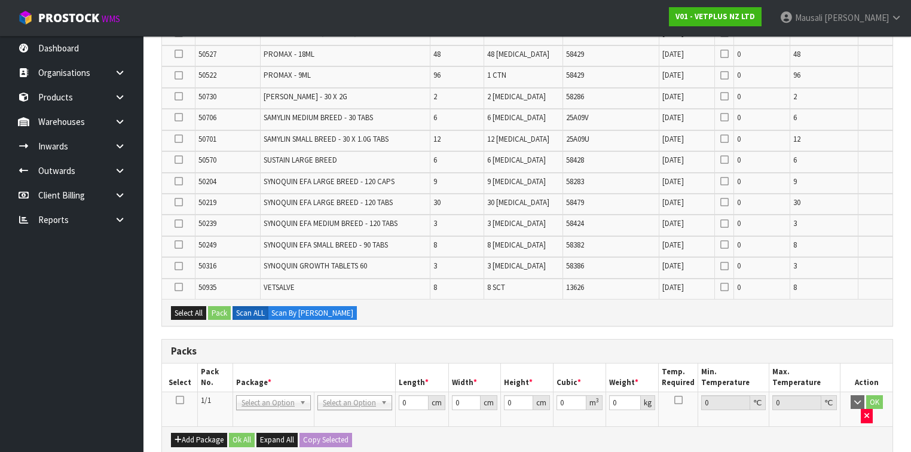
click at [174, 392] on td at bounding box center [180, 408] width 36 height 35
click at [179, 400] on icon at bounding box center [180, 400] width 8 height 1
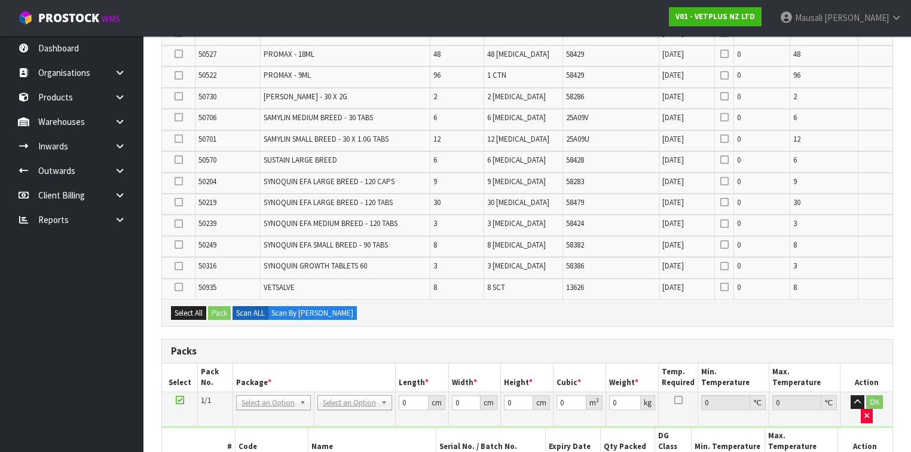
scroll to position [763, 0]
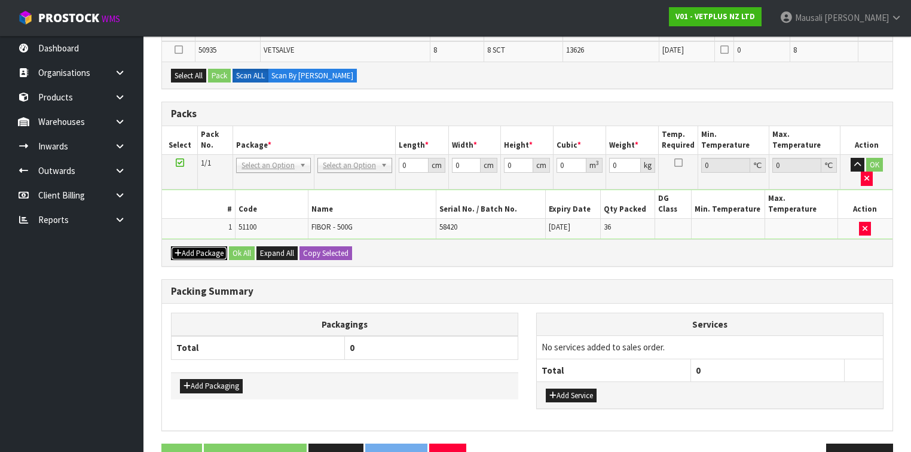
click at [188, 246] on button "Add Package" at bounding box center [199, 253] width 56 height 14
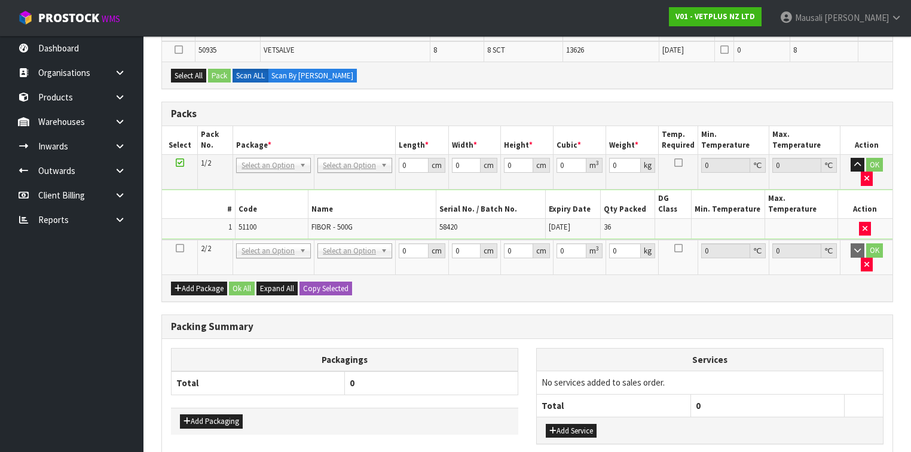
click at [180, 248] on icon at bounding box center [180, 248] width 8 height 1
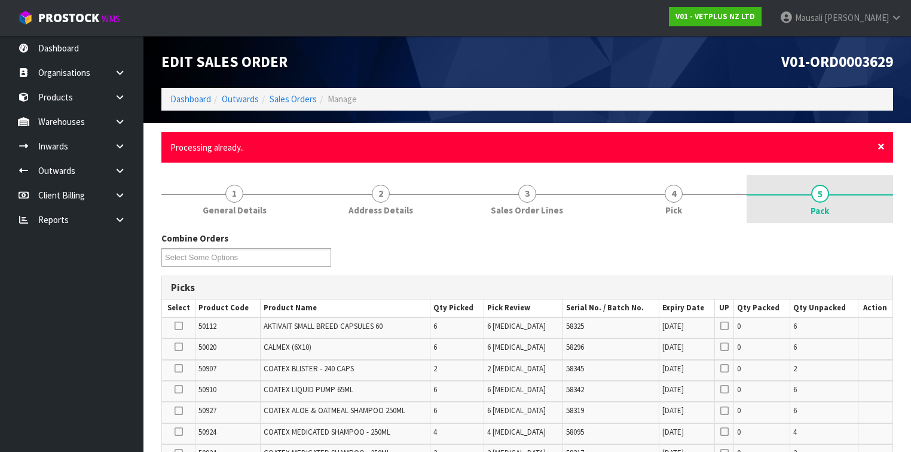
drag, startPoint x: 884, startPoint y: 145, endPoint x: 875, endPoint y: 152, distance: 11.5
click at [883, 145] on span "×" at bounding box center [880, 146] width 7 height 17
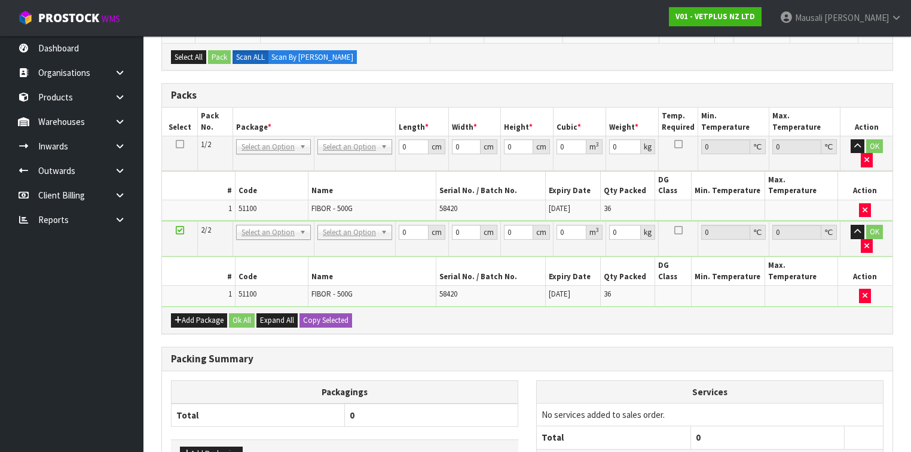
scroll to position [696, 0]
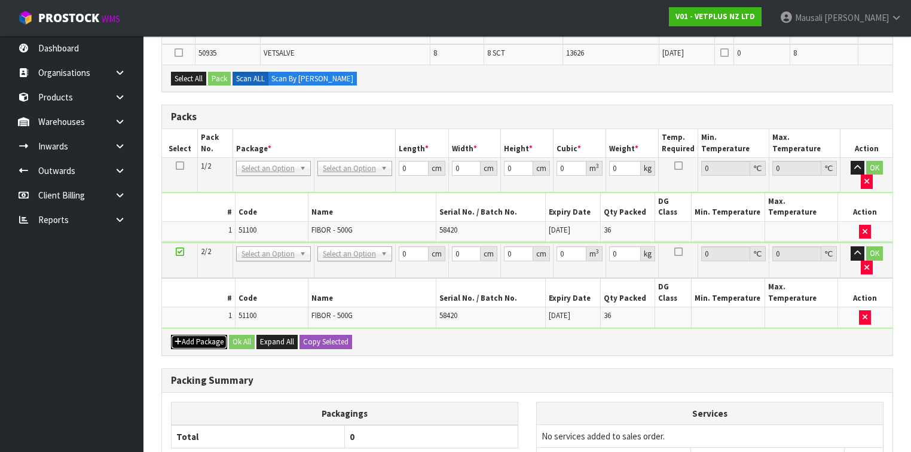
click at [181, 335] on button "Add Package" at bounding box center [199, 342] width 56 height 14
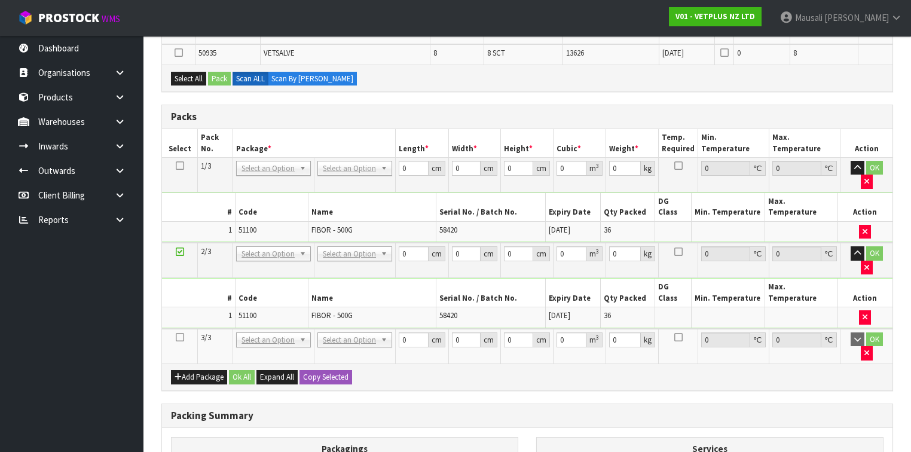
click at [178, 337] on icon at bounding box center [180, 337] width 8 height 1
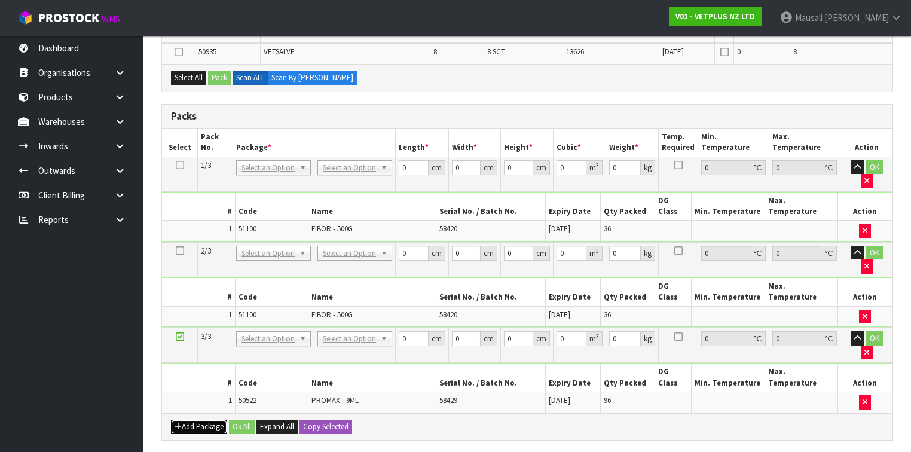
click at [195, 420] on button "Add Package" at bounding box center [199, 427] width 56 height 14
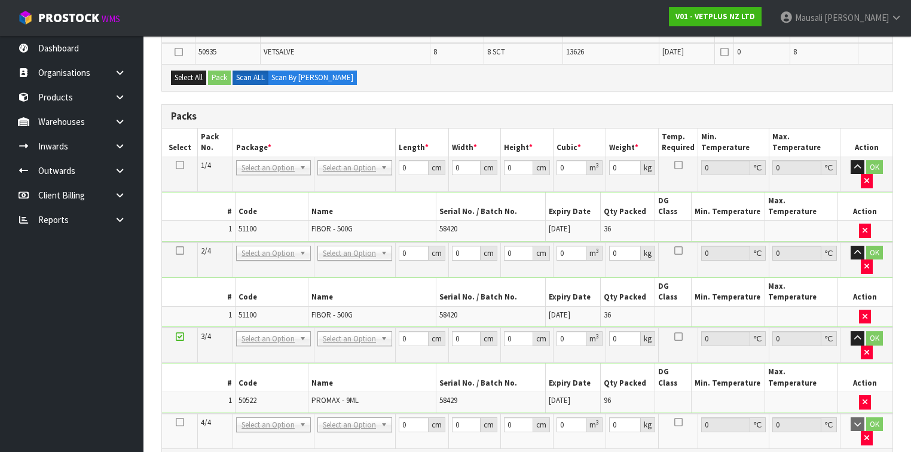
click at [179, 422] on icon at bounding box center [180, 422] width 8 height 1
click at [876, 328] on td "OK" at bounding box center [866, 345] width 52 height 35
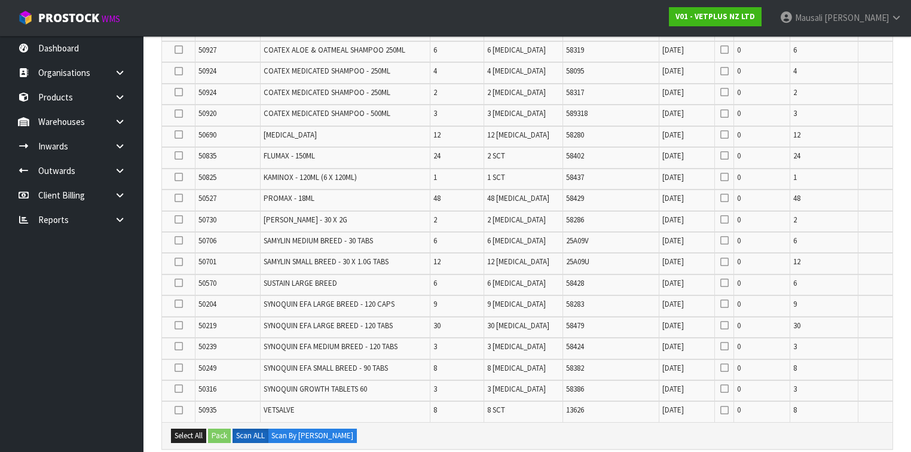
scroll to position [280, 0]
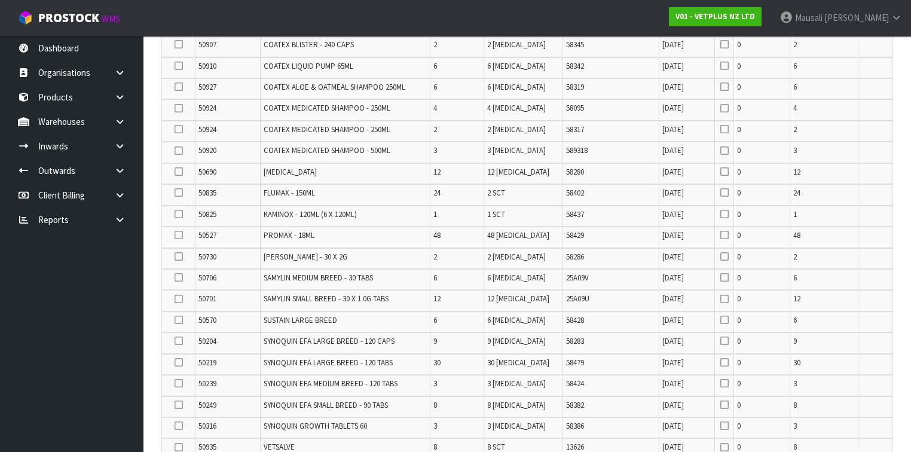
click at [62, 336] on ul "Dashboard Organisations Clients Consignees Carriers Products Categories Serial …" at bounding box center [71, 244] width 143 height 416
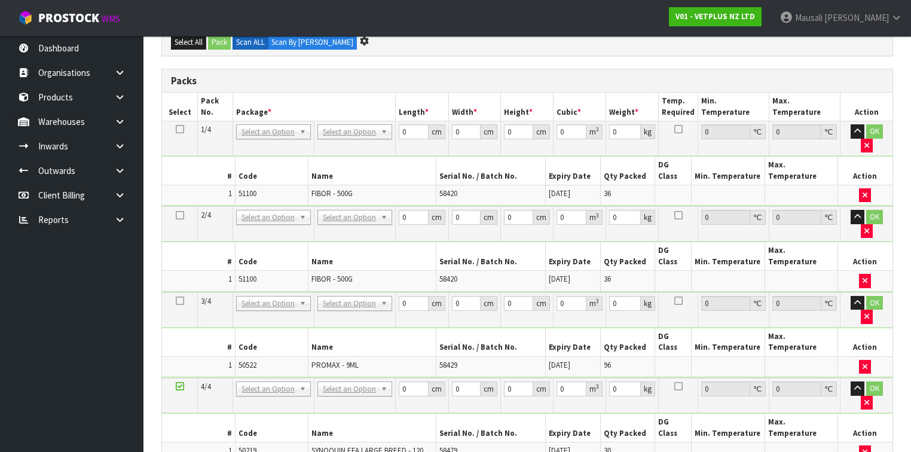
scroll to position [669, 0]
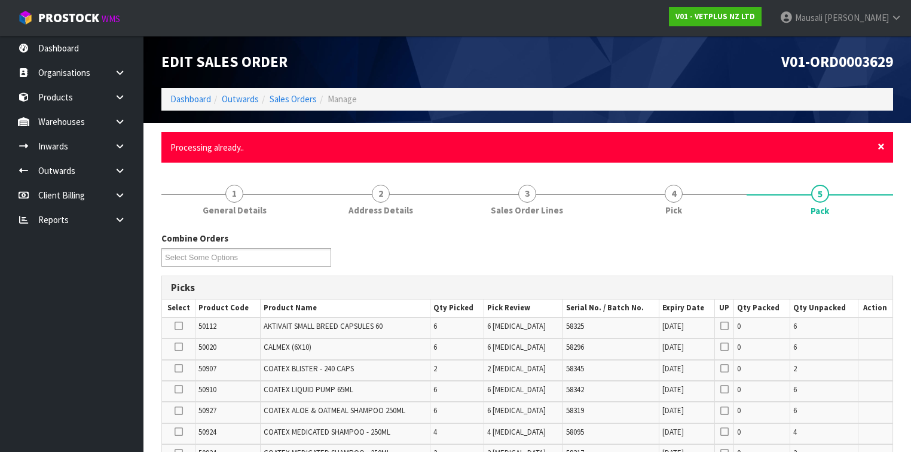
drag, startPoint x: 879, startPoint y: 146, endPoint x: 851, endPoint y: 195, distance: 56.5
click at [879, 146] on span "×" at bounding box center [880, 146] width 7 height 17
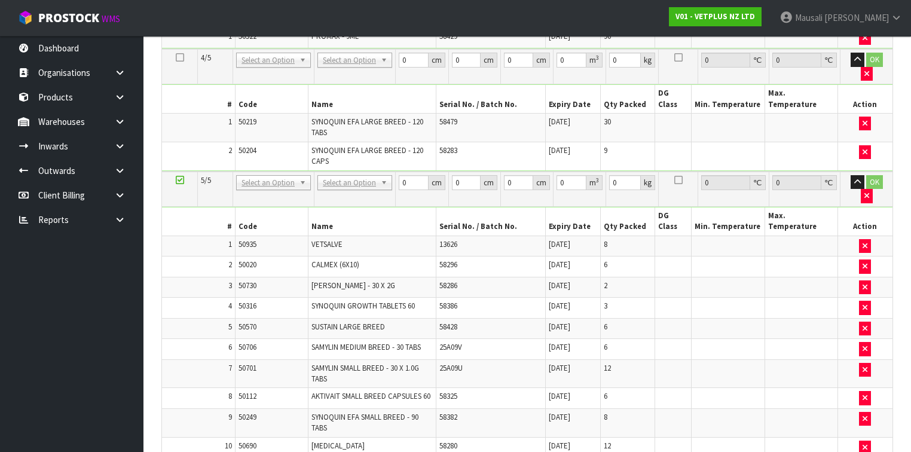
scroll to position [720, 0]
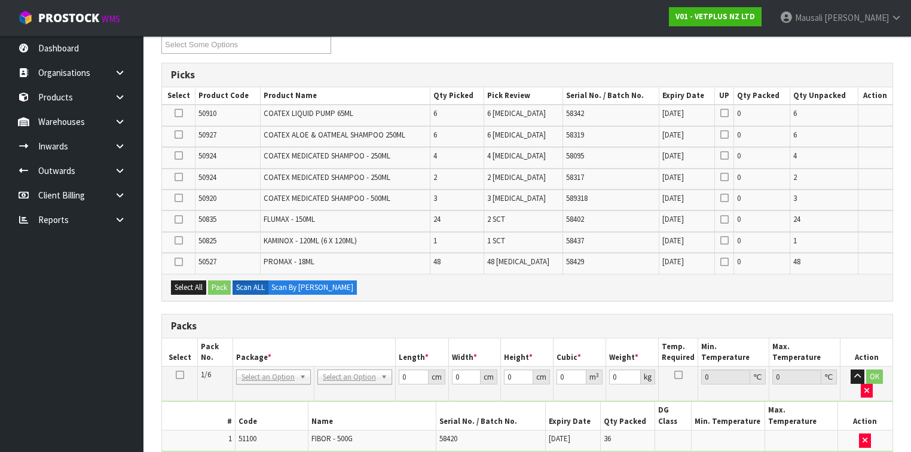
scroll to position [169, 0]
click at [306, 287] on label "Scan By [PERSON_NAME]" at bounding box center [312, 288] width 89 height 14
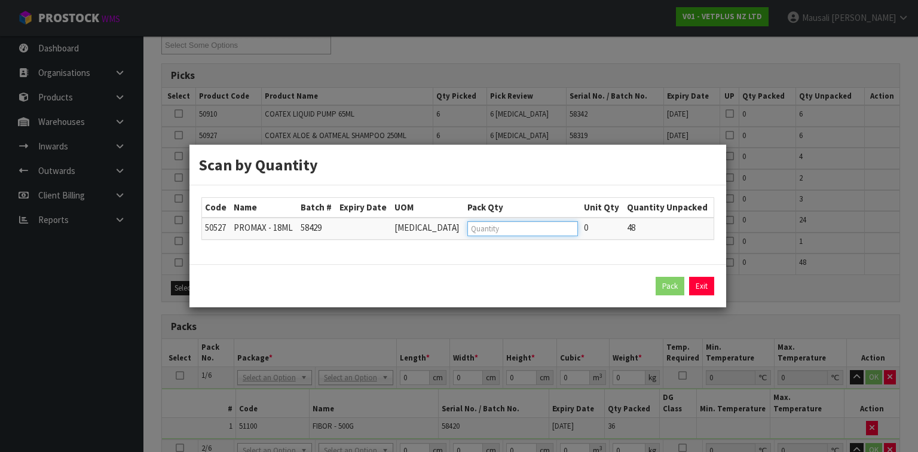
click at [478, 230] on input "number" at bounding box center [522, 228] width 111 height 15
click button "Pack" at bounding box center [670, 286] width 29 height 19
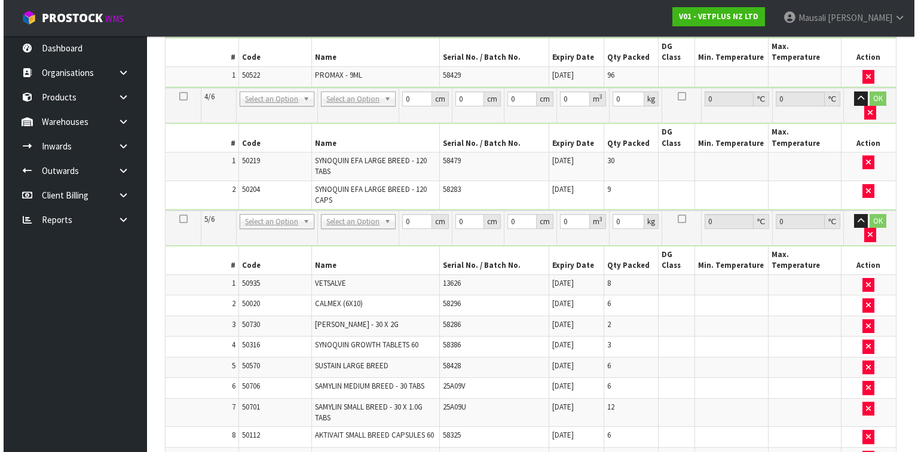
scroll to position [838, 0]
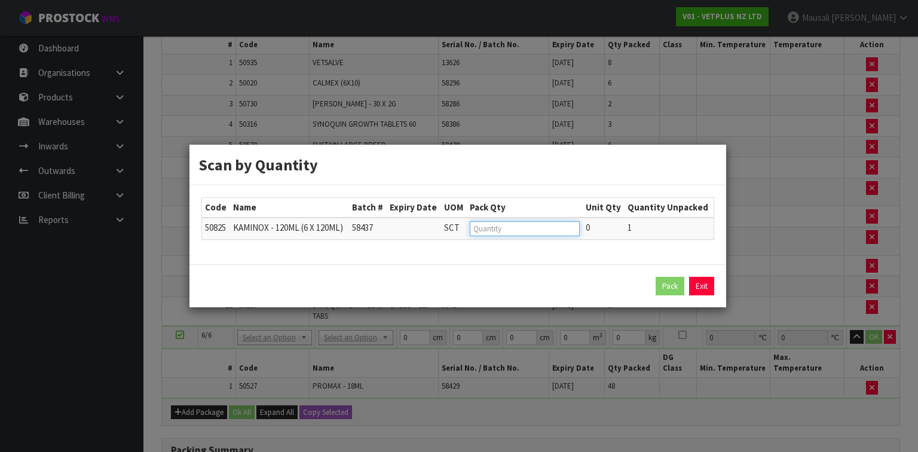
click at [496, 231] on input "number" at bounding box center [525, 228] width 110 height 15
click button "Pack" at bounding box center [670, 286] width 29 height 19
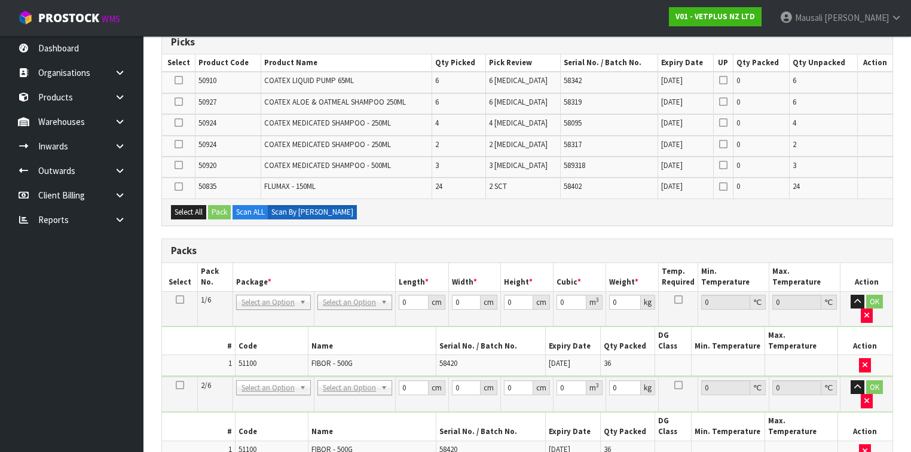
scroll to position [195, 0]
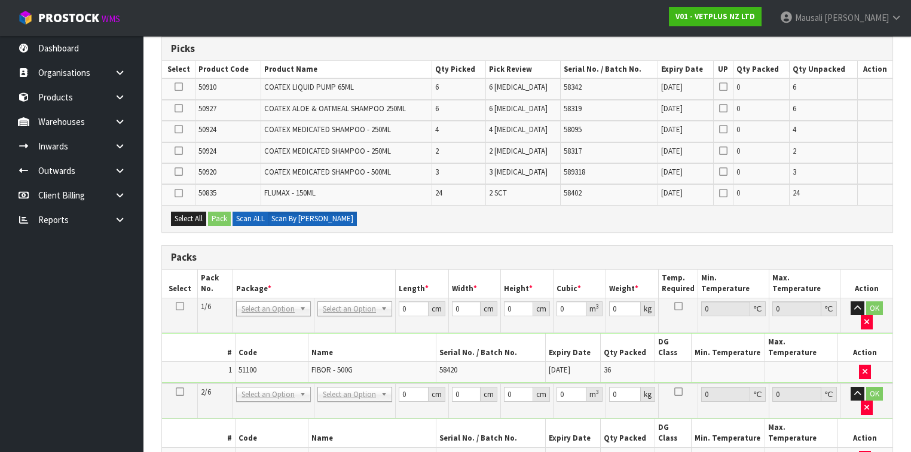
click at [254, 218] on label "Scan ALL" at bounding box center [250, 219] width 36 height 14
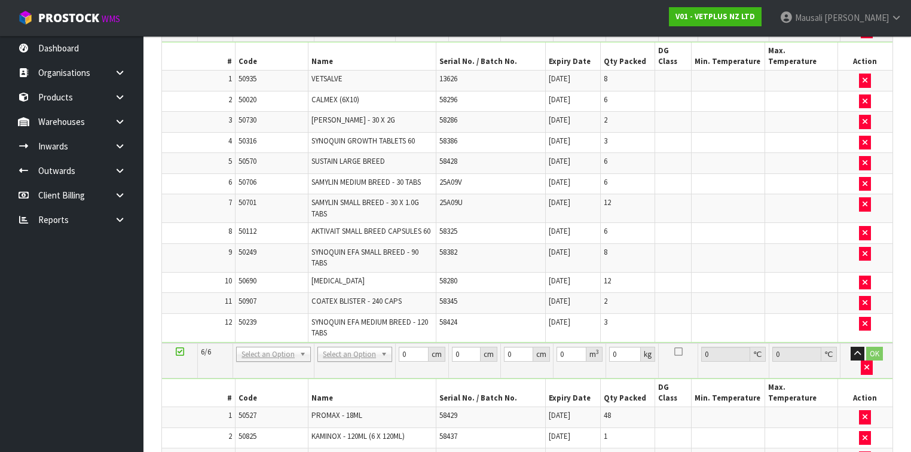
scroll to position [0, 0]
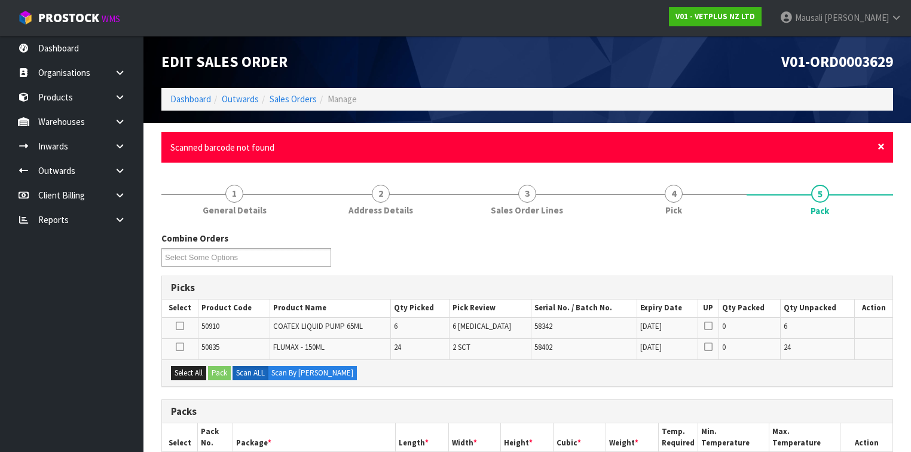
click at [883, 145] on span "×" at bounding box center [880, 146] width 7 height 17
click at [880, 146] on span "×" at bounding box center [880, 146] width 7 height 17
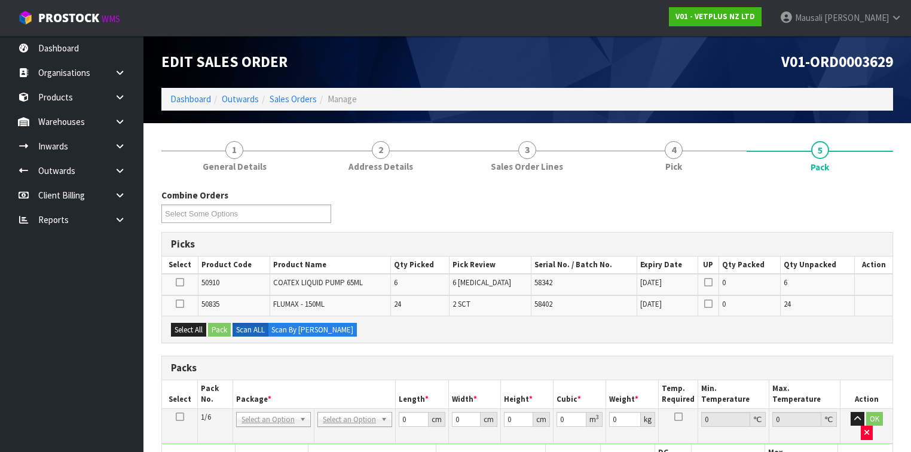
drag, startPoint x: 179, startPoint y: 305, endPoint x: 221, endPoint y: 327, distance: 46.8
click at [179, 304] on icon at bounding box center [180, 304] width 8 height 1
click at [0, 0] on input "checkbox" at bounding box center [0, 0] width 0 height 0
click at [222, 329] on button "Pack" at bounding box center [219, 330] width 23 height 14
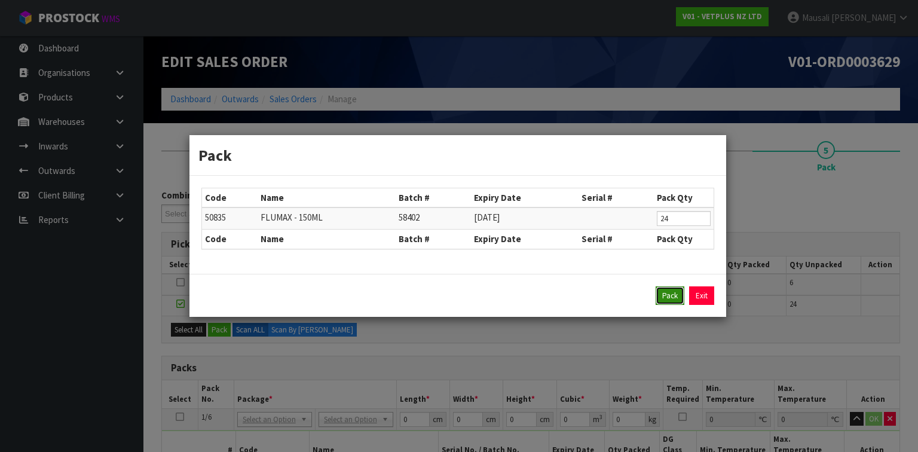
click at [669, 292] on button "Pack" at bounding box center [670, 295] width 29 height 19
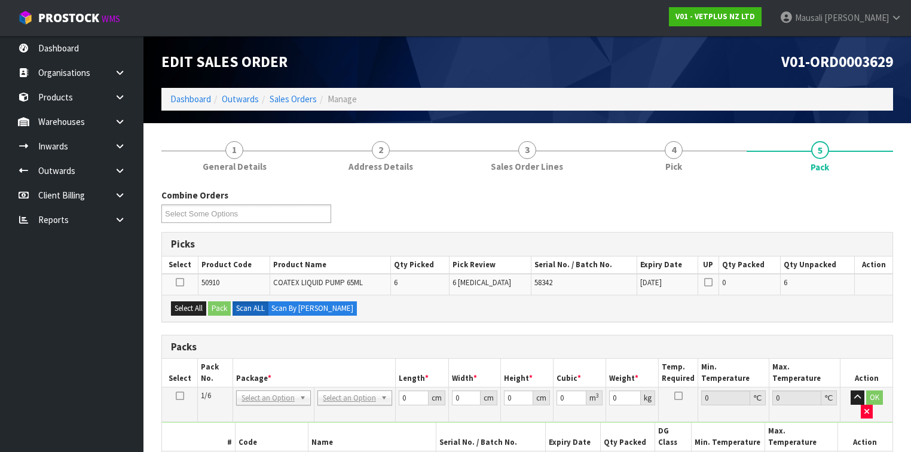
scroll to position [48, 0]
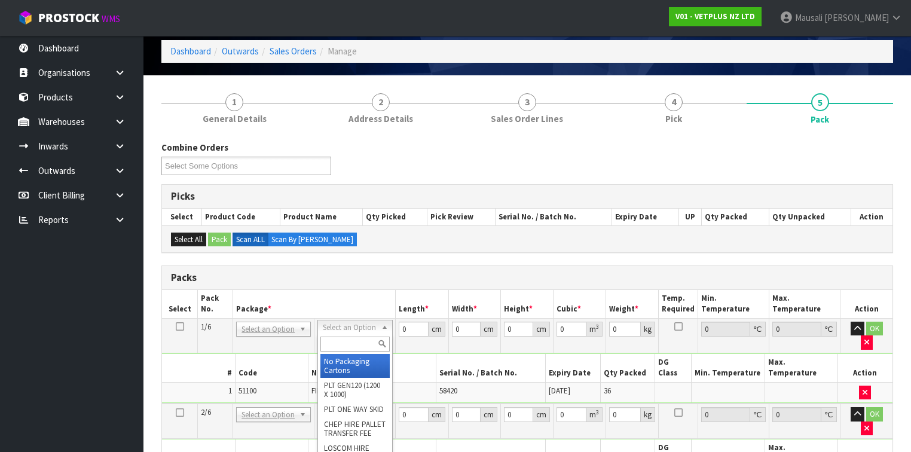
click at [342, 345] on input "text" at bounding box center [354, 343] width 69 height 15
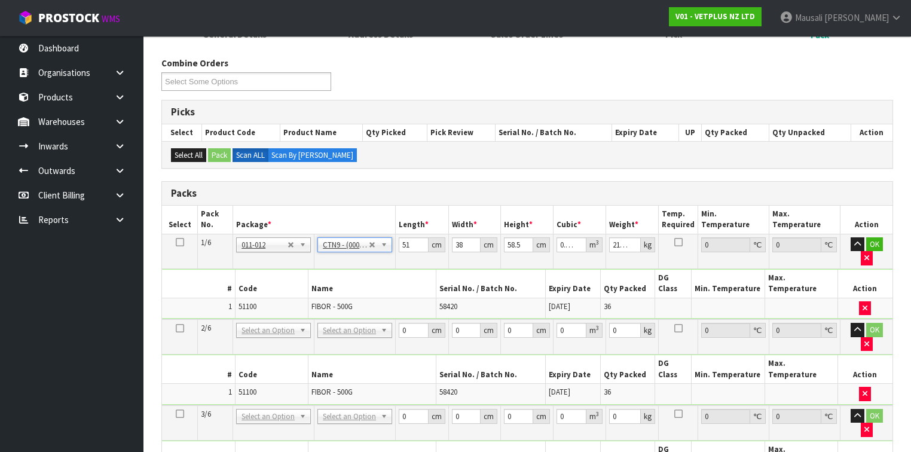
scroll to position [191, 0]
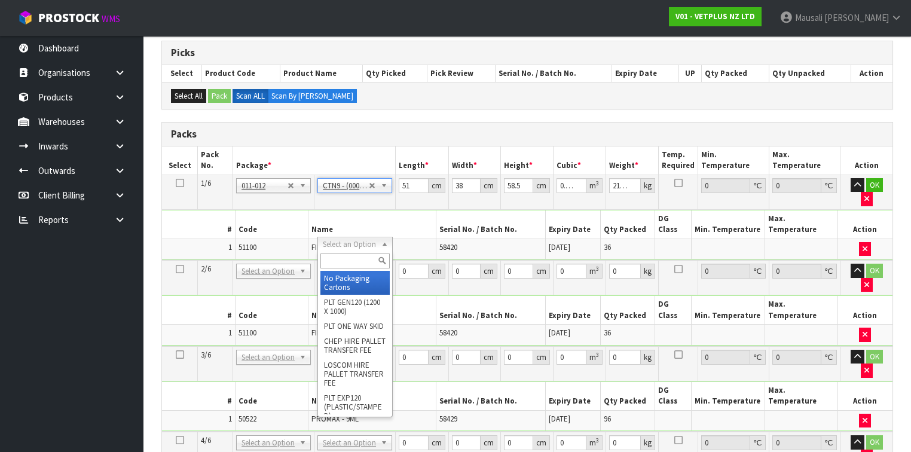
click at [332, 268] on div at bounding box center [355, 261] width 74 height 20
click at [332, 264] on input "text" at bounding box center [354, 260] width 69 height 15
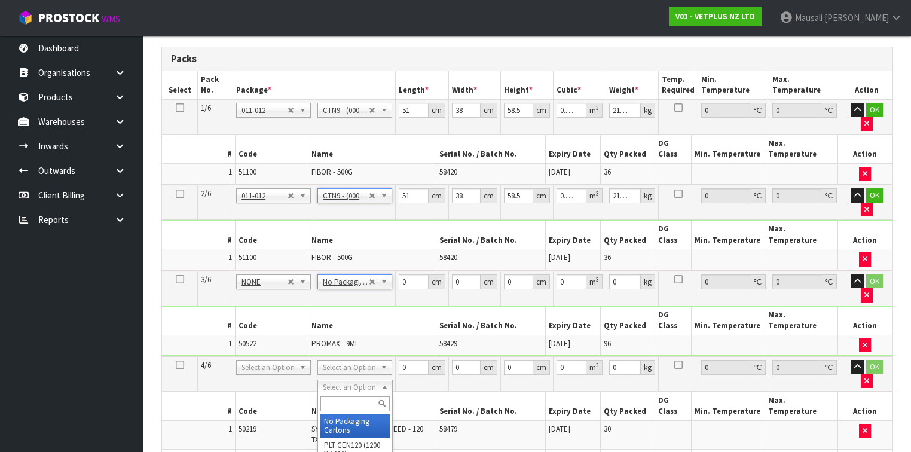
scroll to position [239, 0]
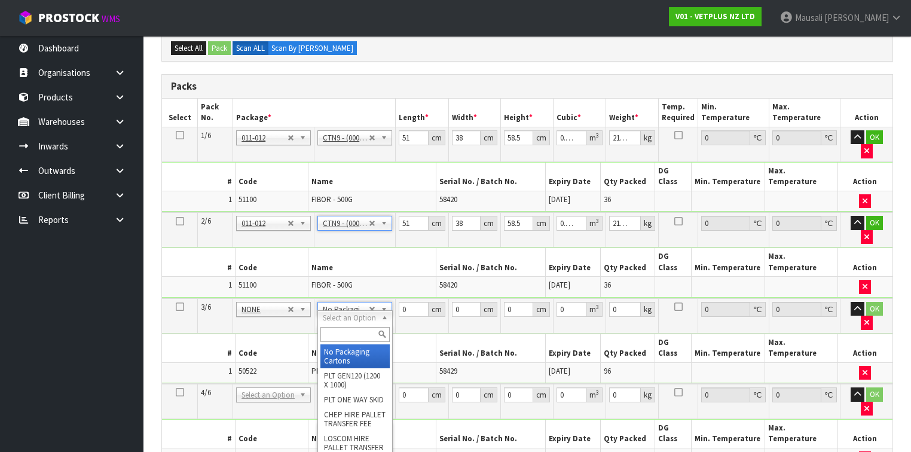
click at [341, 335] on input "text" at bounding box center [354, 334] width 69 height 15
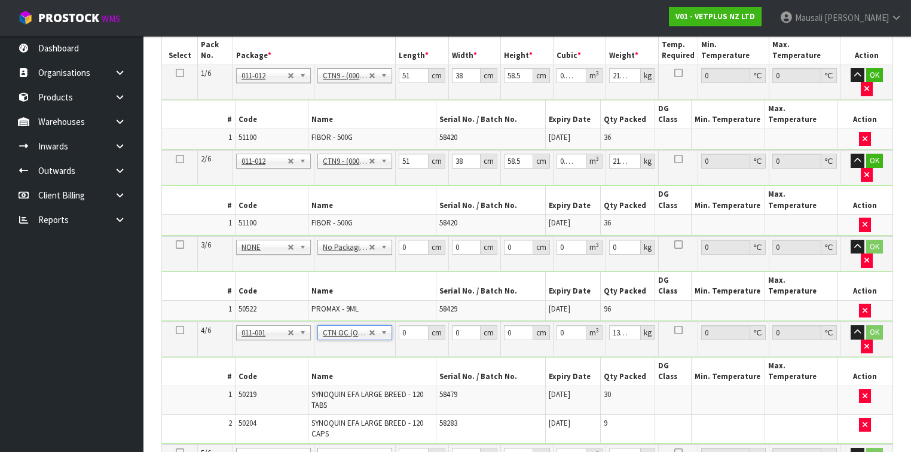
scroll to position [383, 0]
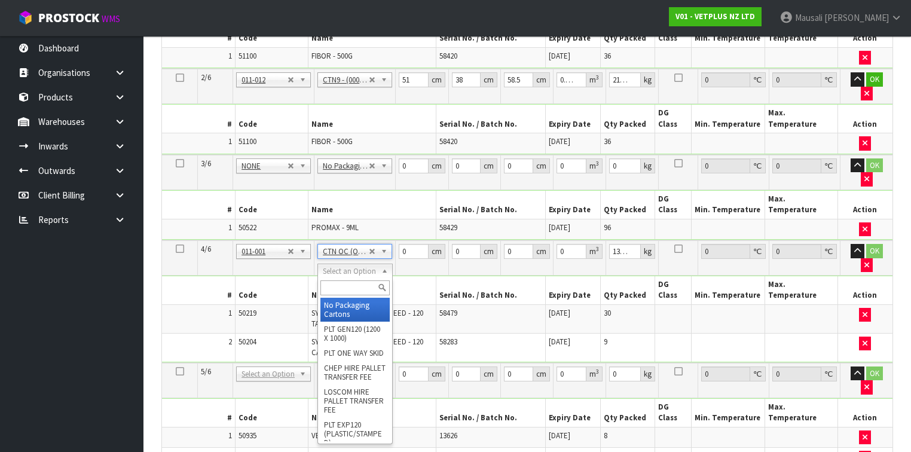
click at [340, 292] on input "text" at bounding box center [354, 287] width 69 height 15
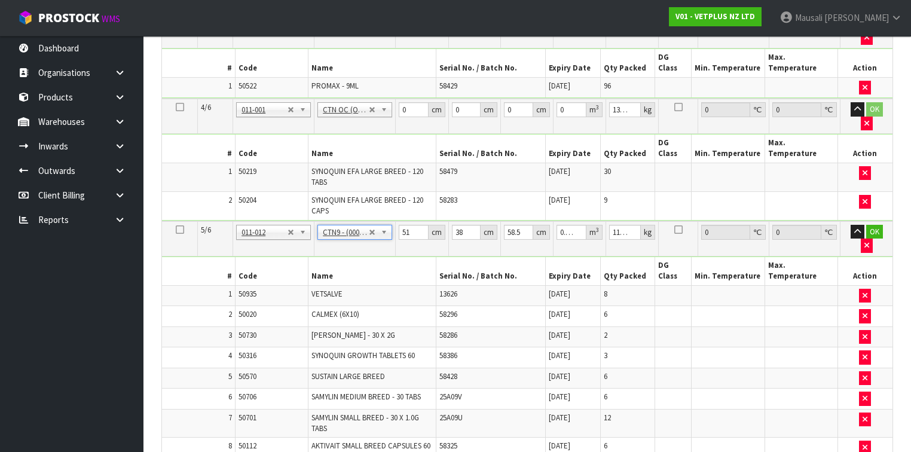
scroll to position [574, 0]
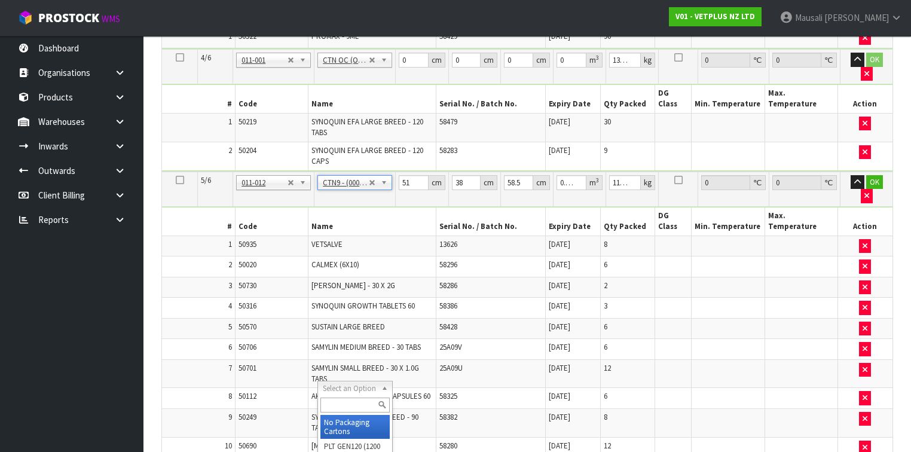
click at [335, 400] on input "text" at bounding box center [354, 404] width 69 height 15
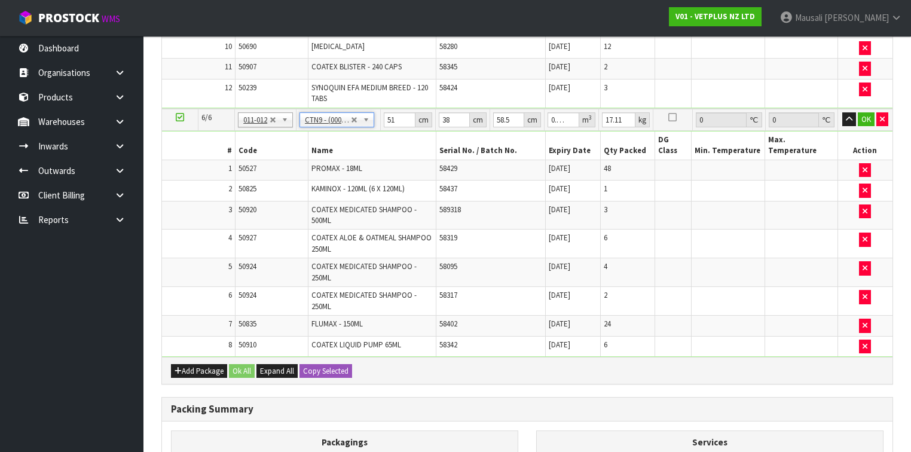
scroll to position [1050, 0]
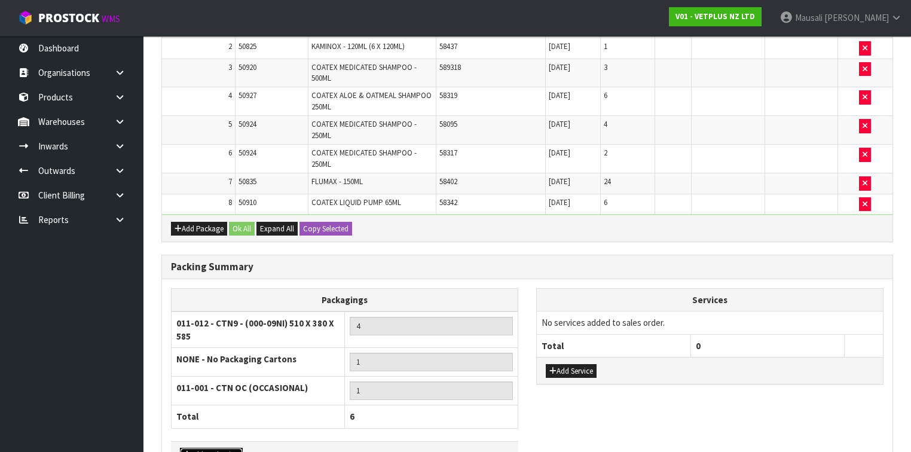
click at [214, 448] on button "Add Packaging" at bounding box center [211, 455] width 63 height 14
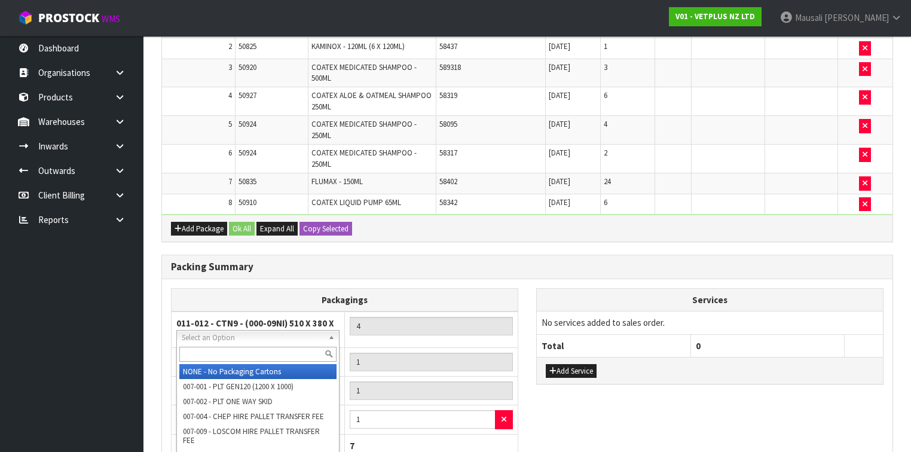
click at [205, 350] on input "text" at bounding box center [257, 354] width 157 height 15
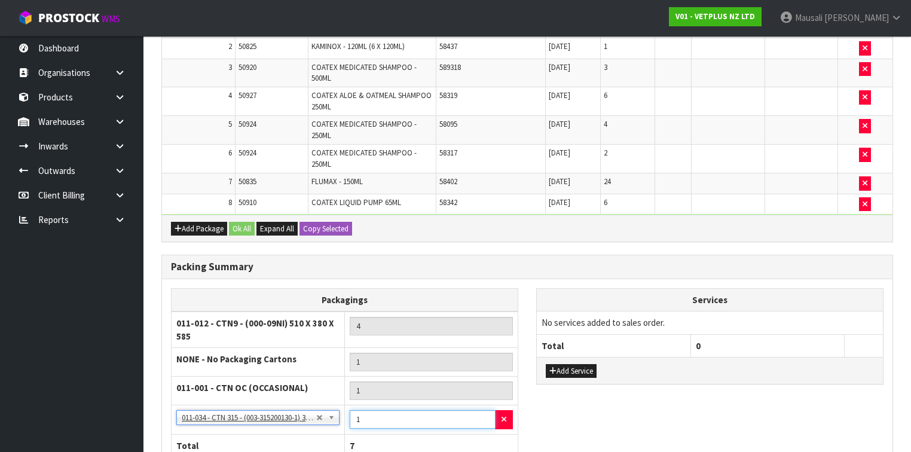
drag, startPoint x: 365, startPoint y: 339, endPoint x: 334, endPoint y: 348, distance: 31.6
click at [336, 405] on tr "NONE - No Packaging Cartons 007-001 - PLT GEN120 (1200 X 1000) 007-002 - PLT ON…" at bounding box center [345, 419] width 347 height 29
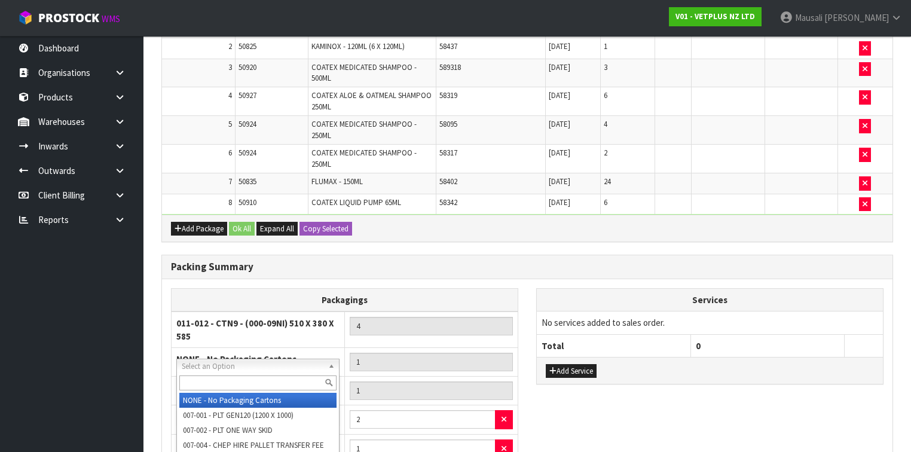
click at [208, 379] on input "text" at bounding box center [257, 382] width 157 height 15
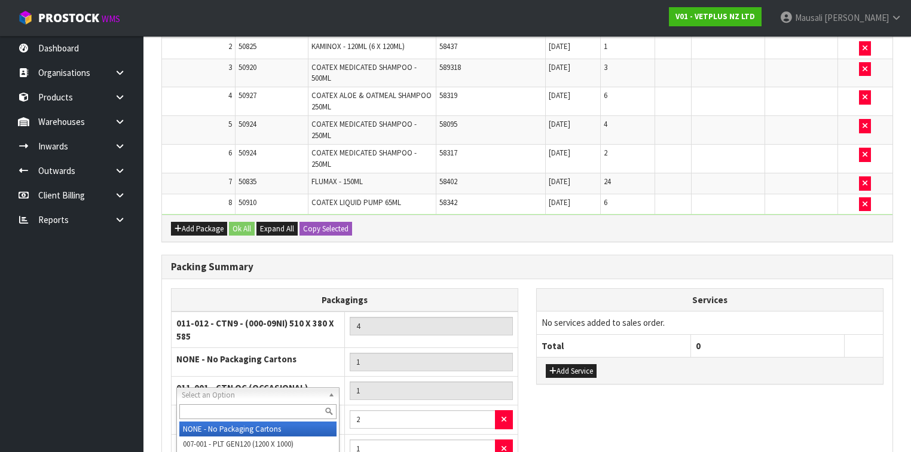
click at [200, 405] on input "text" at bounding box center [257, 411] width 157 height 15
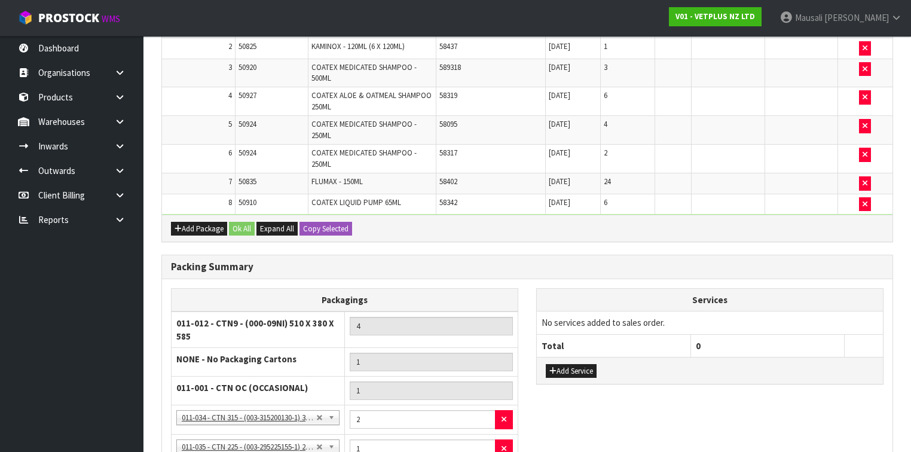
drag, startPoint x: 365, startPoint y: 393, endPoint x: 354, endPoint y: 400, distance: 13.1
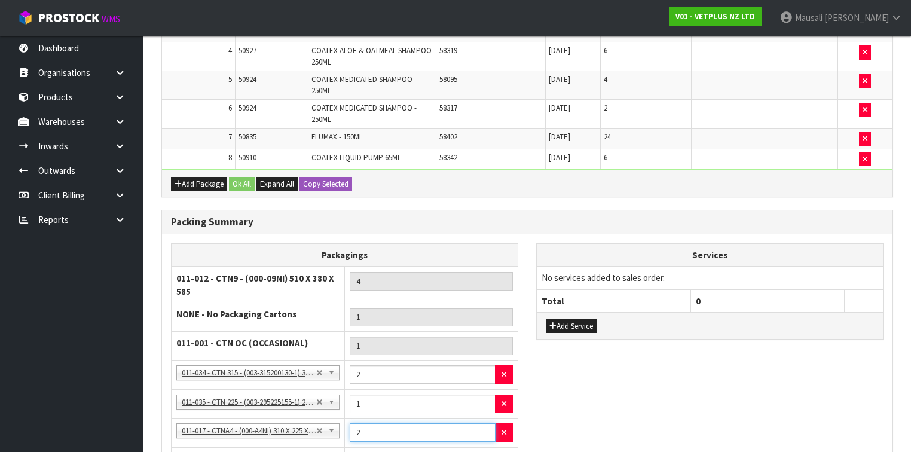
scroll to position [1136, 0]
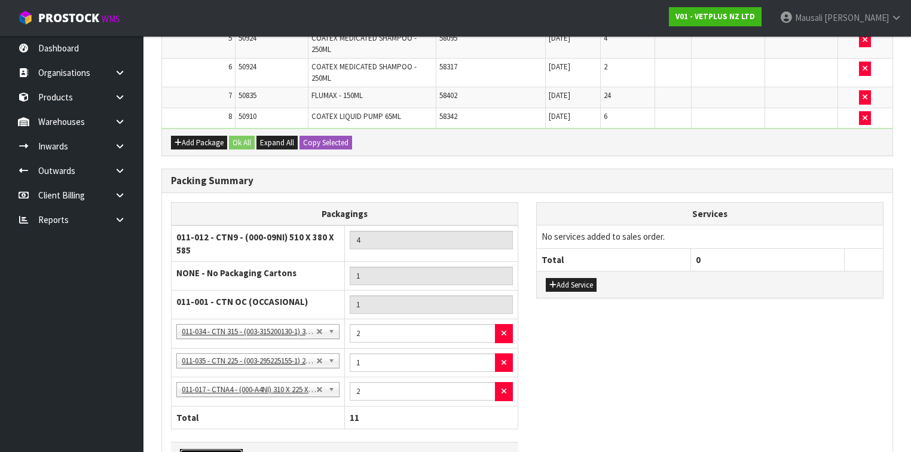
click at [224, 449] on button "Add Packaging" at bounding box center [211, 456] width 63 height 14
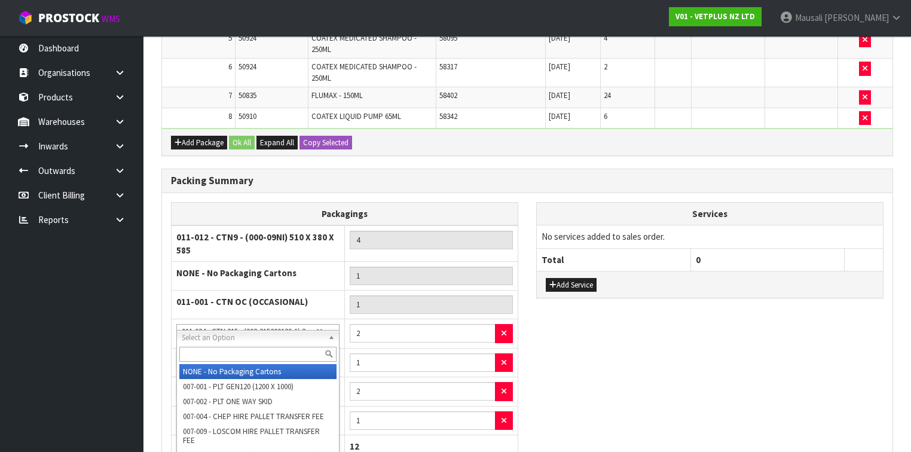
click at [227, 356] on input "text" at bounding box center [257, 354] width 157 height 15
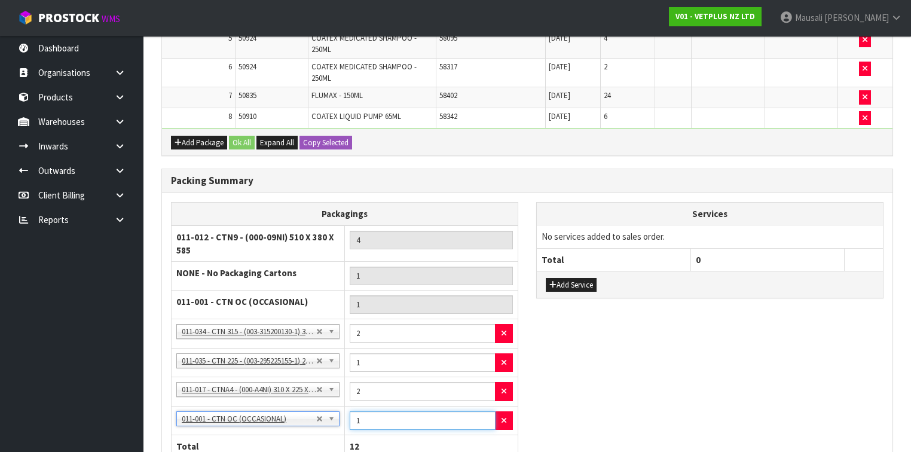
click at [350, 411] on input "1" at bounding box center [423, 420] width 146 height 19
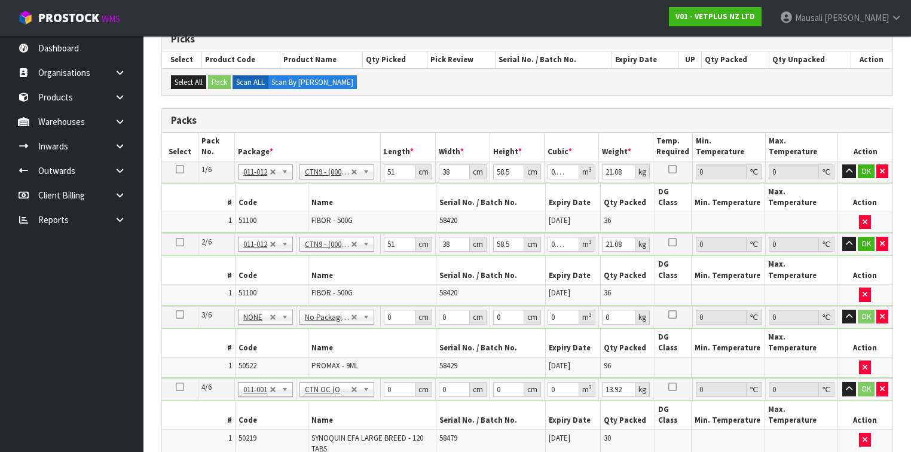
scroll to position [131, 0]
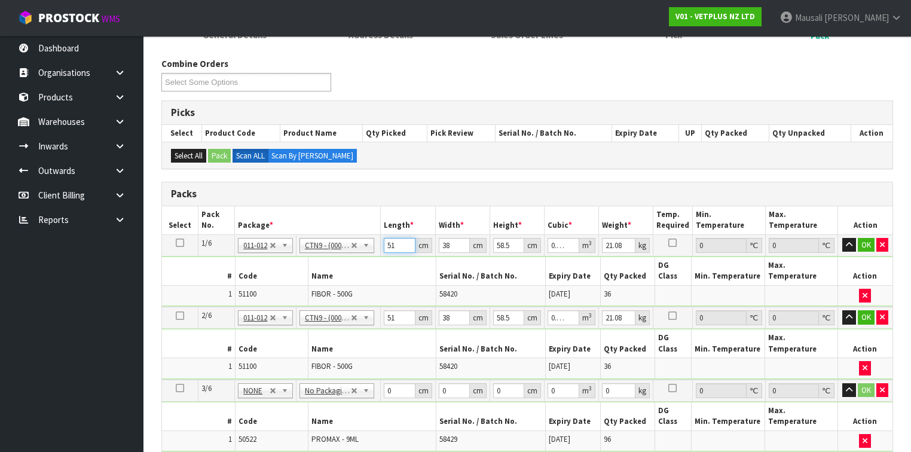
drag, startPoint x: 400, startPoint y: 244, endPoint x: 381, endPoint y: 250, distance: 20.8
click at [381, 250] on td "51 cm" at bounding box center [408, 245] width 54 height 22
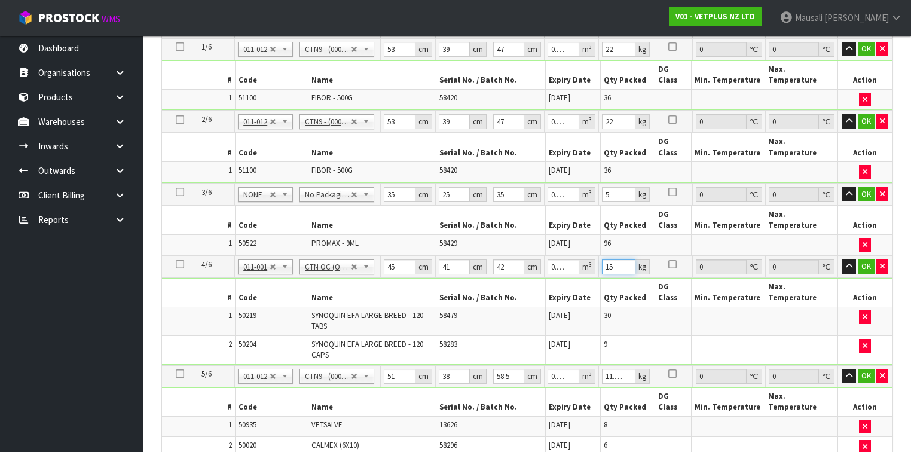
scroll to position [466, 0]
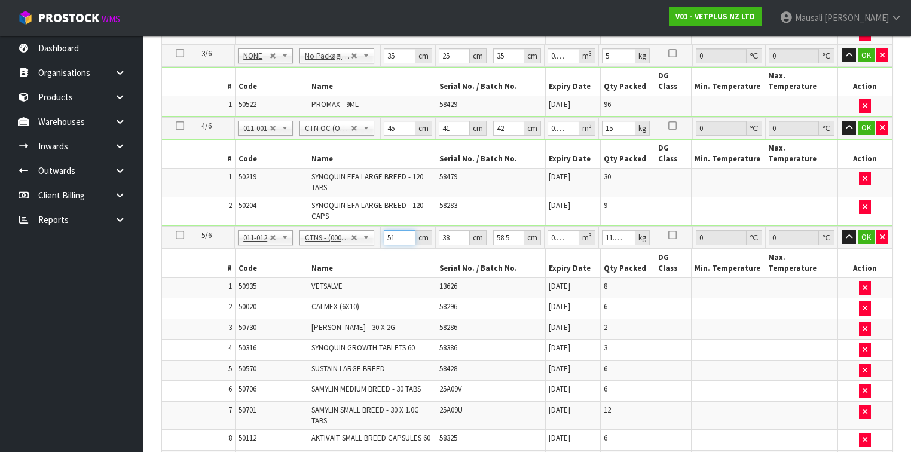
drag, startPoint x: 397, startPoint y: 183, endPoint x: 380, endPoint y: 194, distance: 20.1
click at [381, 227] on td "51 cm" at bounding box center [408, 238] width 54 height 22
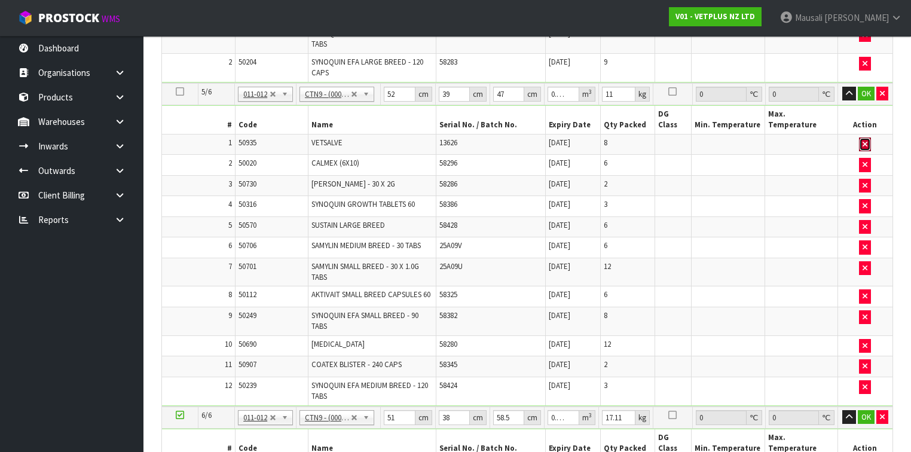
scroll to position [753, 0]
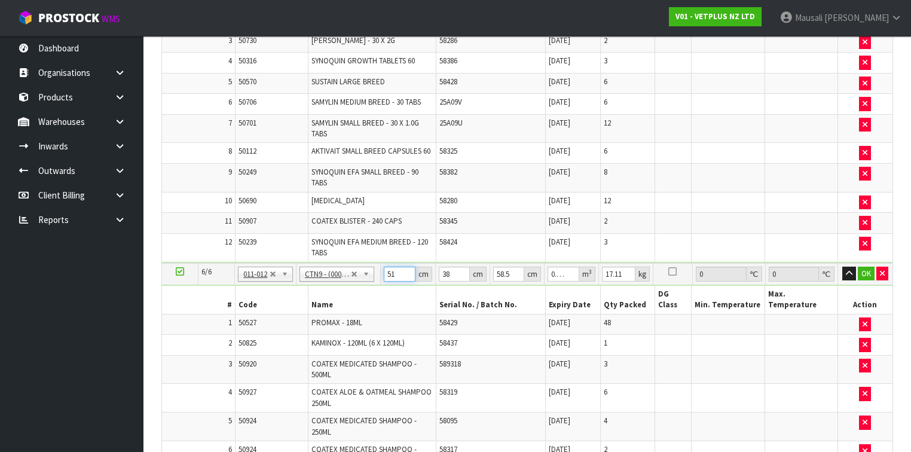
drag, startPoint x: 397, startPoint y: 208, endPoint x: 380, endPoint y: 217, distance: 19.5
click at [380, 263] on tr "6/6 NONE 007-001 007-002 007-004 007-009 007-013 007-014 007-015 007-017 007-01…" at bounding box center [527, 274] width 730 height 22
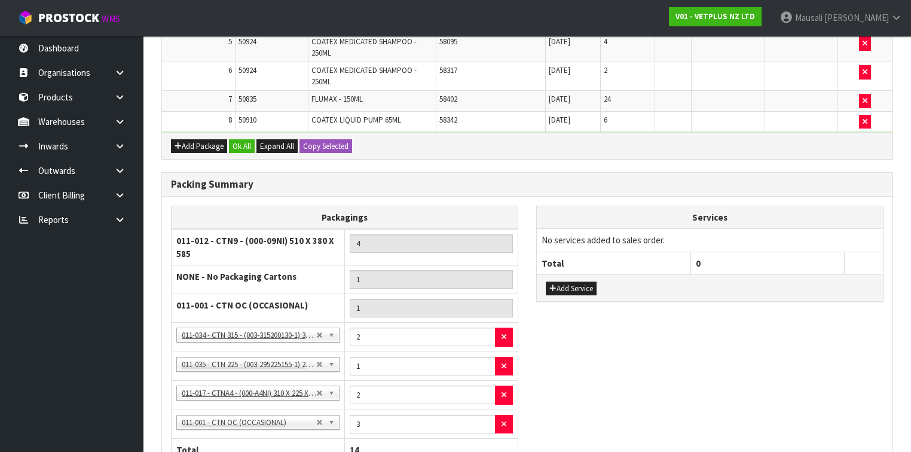
scroll to position [1116, 0]
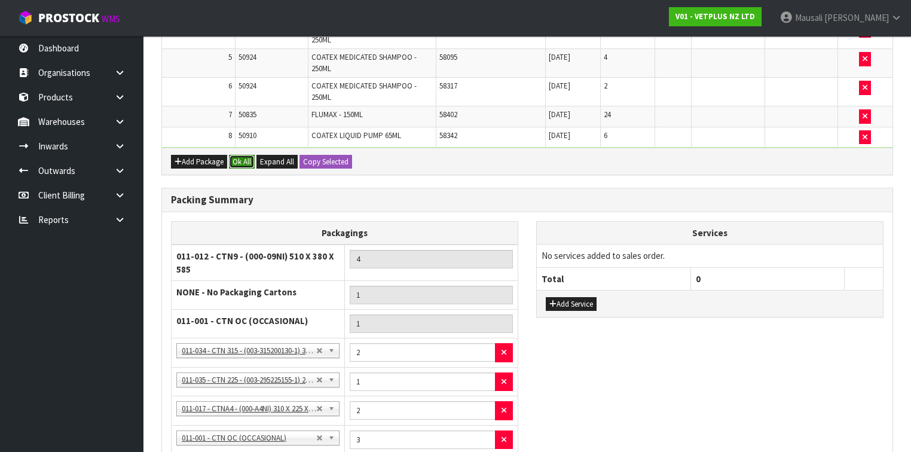
click at [237, 155] on button "Ok All" at bounding box center [242, 162] width 26 height 14
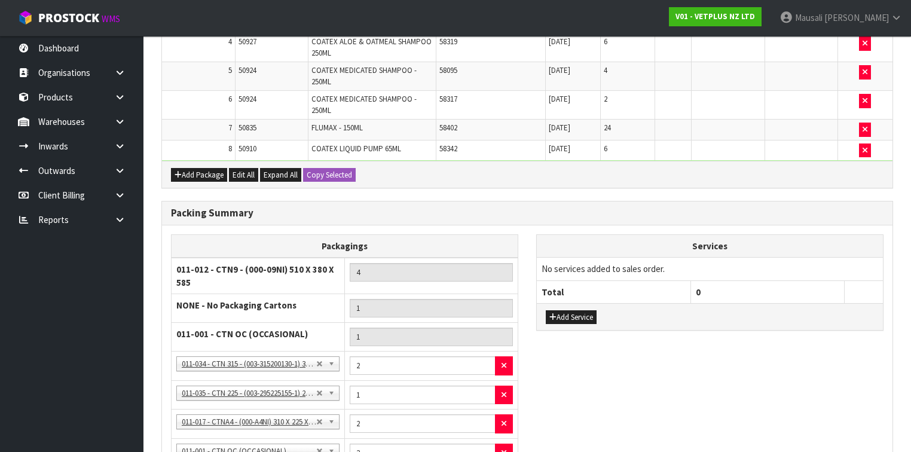
scroll to position [1199, 0]
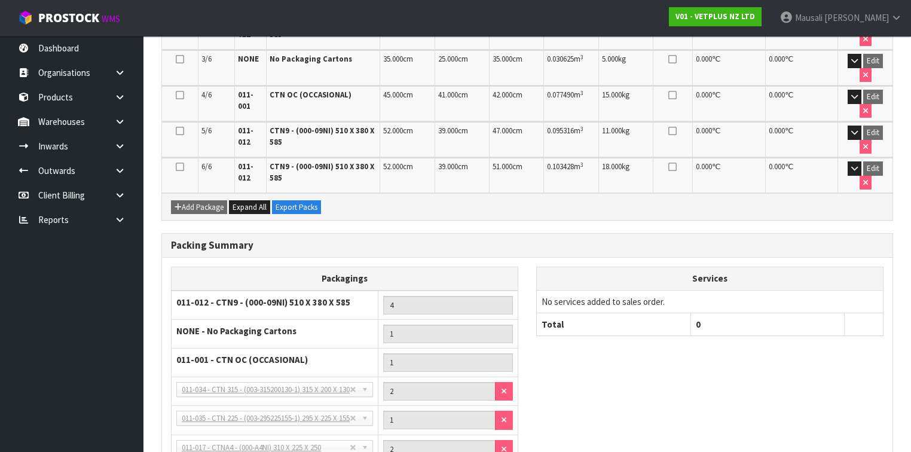
scroll to position [521, 0]
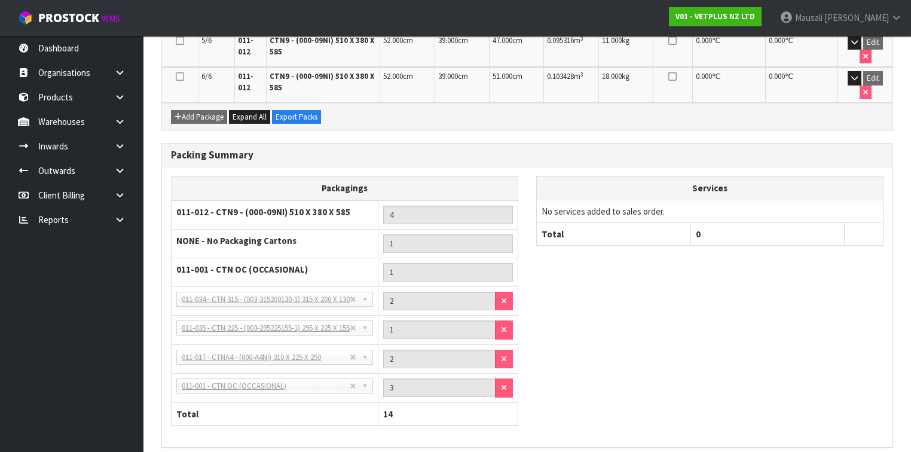
drag, startPoint x: 859, startPoint y: 414, endPoint x: 836, endPoint y: 408, distance: 23.3
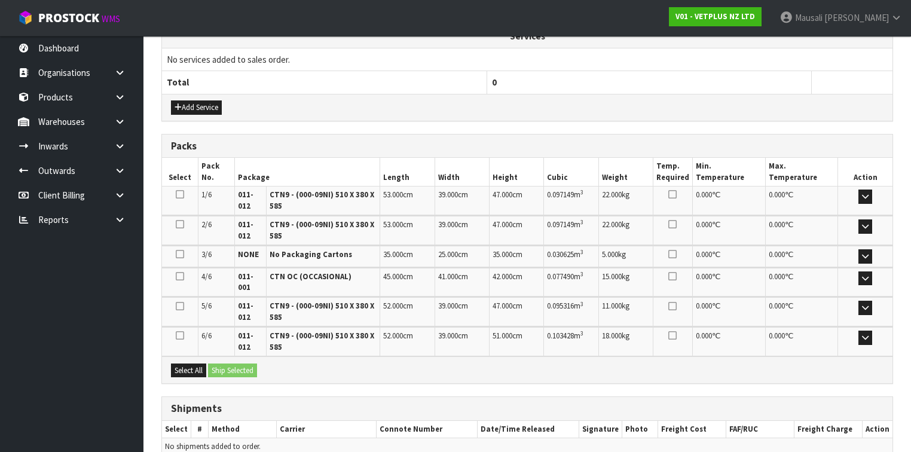
scroll to position [467, 0]
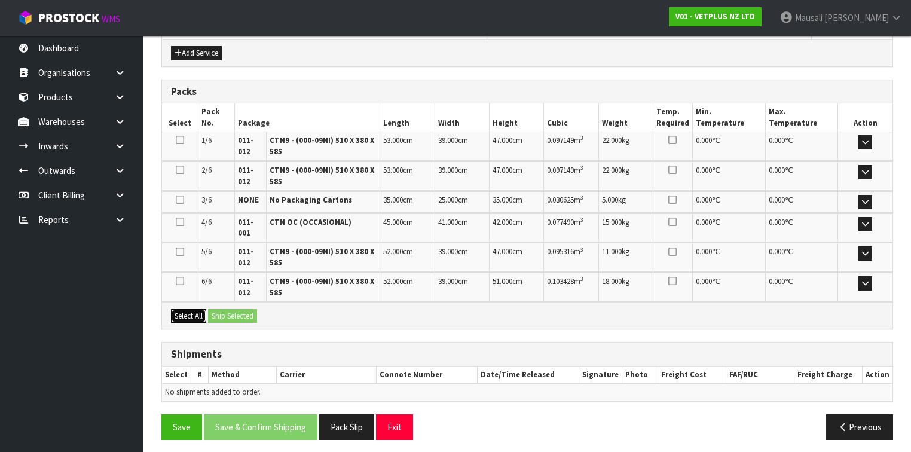
click at [197, 313] on button "Select All" at bounding box center [188, 316] width 35 height 14
click at [219, 310] on button "Ship Selected" at bounding box center [232, 316] width 49 height 14
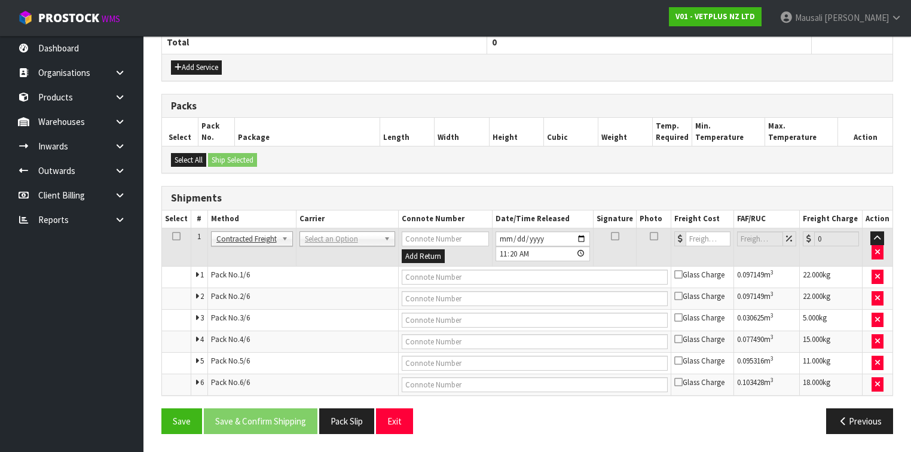
scroll to position [448, 0]
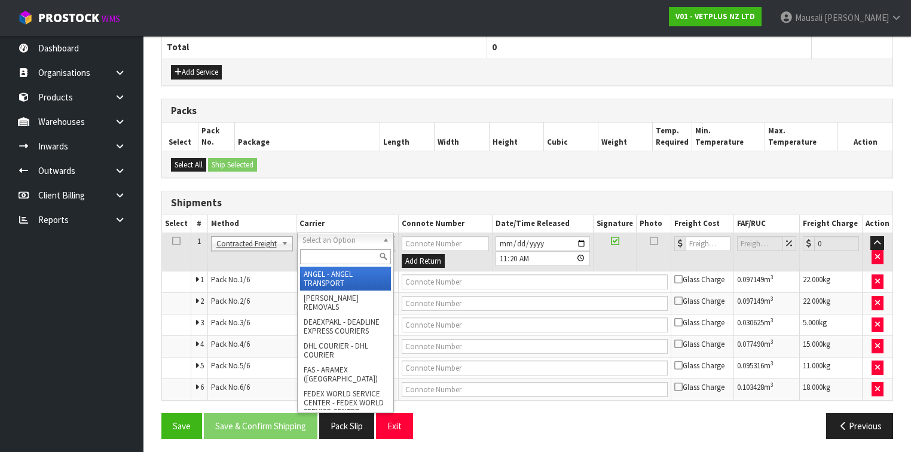
click at [326, 258] on input "text" at bounding box center [345, 256] width 91 height 15
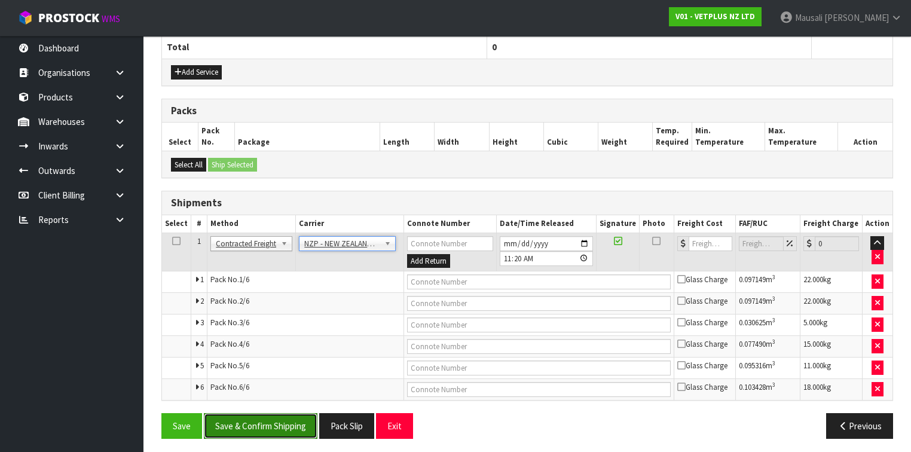
click at [263, 421] on button "Save & Confirm Shipping" at bounding box center [261, 426] width 114 height 26
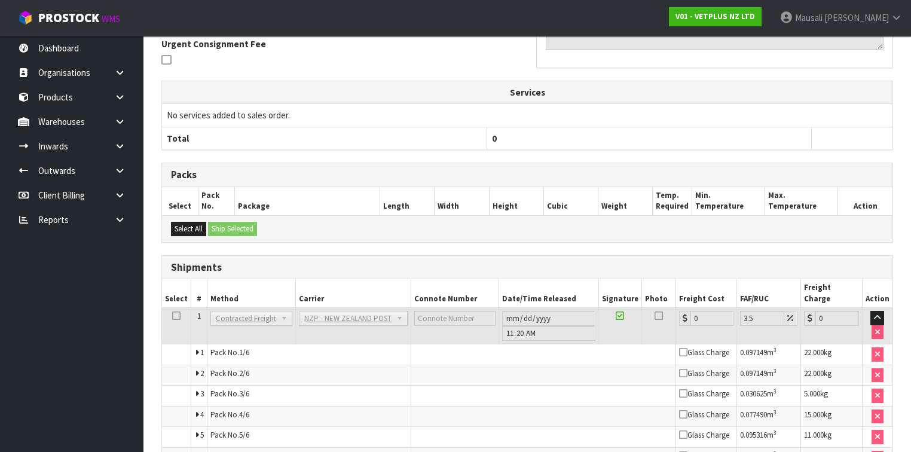
scroll to position [426, 0]
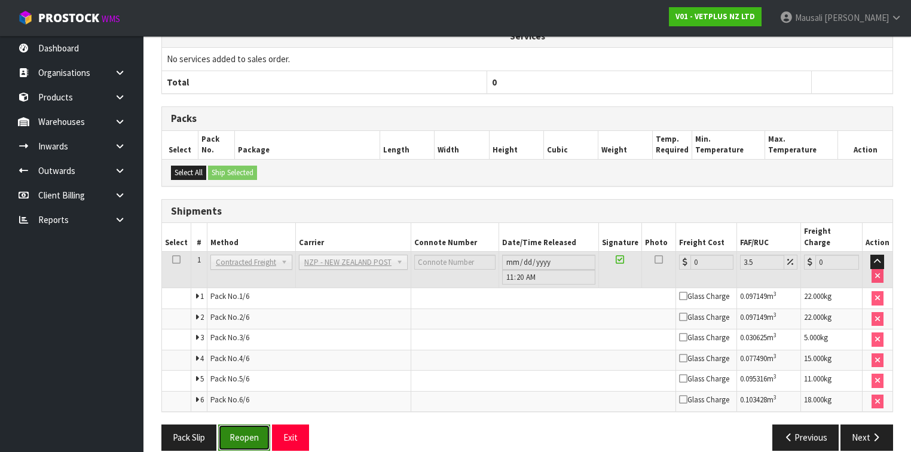
click at [246, 424] on button "Reopen" at bounding box center [244, 437] width 52 height 26
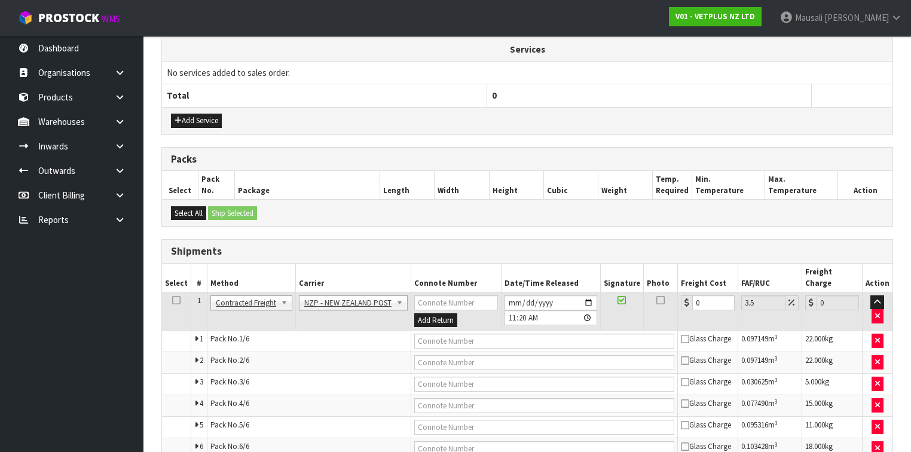
scroll to position [430, 0]
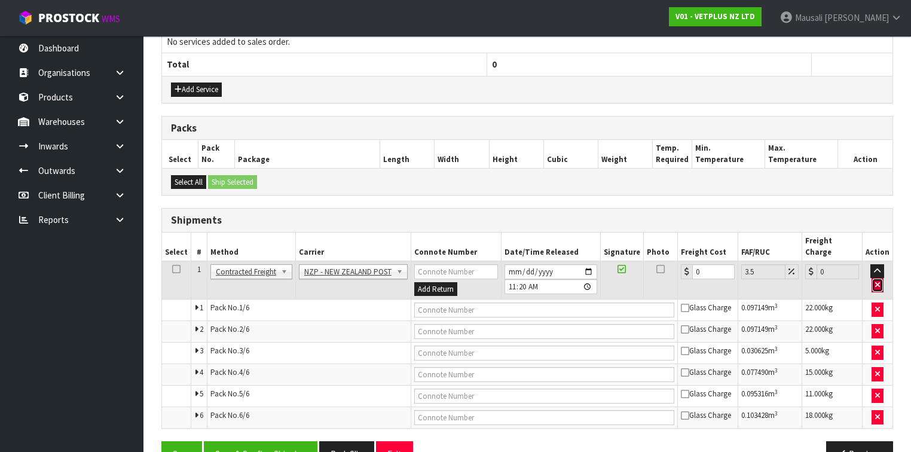
click at [877, 281] on icon "button" at bounding box center [877, 285] width 5 height 8
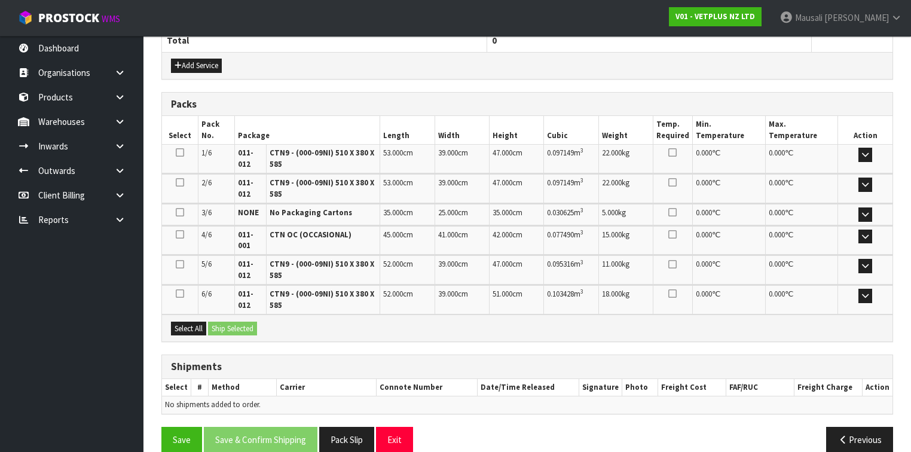
scroll to position [467, 0]
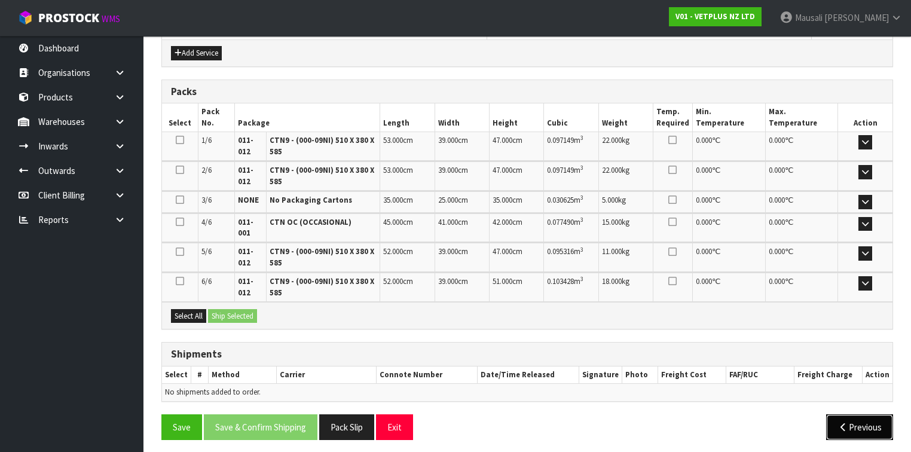
click at [851, 420] on button "Previous" at bounding box center [859, 427] width 67 height 26
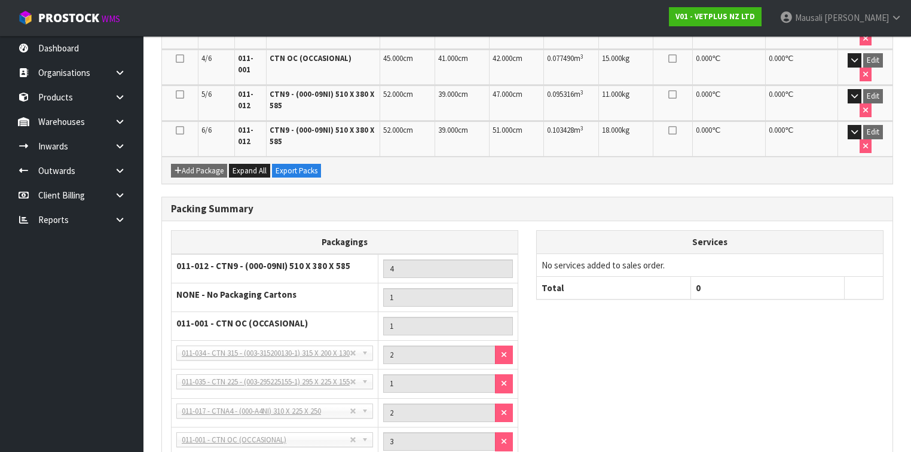
scroll to position [521, 0]
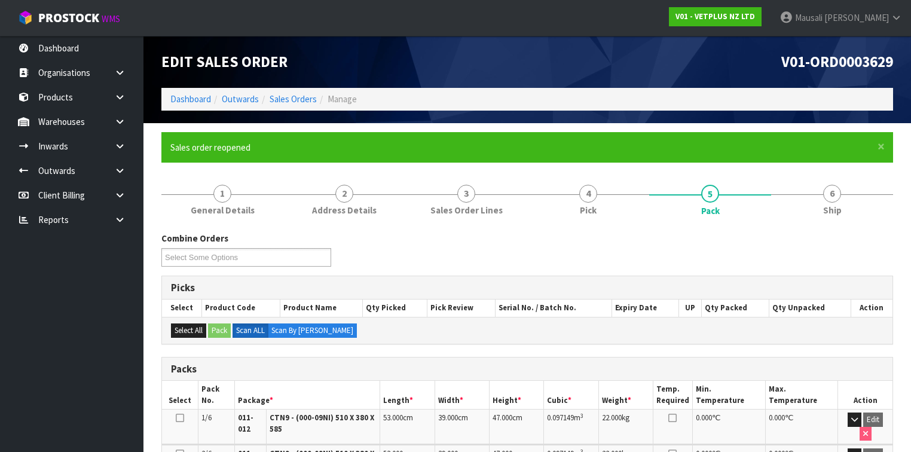
scroll to position [0, 0]
click at [195, 100] on link "Dashboard" at bounding box center [190, 98] width 41 height 11
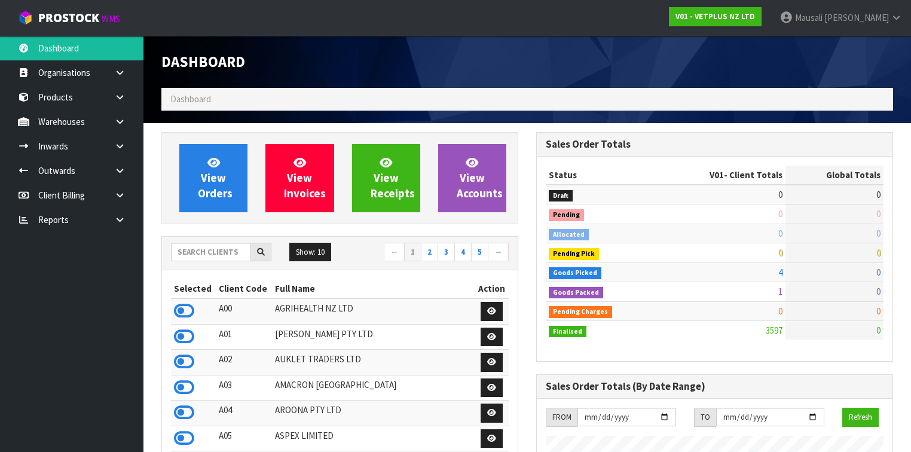
scroll to position [927, 375]
click at [194, 249] on input "text" at bounding box center [211, 252] width 80 height 19
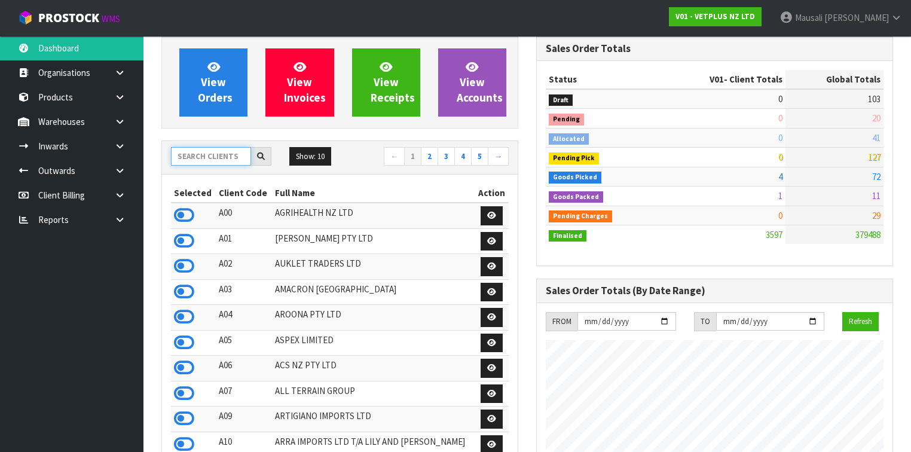
scroll to position [0, 0]
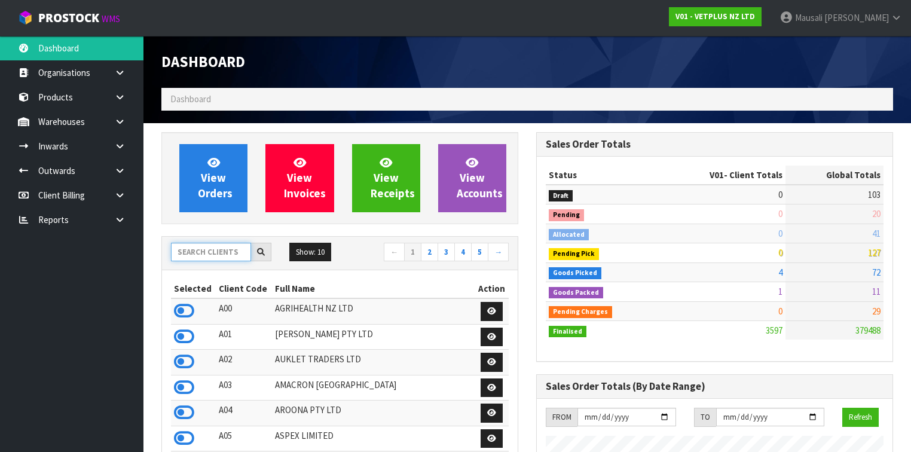
click at [191, 249] on input "text" at bounding box center [211, 252] width 80 height 19
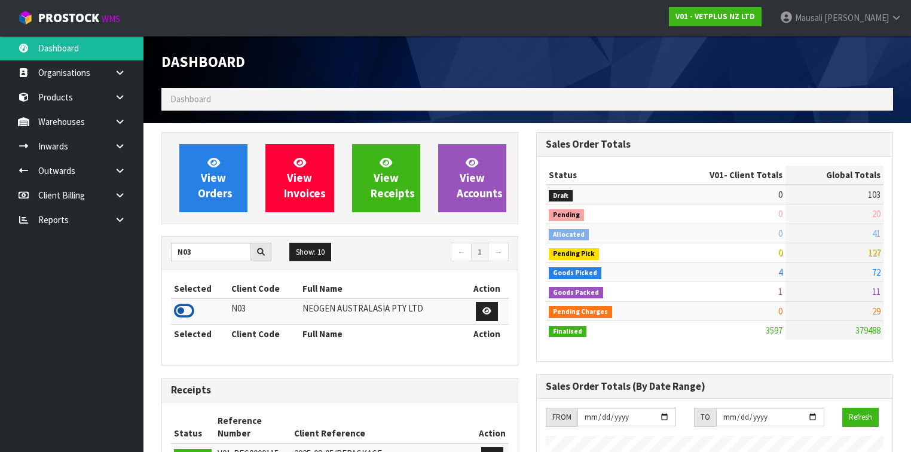
click at [186, 306] on icon at bounding box center [184, 311] width 20 height 18
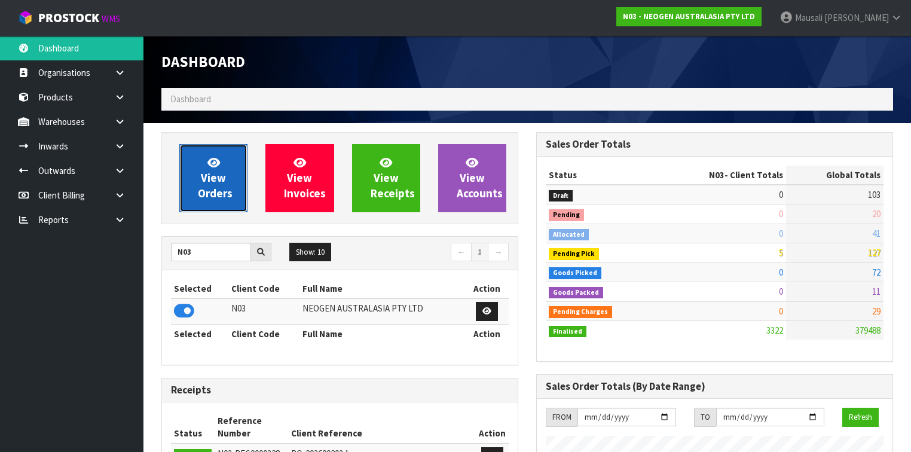
click at [213, 172] on span "View Orders" at bounding box center [215, 177] width 35 height 45
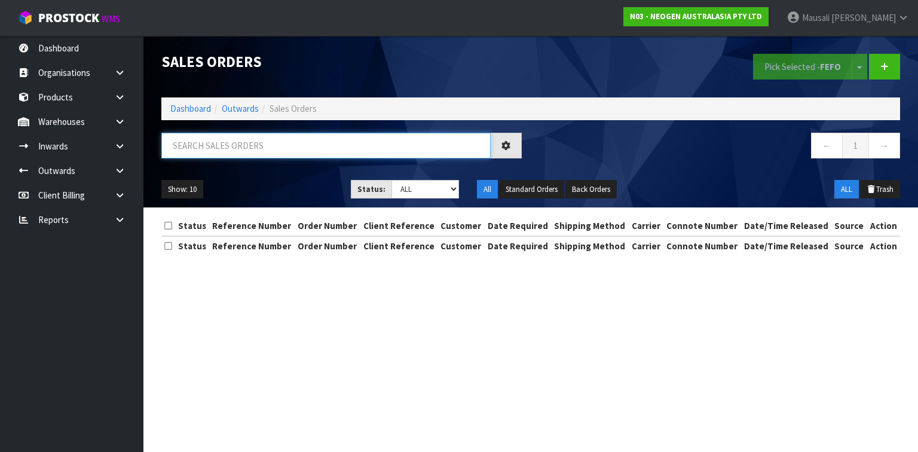
click at [176, 148] on input "text" at bounding box center [325, 146] width 329 height 26
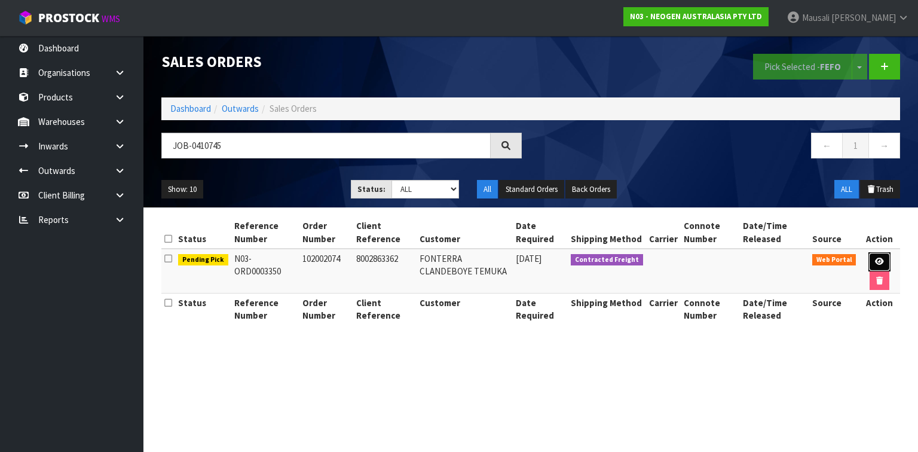
click at [875, 258] on icon at bounding box center [879, 262] width 9 height 8
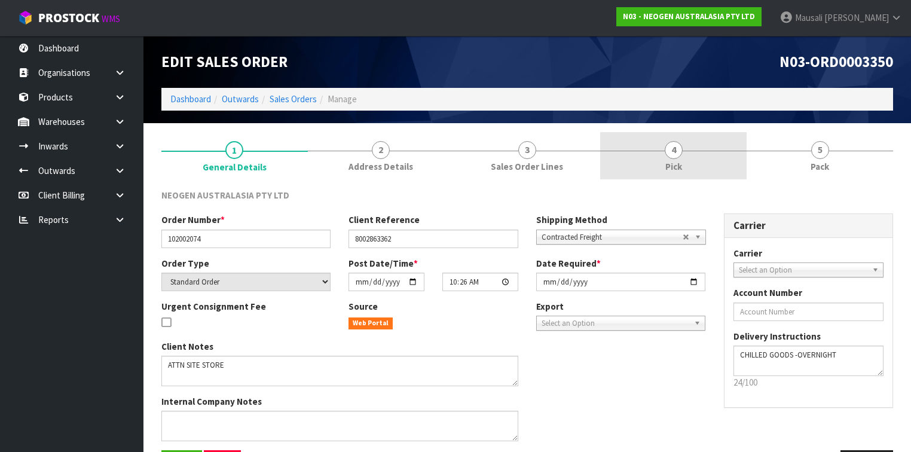
click at [697, 148] on link "4 Pick" at bounding box center [673, 155] width 146 height 47
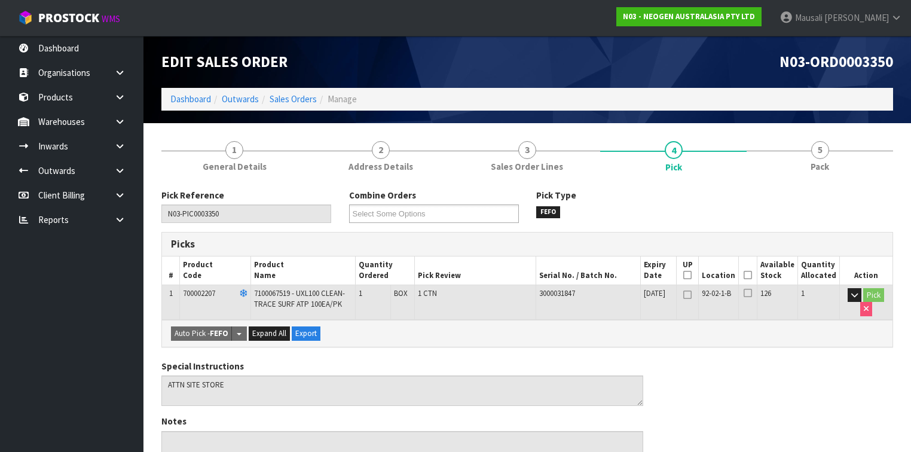
click at [752, 276] on icon at bounding box center [748, 275] width 8 height 1
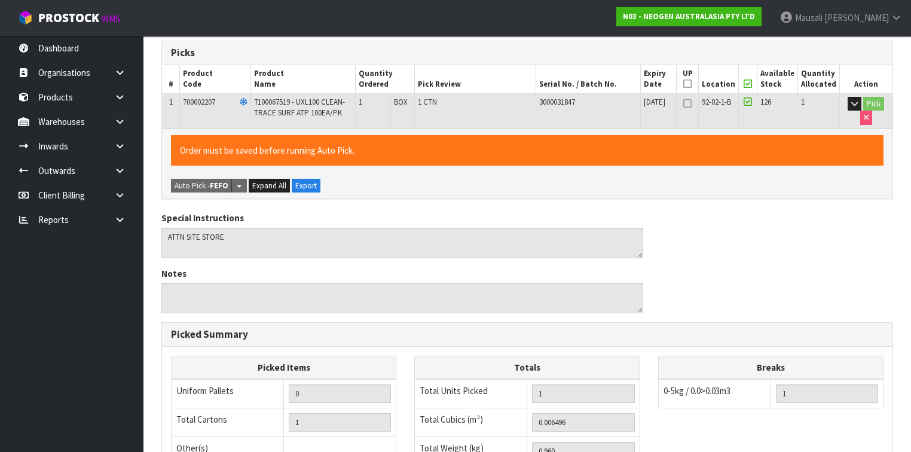
scroll to position [387, 0]
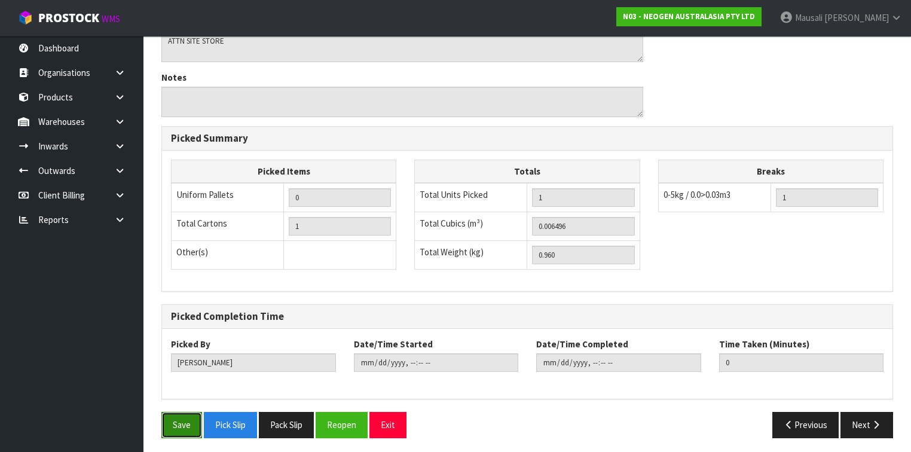
click at [181, 425] on button "Save" at bounding box center [181, 425] width 41 height 26
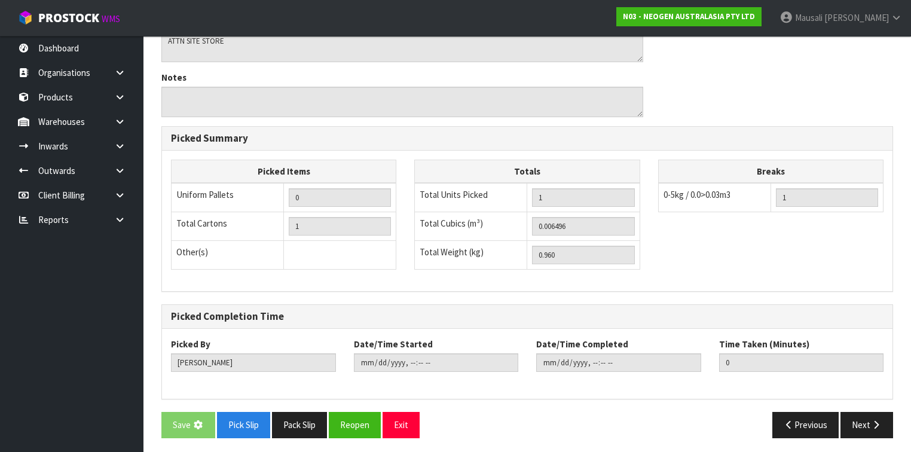
scroll to position [0, 0]
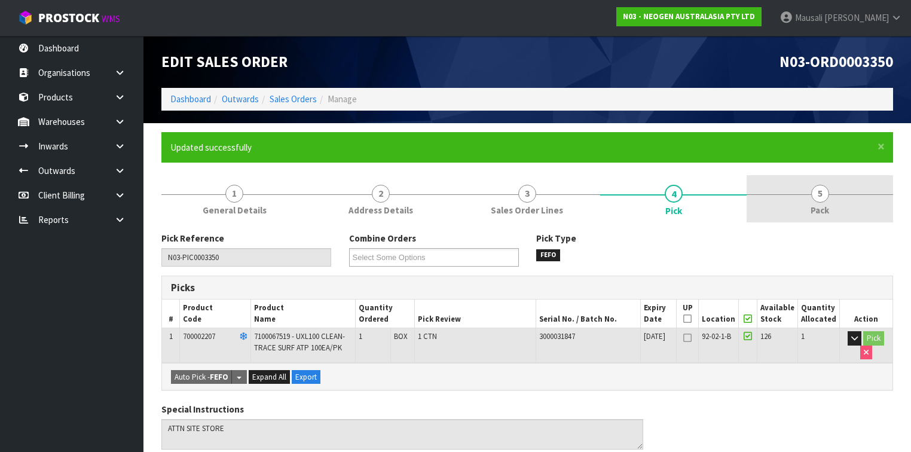
click at [810, 207] on span "Pack" at bounding box center [819, 210] width 19 height 13
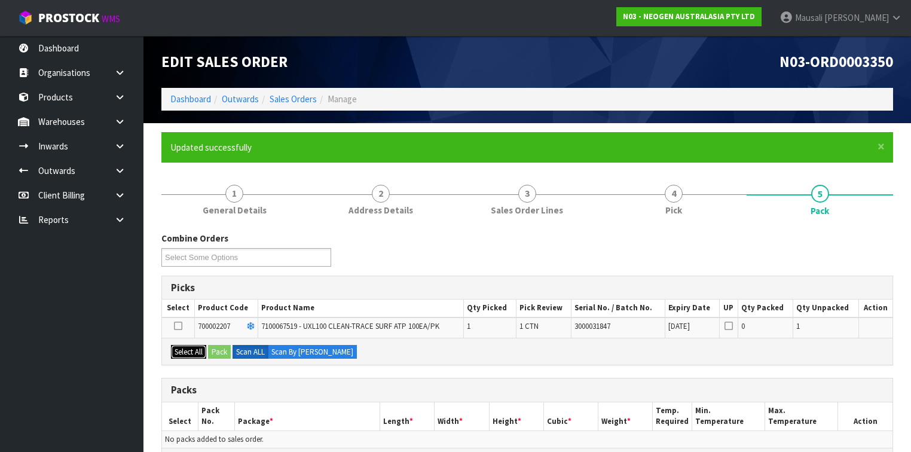
click at [187, 351] on button "Select All" at bounding box center [188, 352] width 35 height 14
click at [215, 351] on button "Pack" at bounding box center [219, 352] width 23 height 14
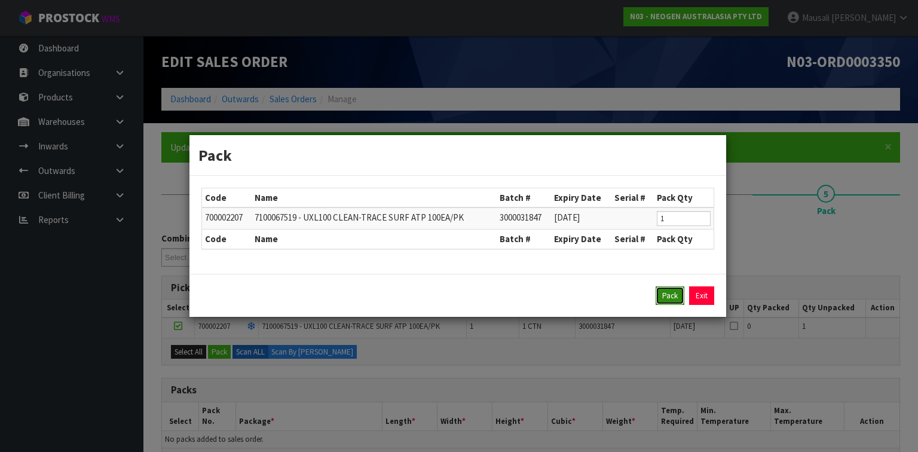
click at [667, 300] on button "Pack" at bounding box center [670, 295] width 29 height 19
